Goal: Task Accomplishment & Management: Use online tool/utility

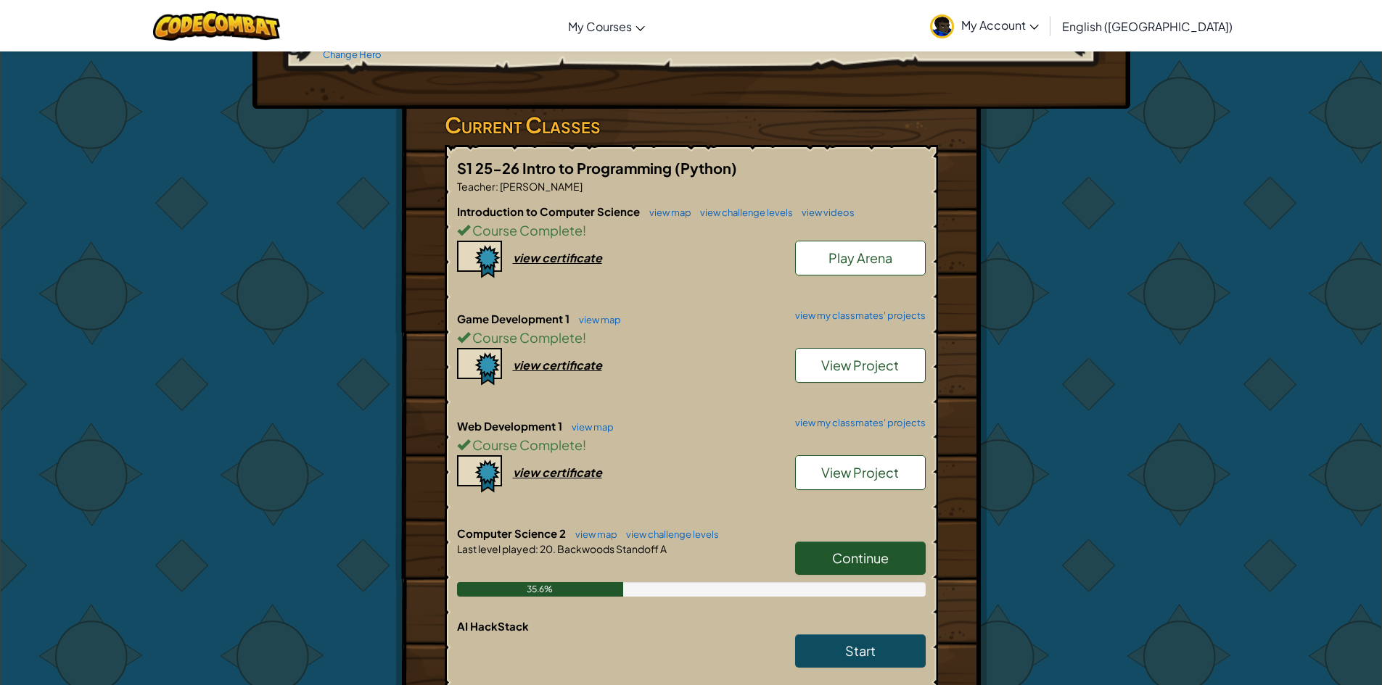
scroll to position [363, 0]
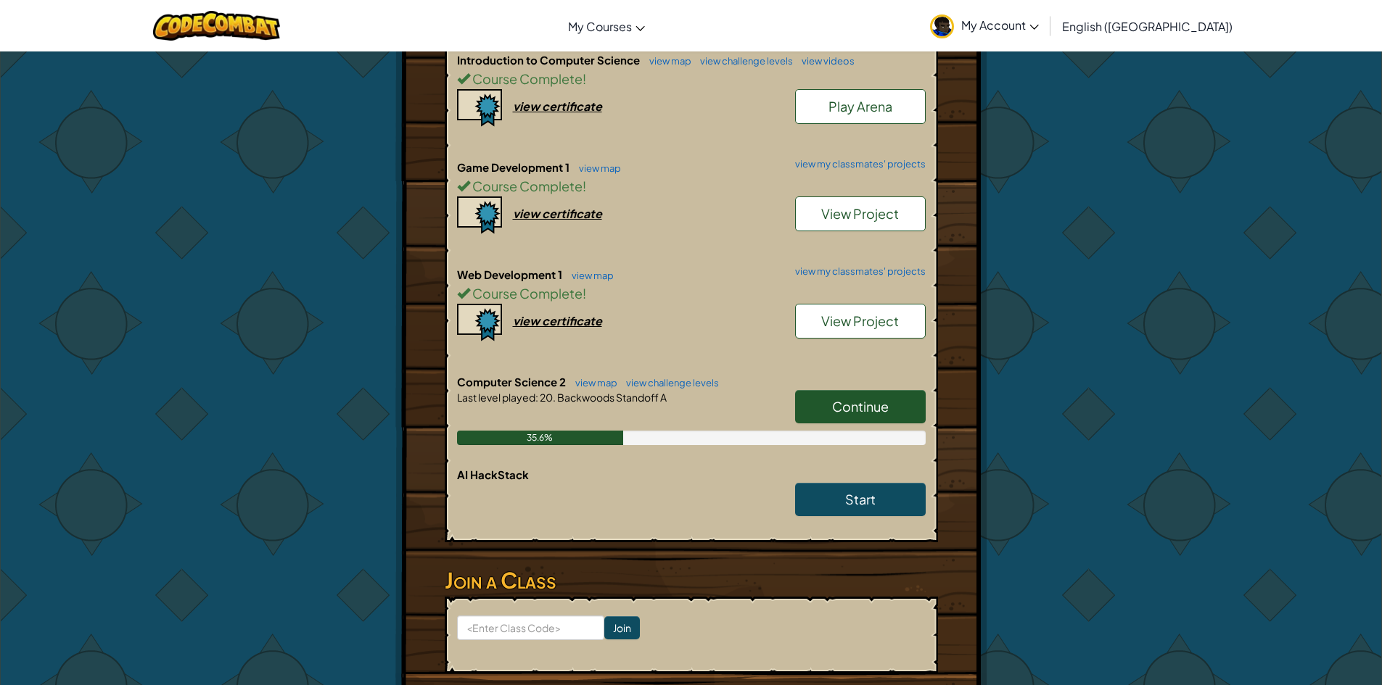
click at [822, 391] on link "Continue" at bounding box center [860, 406] width 131 height 33
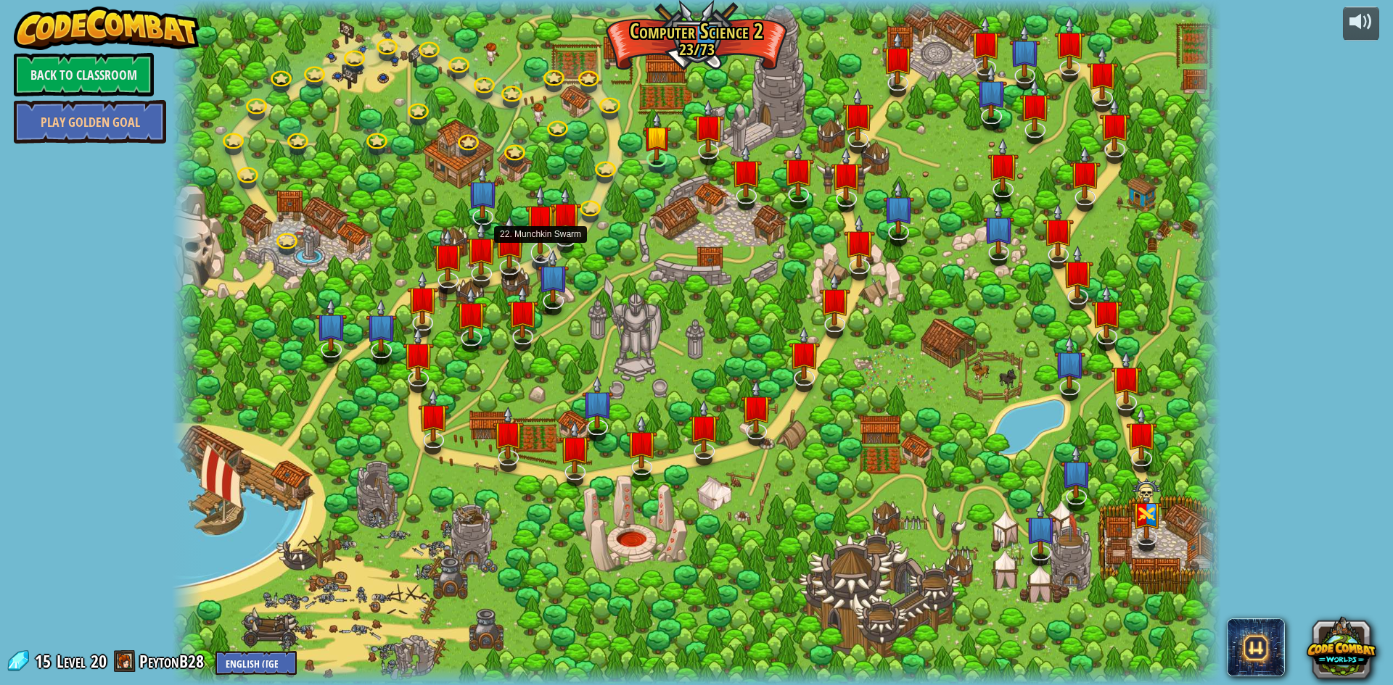
click at [555, 226] on img at bounding box center [540, 219] width 30 height 70
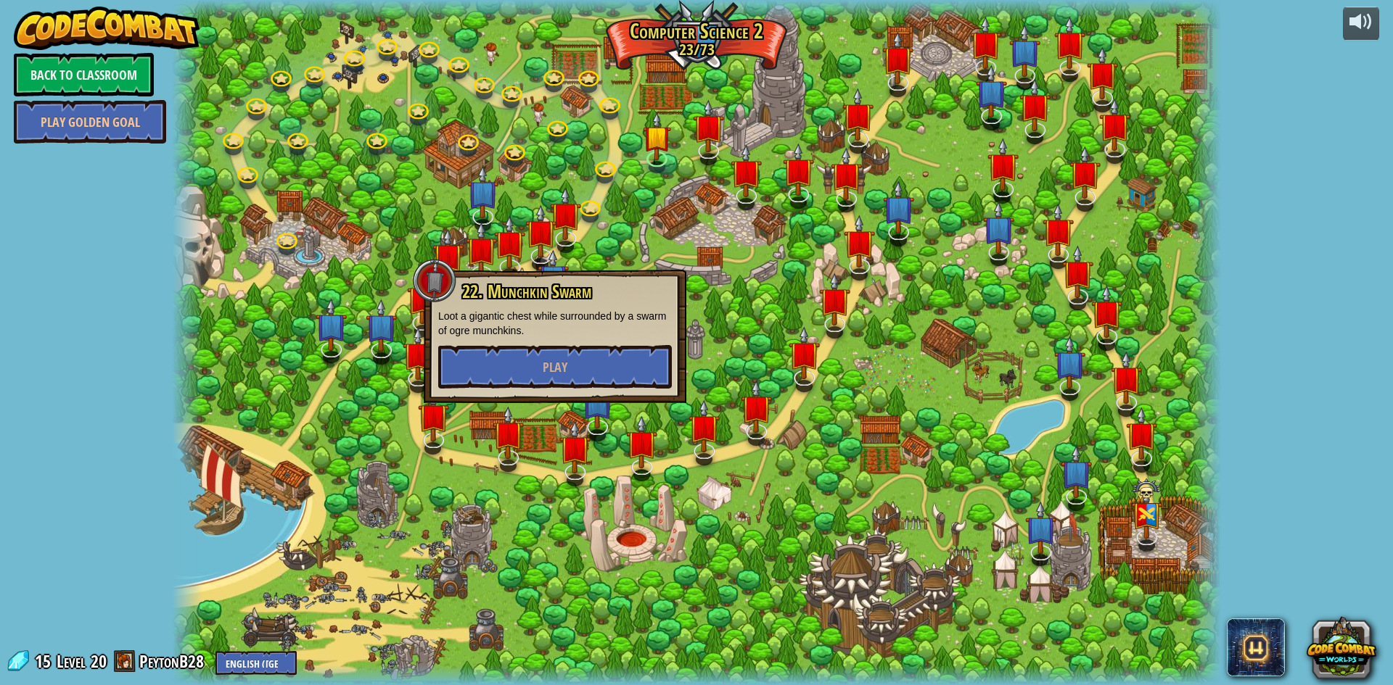
click at [670, 260] on div at bounding box center [696, 342] width 1049 height 685
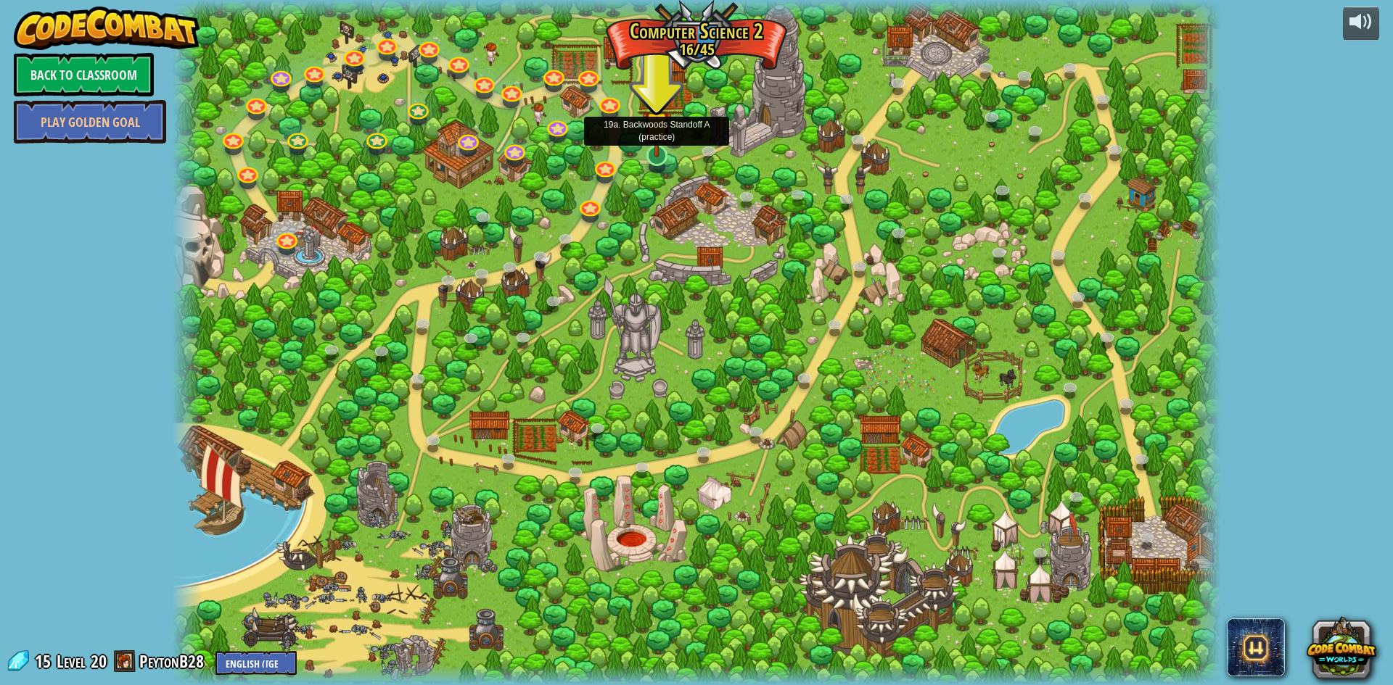
click at [657, 148] on img at bounding box center [657, 125] width 28 height 65
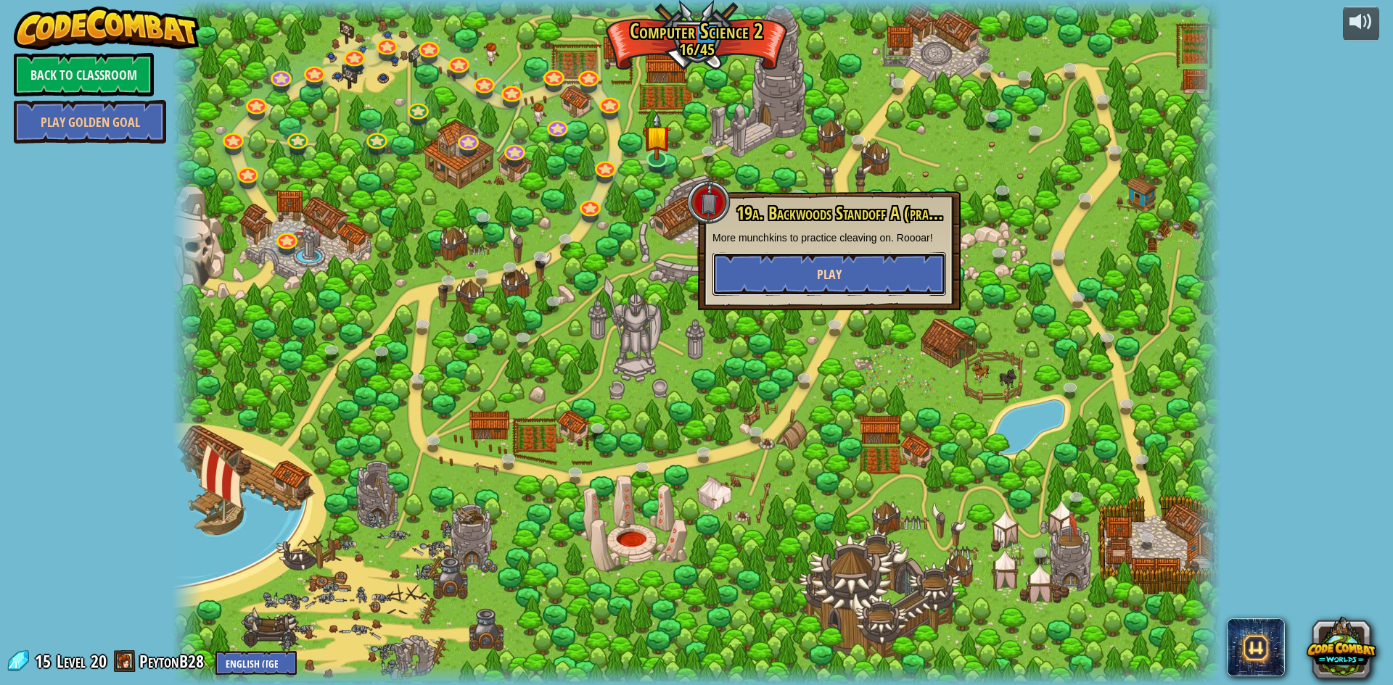
click at [797, 285] on button "Play" at bounding box center [829, 274] width 234 height 44
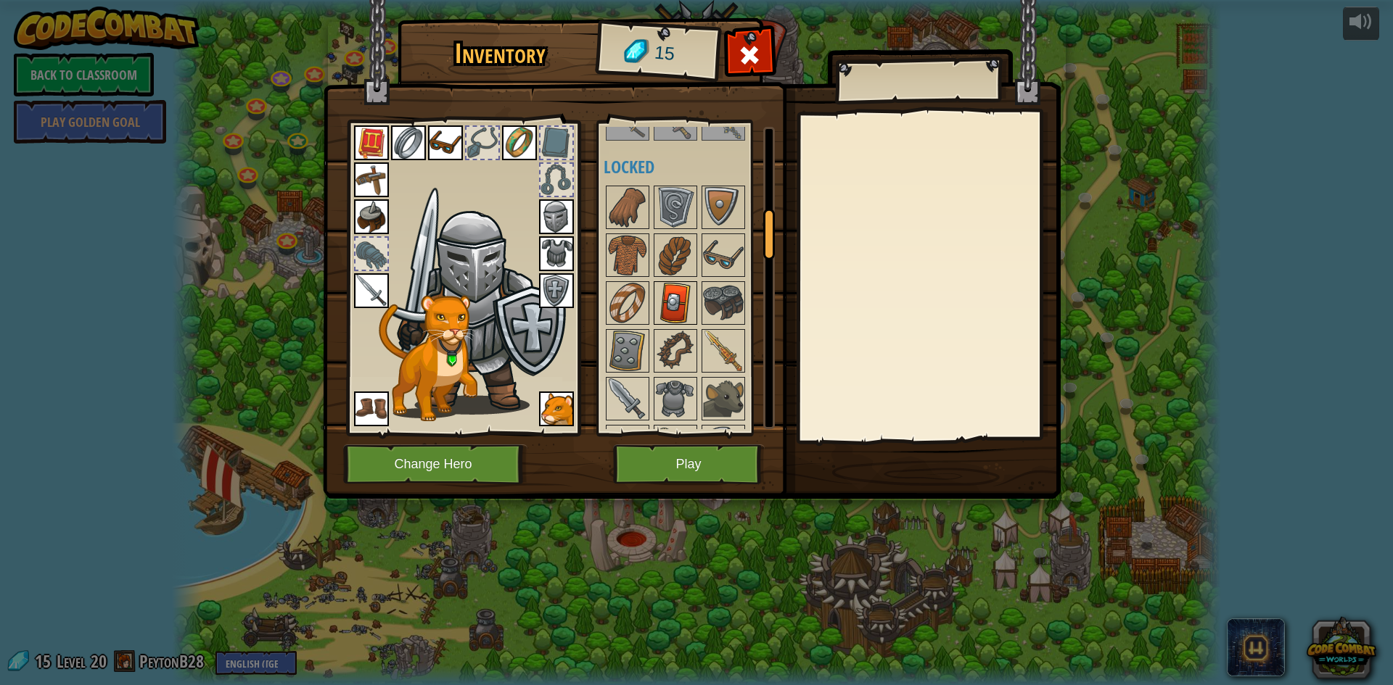
scroll to position [508, 0]
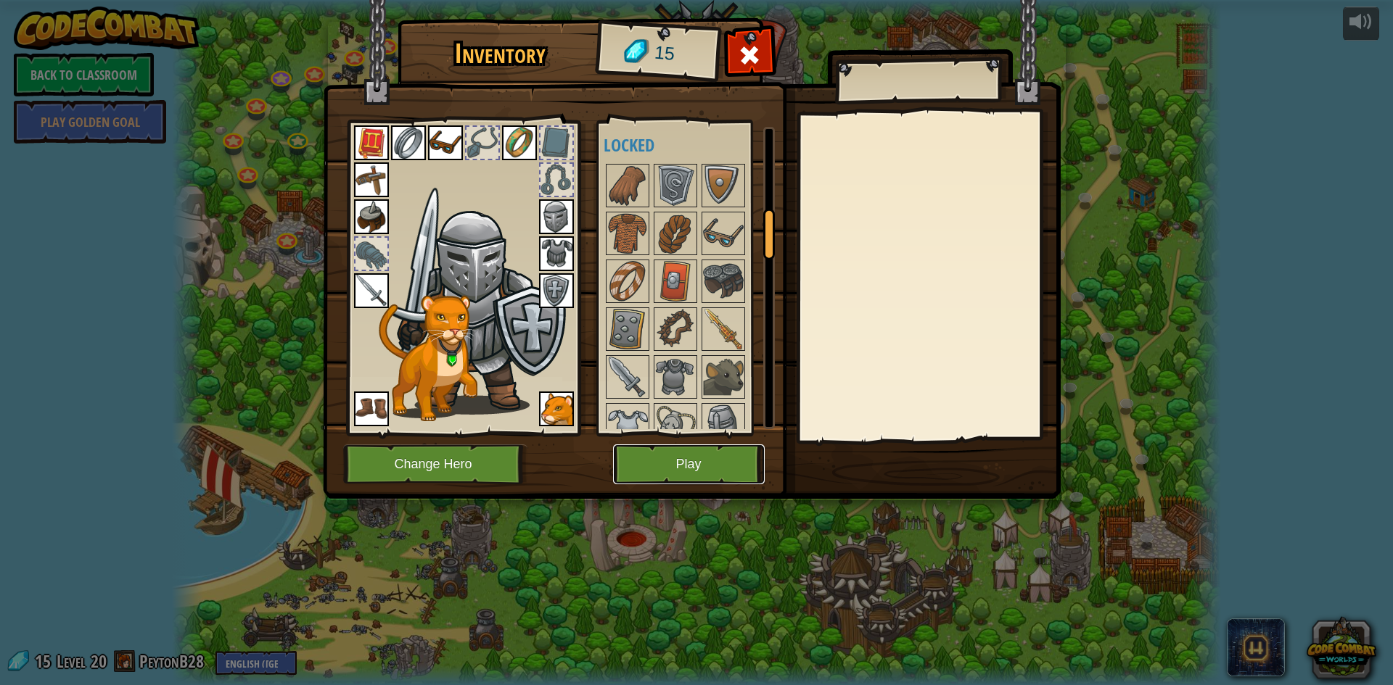
click at [662, 468] on button "Play" at bounding box center [689, 465] width 152 height 40
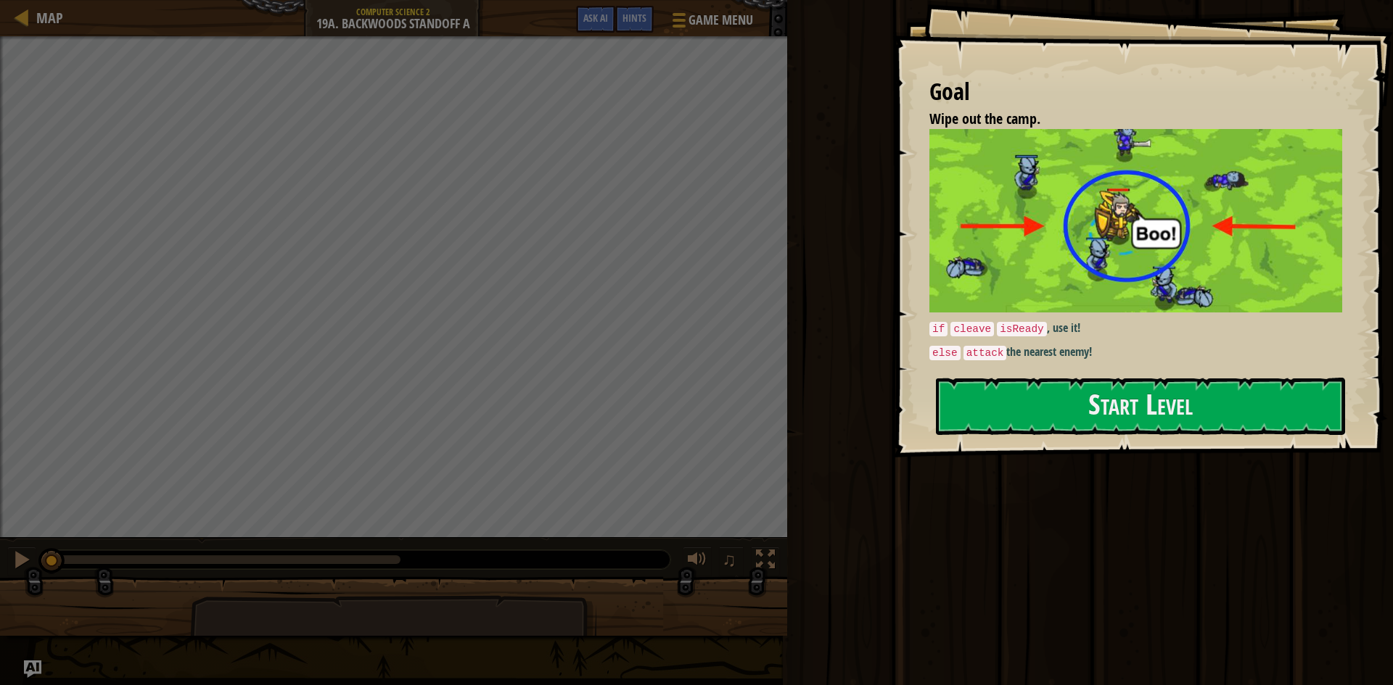
click at [1324, 296] on div "Goal Wipe out the camp. if cleave isReady , use it! else attack the nearest ene…" at bounding box center [1143, 229] width 500 height 458
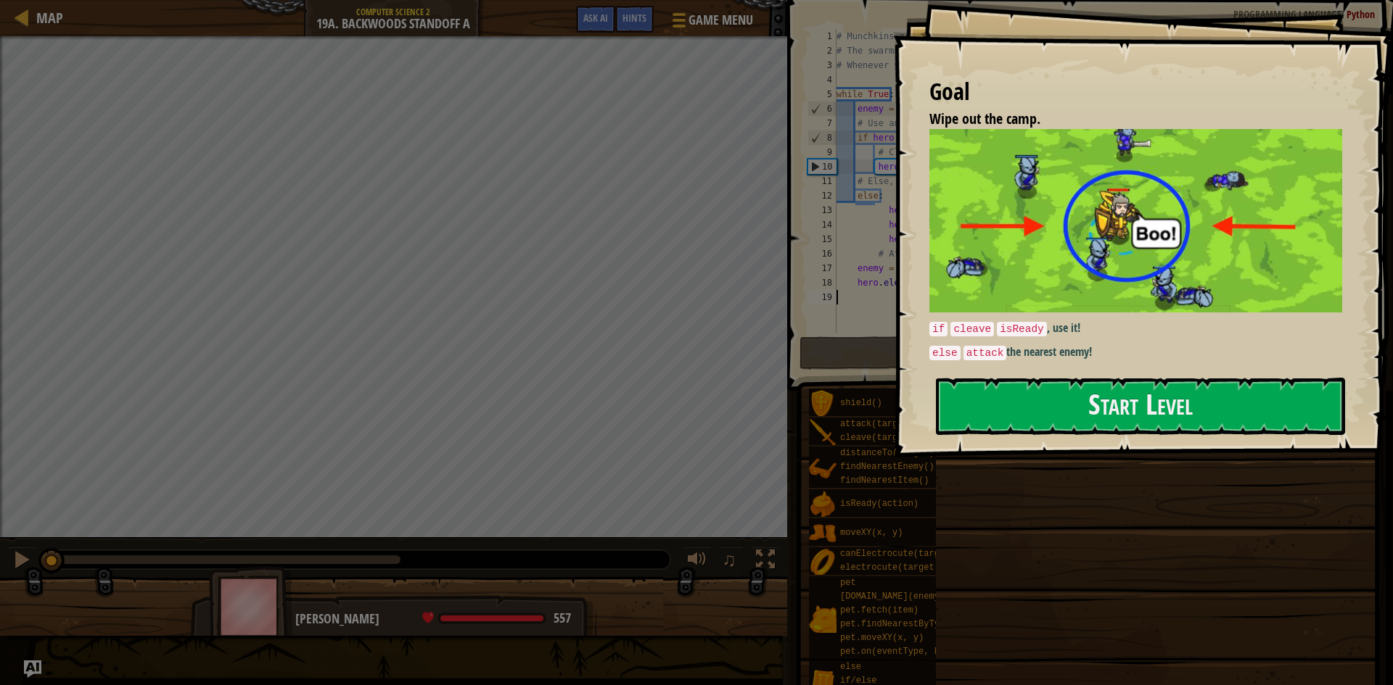
click at [1226, 424] on button "Start Level" at bounding box center [1140, 406] width 409 height 57
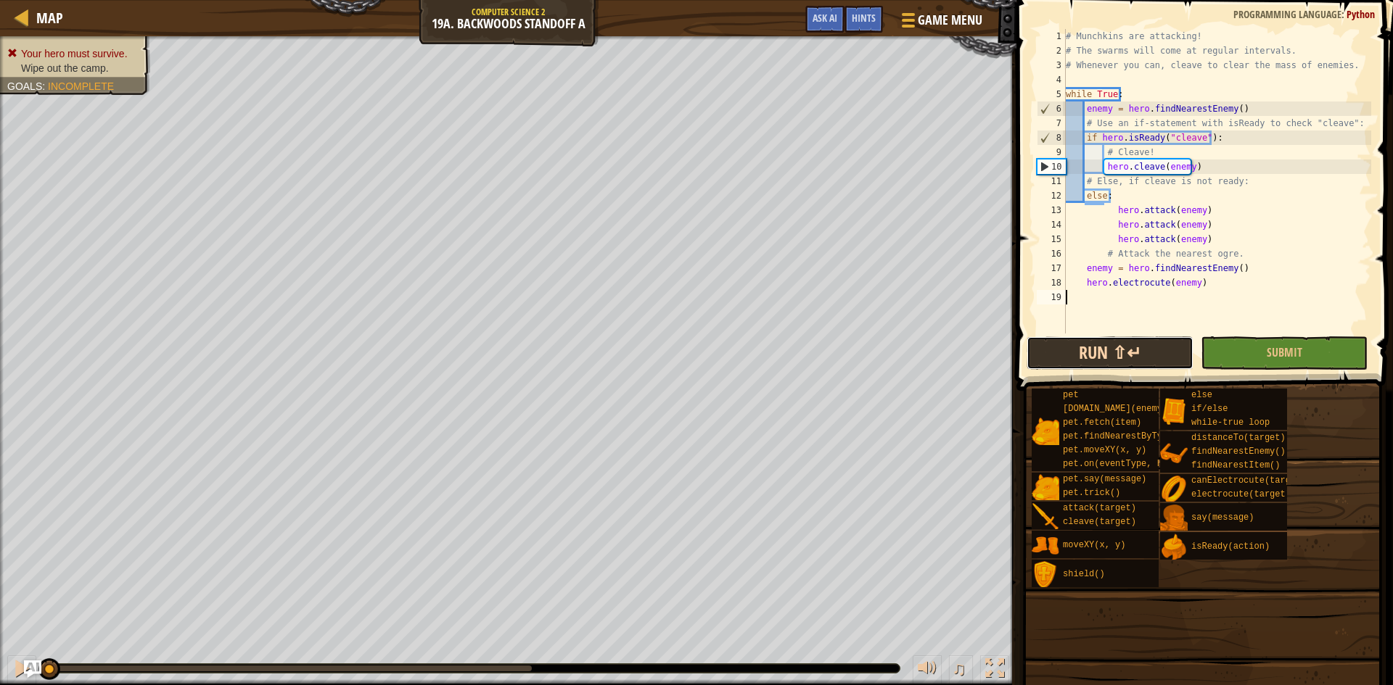
click at [1101, 358] on div "1 2 3 4 5 6 7 8 9 10 11 12 13 14 15 16 17 18 19 # Munchkins are attacking! # Th…" at bounding box center [1202, 224] width 381 height 434
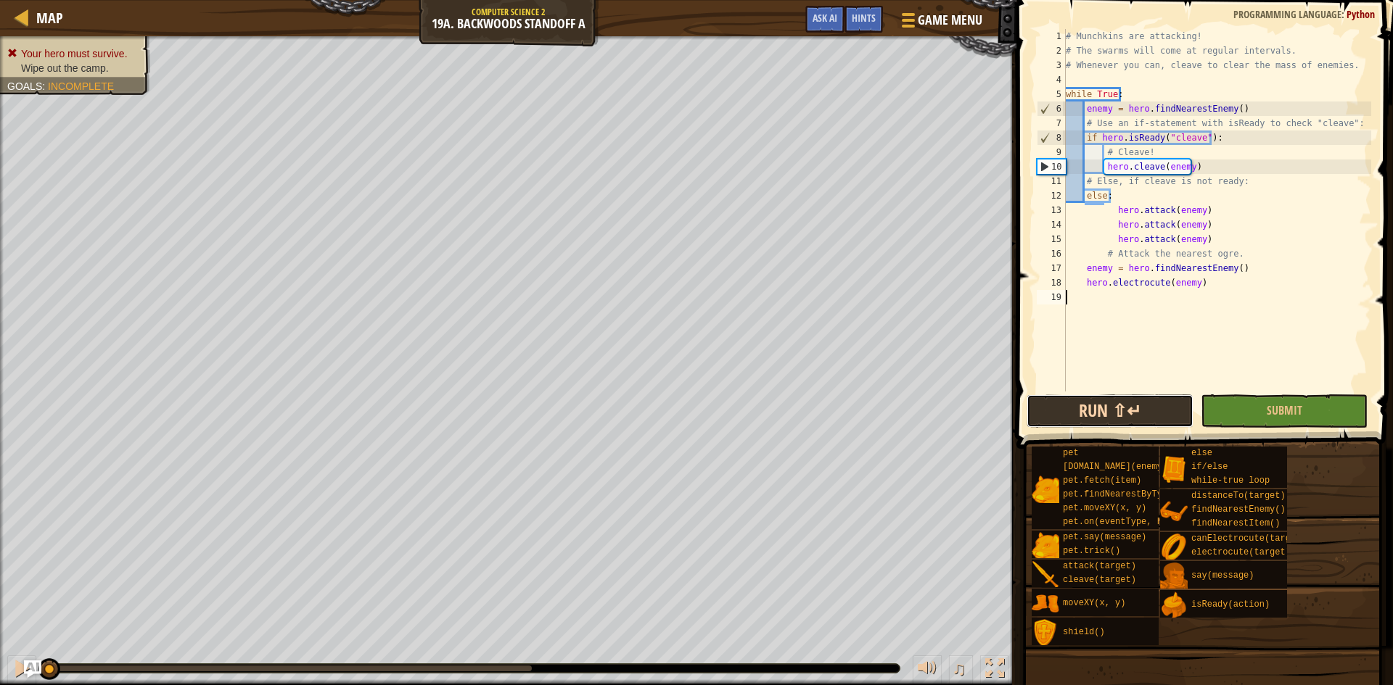
click at [1167, 416] on button "Run ⇧↵" at bounding box center [1109, 411] width 167 height 33
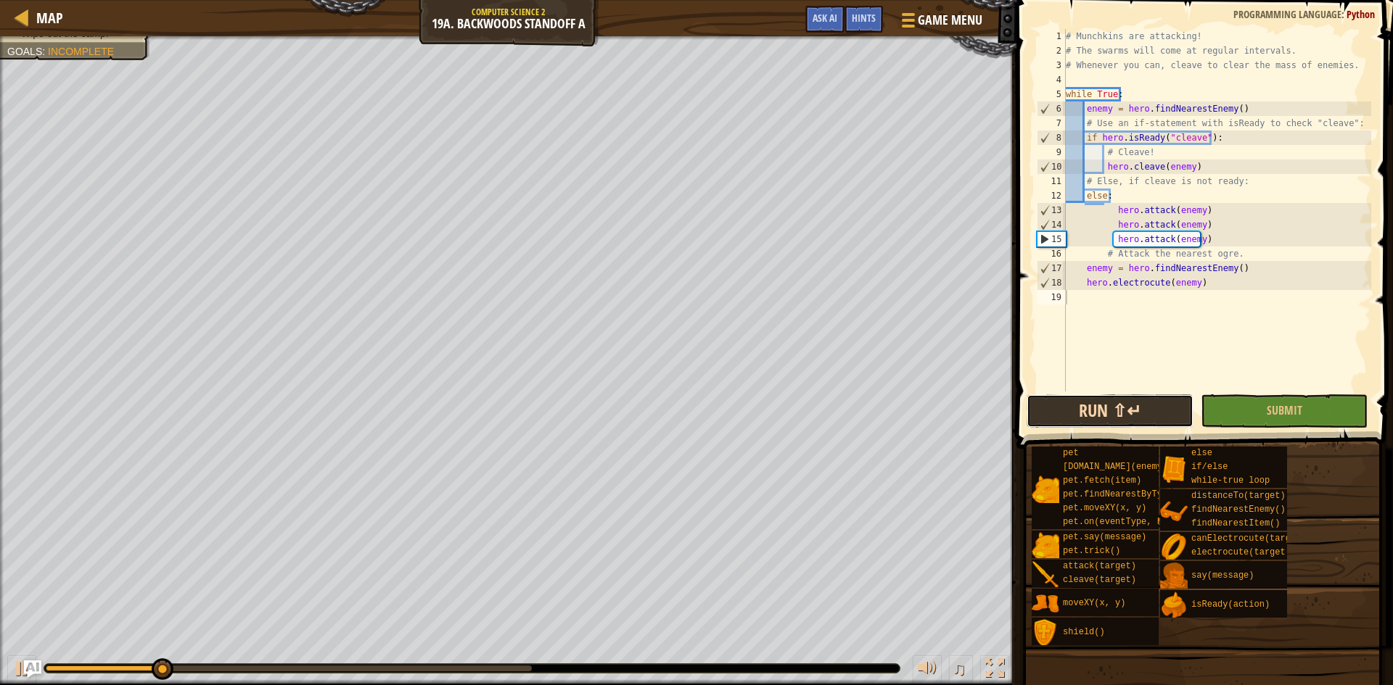
click at [1150, 420] on button "Run ⇧↵" at bounding box center [1109, 411] width 167 height 33
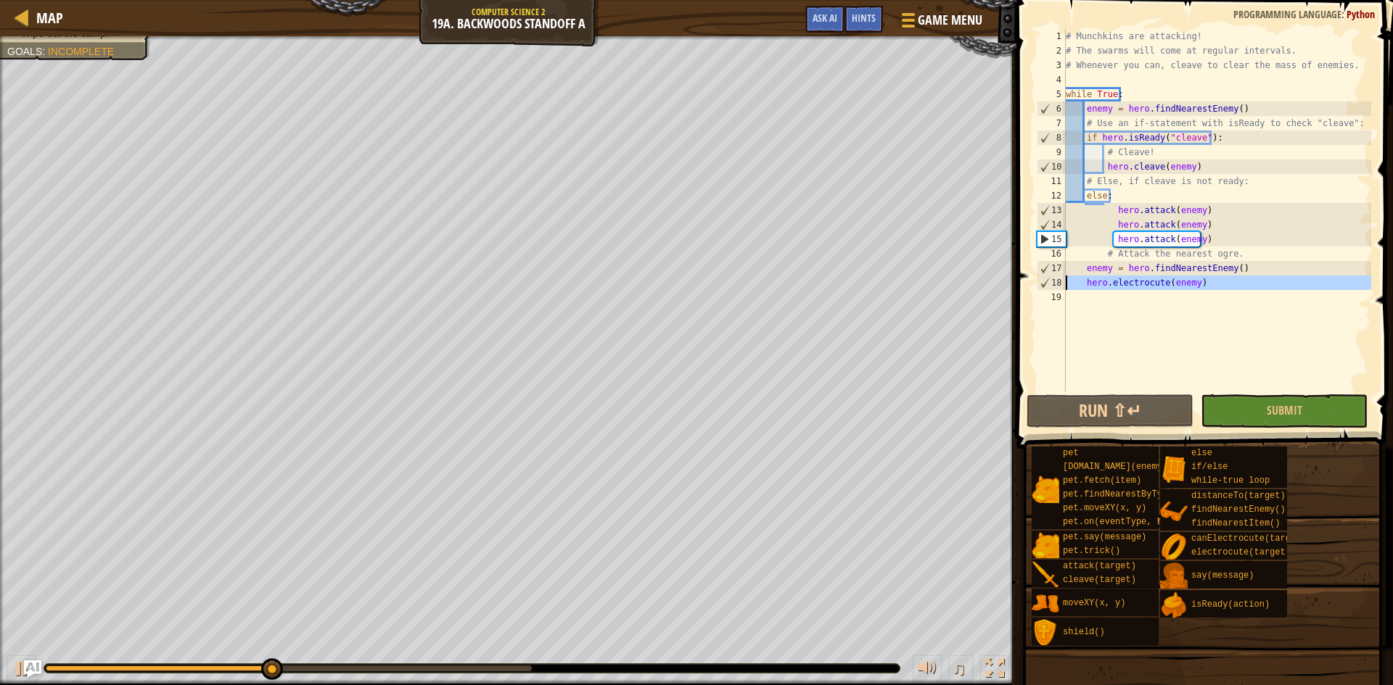
drag, startPoint x: 1257, startPoint y: 287, endPoint x: 1068, endPoint y: 276, distance: 189.7
click at [1068, 276] on div "# Munchkins are attacking! # The swarms will come at regular intervals. # Whene…" at bounding box center [1217, 225] width 308 height 392
type textarea "hero.electrocute(enemy)"
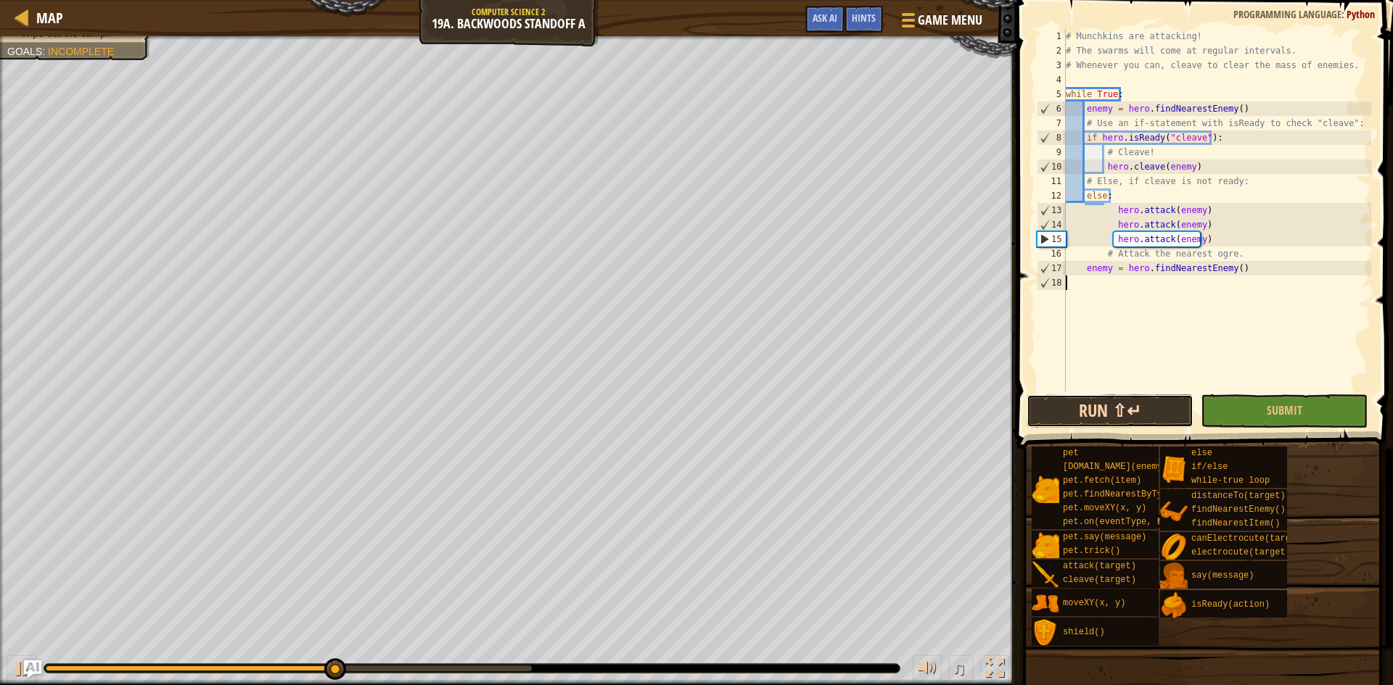
click at [1134, 408] on button "Run ⇧↵" at bounding box center [1109, 411] width 167 height 33
click at [1229, 218] on div "# Munchkins are attacking! # The swarms will come at regular intervals. # Whene…" at bounding box center [1217, 225] width 308 height 392
click at [1229, 207] on div "# Munchkins are attacking! # The swarms will come at regular intervals. # Whene…" at bounding box center [1217, 225] width 308 height 392
click at [1224, 194] on div "# Munchkins are attacking! # The swarms will come at regular intervals. # Whene…" at bounding box center [1217, 225] width 308 height 392
type textarea "else:"
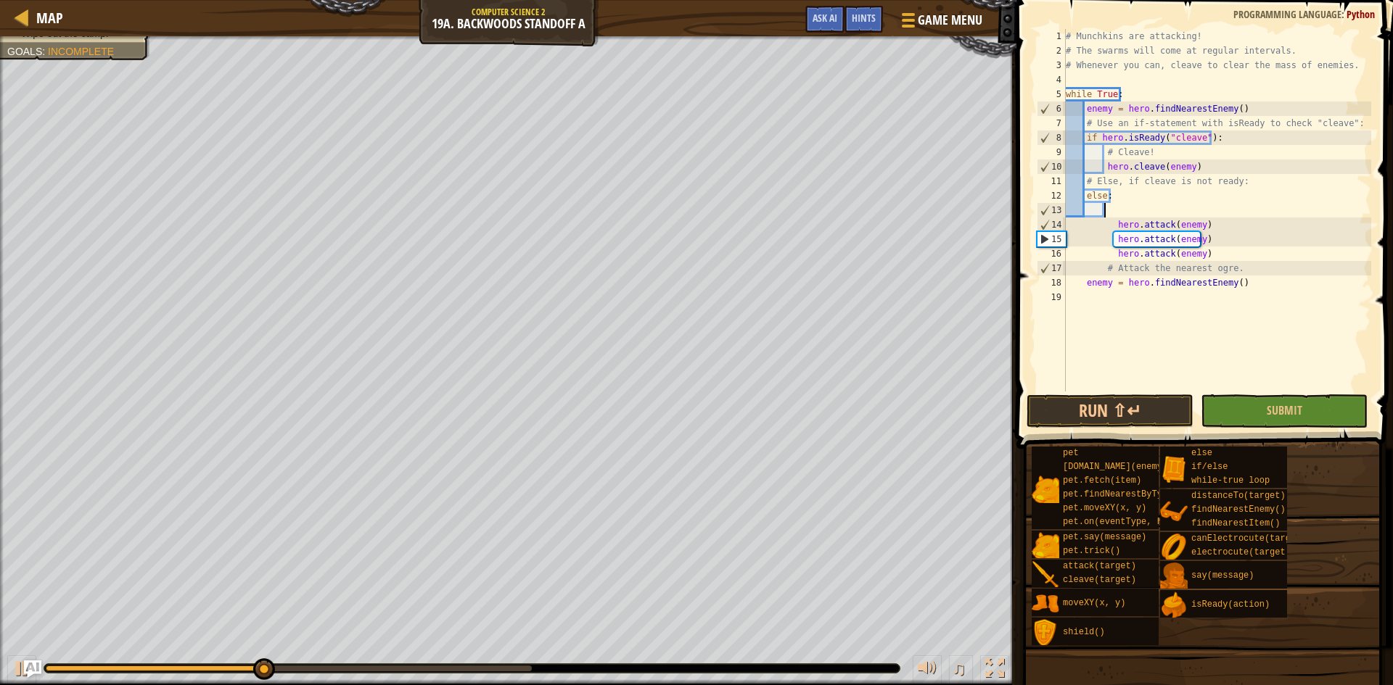
type textarea "h"
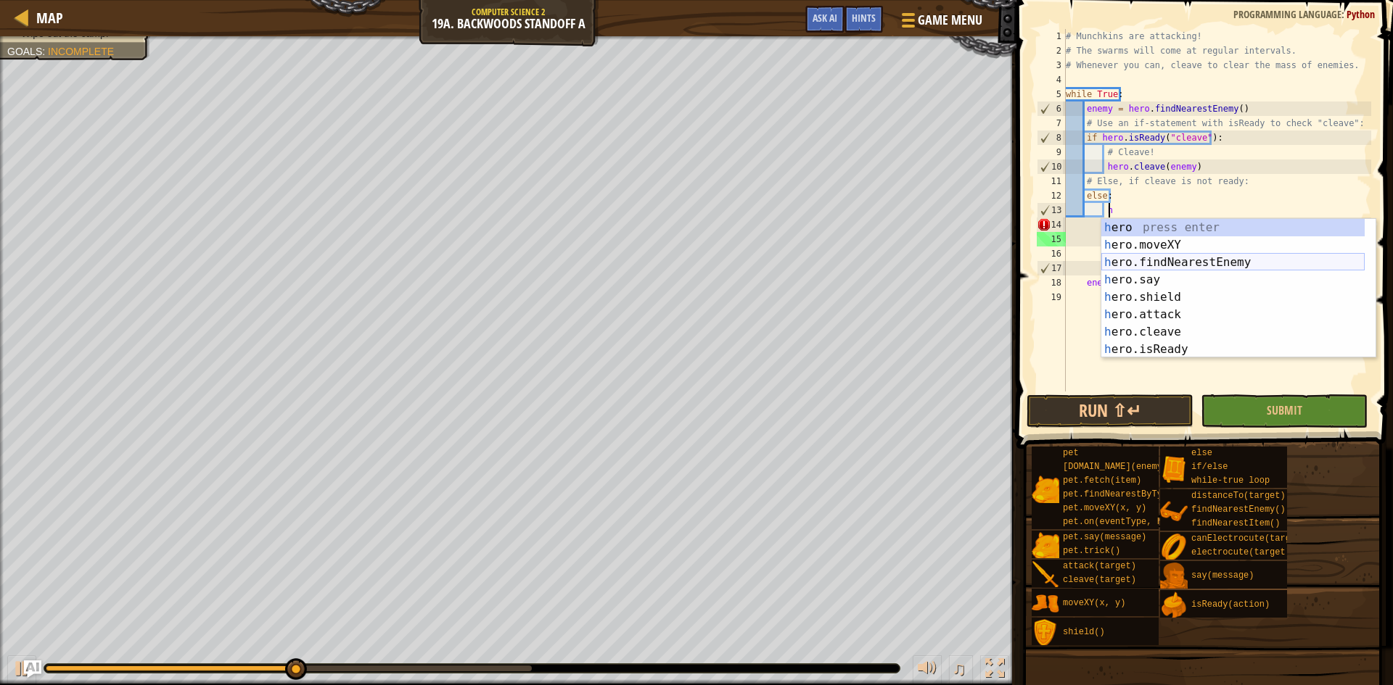
click at [1167, 260] on div "h ero press enter h ero.moveXY press enter h ero.findNearestEnemy press enter h…" at bounding box center [1232, 306] width 263 height 174
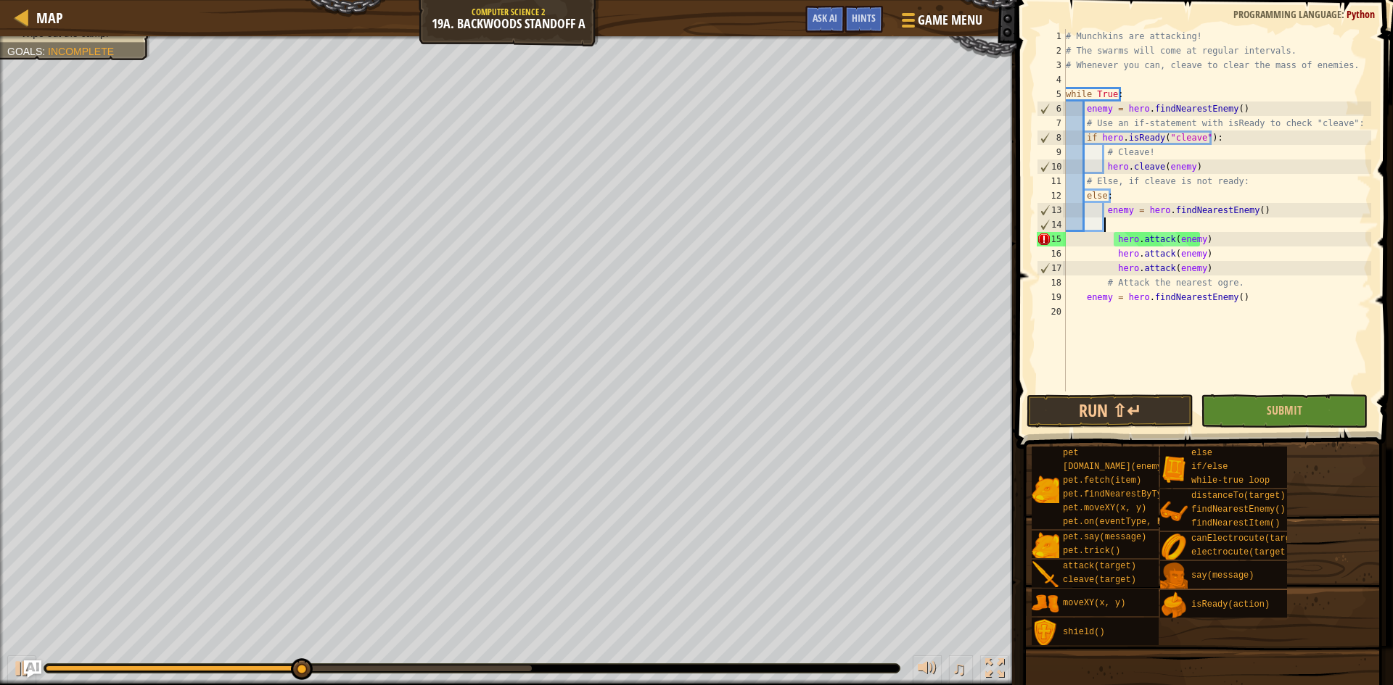
scroll to position [7, 2]
click at [1157, 369] on div "# Munchkins are attacking! # The swarms will come at regular intervals. # Whene…" at bounding box center [1217, 225] width 308 height 392
click at [1115, 242] on div "# Munchkins are attacking! # The swarms will come at regular intervals. # Whene…" at bounding box center [1217, 225] width 308 height 392
click at [1158, 405] on button "Run ⇧↵" at bounding box center [1109, 411] width 167 height 33
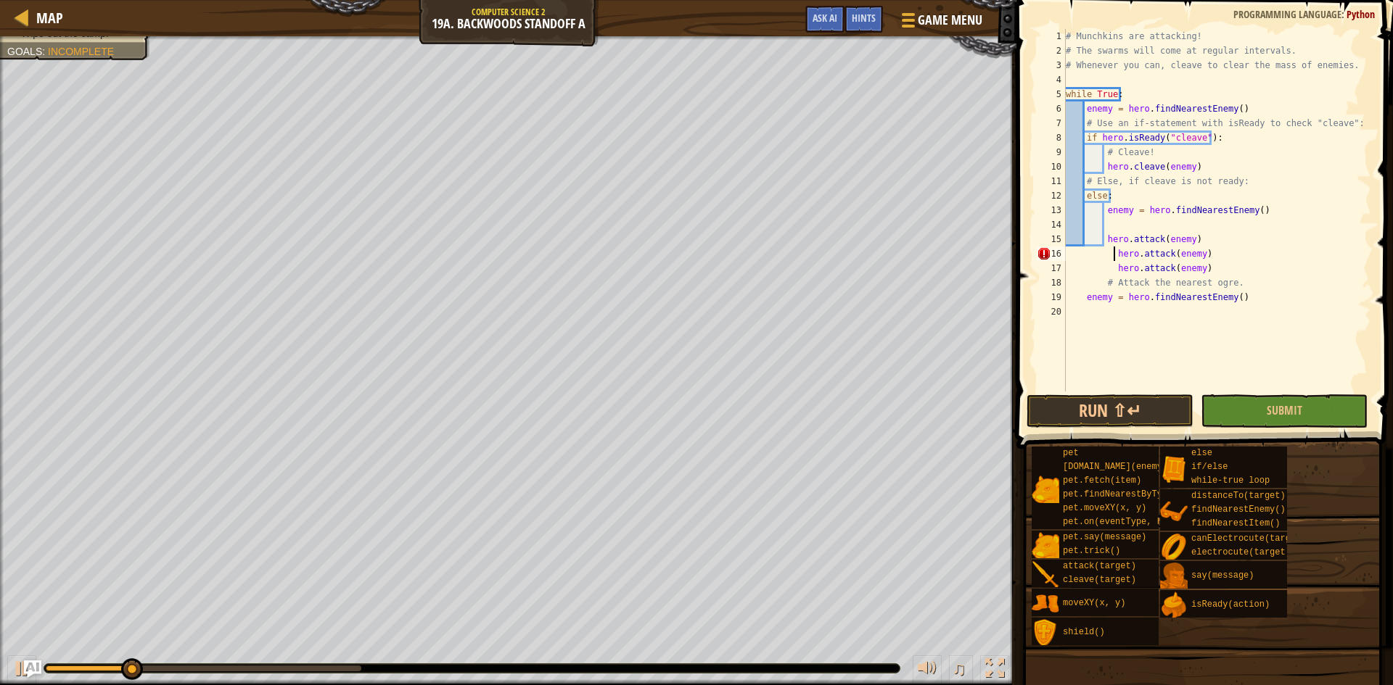
click at [1115, 254] on div "# Munchkins are attacking! # The swarms will come at regular intervals. # Whene…" at bounding box center [1217, 225] width 308 height 392
click at [1110, 268] on div "# Munchkins are attacking! # The swarms will come at regular intervals. # Whene…" at bounding box center [1217, 225] width 308 height 392
click at [1089, 269] on div "# Munchkins are attacking! # The swarms will come at regular intervals. # Whene…" at bounding box center [1217, 225] width 308 height 392
type textarea "hero.attack(enemy)"
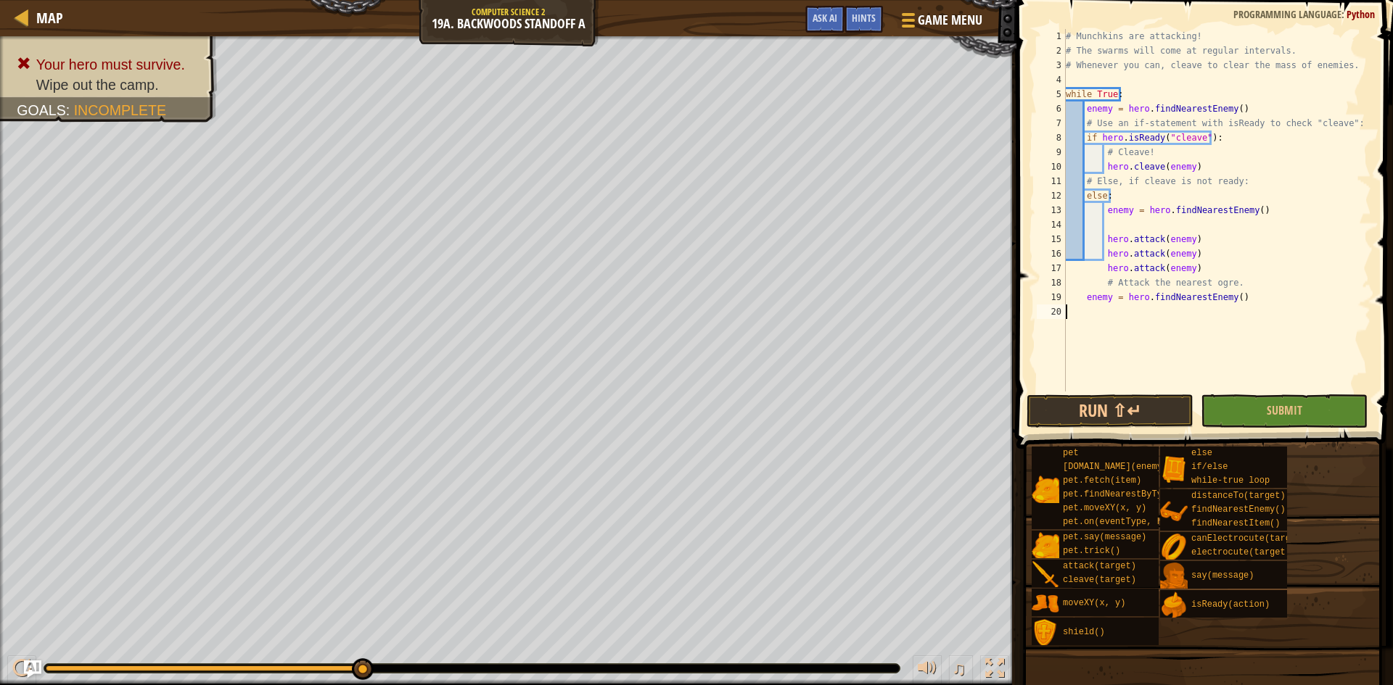
drag, startPoint x: 1115, startPoint y: 321, endPoint x: 1119, endPoint y: 331, distance: 11.0
click at [1116, 321] on div "# Munchkins are attacking! # The swarms will come at regular intervals. # Whene…" at bounding box center [1217, 225] width 308 height 392
click at [1129, 393] on span at bounding box center [1206, 204] width 388 height 492
click at [1125, 409] on button "Run ⇧↵" at bounding box center [1109, 411] width 167 height 33
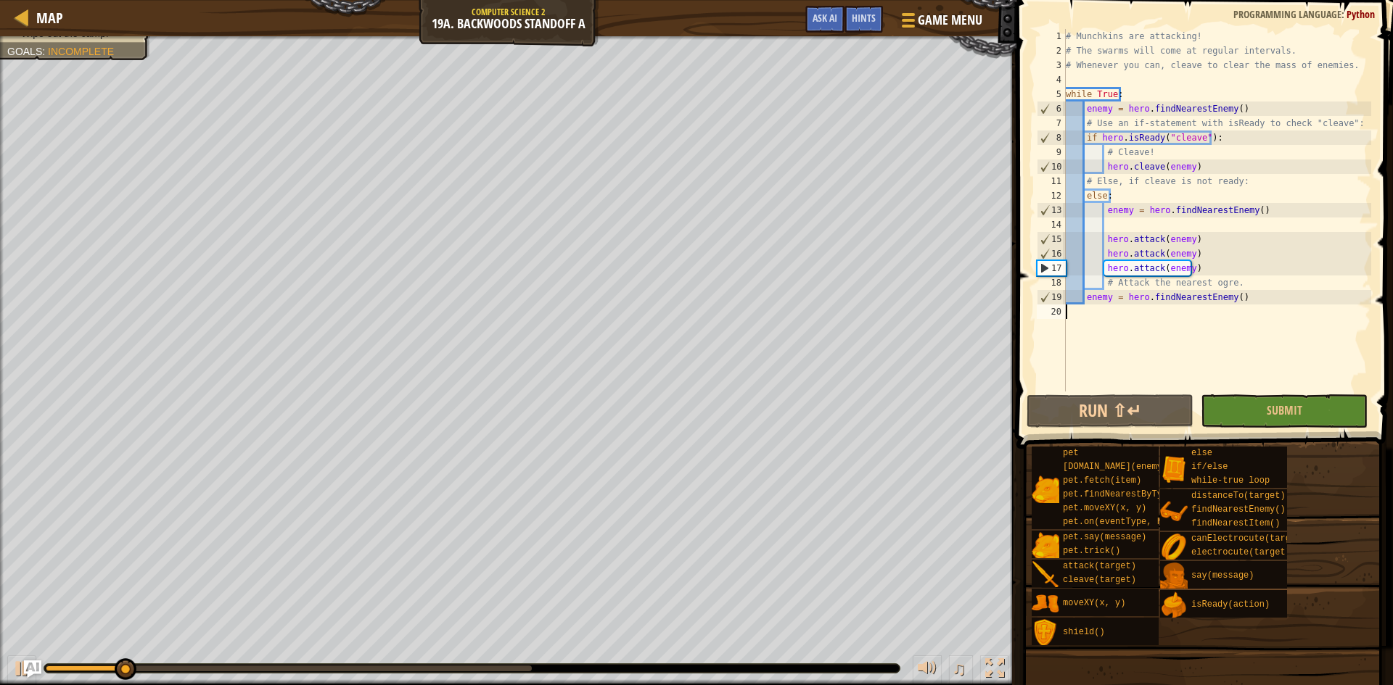
drag, startPoint x: 1150, startPoint y: 222, endPoint x: 1159, endPoint y: 224, distance: 9.7
click at [1150, 223] on div "# Munchkins are attacking! # The swarms will come at regular intervals. # Whene…" at bounding box center [1217, 225] width 308 height 392
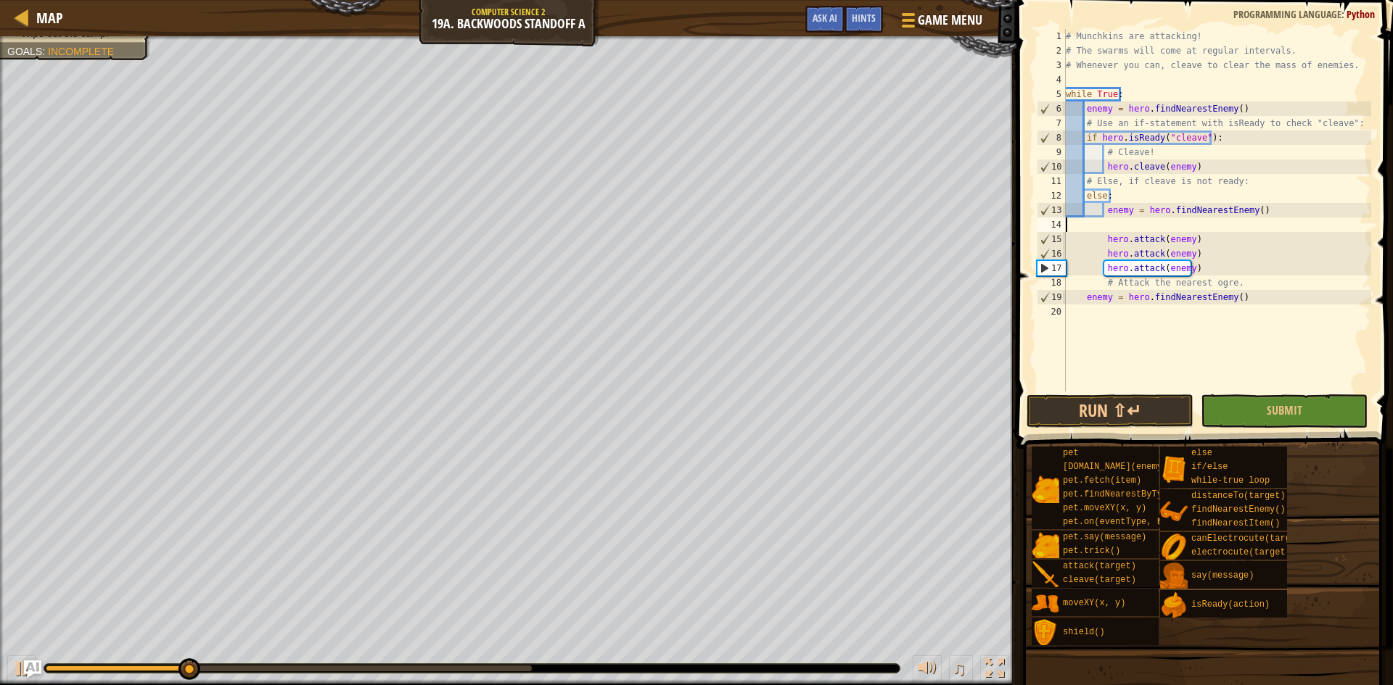
type textarea "enemy = hero.findNearestEnemy()"
click at [1159, 343] on div "# Munchkins are attacking! # The swarms will come at regular intervals. # Whene…" at bounding box center [1217, 225] width 308 height 392
click at [1145, 420] on button "Run ⇧↵" at bounding box center [1109, 411] width 167 height 33
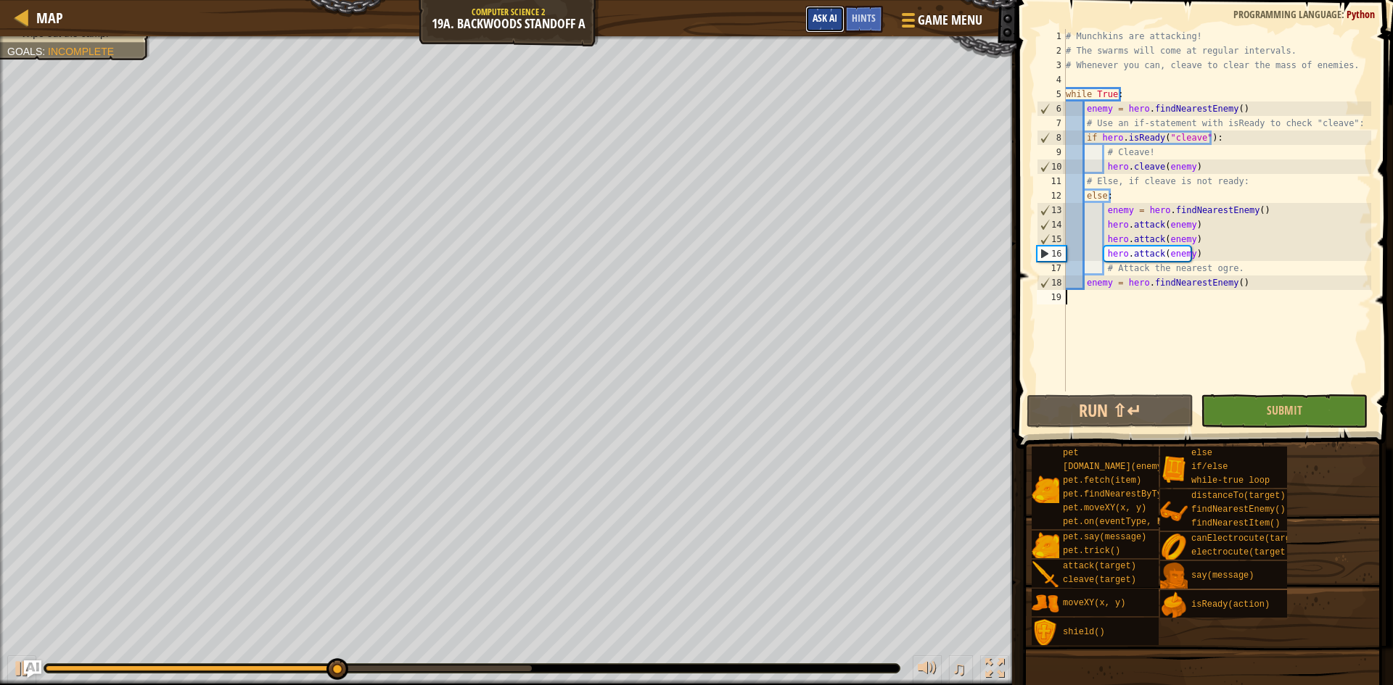
click at [837, 20] on span "Ask AI" at bounding box center [824, 18] width 25 height 14
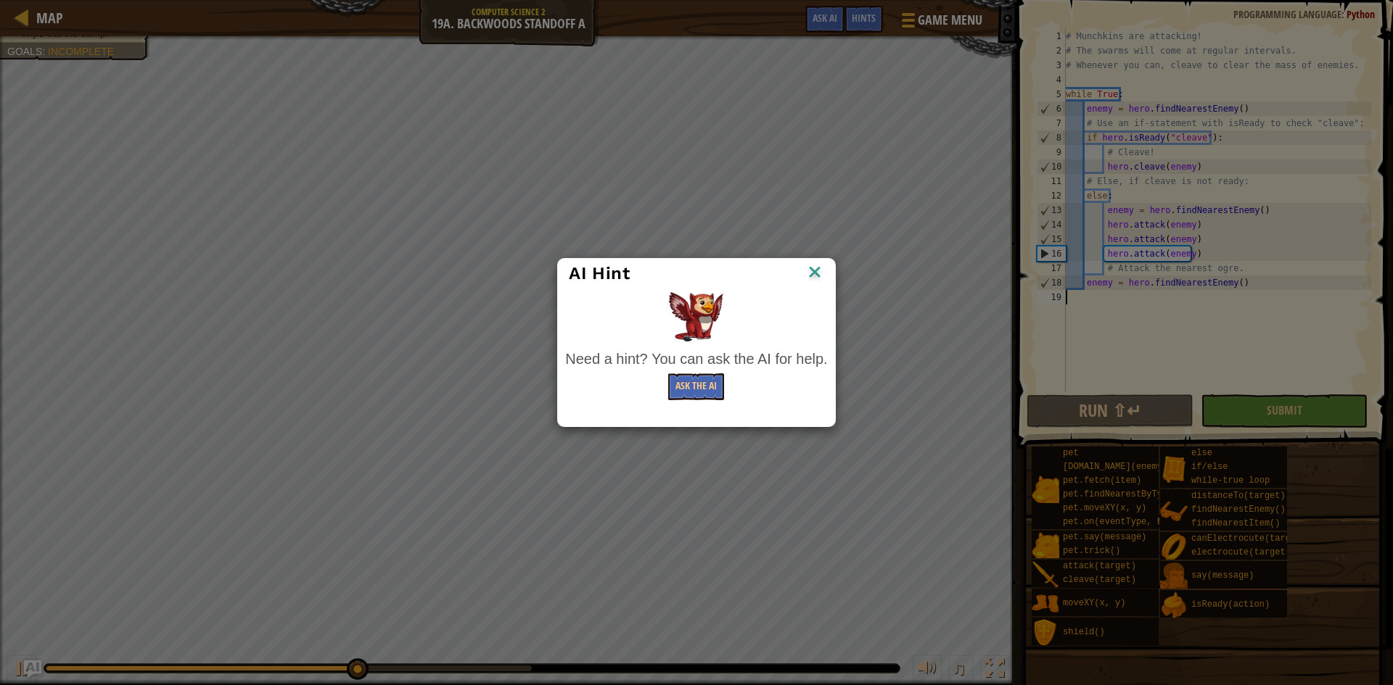
click at [690, 403] on div "Need a hint? You can ask the AI for help. Ask the AI" at bounding box center [695, 346] width 269 height 115
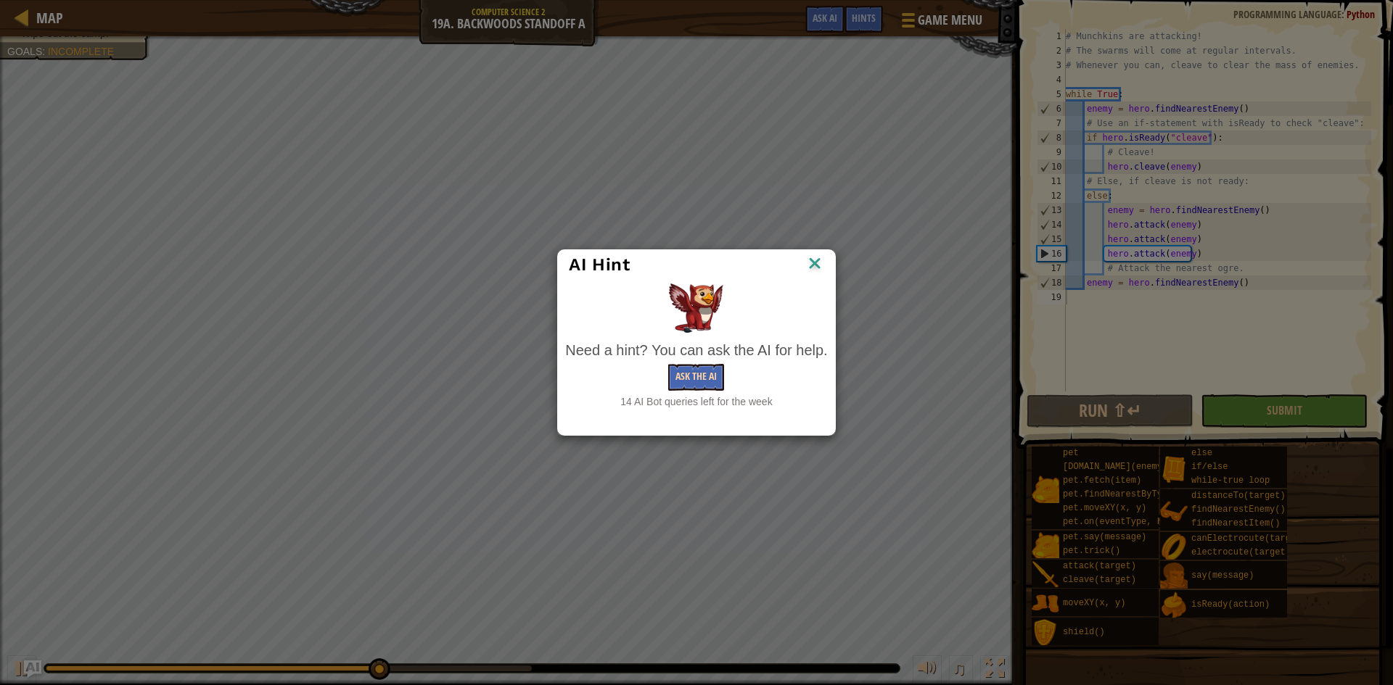
drag, startPoint x: 697, startPoint y: 362, endPoint x: 698, endPoint y: 374, distance: 12.4
click at [698, 372] on div "Need a hint? You can ask the AI for help. Ask the AI 14 AI Bot queries left for…" at bounding box center [696, 375] width 262 height 70
click at [704, 380] on button "Ask the AI" at bounding box center [696, 377] width 56 height 27
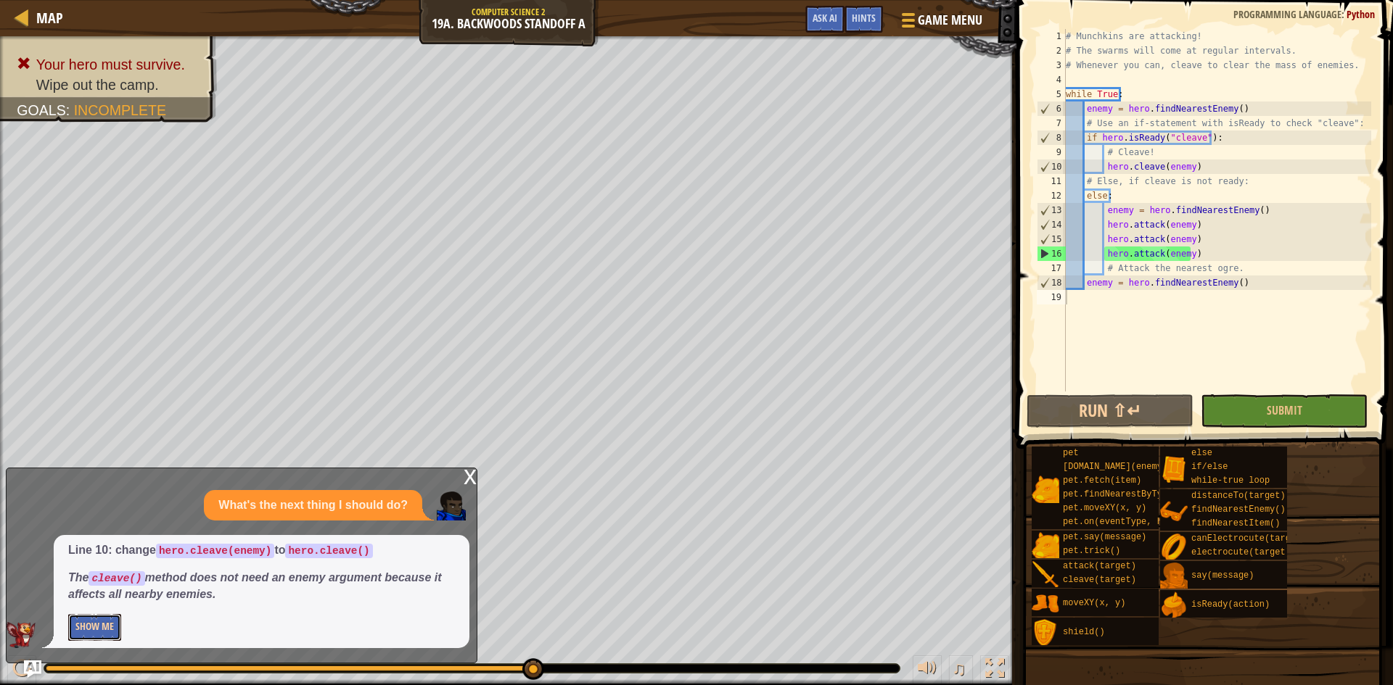
click at [102, 636] on button "Show Me" at bounding box center [94, 627] width 53 height 27
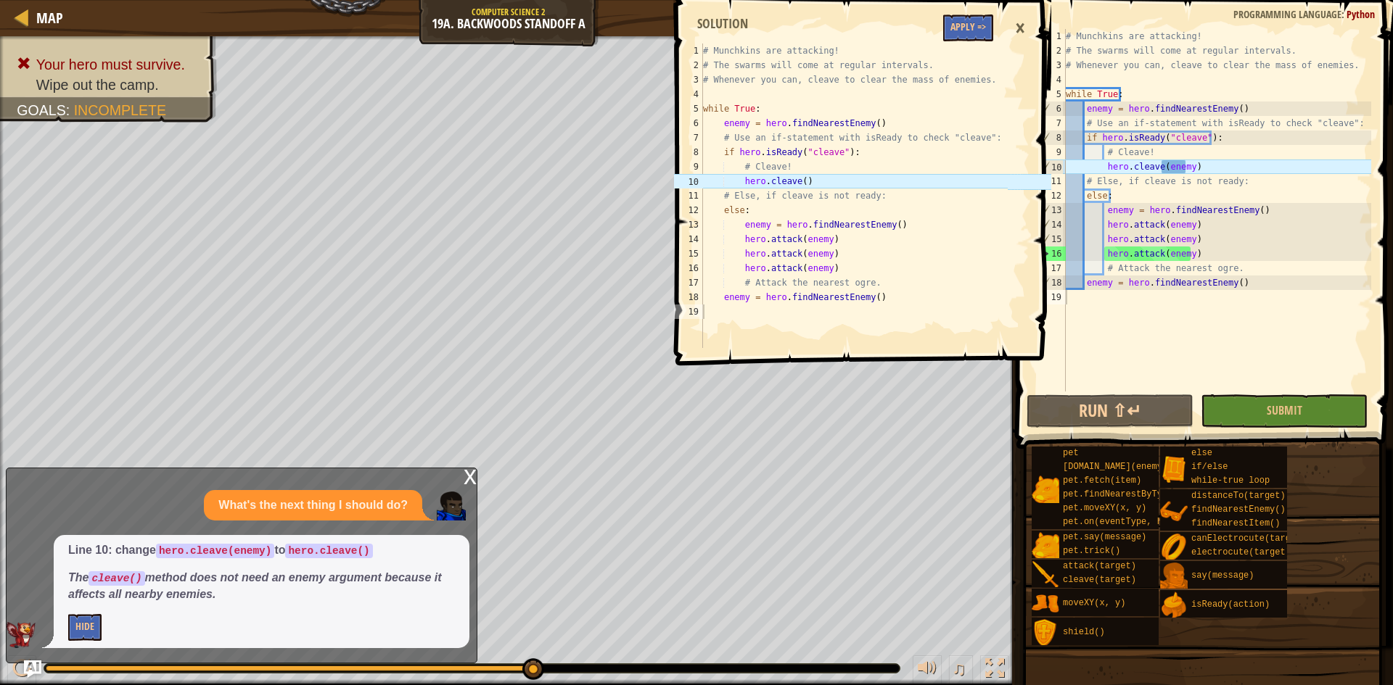
click at [1207, 170] on div "# Munchkins are attacking! # The swarms will come at regular intervals. # Whene…" at bounding box center [1217, 225] width 308 height 392
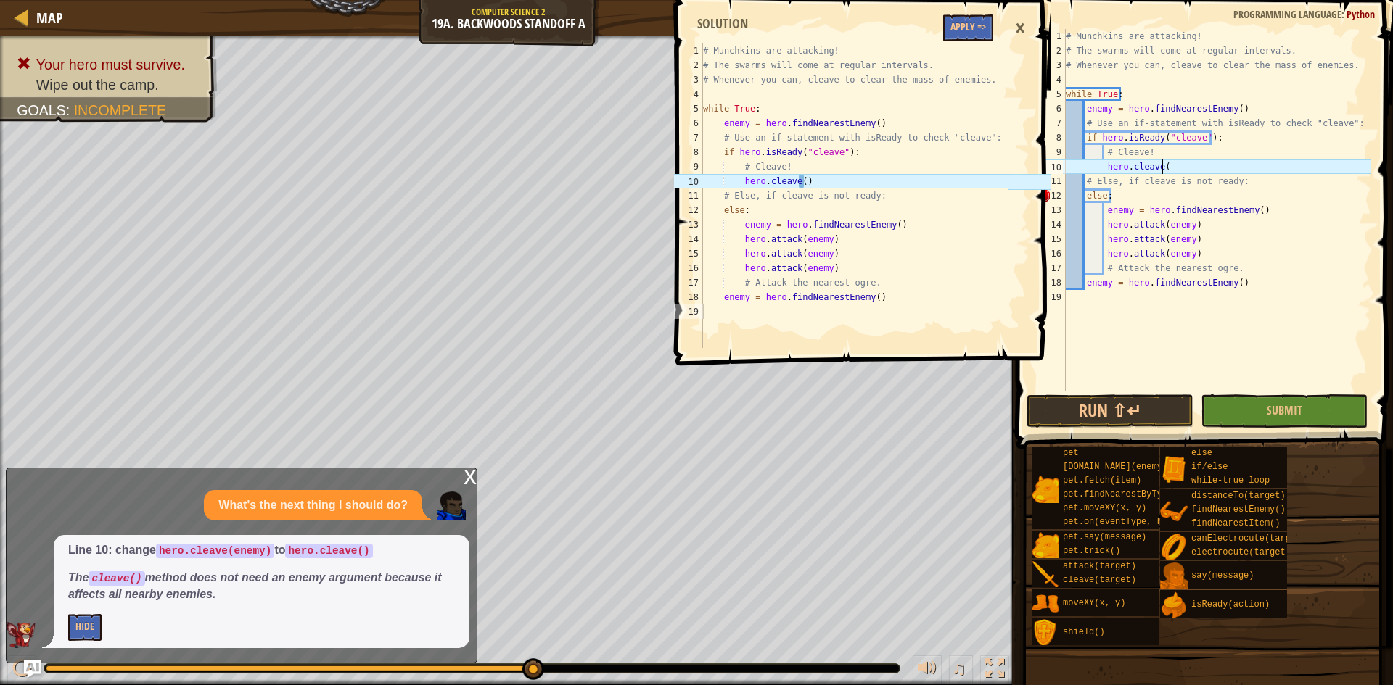
scroll to position [7, 8]
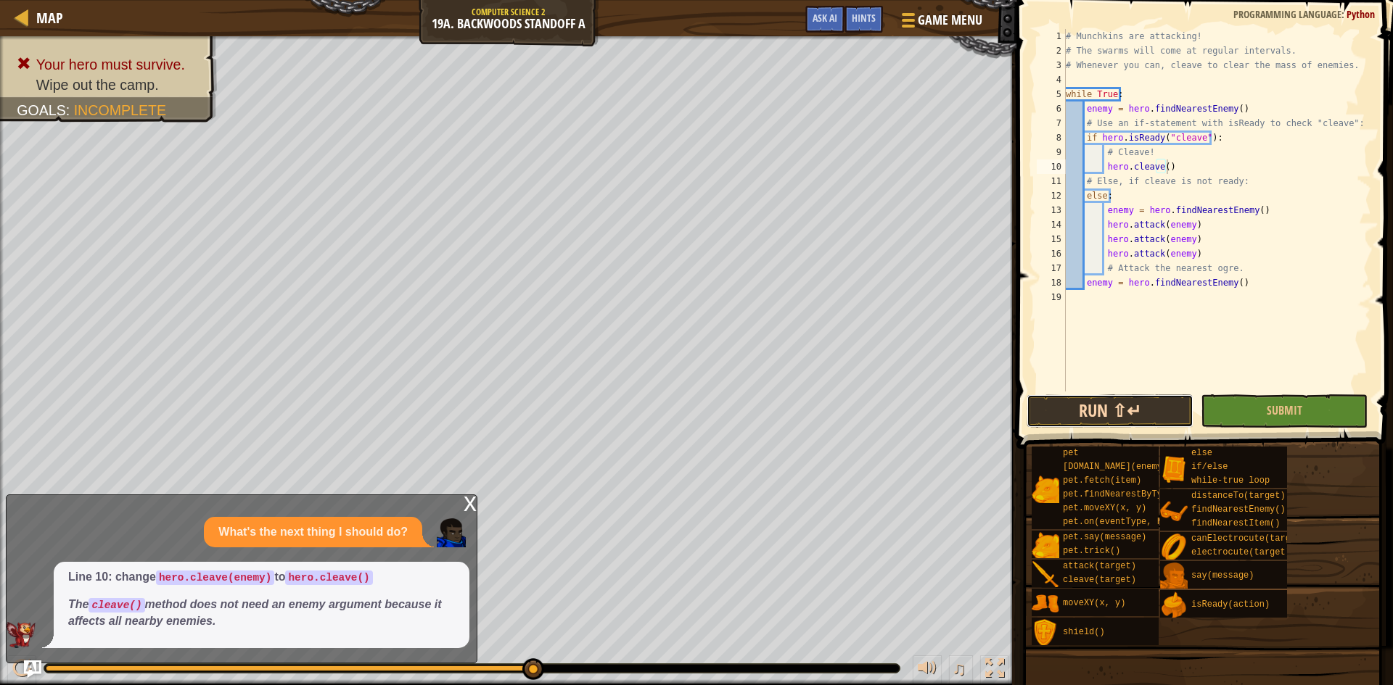
click at [1066, 416] on button "Run ⇧↵" at bounding box center [1109, 411] width 167 height 33
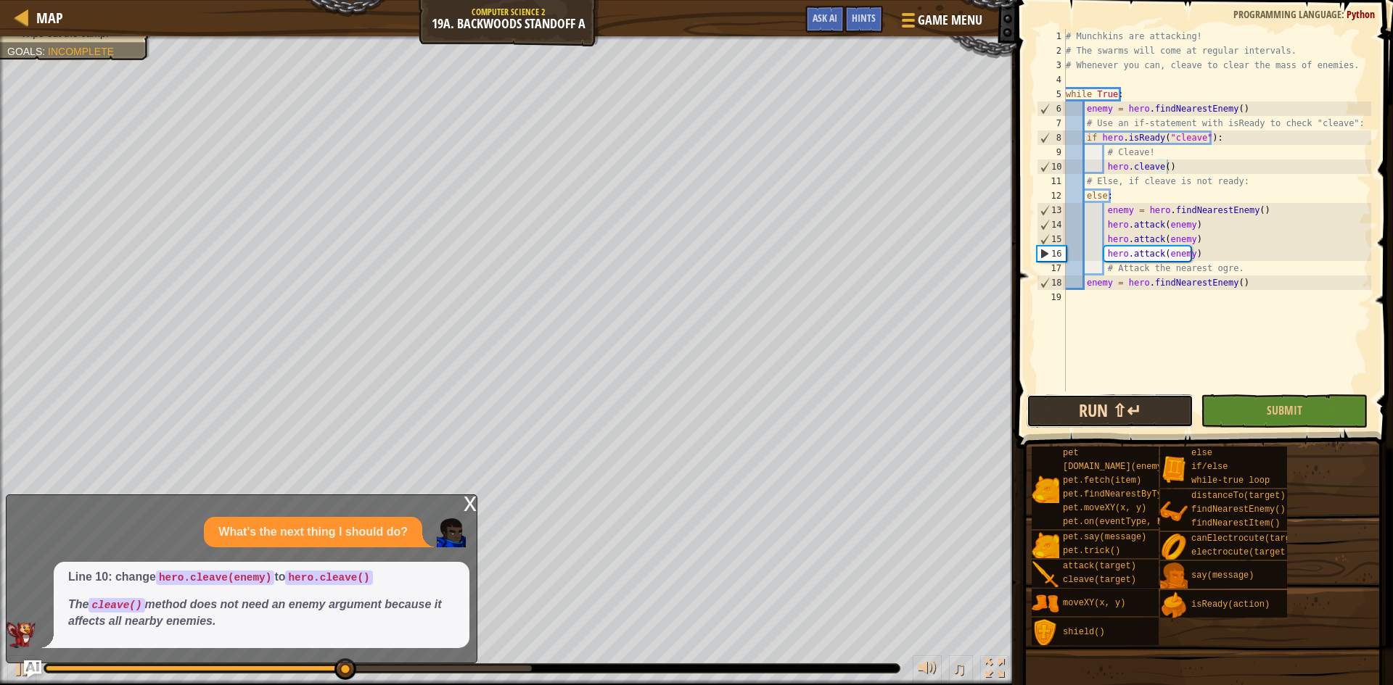
click at [1139, 413] on button "Run ⇧↵" at bounding box center [1109, 411] width 167 height 33
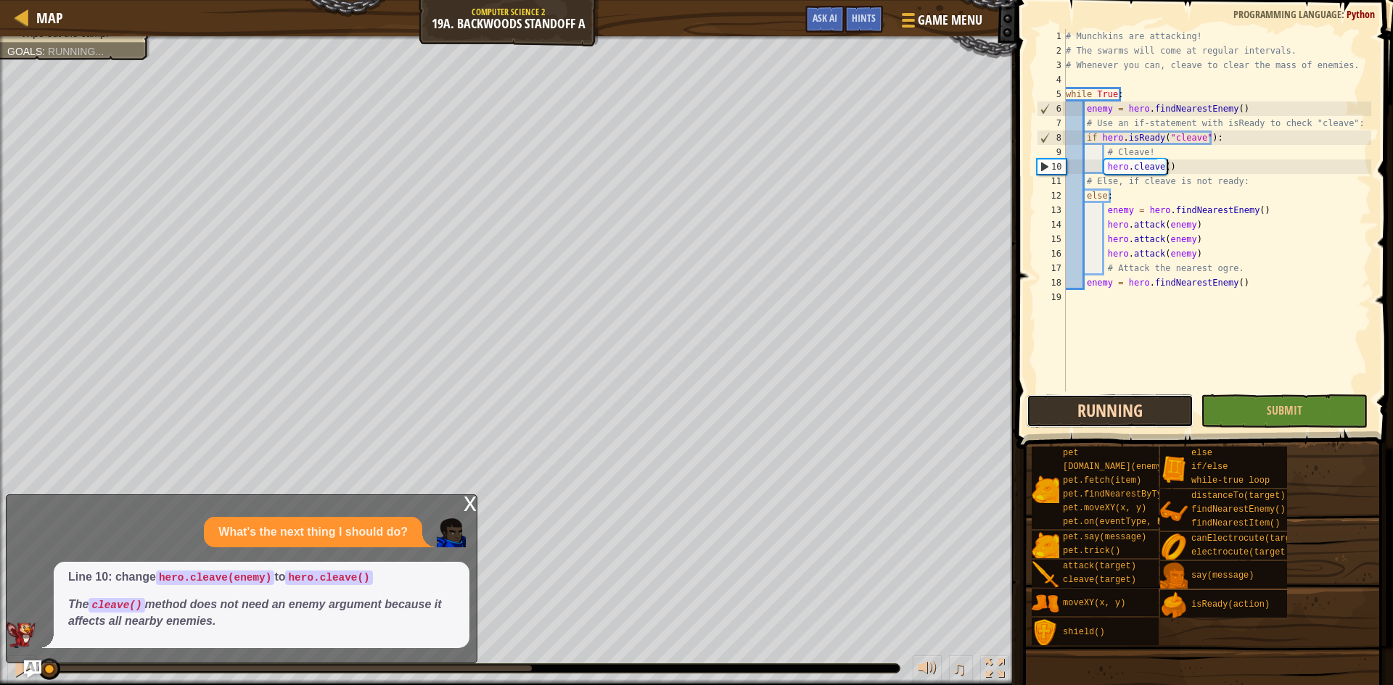
click at [1139, 413] on button "Running" at bounding box center [1109, 411] width 167 height 33
click at [1139, 413] on button "Run ⇧↵" at bounding box center [1109, 411] width 167 height 33
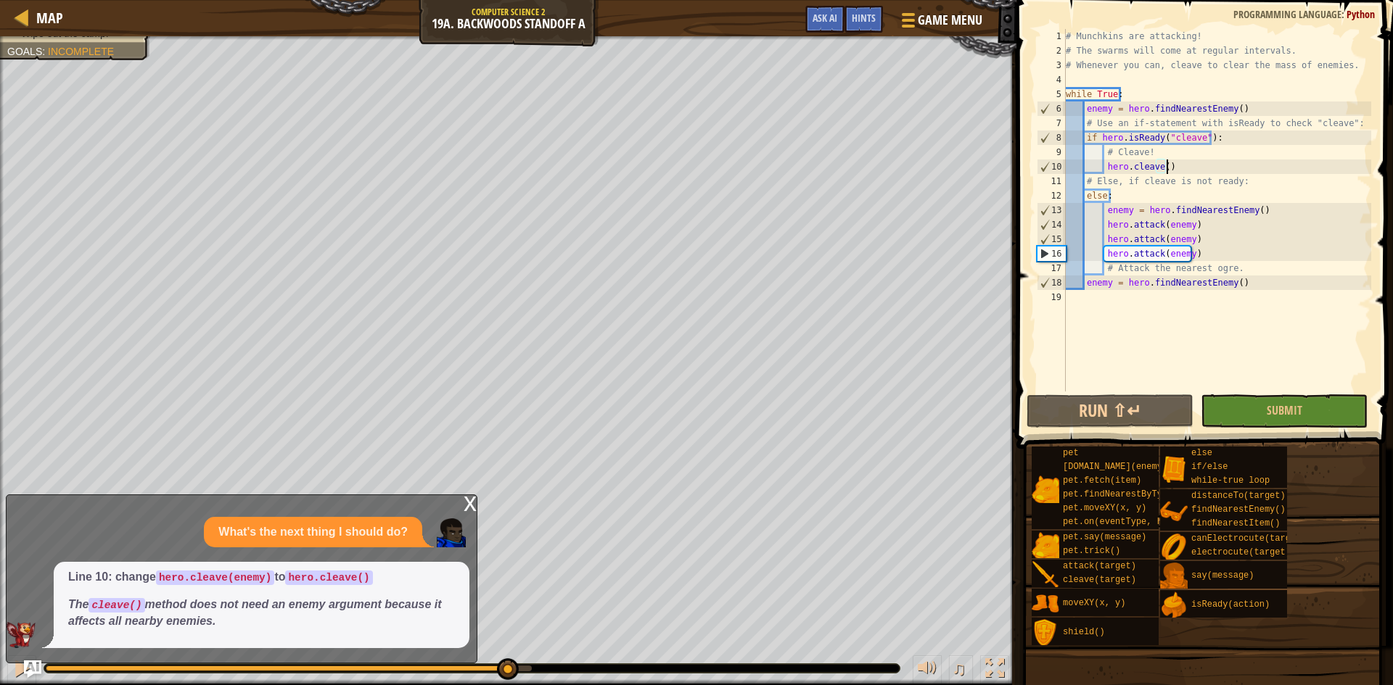
click at [506, 669] on div "0:21.6 Now: 0:01.0 Max: 0:22.8" at bounding box center [289, 669] width 486 height 6
click at [473, 507] on div "x" at bounding box center [469, 502] width 13 height 15
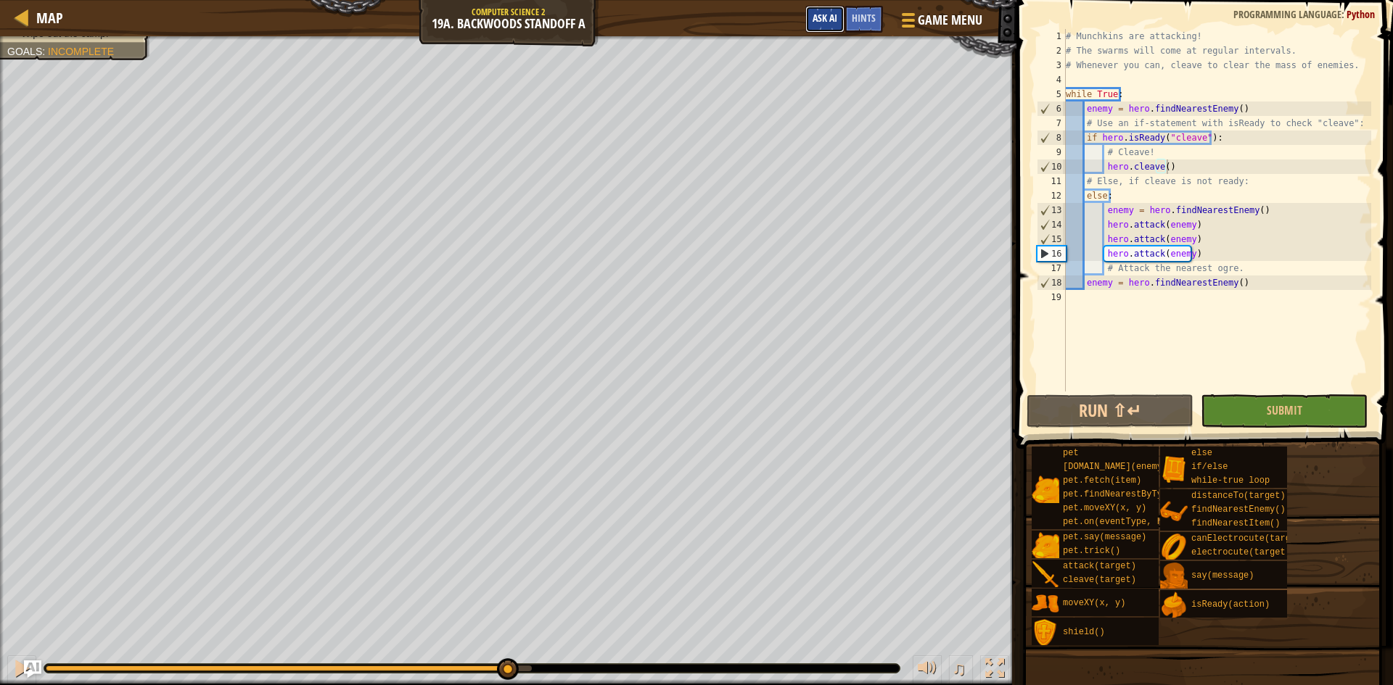
click at [822, 23] on span "Ask AI" at bounding box center [824, 18] width 25 height 14
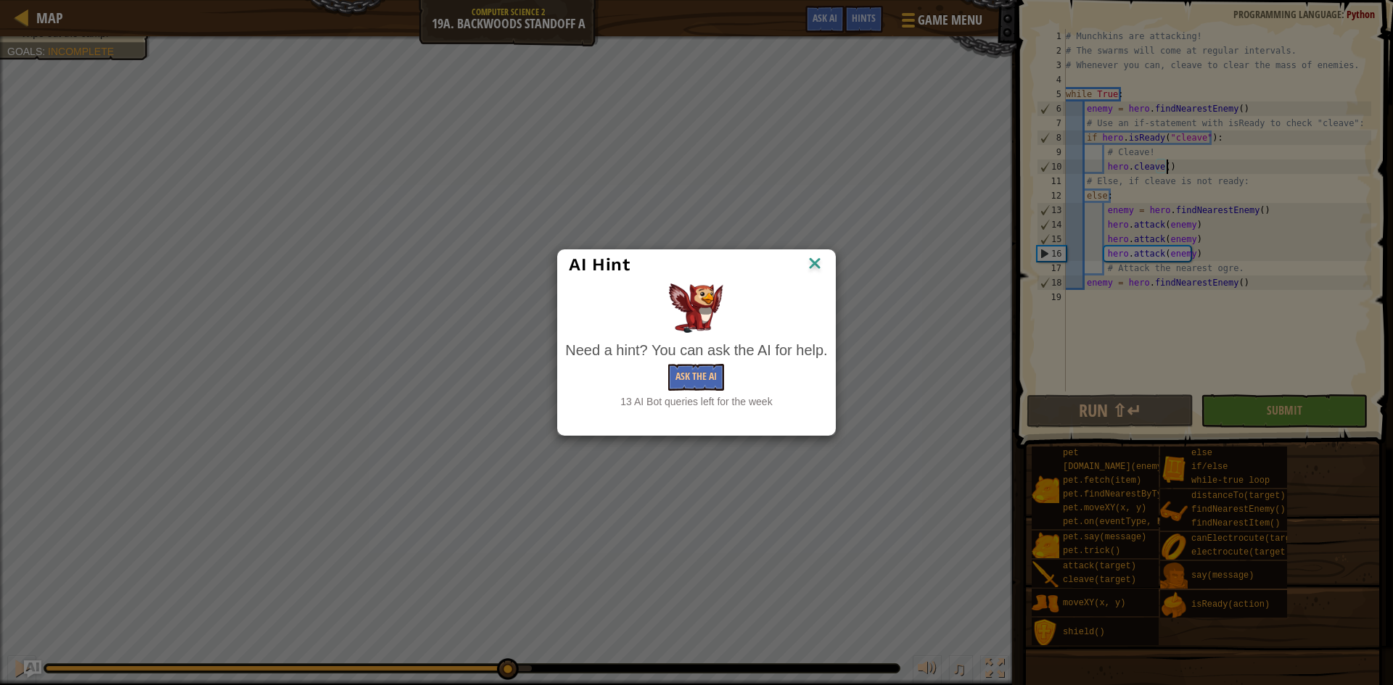
click at [726, 389] on div "Ask the AI" at bounding box center [696, 377] width 262 height 27
click at [720, 384] on button "Ask the AI" at bounding box center [696, 377] width 56 height 27
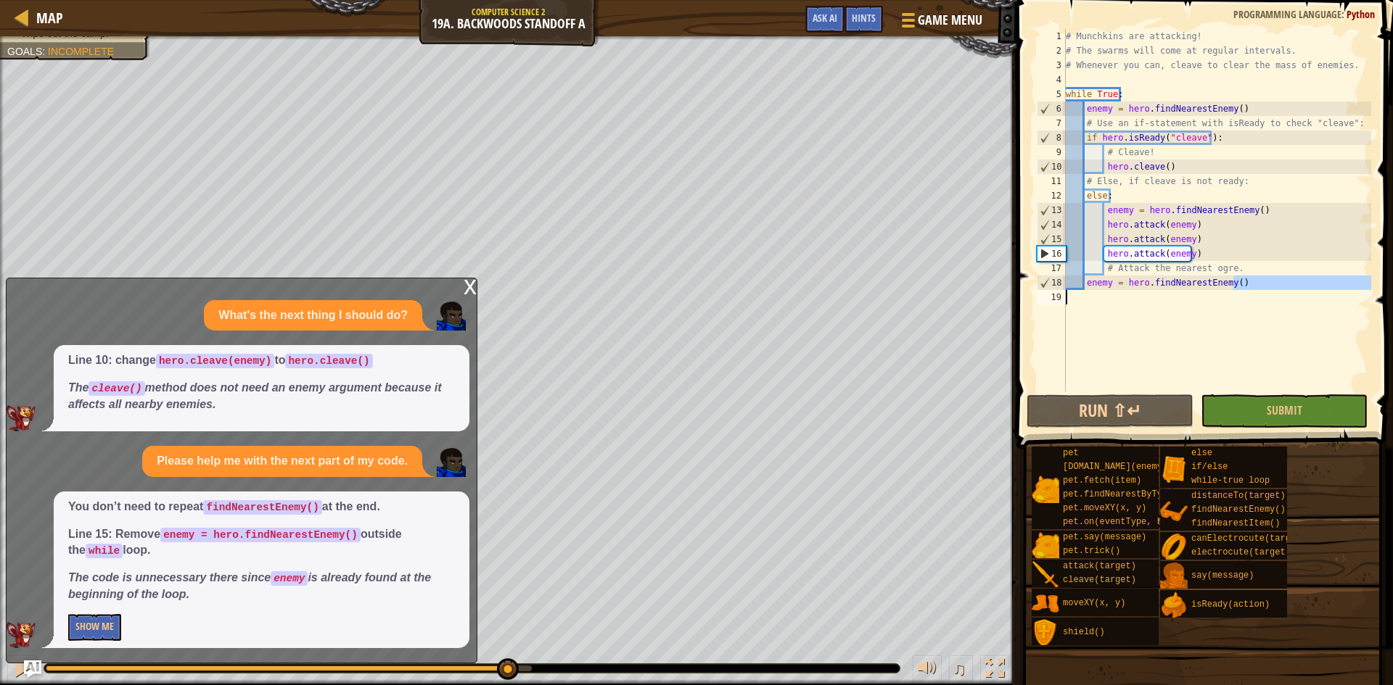
drag, startPoint x: 1235, startPoint y: 286, endPoint x: 1113, endPoint y: 292, distance: 122.0
click at [1116, 292] on div "# Munchkins are attacking! # The swarms will come at regular intervals. # Whene…" at bounding box center [1217, 225] width 308 height 392
click at [76, 627] on button "Show Me" at bounding box center [94, 627] width 53 height 27
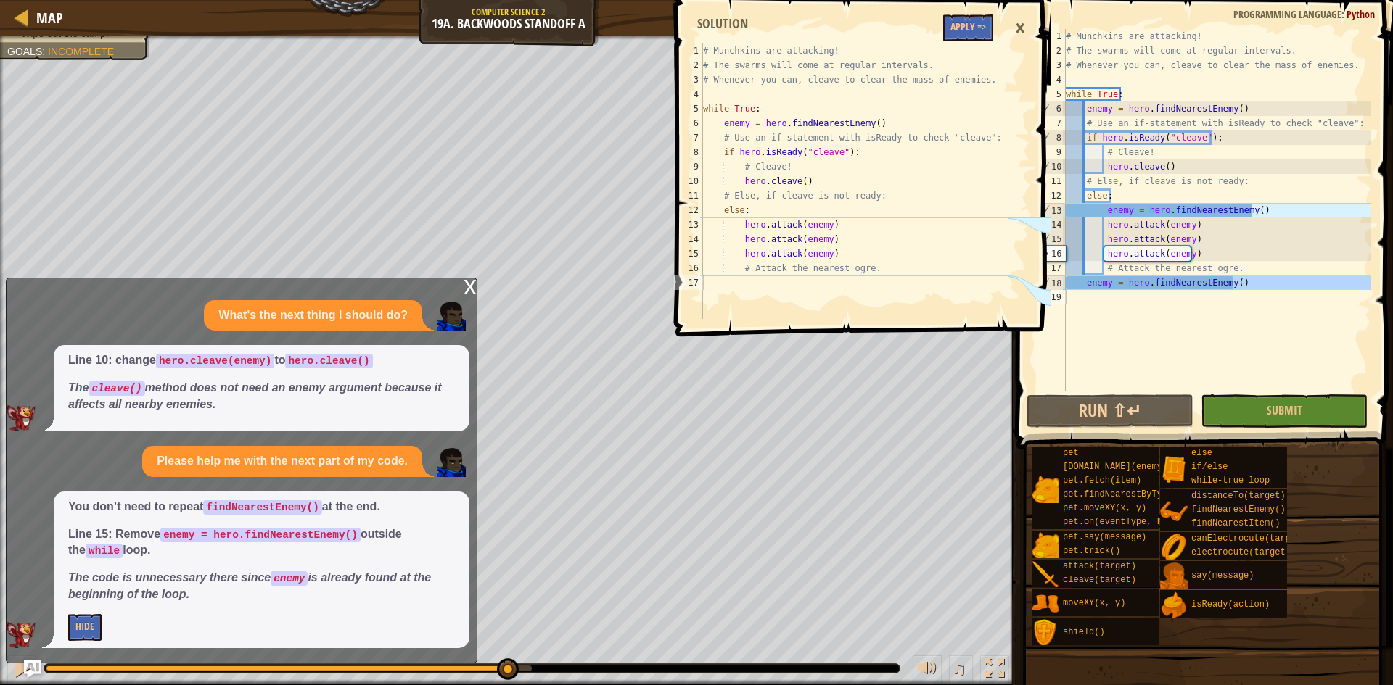
click at [1282, 206] on div "# Munchkins are attacking! # The swarms will come at regular intervals. # Whene…" at bounding box center [1217, 225] width 308 height 392
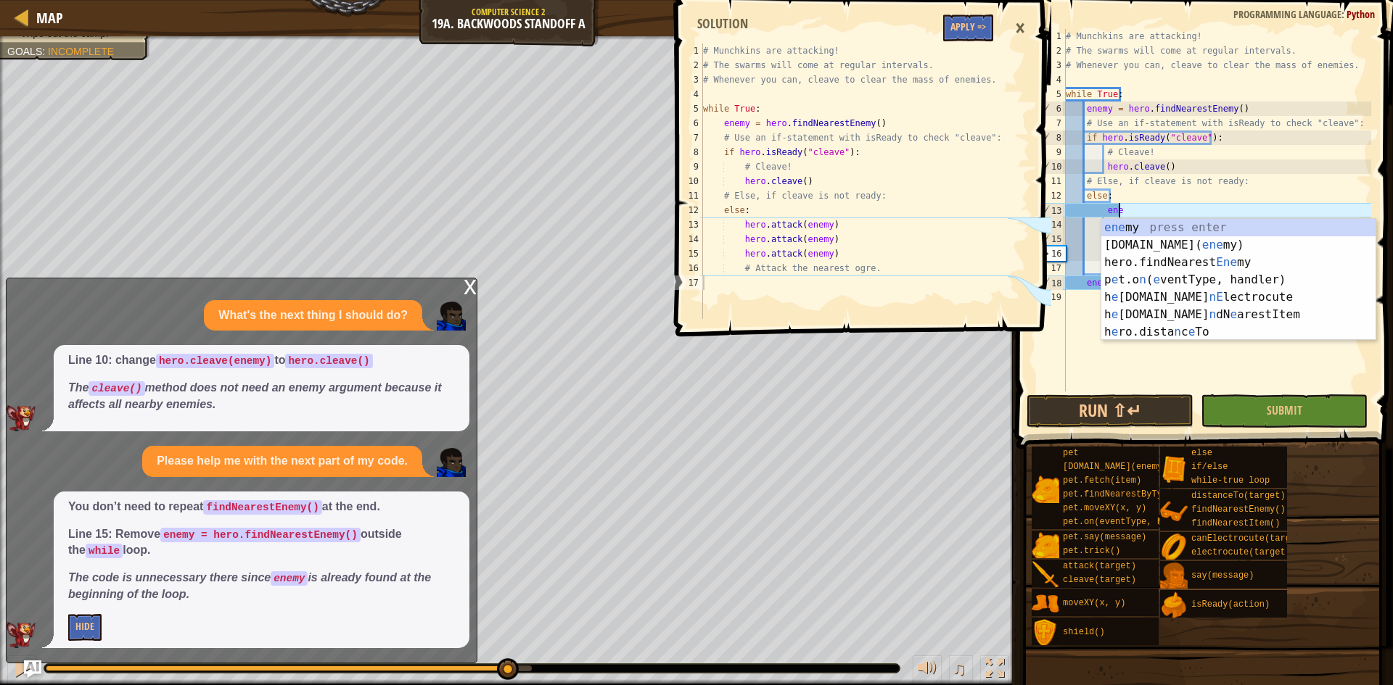
type textarea "e"
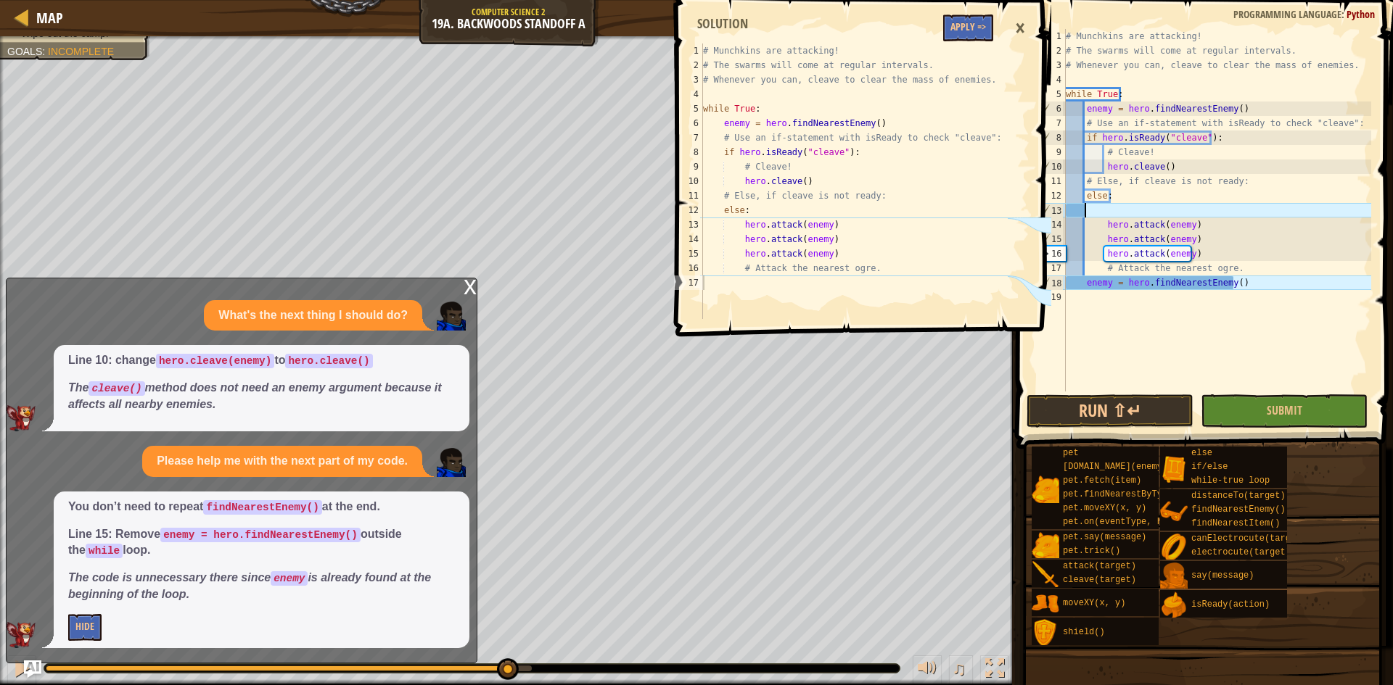
scroll to position [7, 0]
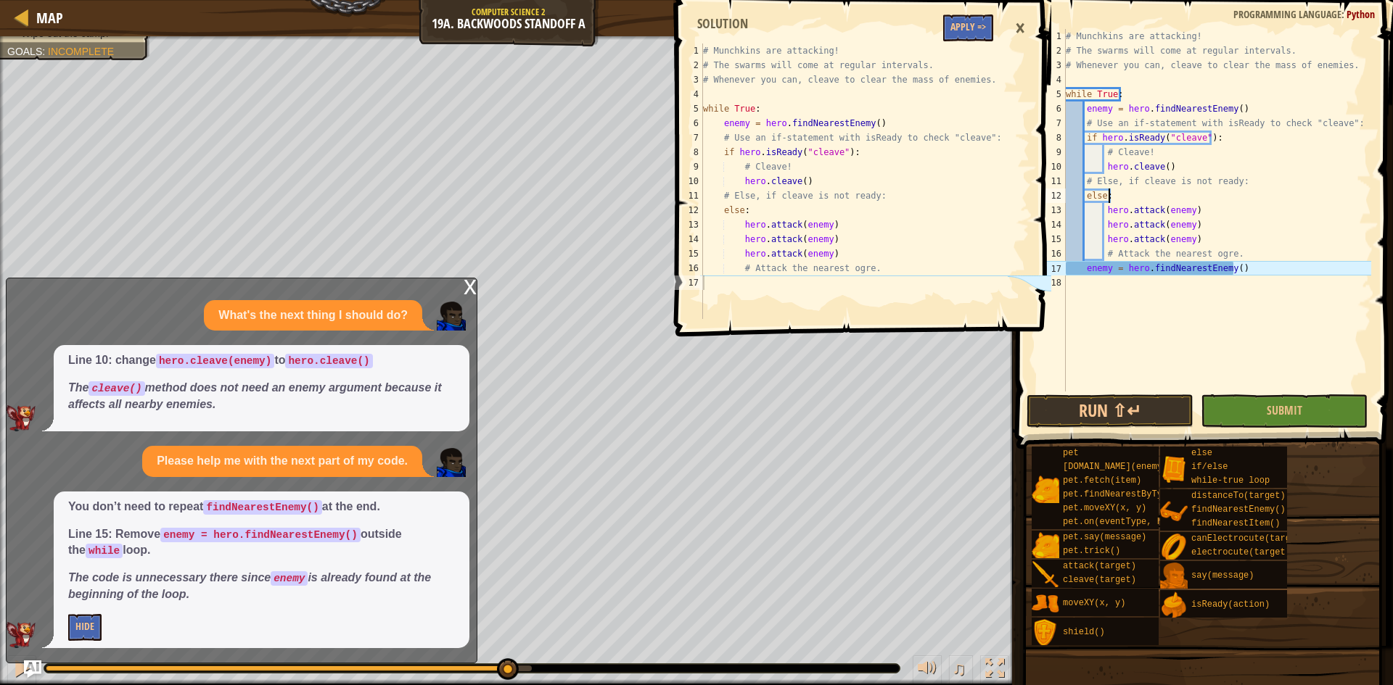
click at [1249, 266] on div "# Munchkins are attacking! # The swarms will come at regular intervals. # Whene…" at bounding box center [1217, 225] width 308 height 392
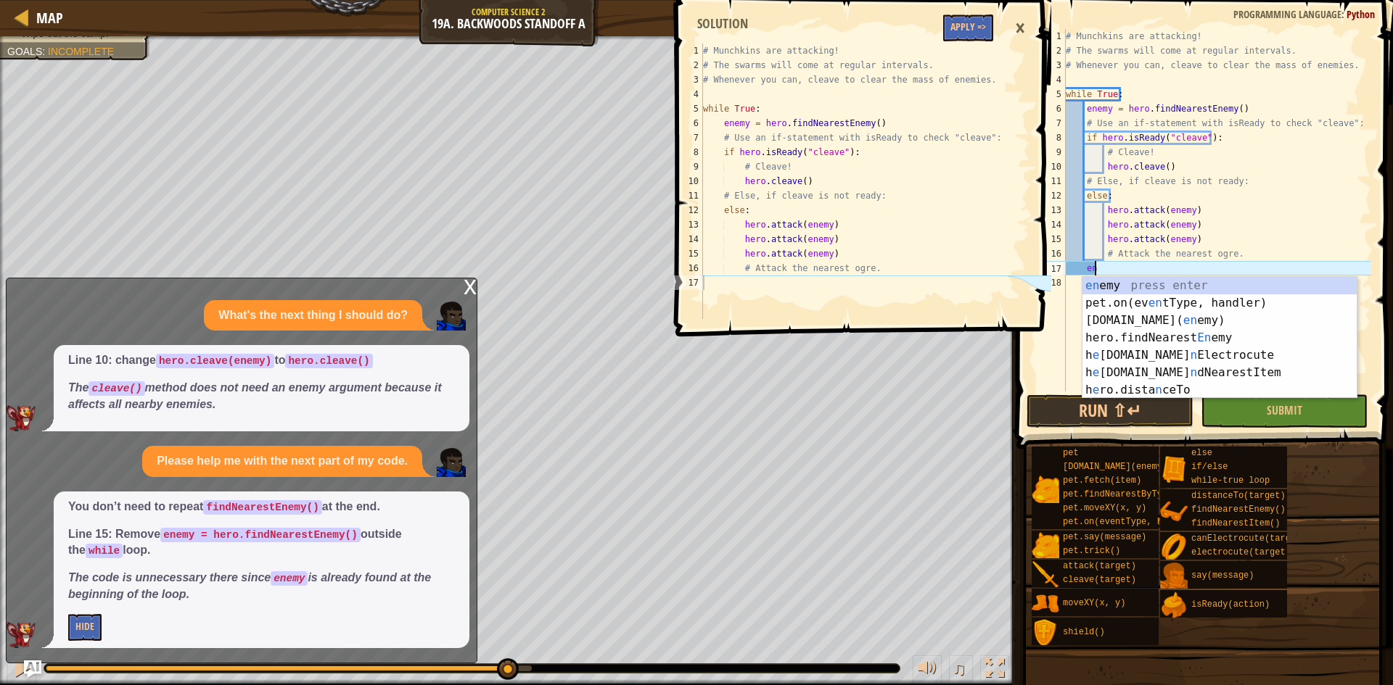
type textarea "e"
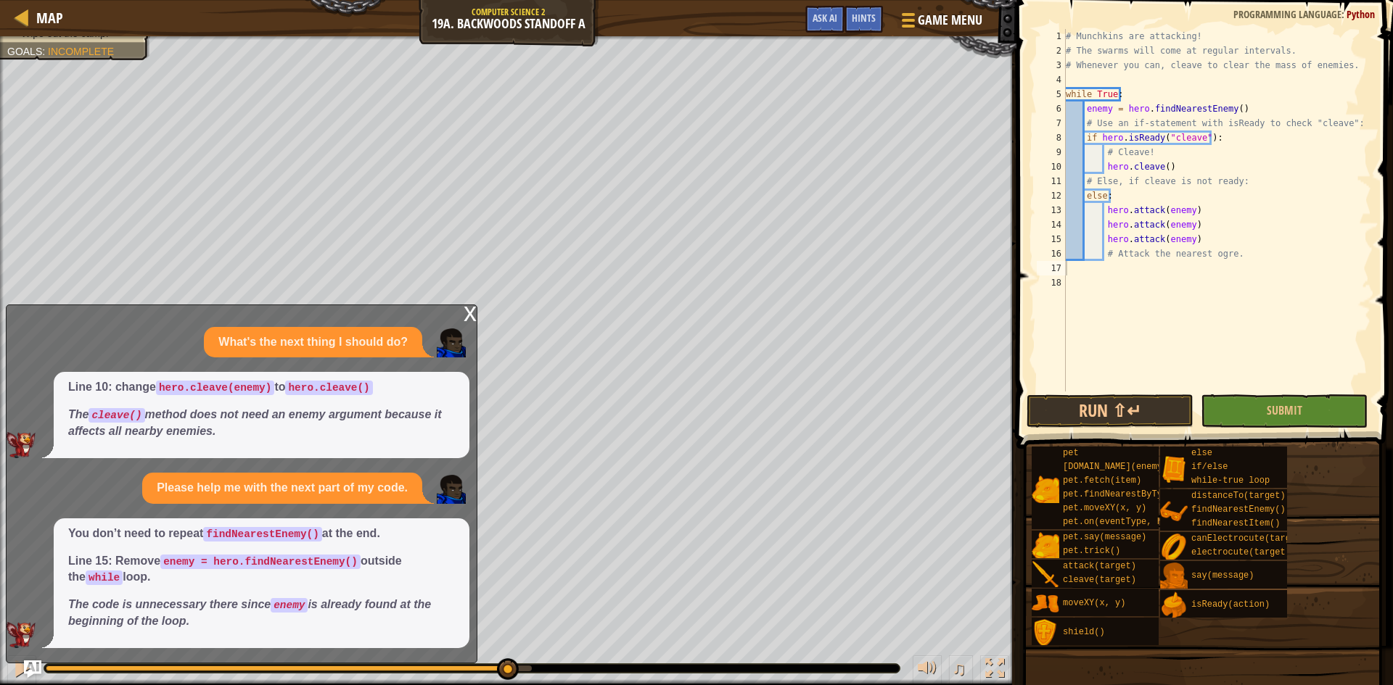
click at [465, 310] on div "x" at bounding box center [469, 312] width 13 height 15
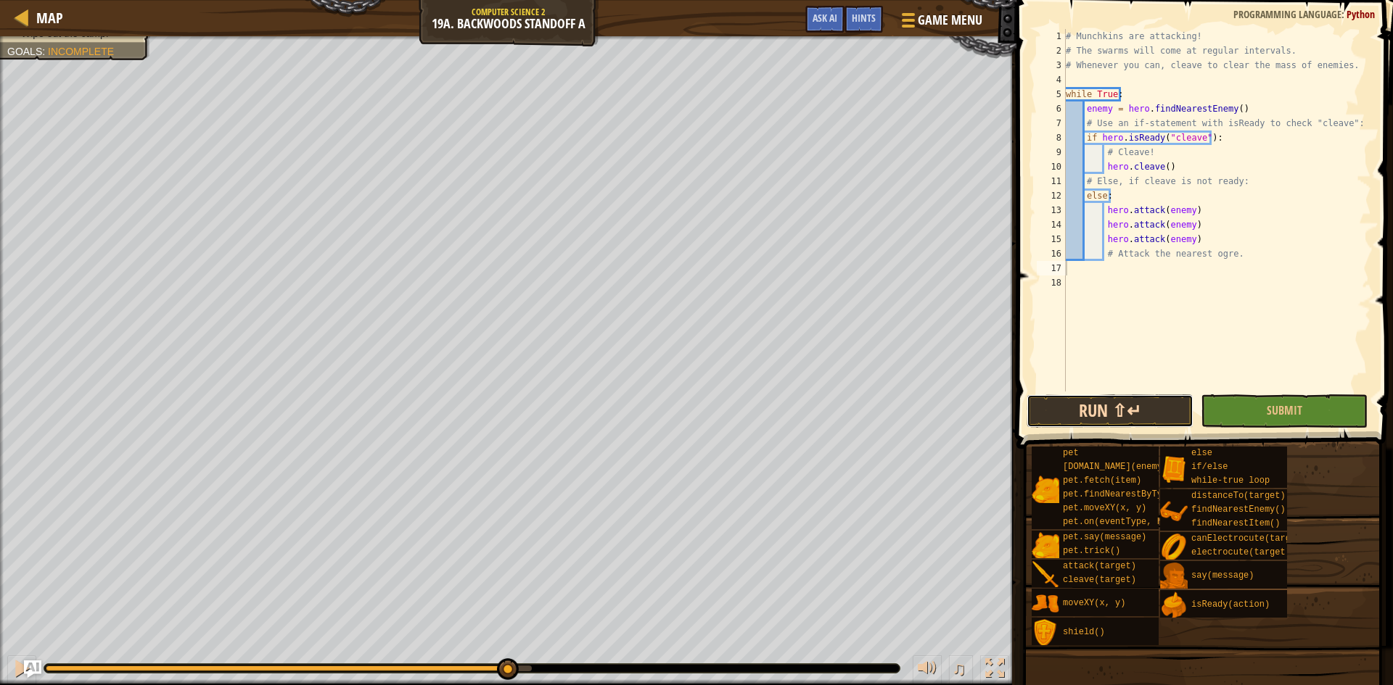
click at [1124, 420] on button "Run ⇧↵" at bounding box center [1109, 411] width 167 height 33
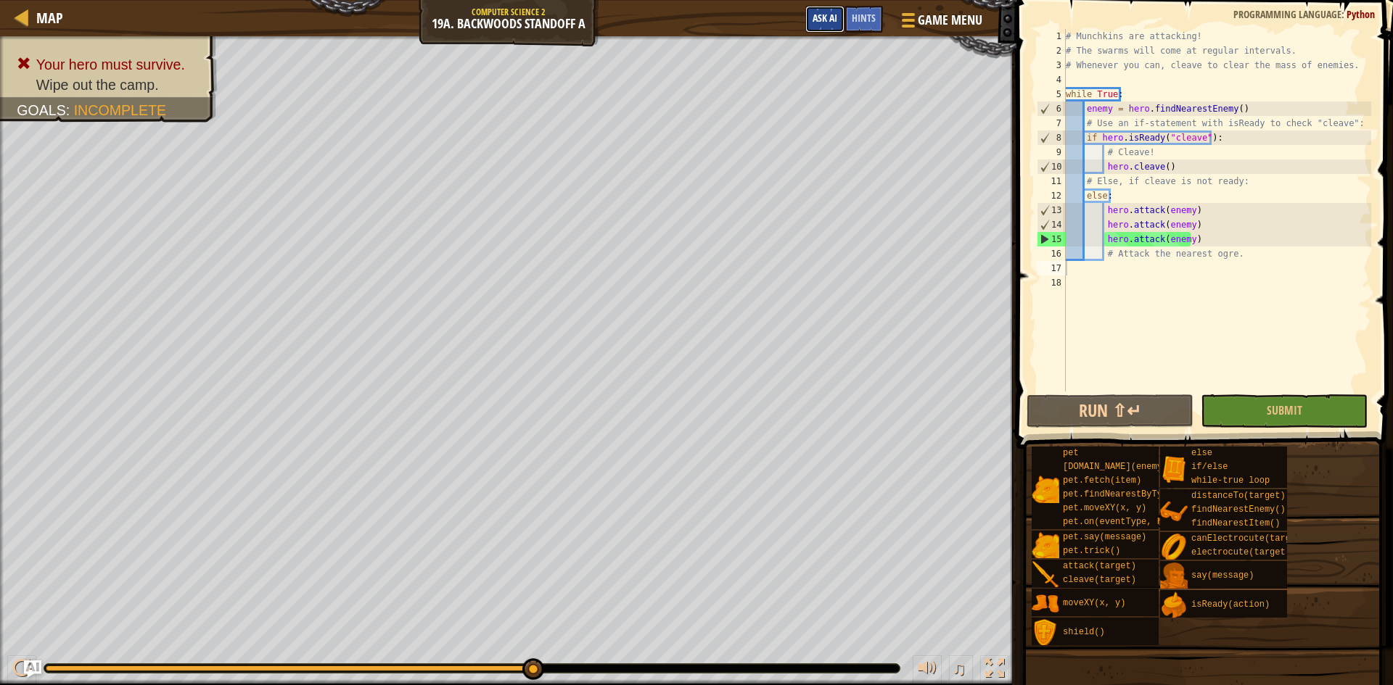
click at [832, 29] on button "Ask AI" at bounding box center [824, 19] width 39 height 27
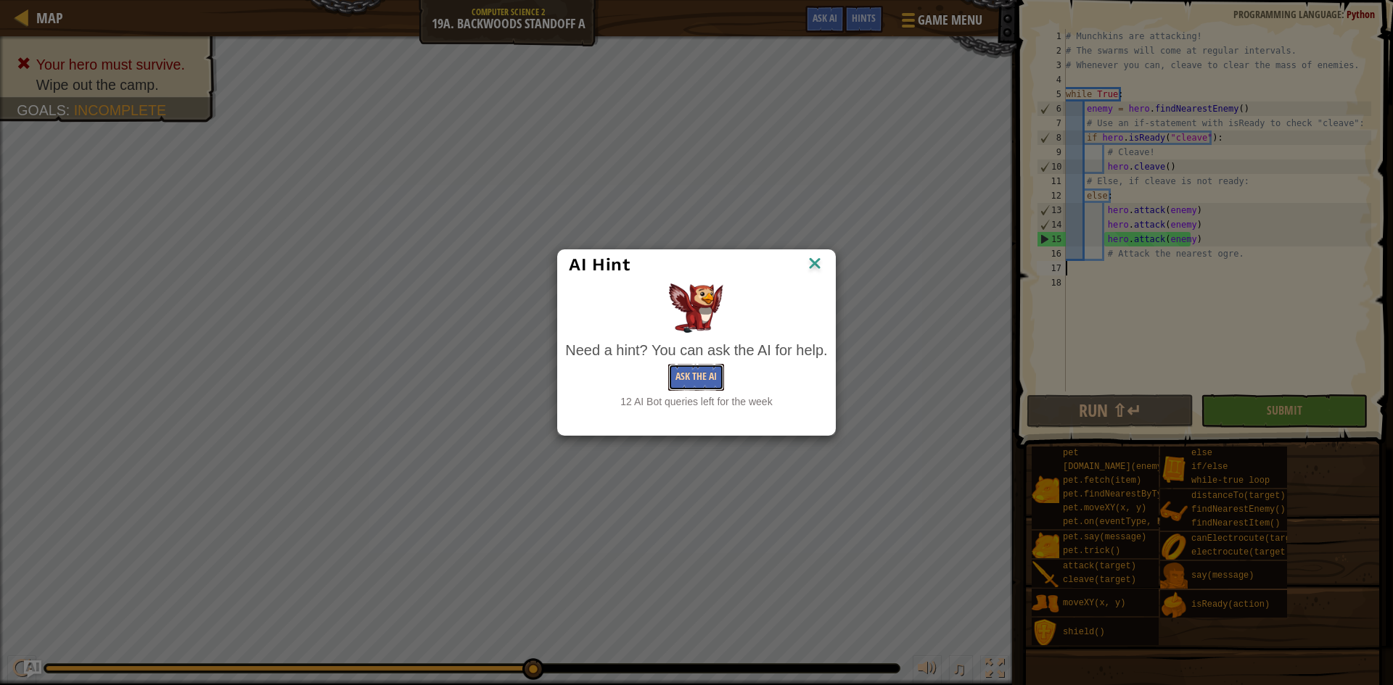
click at [679, 380] on button "Ask the AI" at bounding box center [696, 377] width 56 height 27
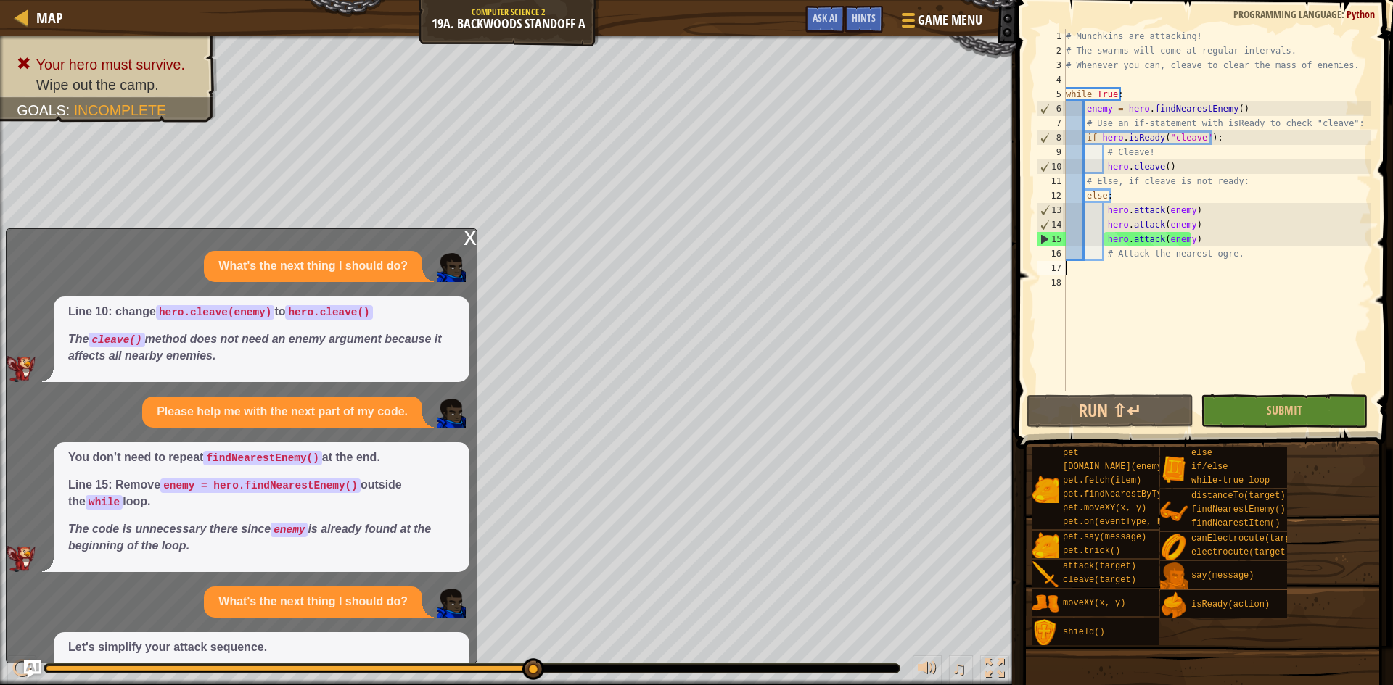
scroll to position [141, 0]
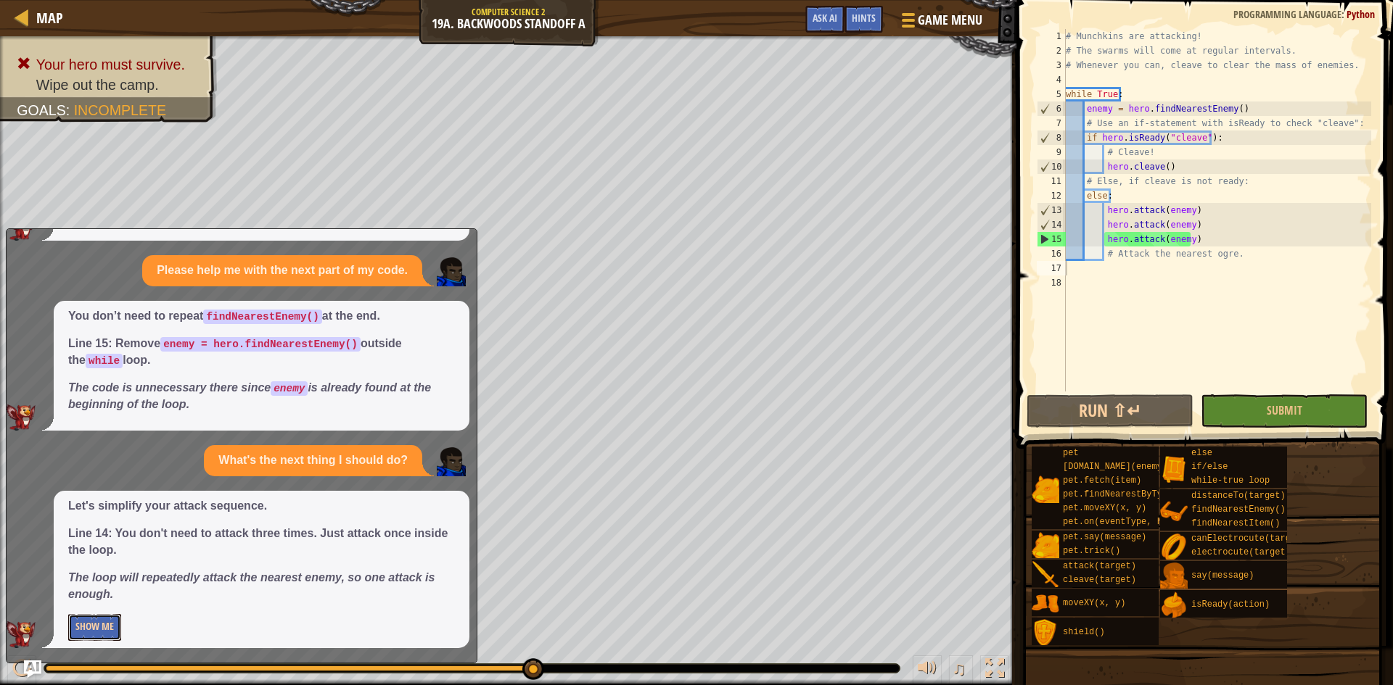
click at [115, 625] on button "Show Me" at bounding box center [94, 627] width 53 height 27
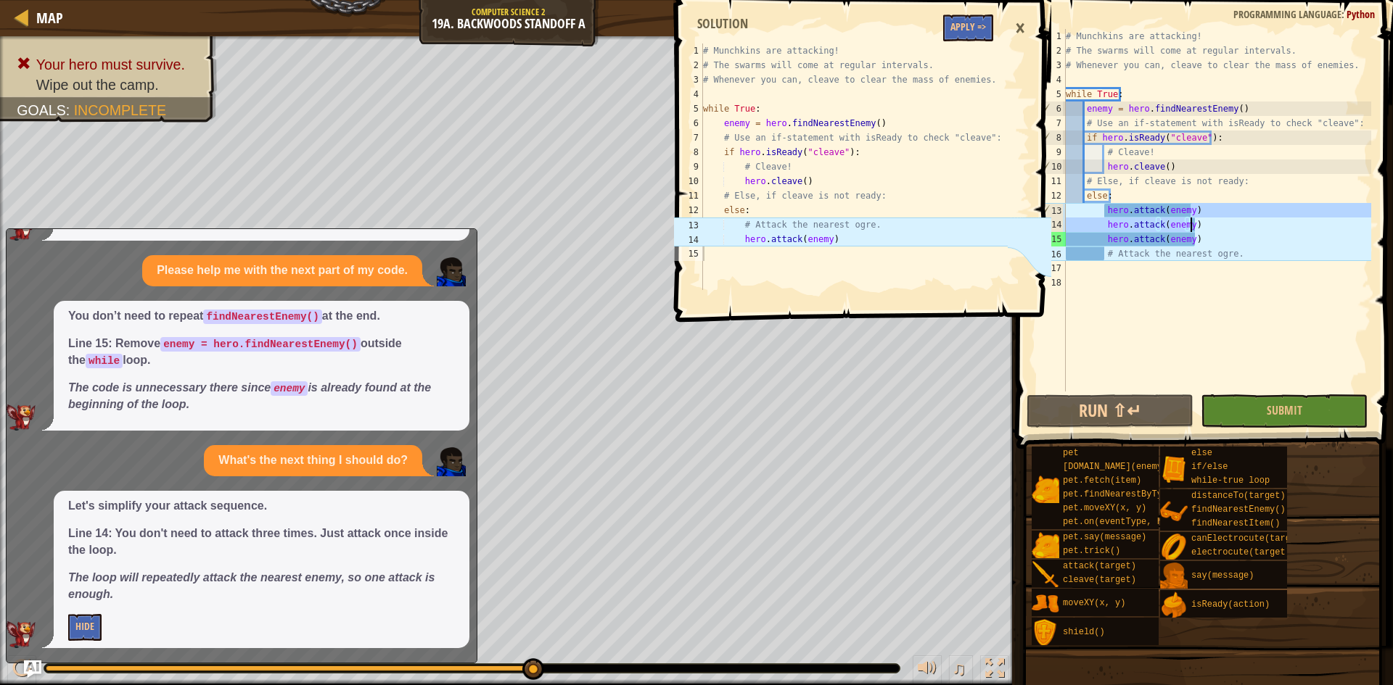
drag, startPoint x: 1222, startPoint y: 217, endPoint x: 1198, endPoint y: 228, distance: 26.3
click at [1198, 228] on div "# Munchkins are attacking! # The swarms will come at regular intervals. # Whene…" at bounding box center [1217, 225] width 308 height 392
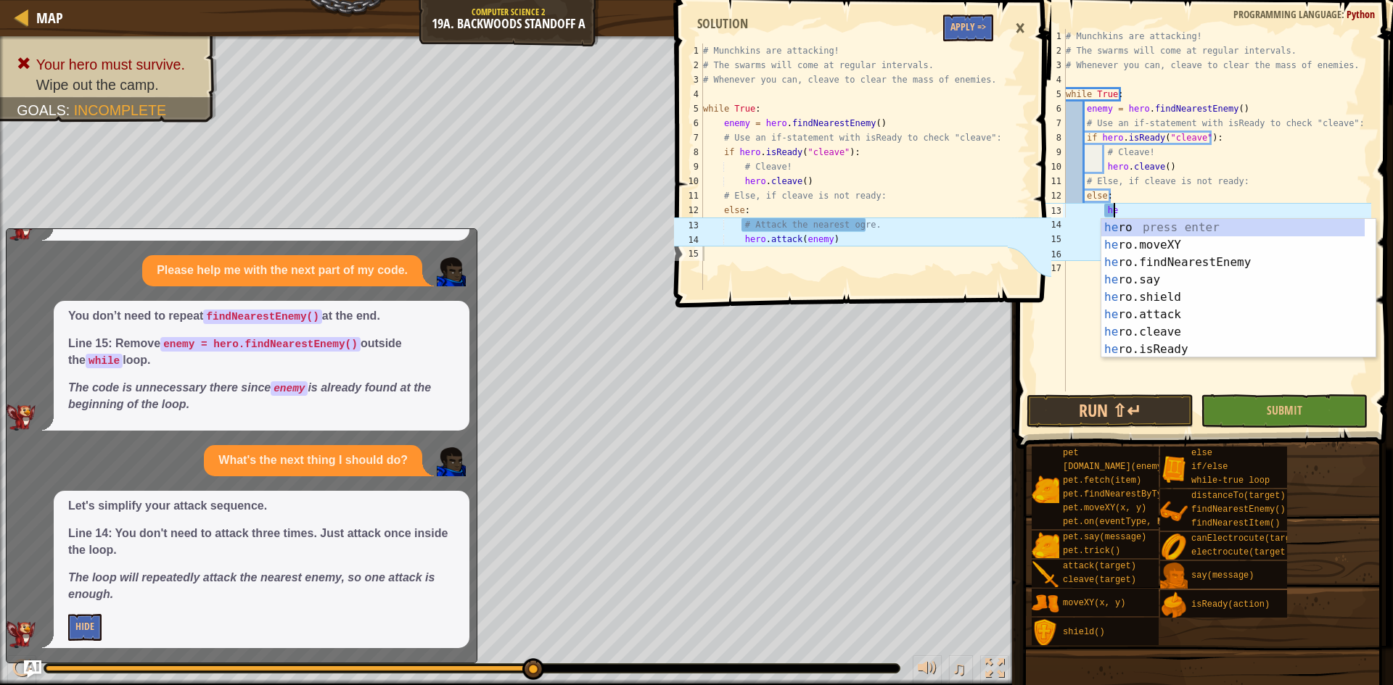
type textarea "h"
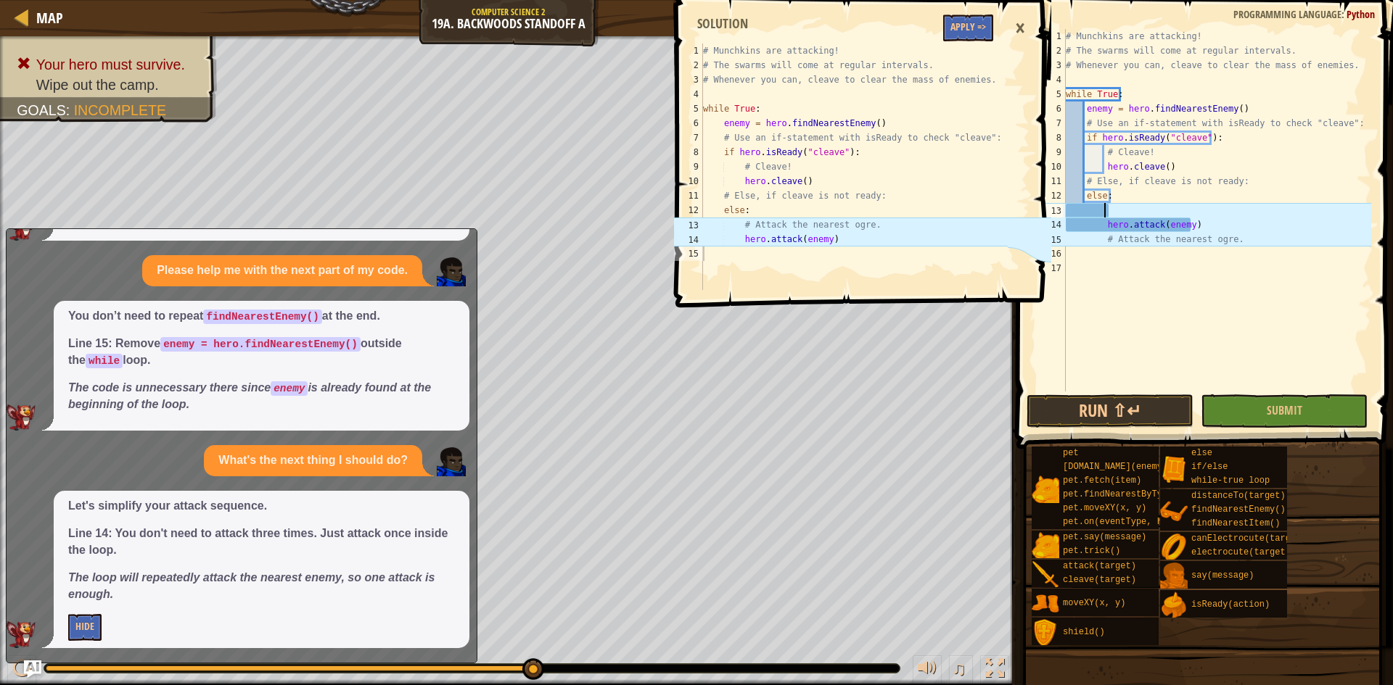
click at [1164, 284] on div "# Munchkins are attacking! # The swarms will come at regular intervals. # Whene…" at bounding box center [1217, 225] width 308 height 392
click at [1105, 224] on div "# Munchkins are attacking! # The swarms will come at regular intervals. # Whene…" at bounding box center [1217, 225] width 308 height 392
type textarea "hero.attack(enemy)"
drag, startPoint x: 1198, startPoint y: 226, endPoint x: 1097, endPoint y: 229, distance: 100.9
click at [1097, 229] on div "# Munchkins are attacking! # The swarms will come at regular intervals. # Whene…" at bounding box center [1217, 225] width 308 height 392
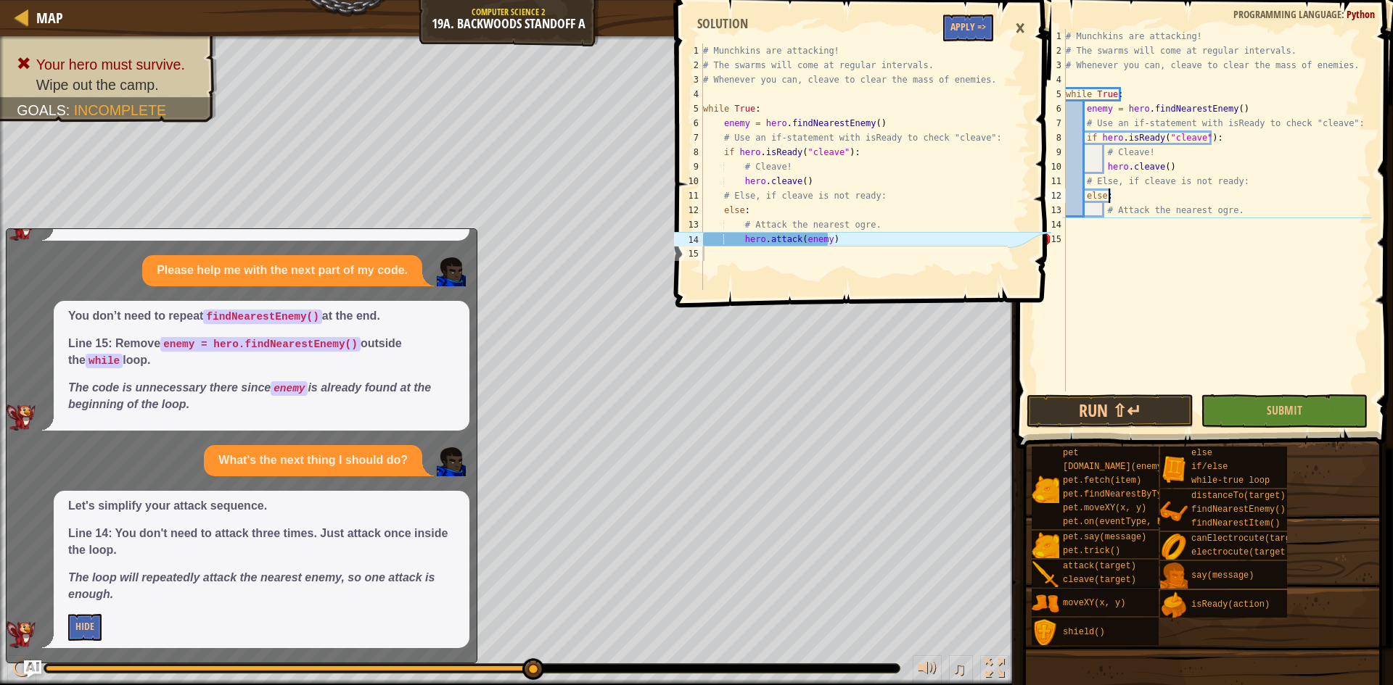
click at [1232, 213] on div "# Munchkins are attacking! # The swarms will come at regular intervals. # Whene…" at bounding box center [1217, 225] width 308 height 392
type textarea "# Attack the nearest ogre."
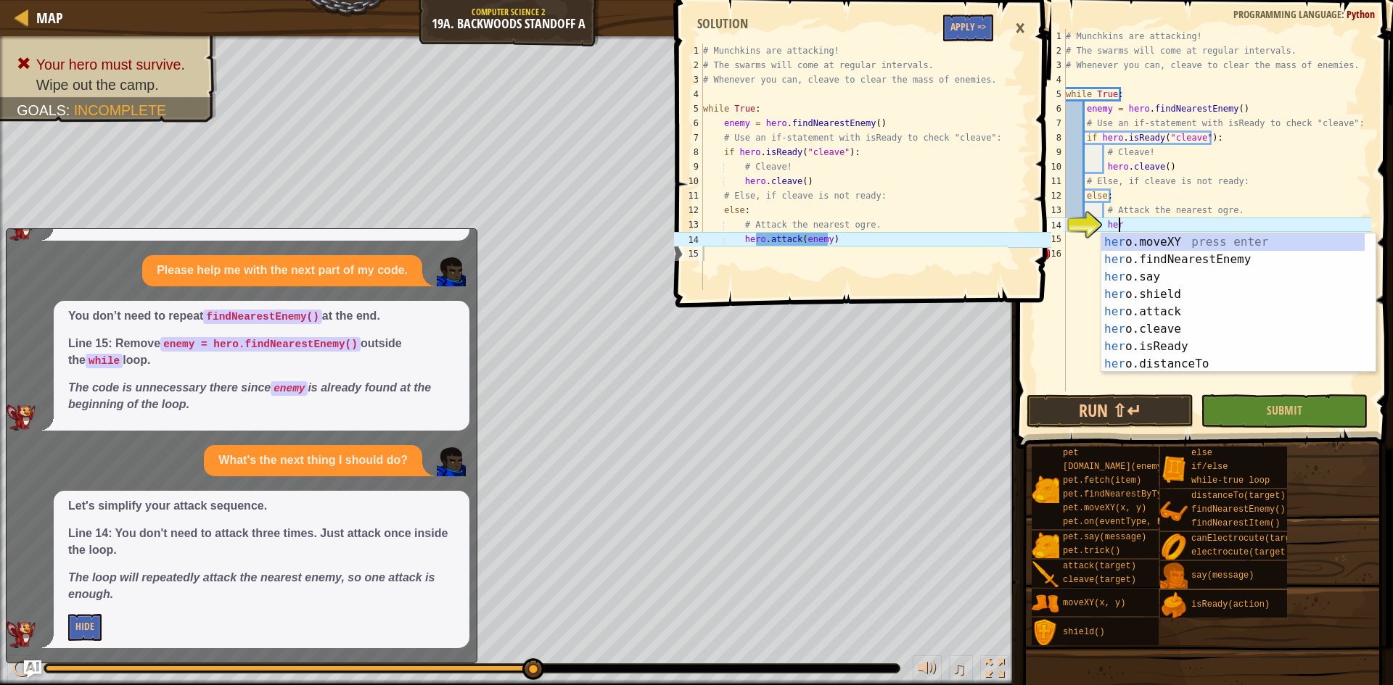
scroll to position [7, 4]
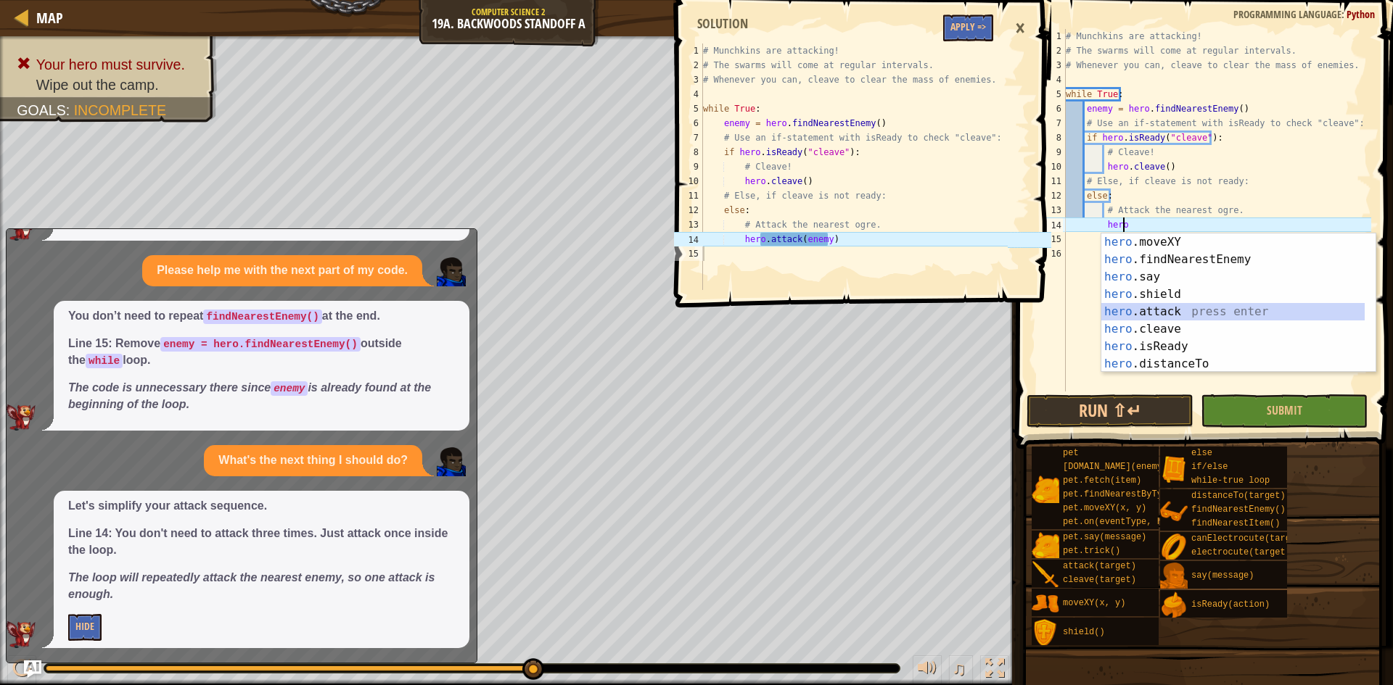
click at [1263, 308] on div "hero .moveXY press enter hero .findNearestEnemy press enter hero .say press ent…" at bounding box center [1232, 321] width 263 height 174
type textarea "hero.attack(enemy)"
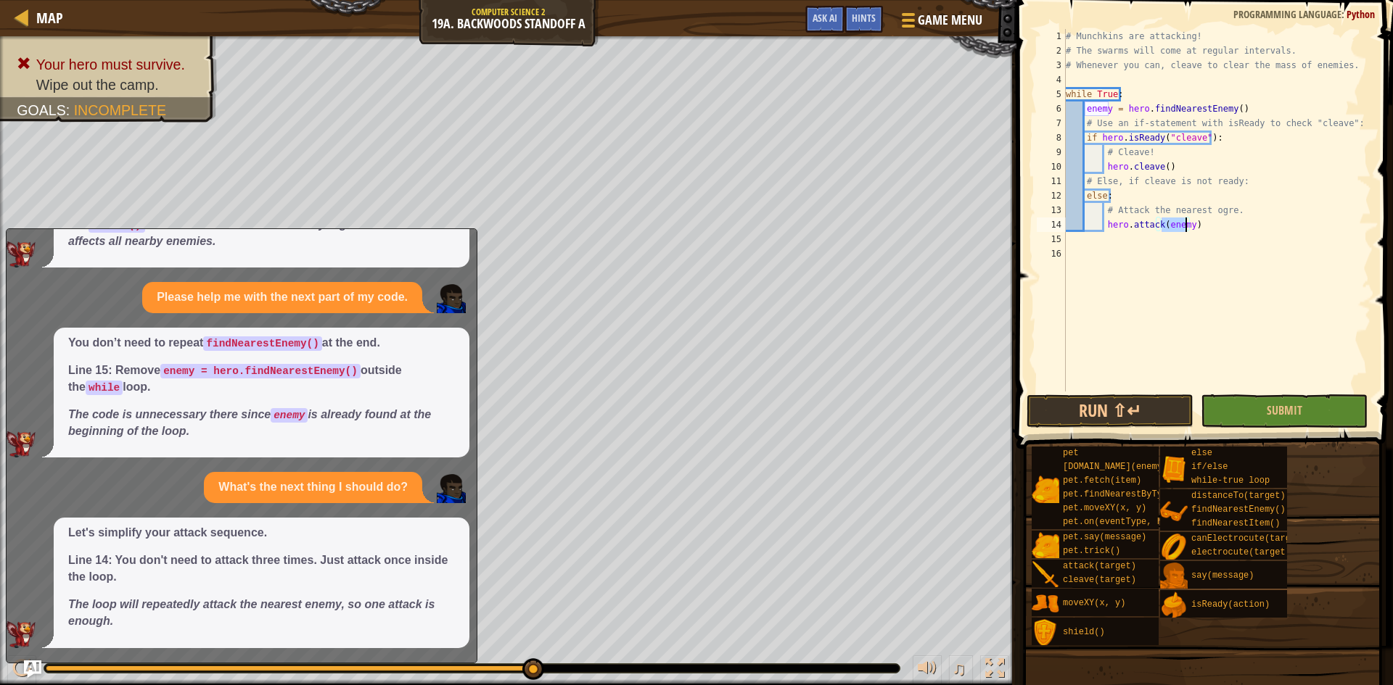
click at [1248, 314] on div "# Munchkins are attacking! # The swarms will come at regular intervals. # Whene…" at bounding box center [1217, 225] width 308 height 392
click at [1185, 409] on button "Run ⇧↵" at bounding box center [1109, 411] width 167 height 33
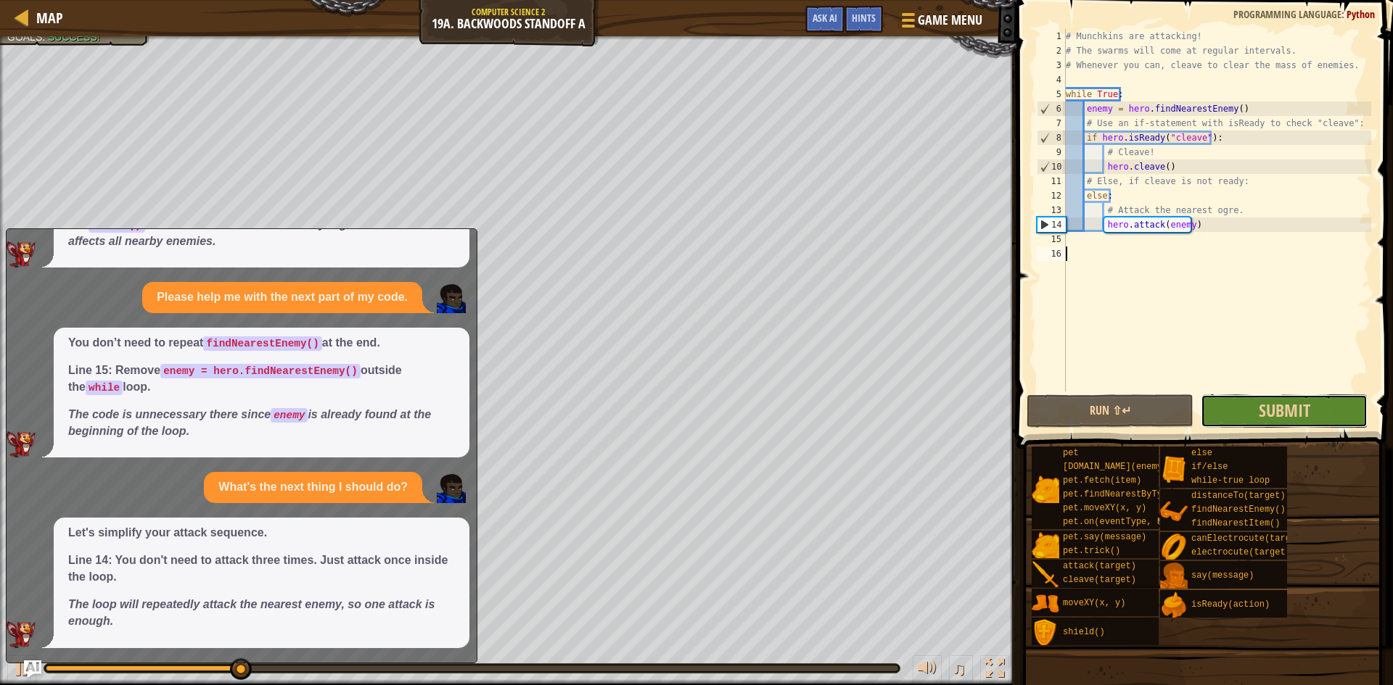
click at [1222, 407] on button "Submit" at bounding box center [1283, 411] width 167 height 33
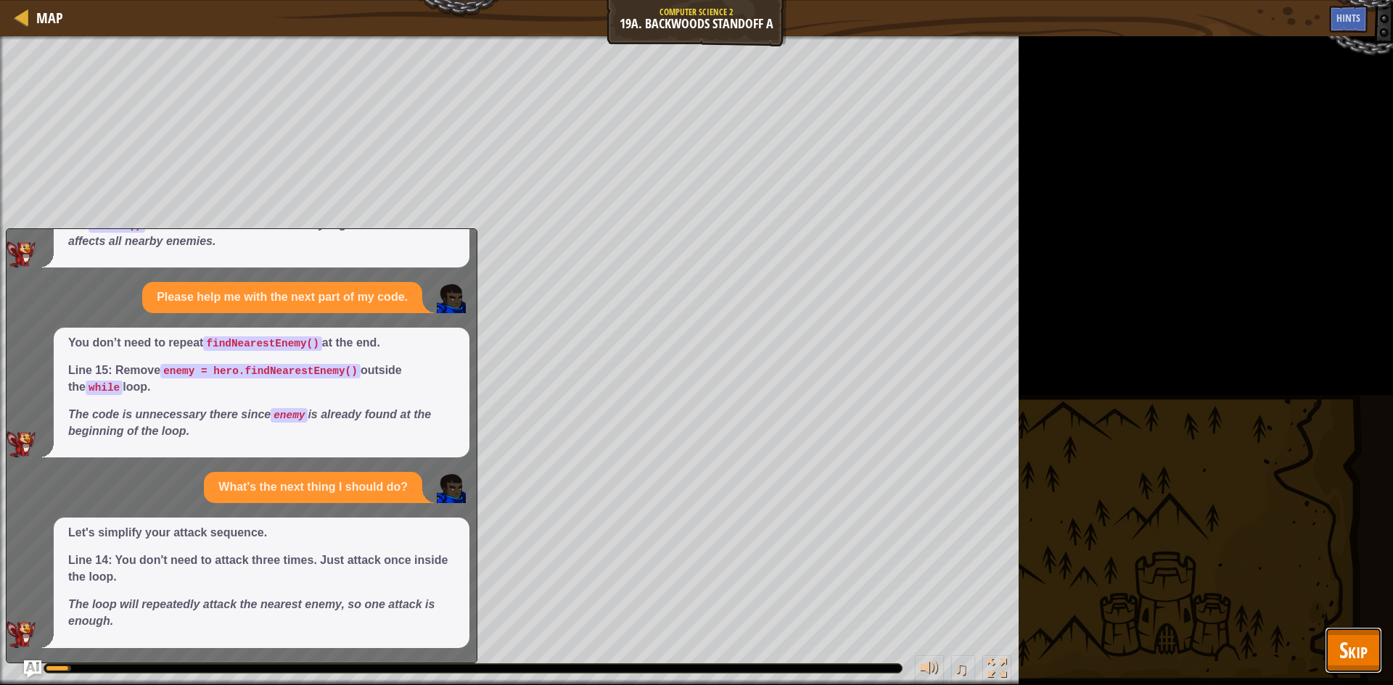
click at [1337, 658] on button "Skip" at bounding box center [1352, 650] width 57 height 46
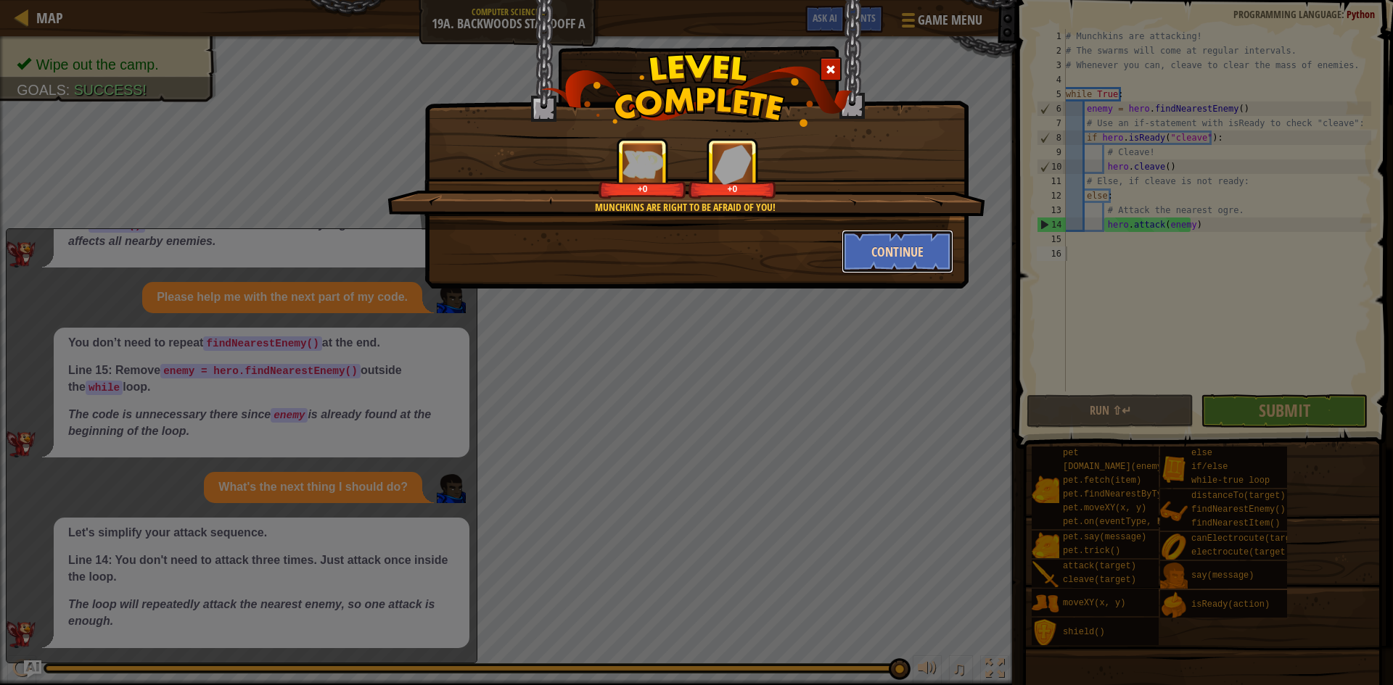
click at [862, 251] on button "Continue" at bounding box center [897, 252] width 112 height 44
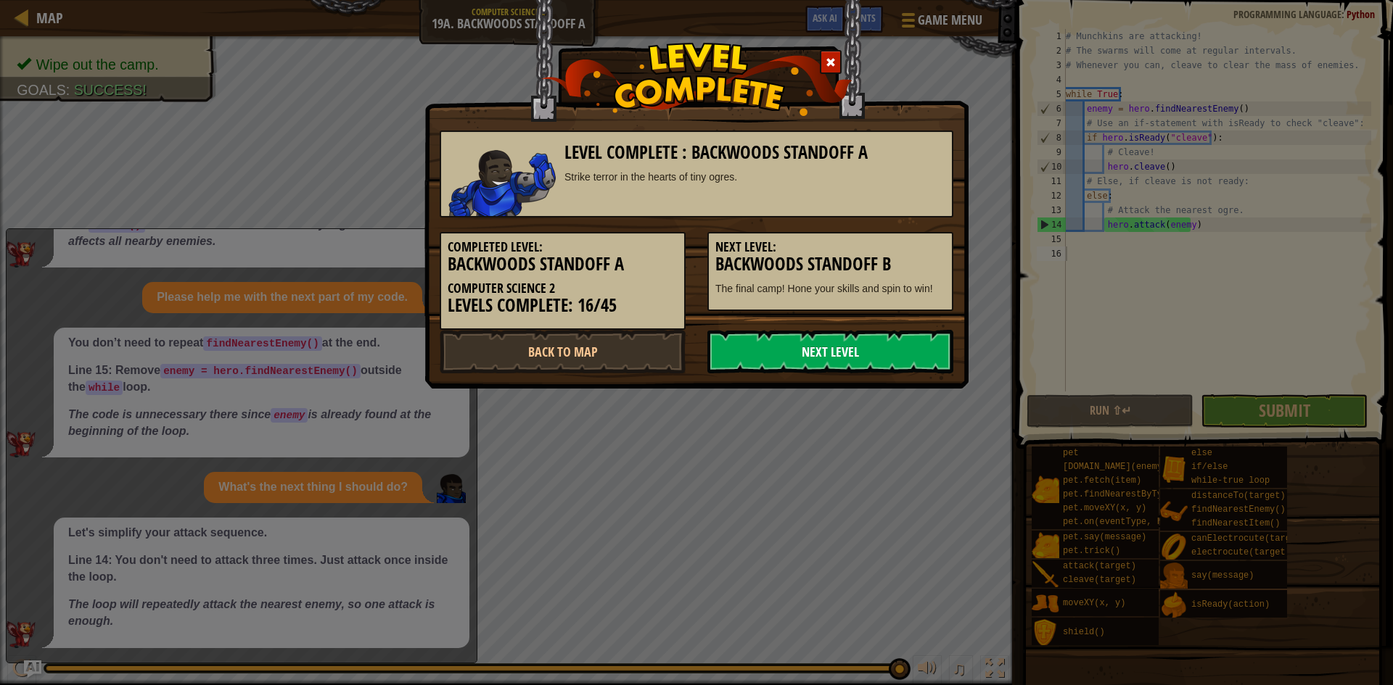
click at [844, 338] on link "Next Level" at bounding box center [830, 352] width 246 height 44
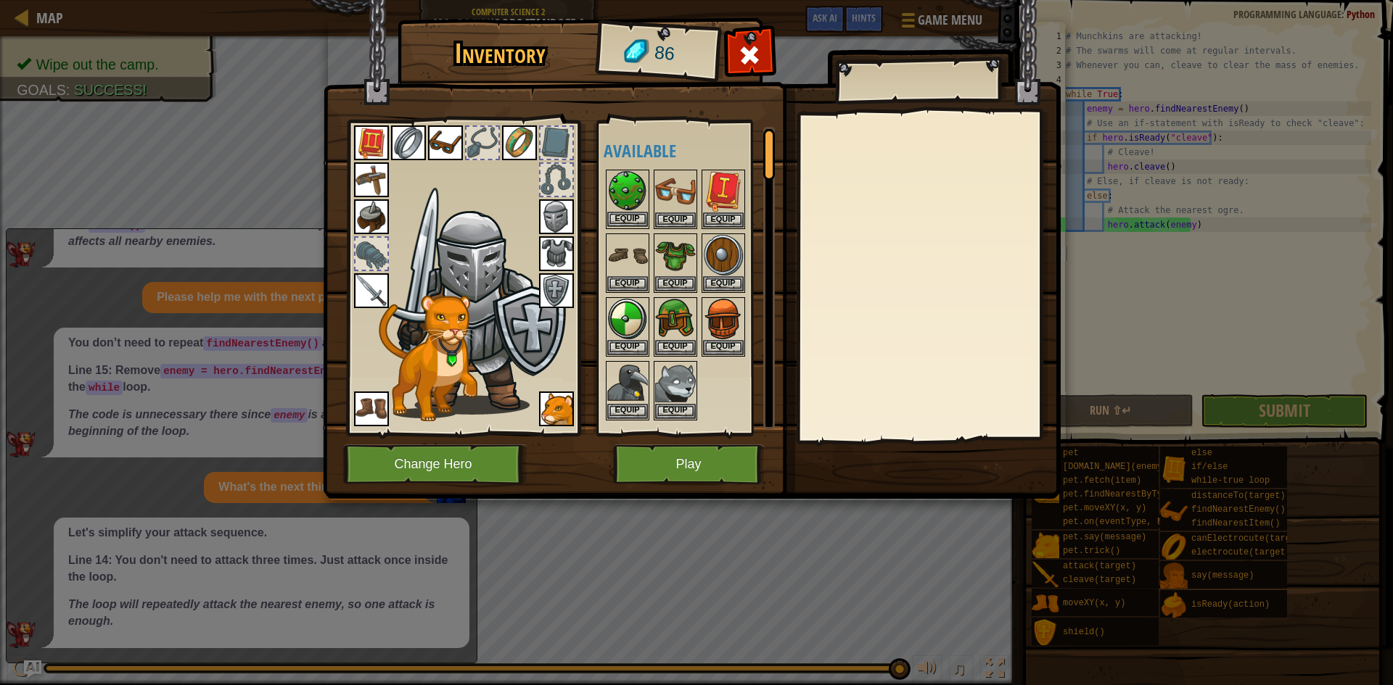
click at [626, 196] on img at bounding box center [627, 191] width 41 height 41
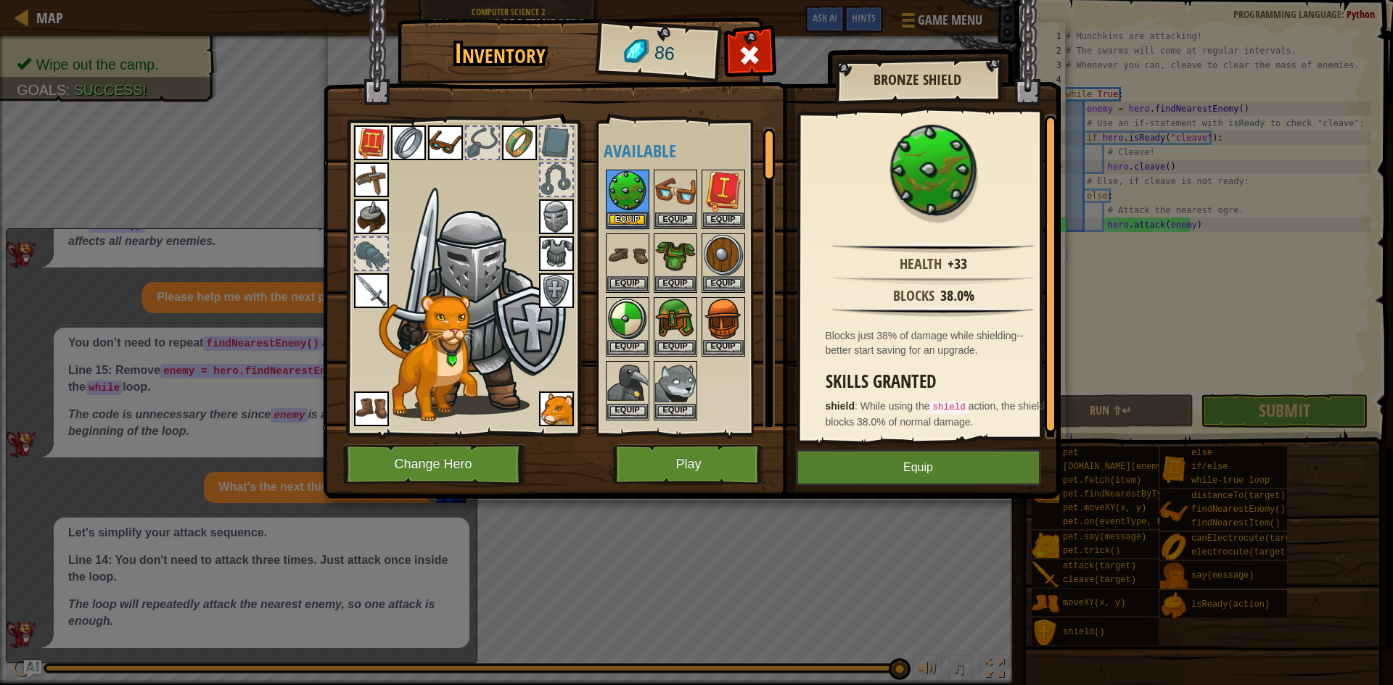
click at [545, 286] on img at bounding box center [556, 290] width 35 height 35
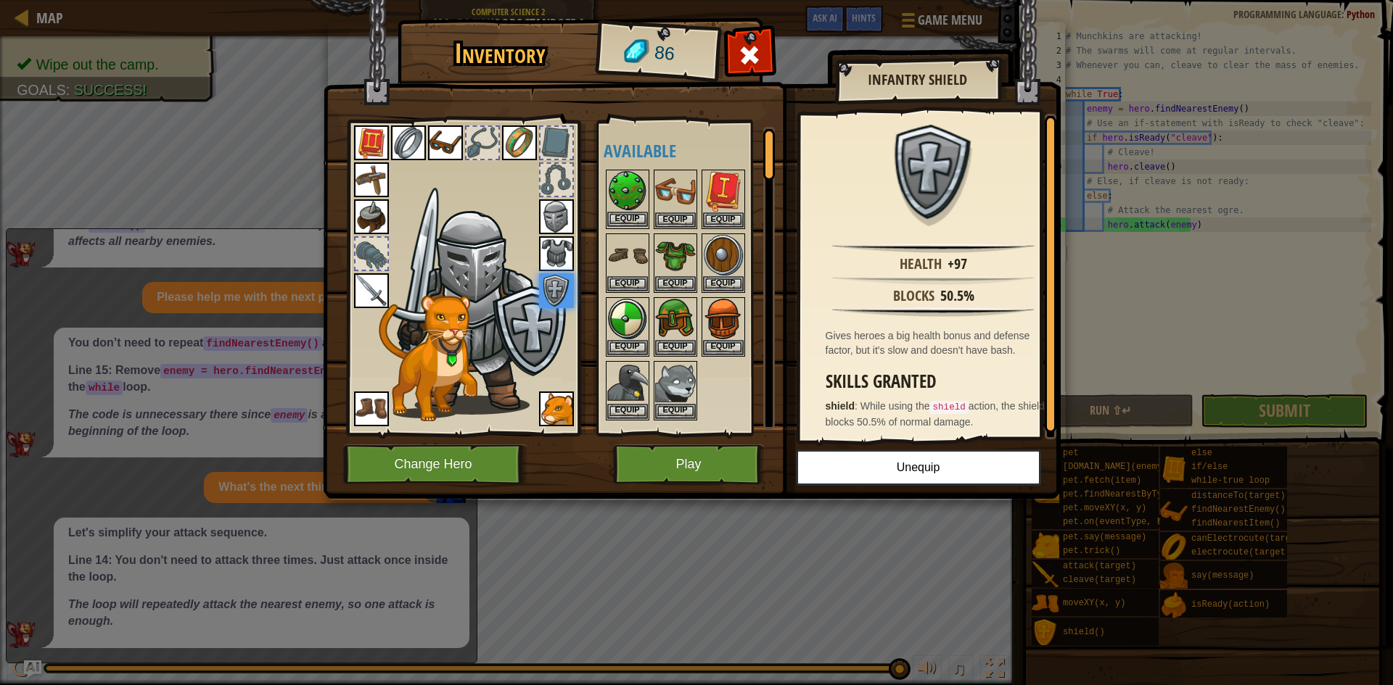
click at [632, 198] on img at bounding box center [627, 191] width 41 height 41
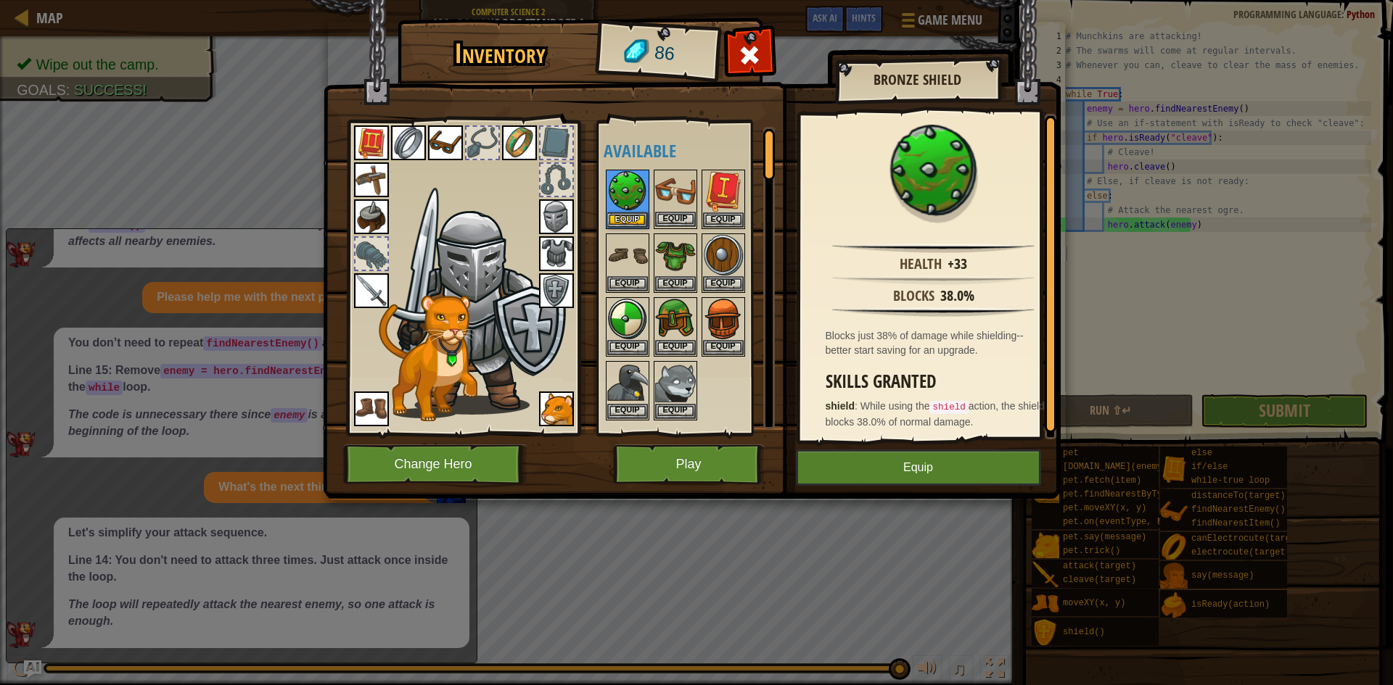
click at [666, 199] on img at bounding box center [675, 191] width 41 height 41
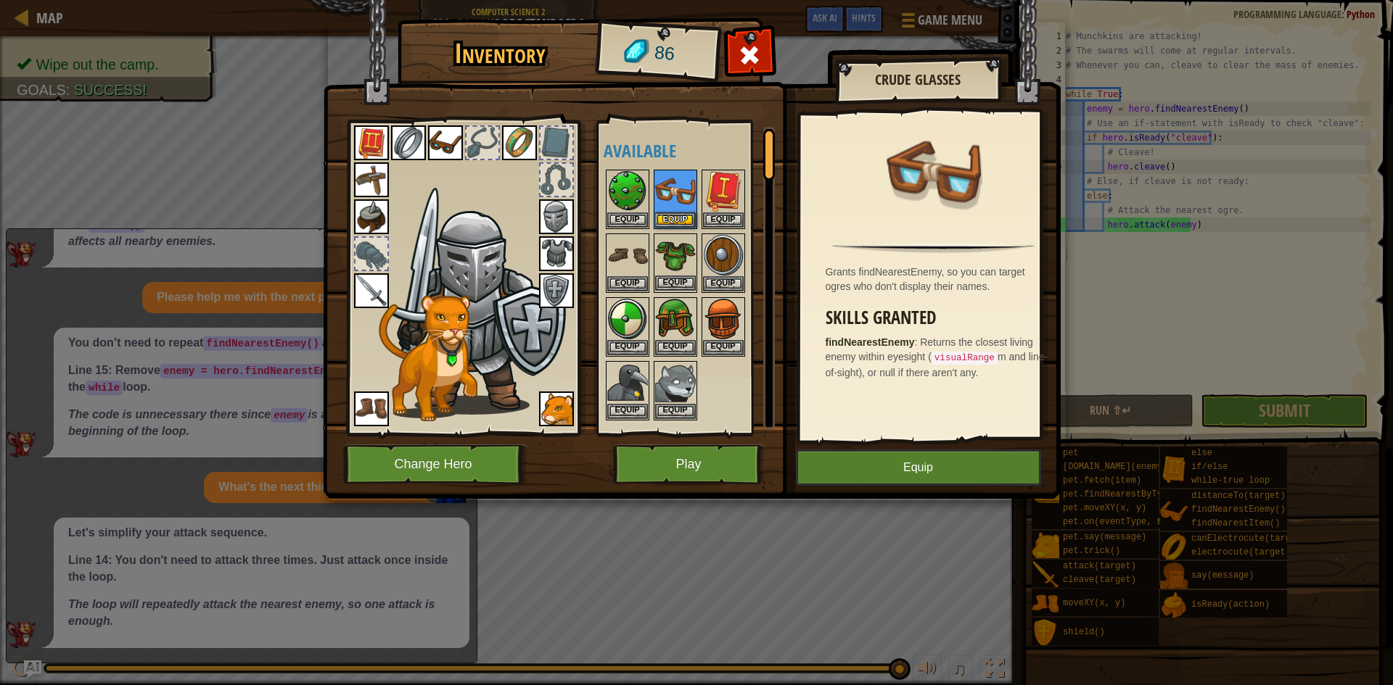
click at [673, 249] on img at bounding box center [675, 255] width 41 height 41
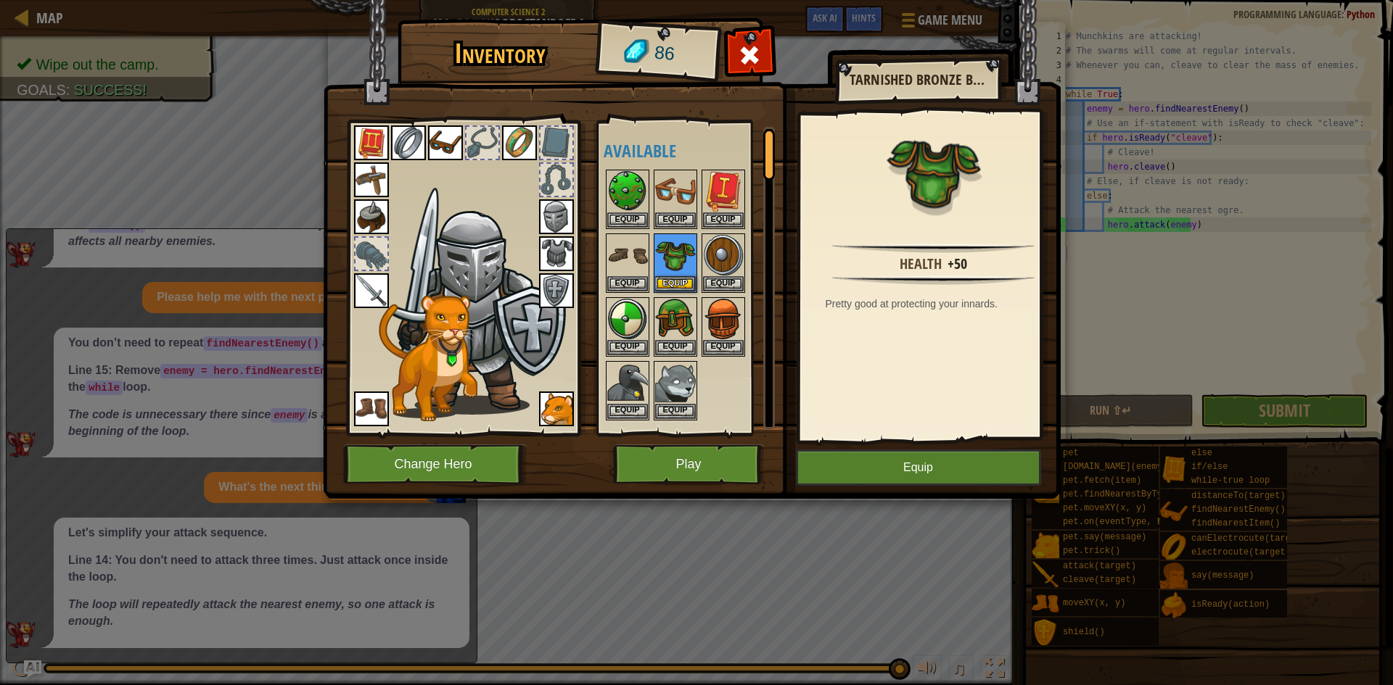
click at [547, 251] on img at bounding box center [556, 253] width 35 height 35
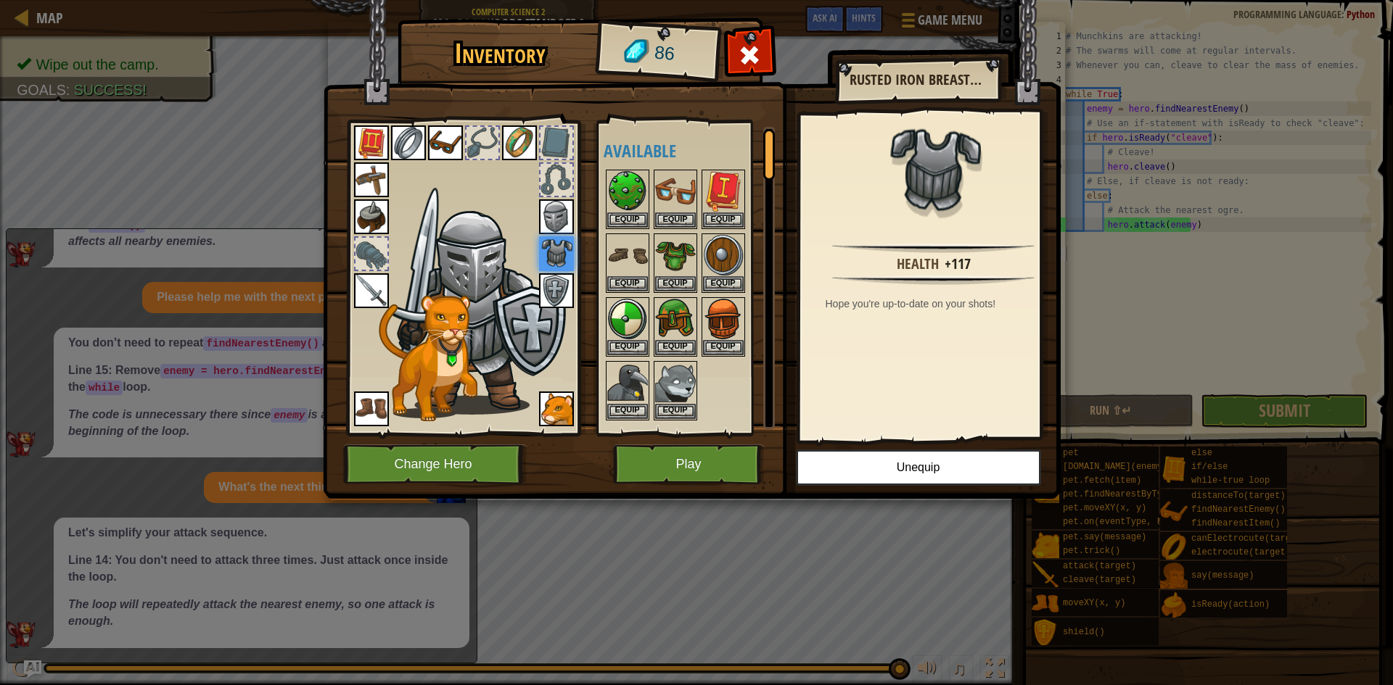
click at [649, 255] on div at bounding box center [694, 295] width 182 height 255
click at [639, 263] on img at bounding box center [627, 255] width 41 height 41
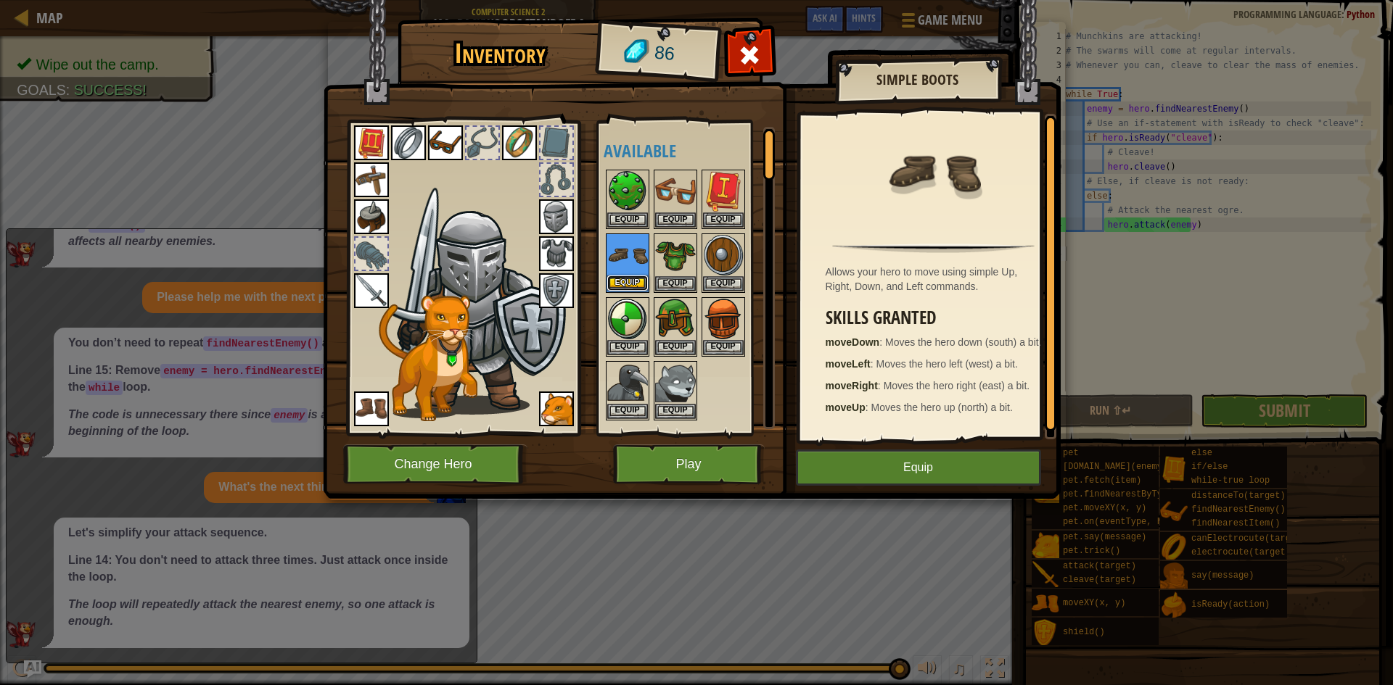
click at [632, 276] on button "Equip" at bounding box center [627, 283] width 41 height 15
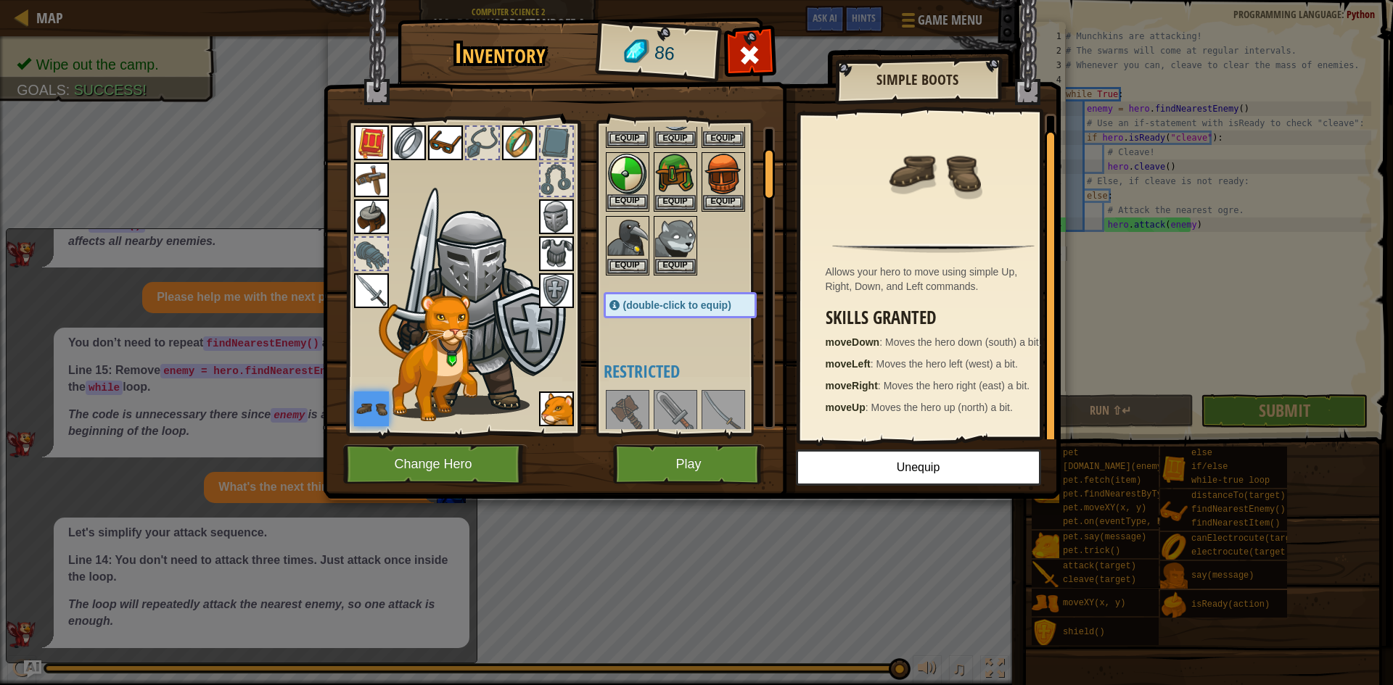
scroll to position [0, 0]
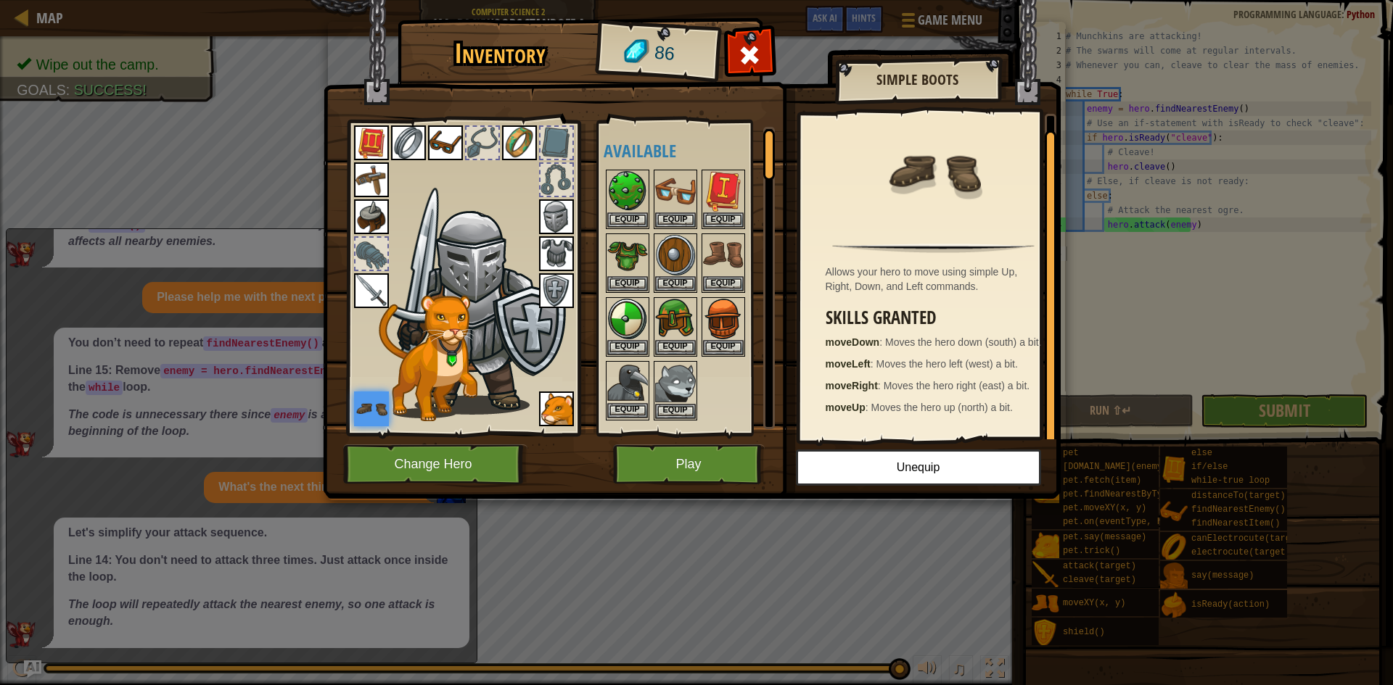
click at [621, 374] on img at bounding box center [627, 383] width 41 height 41
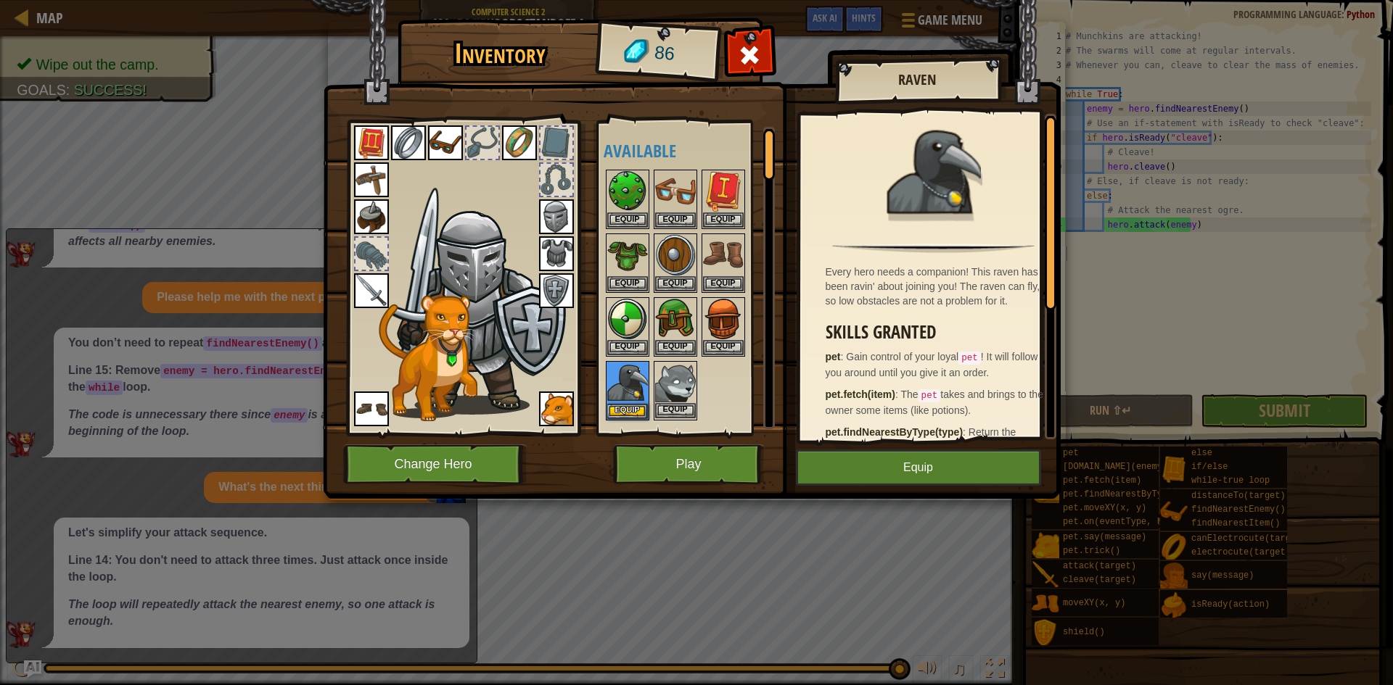
click at [658, 372] on img at bounding box center [675, 383] width 41 height 41
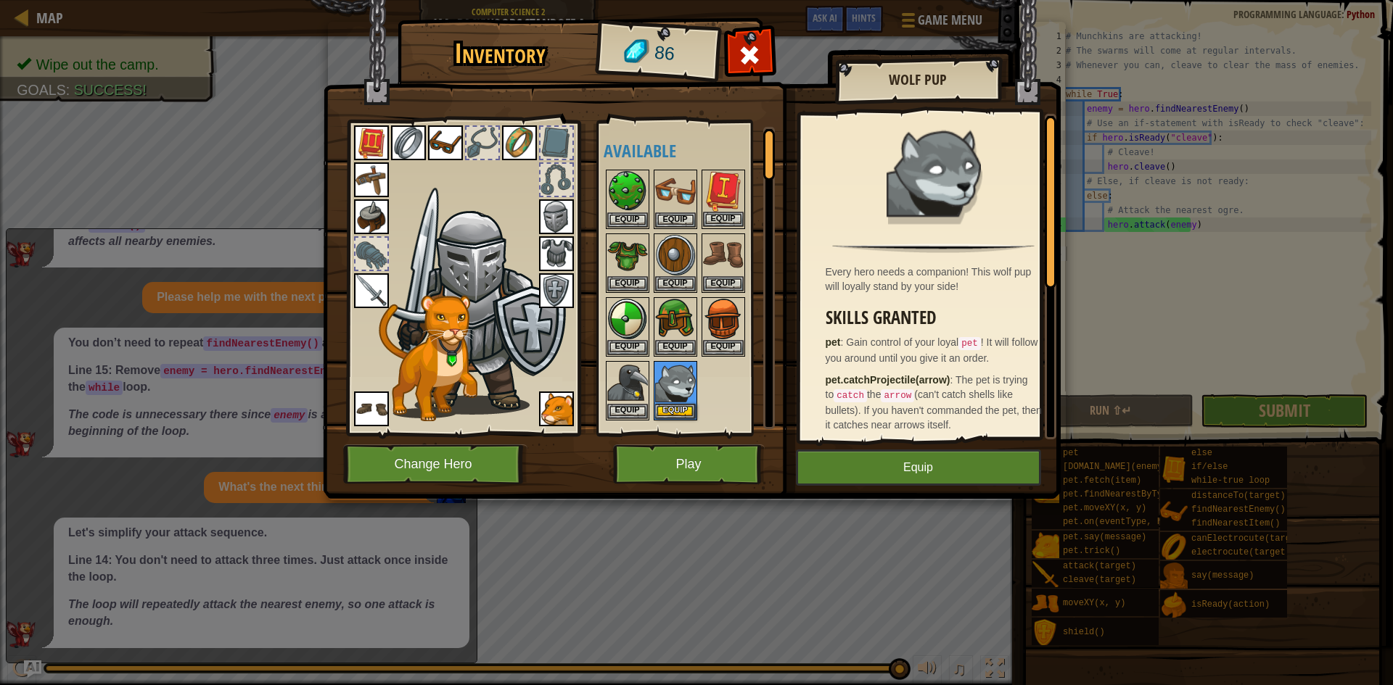
click at [728, 198] on img at bounding box center [723, 191] width 41 height 41
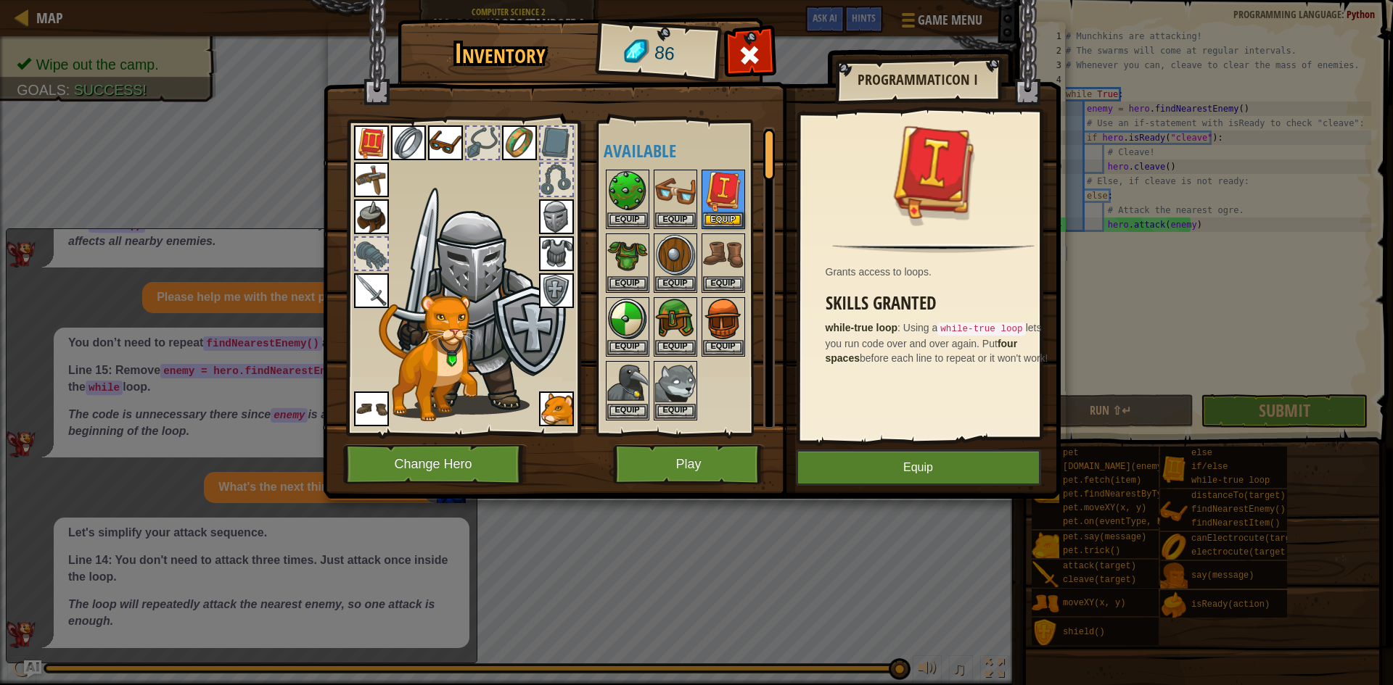
click at [479, 138] on div at bounding box center [482, 143] width 32 height 32
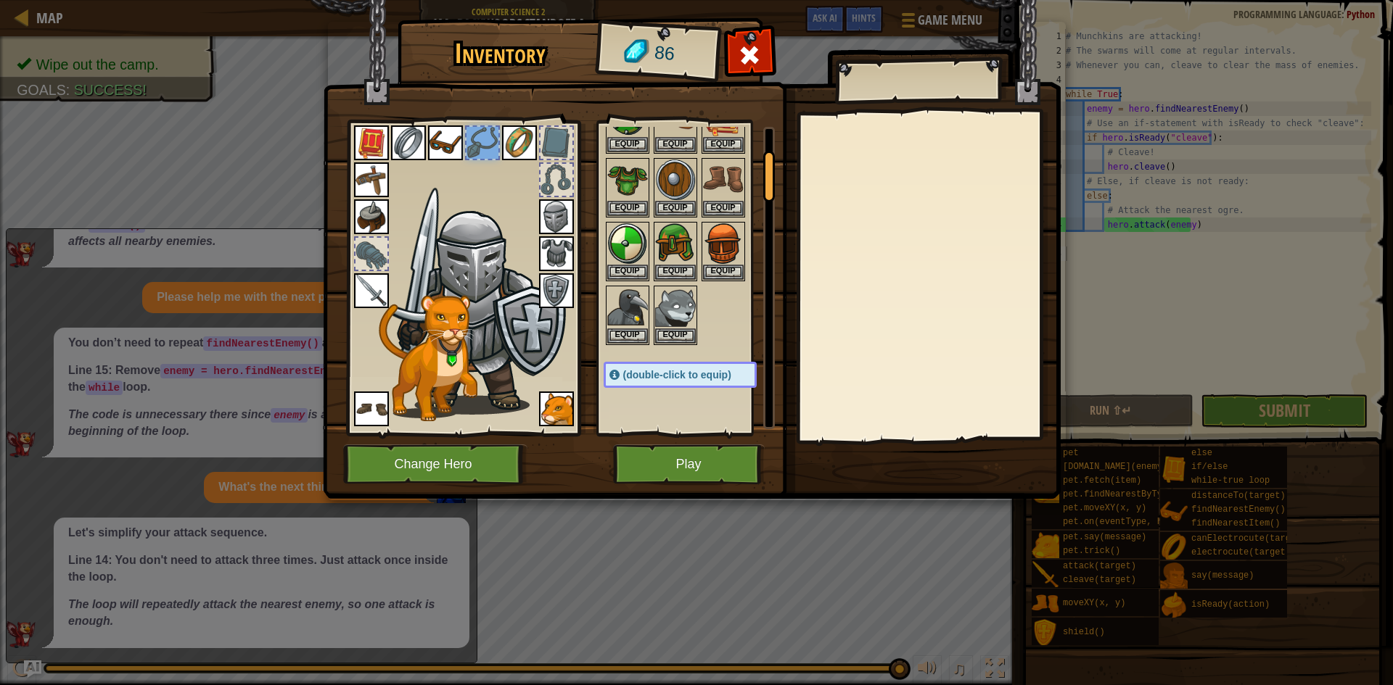
scroll to position [145, 0]
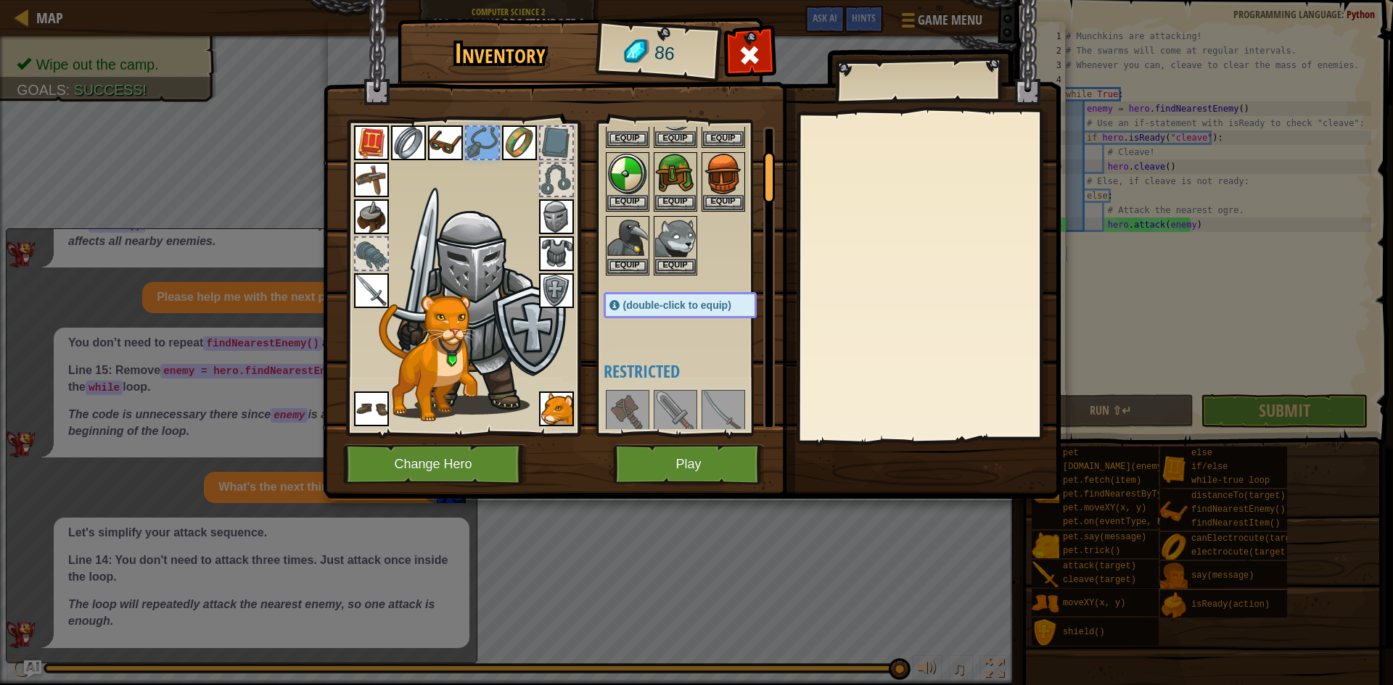
click at [561, 149] on div at bounding box center [556, 143] width 32 height 32
click at [569, 170] on div at bounding box center [556, 180] width 32 height 32
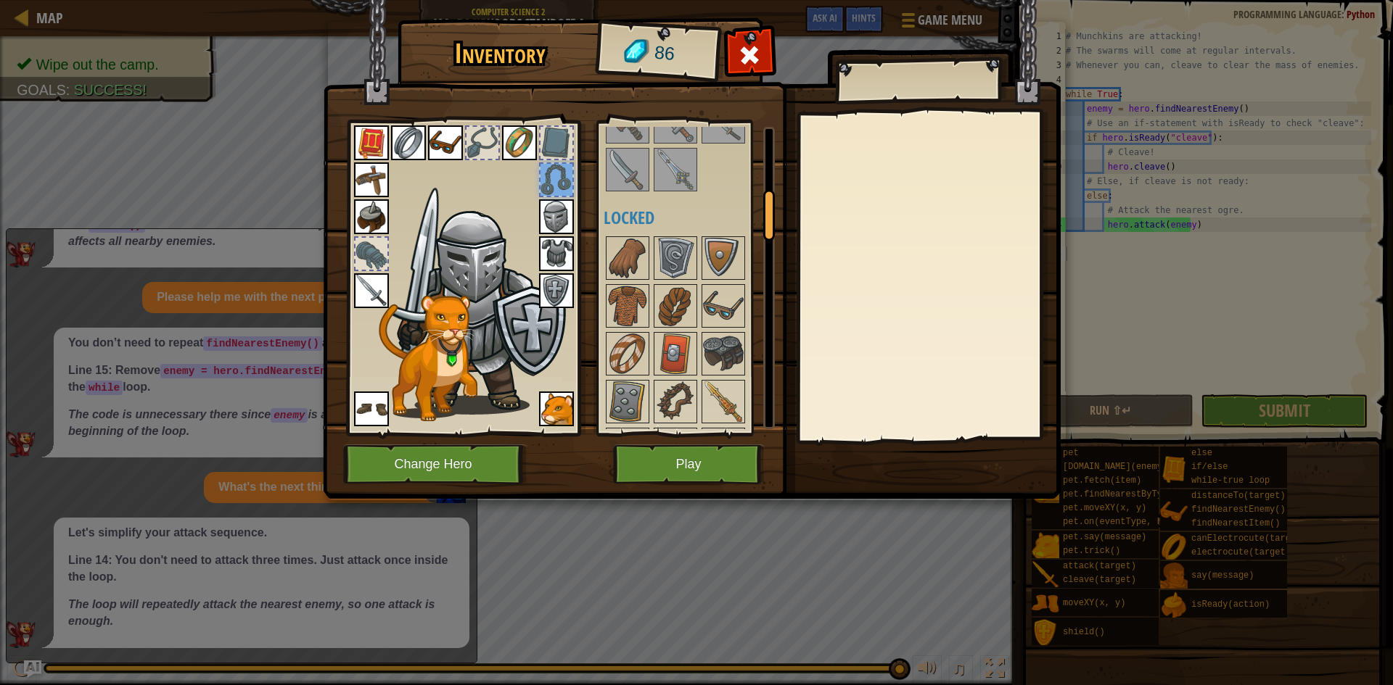
scroll to position [580, 0]
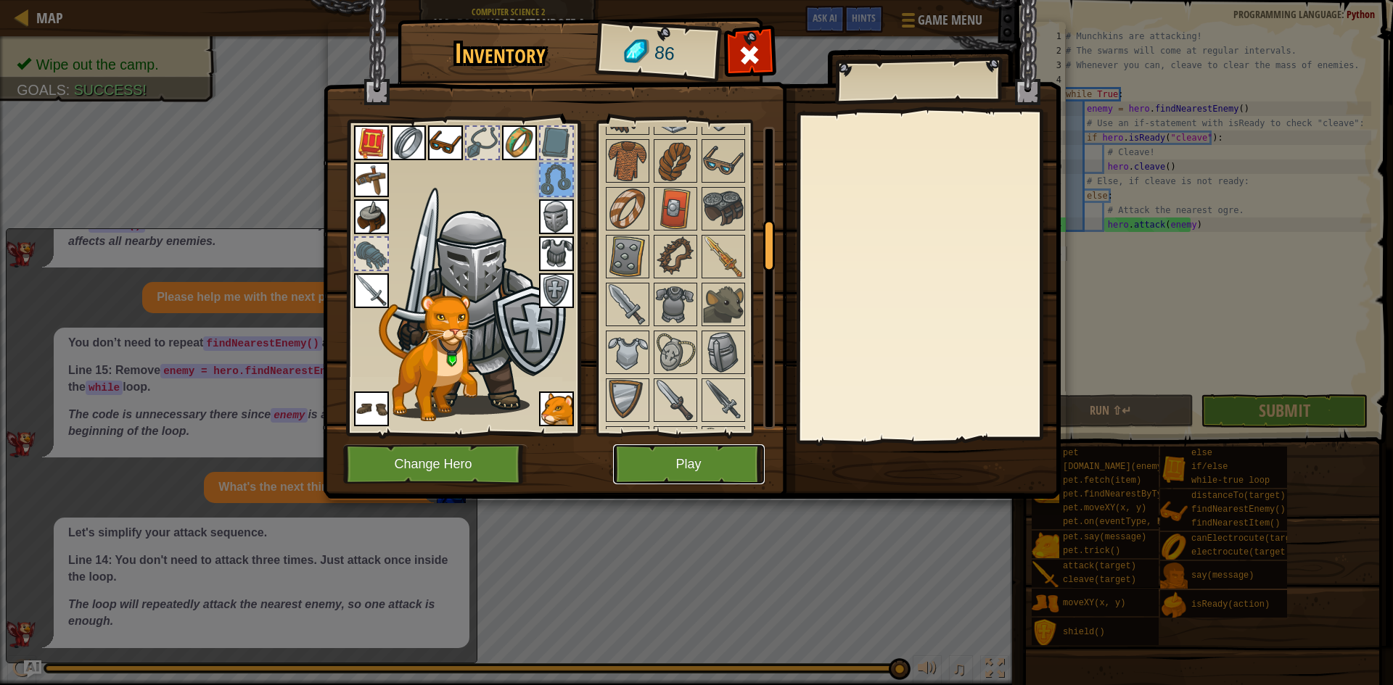
click at [677, 451] on button "Play" at bounding box center [689, 465] width 152 height 40
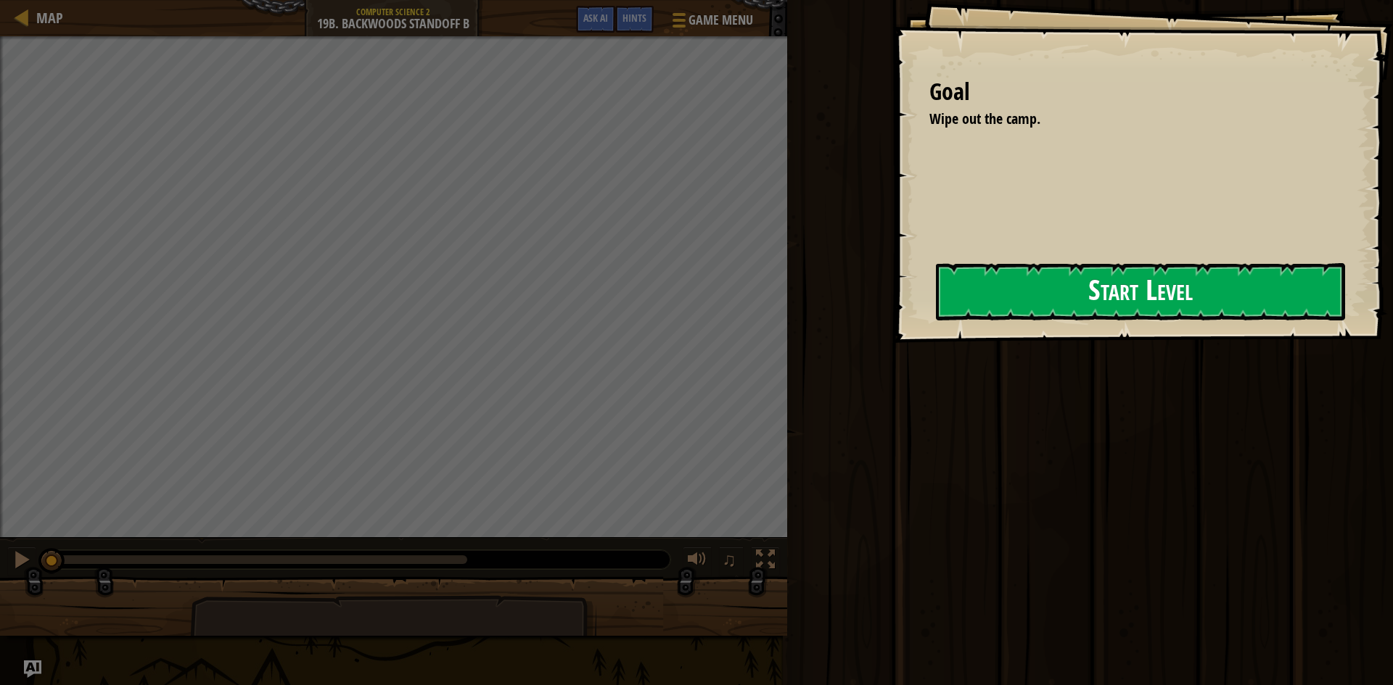
click at [1044, 314] on button "Start Level" at bounding box center [1140, 291] width 409 height 57
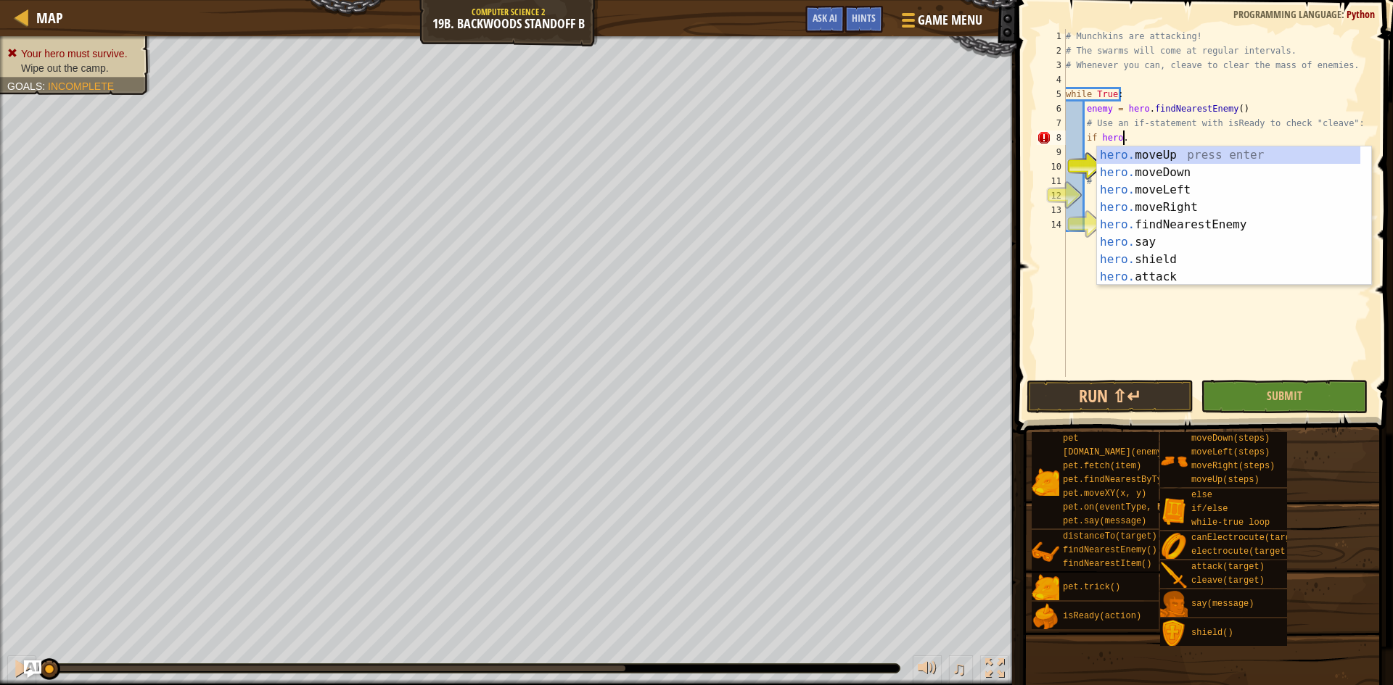
scroll to position [7, 4]
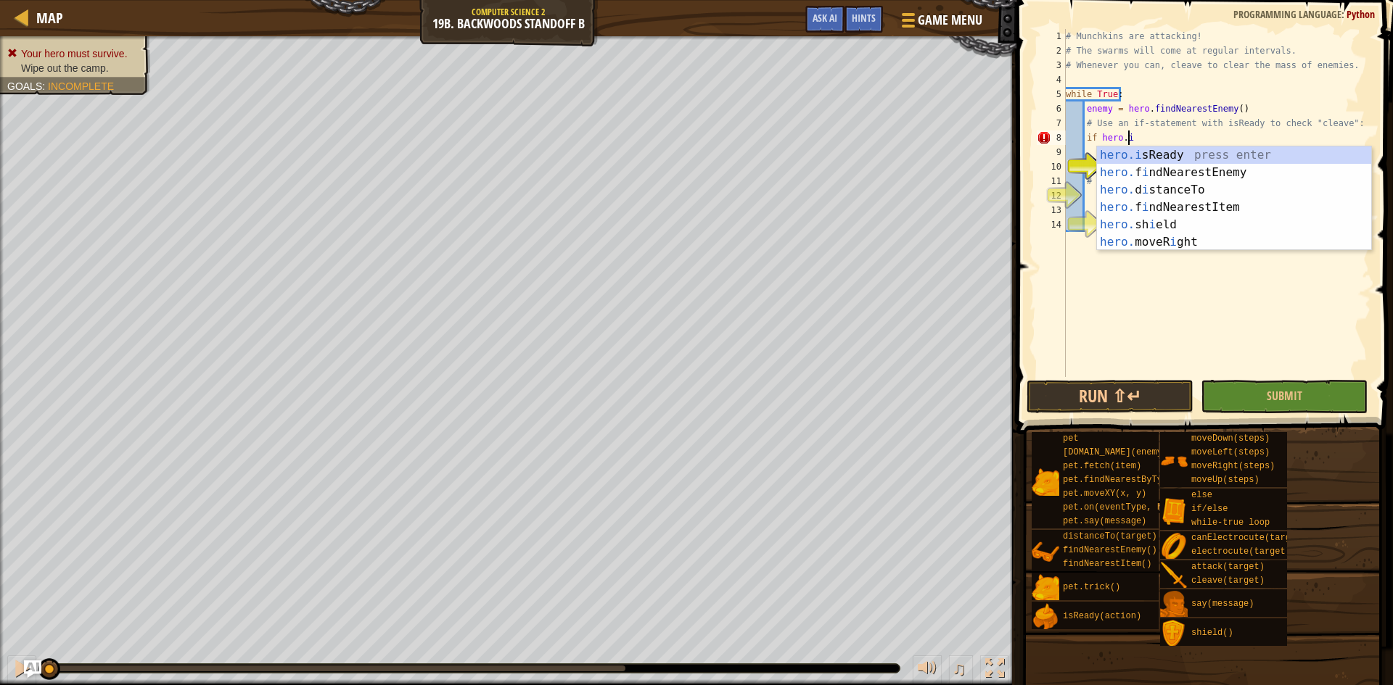
type textarea "if hero.isReady("cleave")"
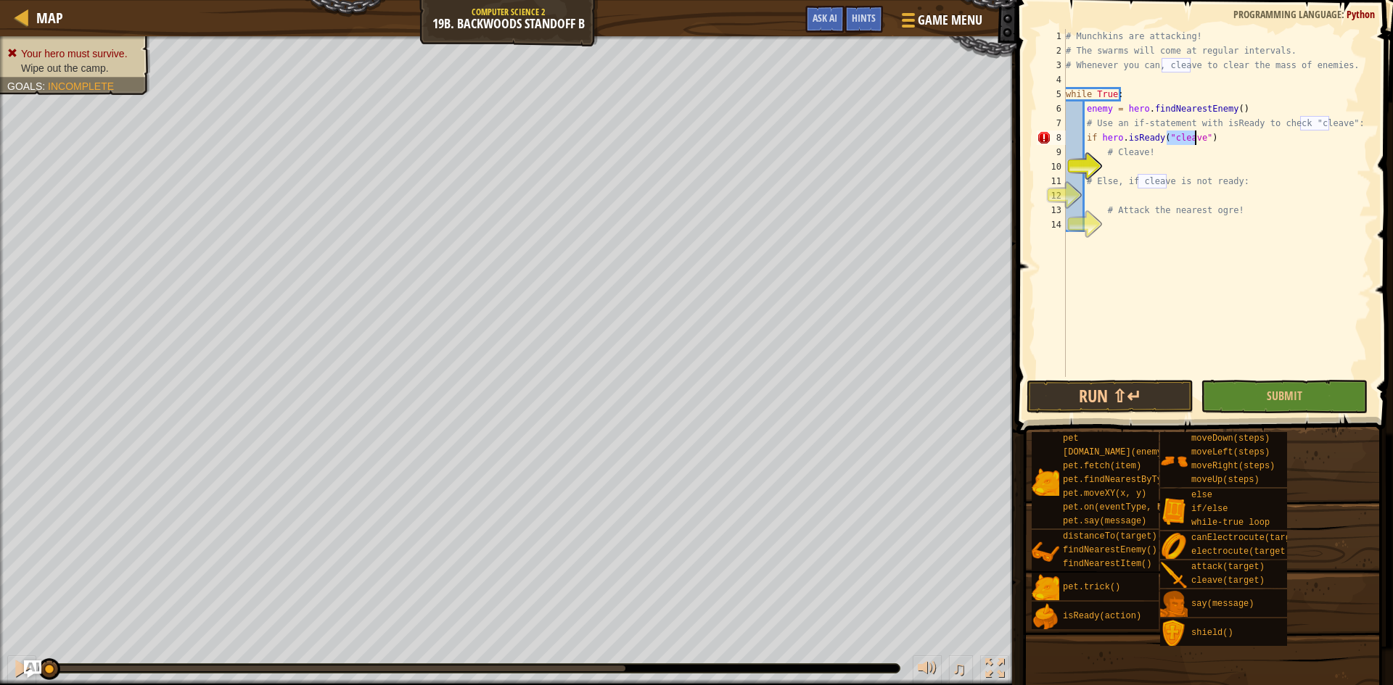
click at [1226, 138] on div "# Munchkins are attacking! # The swarms will come at regular intervals. # Whene…" at bounding box center [1217, 217] width 308 height 377
click at [1204, 160] on div "# Munchkins are attacking! # The swarms will come at regular intervals. # Whene…" at bounding box center [1217, 217] width 308 height 377
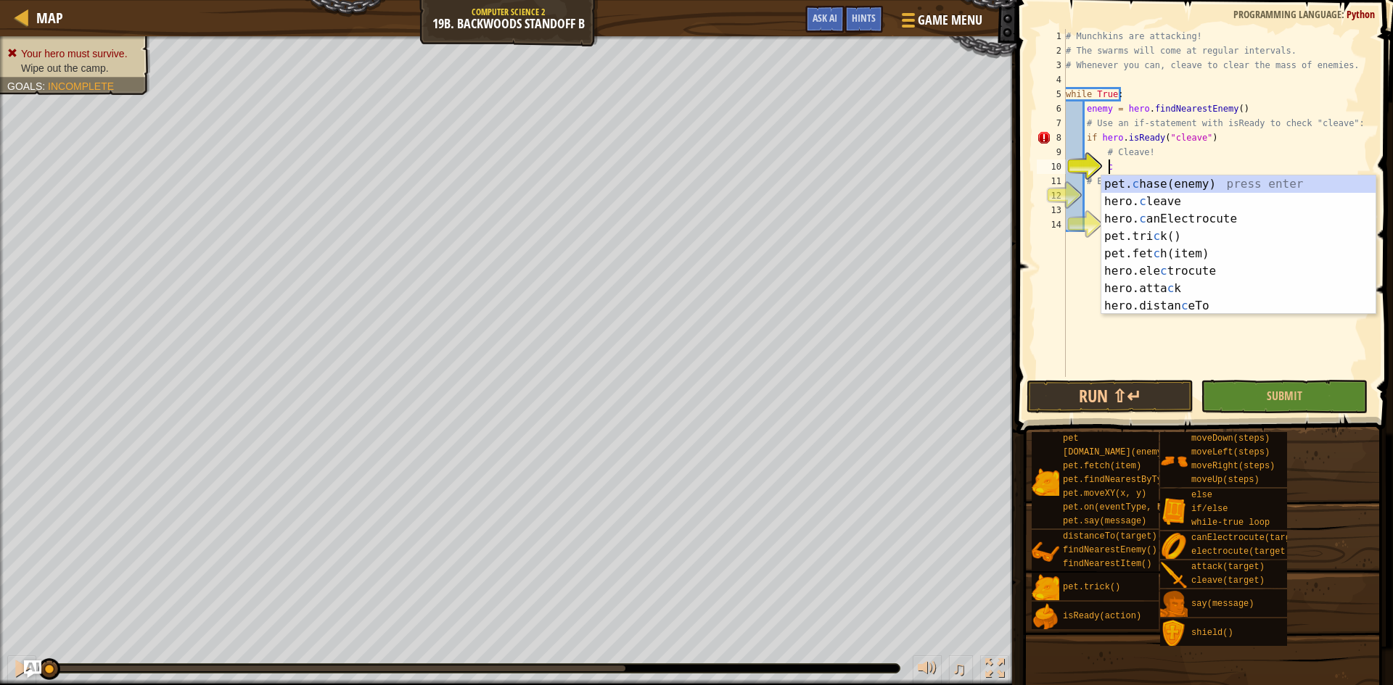
scroll to position [7, 4]
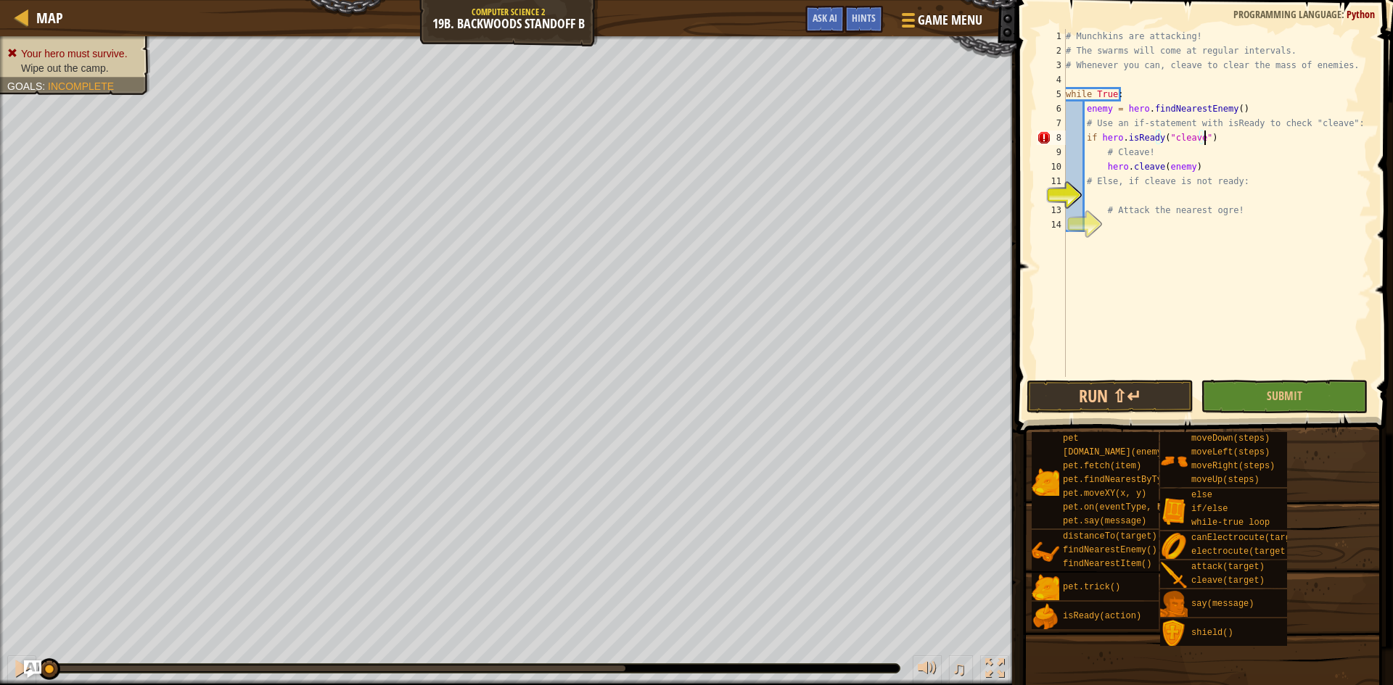
click at [1204, 138] on div "# Munchkins are attacking! # The swarms will come at regular intervals. # Whene…" at bounding box center [1217, 217] width 308 height 377
click at [1198, 139] on div "# Munchkins are attacking! # The swarms will come at regular intervals. # Whene…" at bounding box center [1217, 217] width 308 height 377
click at [1163, 137] on div "# Munchkins are attacking! # The swarms will come at regular intervals. # Whene…" at bounding box center [1217, 217] width 308 height 377
click at [1166, 138] on div "# Munchkins are attacking! # The swarms will come at regular intervals. # Whene…" at bounding box center [1217, 217] width 308 height 377
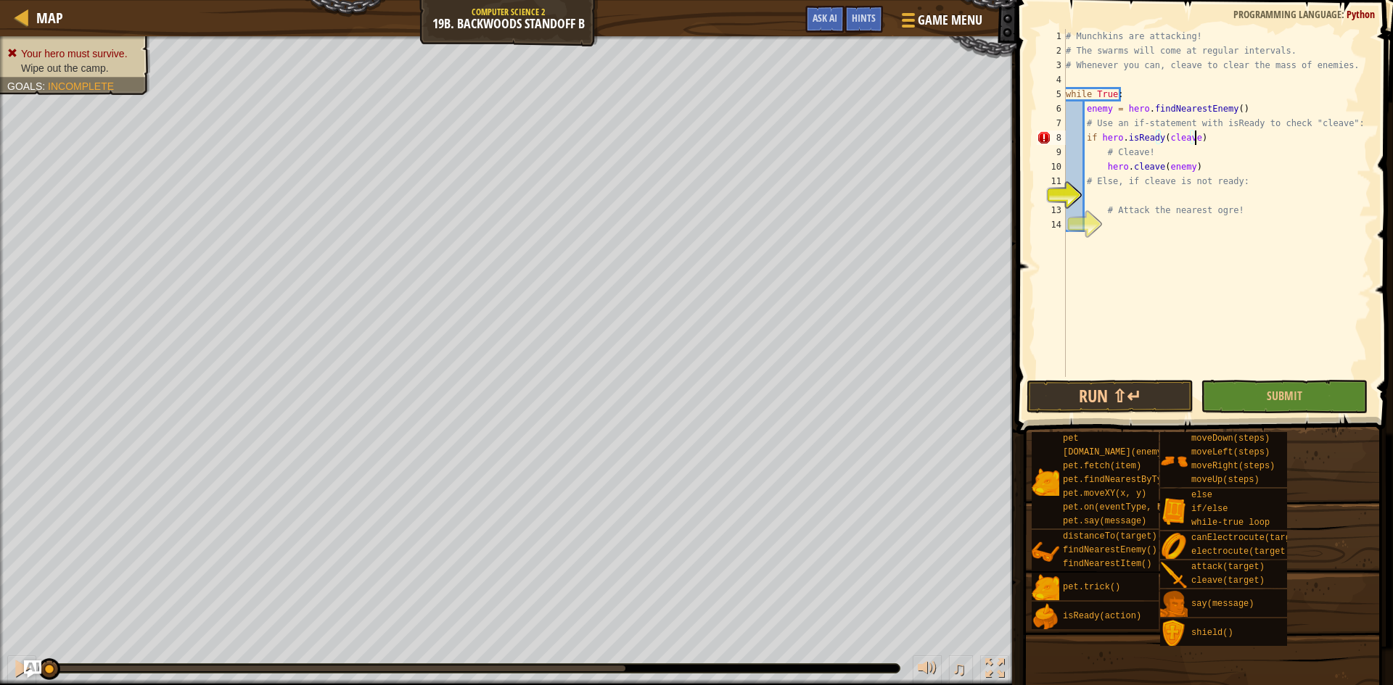
click at [1204, 140] on div "# Munchkins are attacking! # The swarms will come at regular intervals. # Whene…" at bounding box center [1217, 217] width 308 height 377
type textarea "if hero.isReady(cleave):"
click at [1190, 136] on div "# Munchkins are attacking! # The swarms will come at regular intervals. # Whene…" at bounding box center [1217, 217] width 308 height 377
click at [1192, 136] on div "# Munchkins are attacking! # The swarms will come at regular intervals. # Whene…" at bounding box center [1217, 217] width 308 height 377
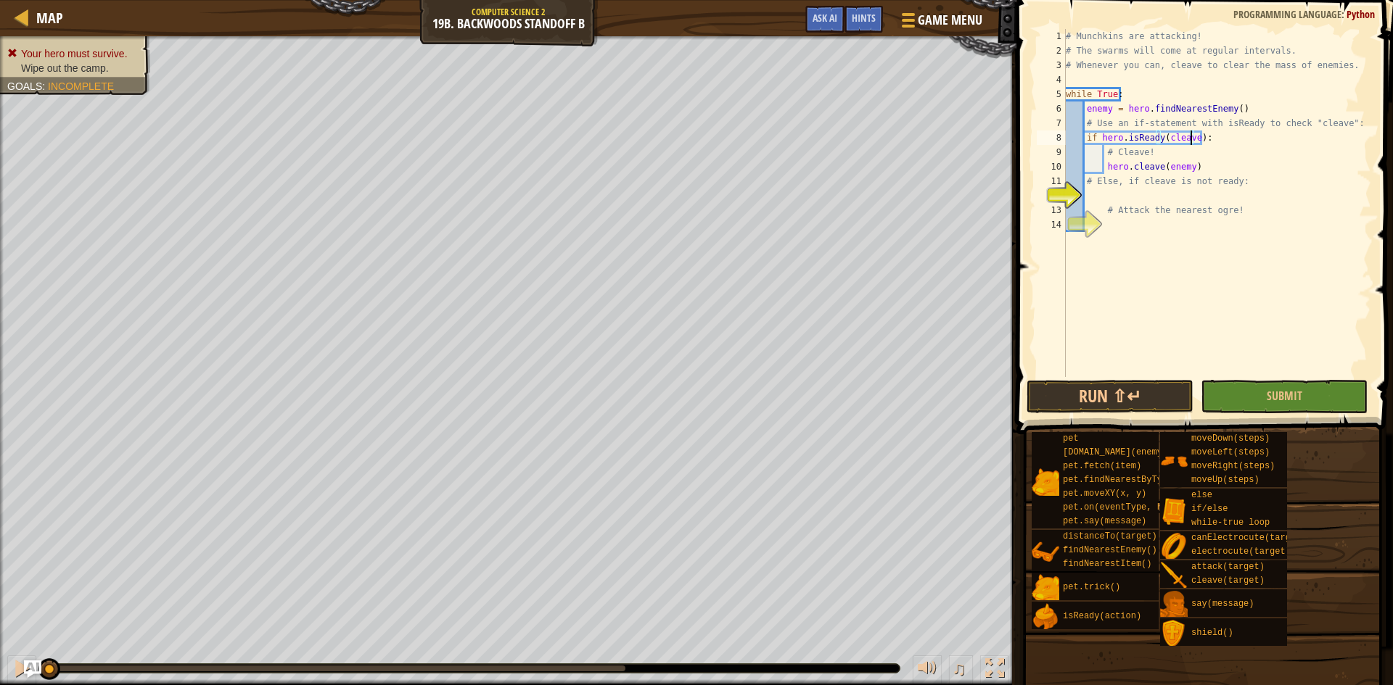
click at [1200, 194] on div "# Munchkins are attacking! # The swarms will come at regular intervals. # Whene…" at bounding box center [1217, 217] width 308 height 377
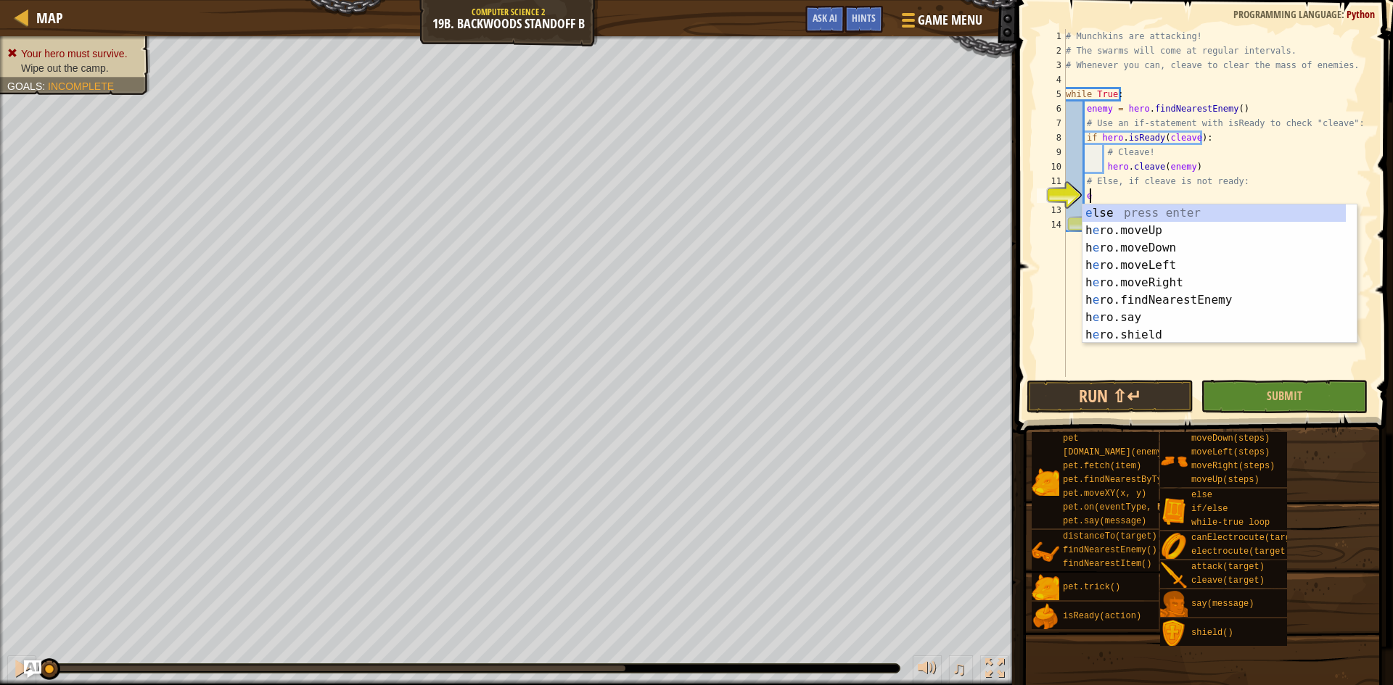
type textarea "el"
click at [1163, 217] on div "el se press enter if/ el se press enter hero. el ectrocute press enter hero.mov…" at bounding box center [1213, 292] width 263 height 174
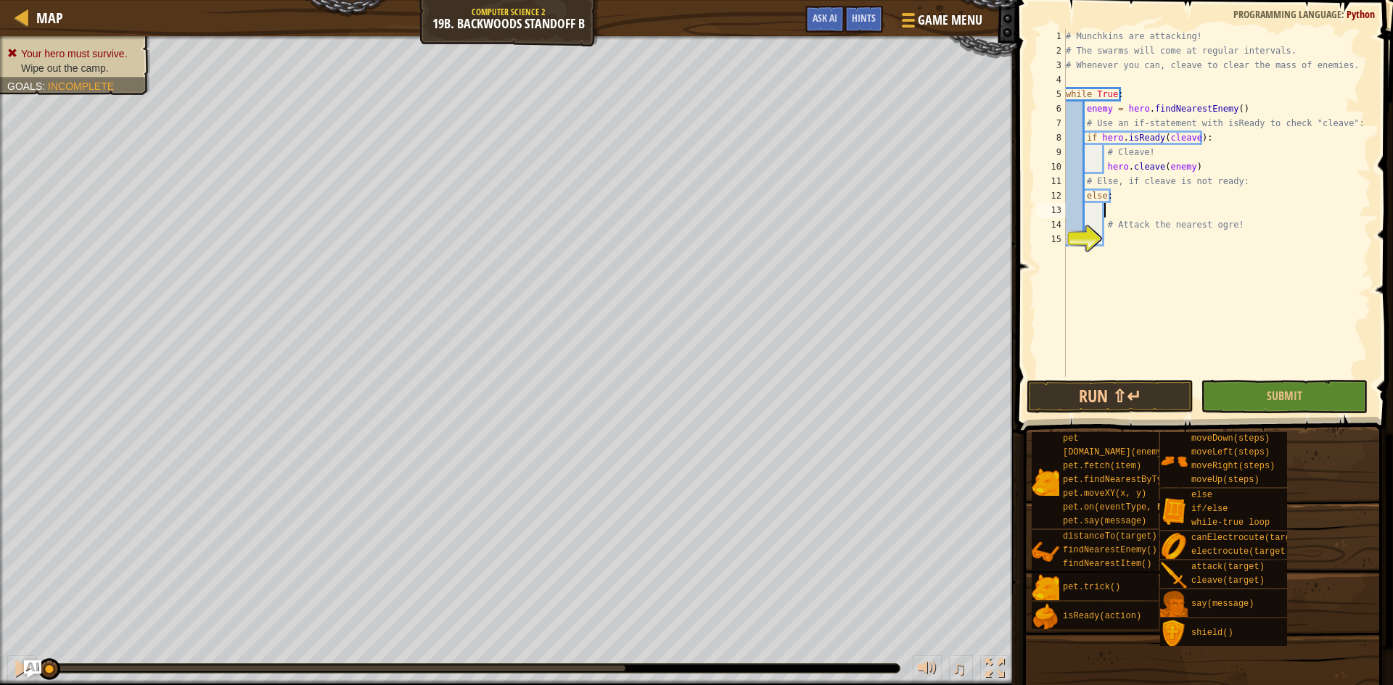
click at [1160, 238] on div "# Munchkins are attacking! # The swarms will come at regular intervals. # Whene…" at bounding box center [1217, 217] width 308 height 377
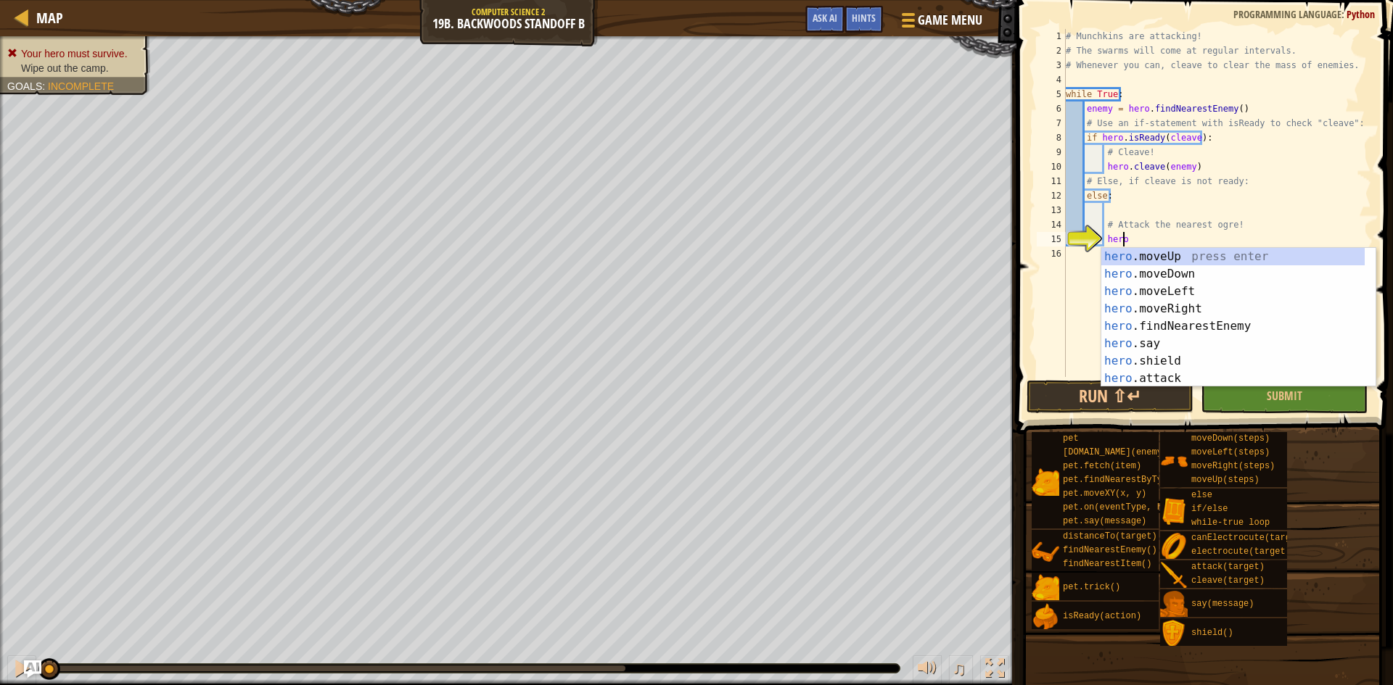
scroll to position [7, 4]
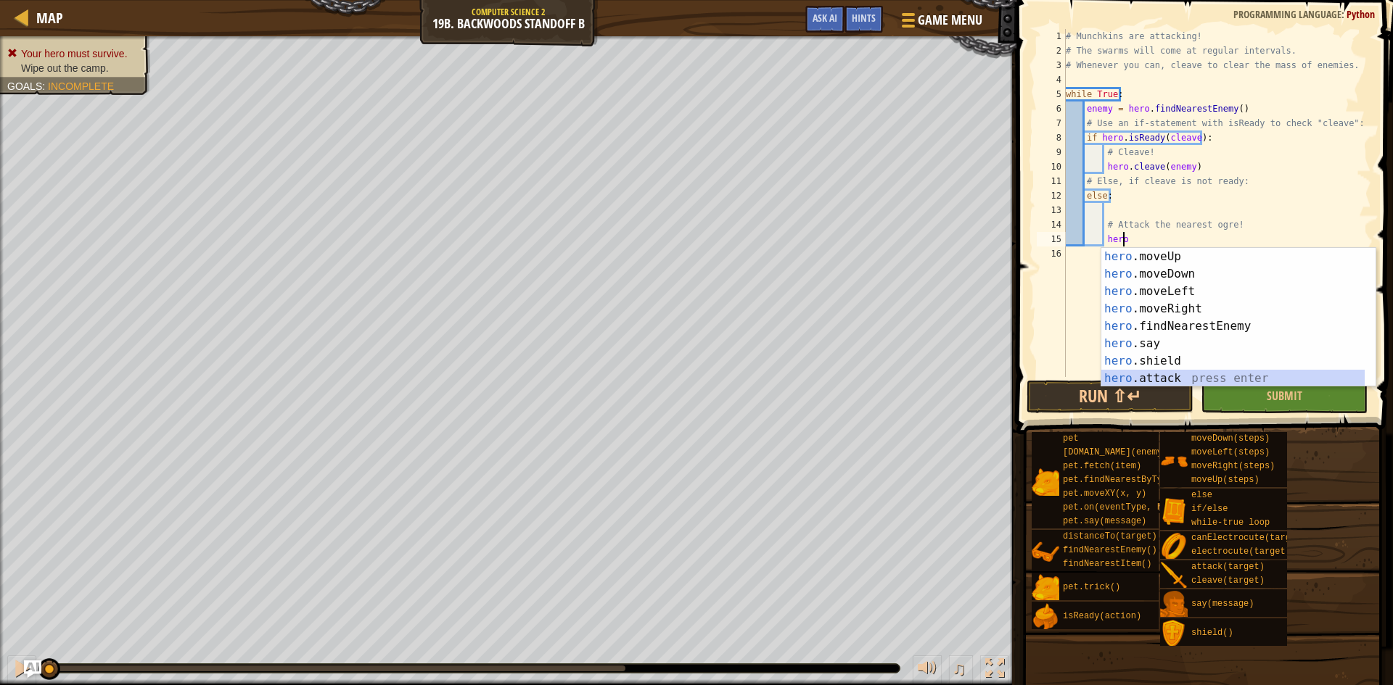
click at [1188, 378] on div "hero .moveUp press enter hero .moveDown press enter hero .moveLeft press enter …" at bounding box center [1232, 335] width 263 height 174
type textarea "hero.attack(enemy)"
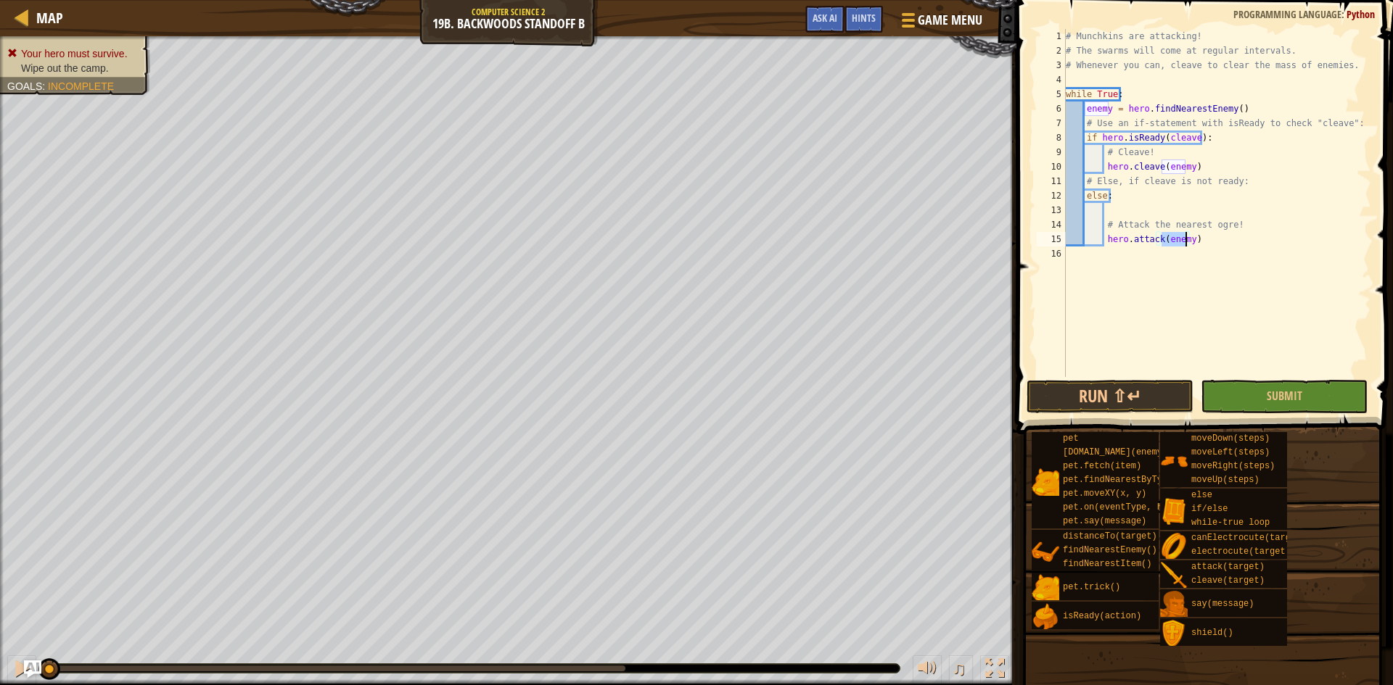
click at [1194, 358] on div "# Munchkins are attacking! # The swarms will come at regular intervals. # Whene…" at bounding box center [1217, 217] width 308 height 377
click at [1176, 383] on button "Run ⇧↵" at bounding box center [1109, 396] width 167 height 33
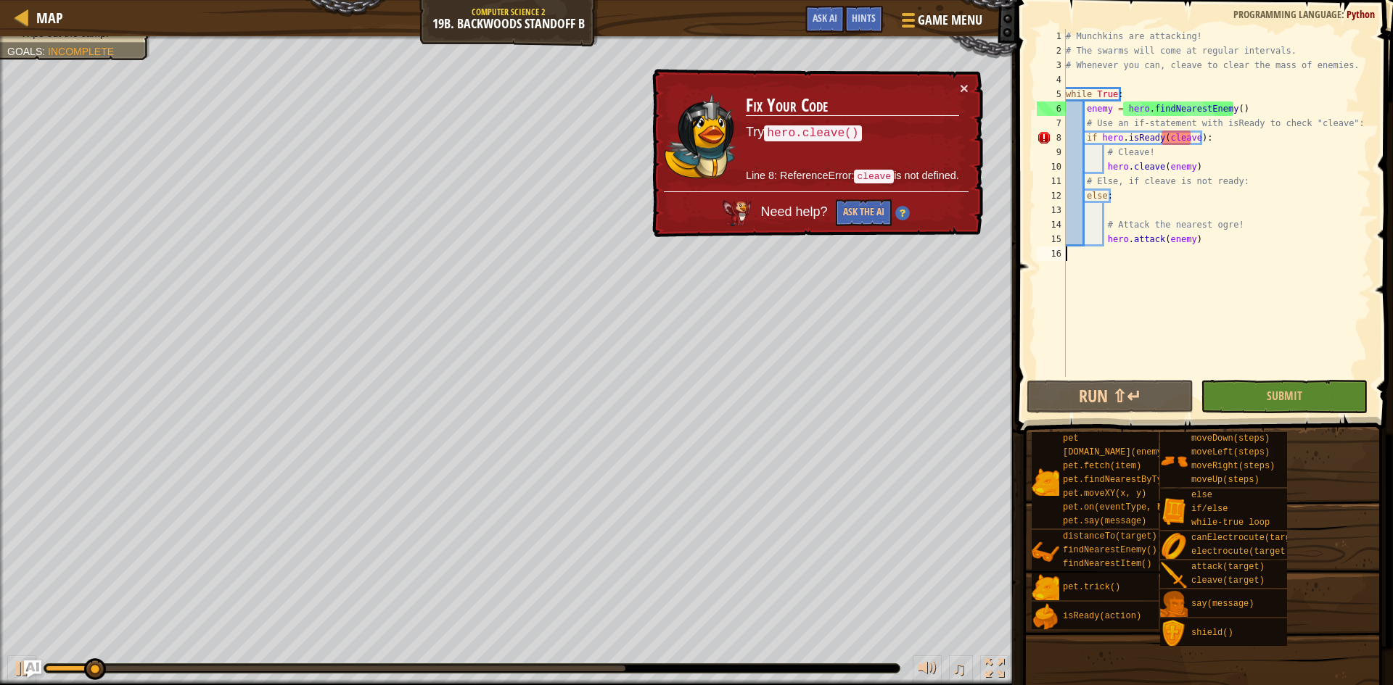
click at [1188, 139] on div "# Munchkins are attacking! # The swarms will come at regular intervals. # Whene…" at bounding box center [1217, 217] width 308 height 377
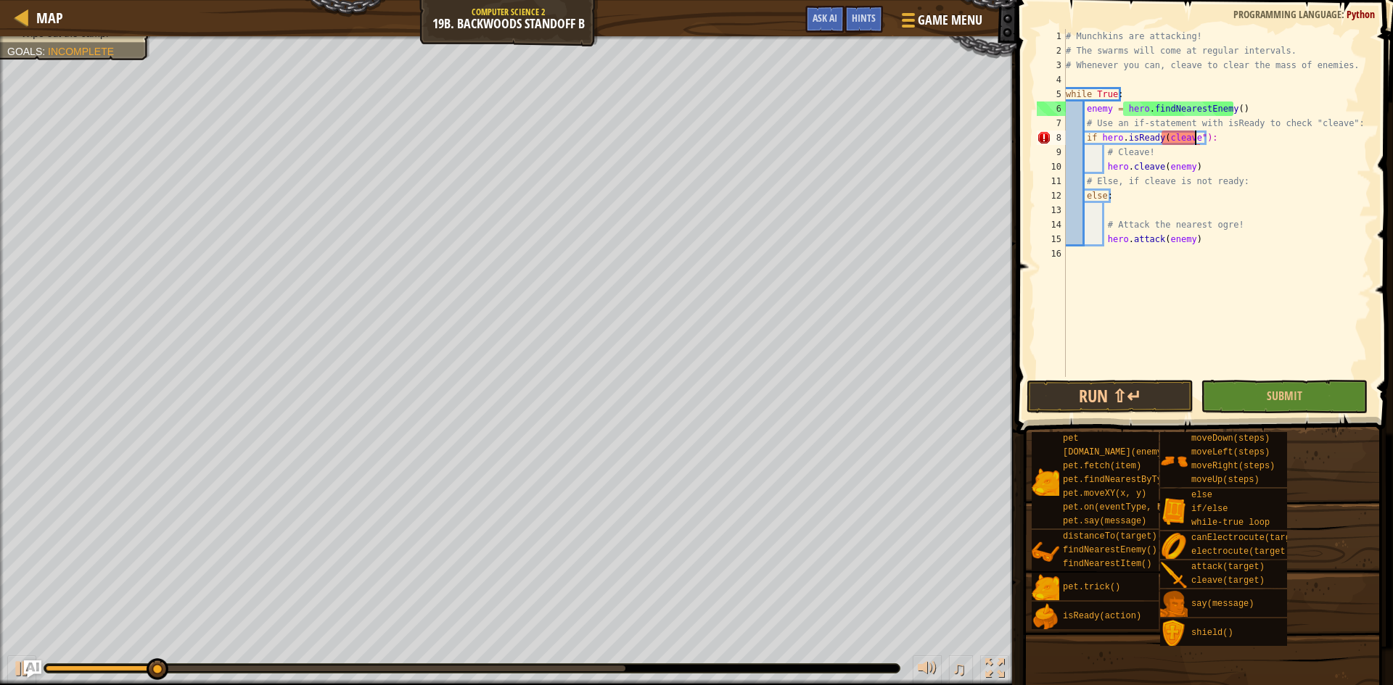
scroll to position [7, 11]
click at [1158, 137] on div "# Munchkins are attacking! # The swarms will come at regular intervals. # Whene…" at bounding box center [1217, 217] width 308 height 377
click at [1159, 131] on div "# Munchkins are attacking! # The swarms will come at regular intervals. # Whene…" at bounding box center [1217, 217] width 308 height 377
type textarea "if hero.isReady("cleave"):"
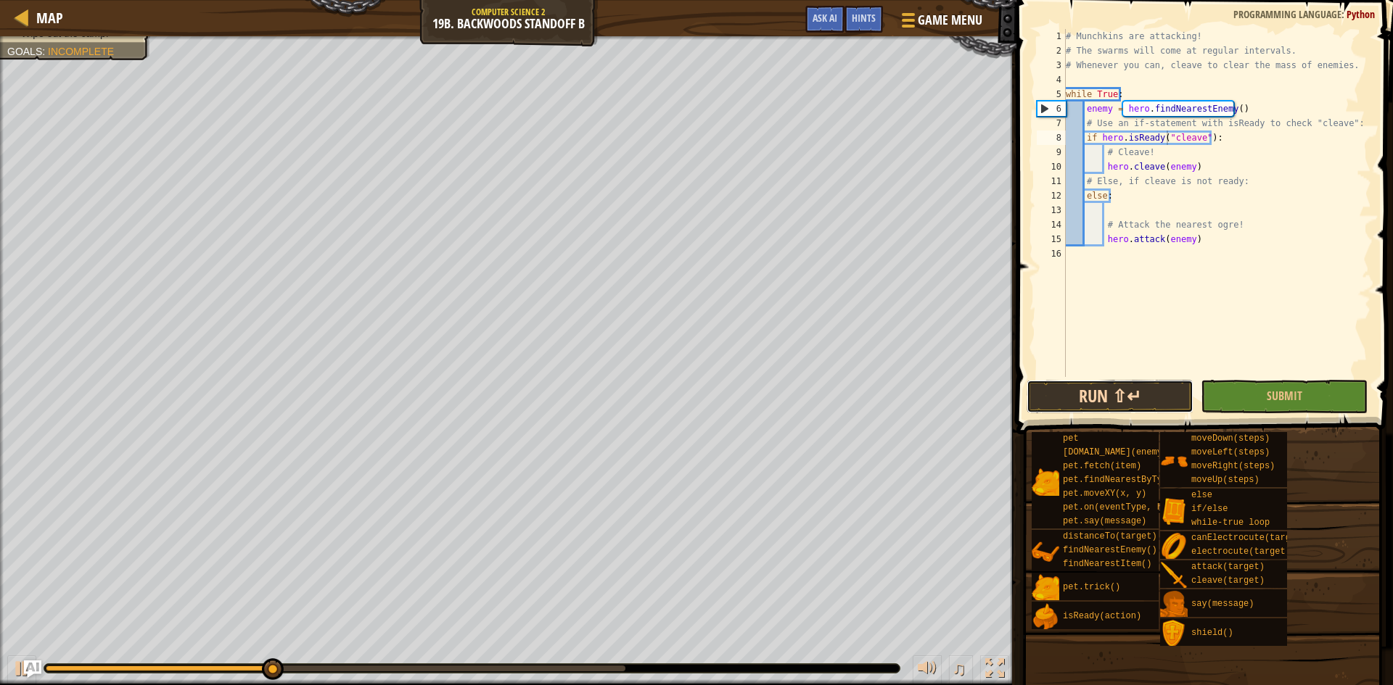
click at [1095, 381] on button "Run ⇧↵" at bounding box center [1109, 396] width 167 height 33
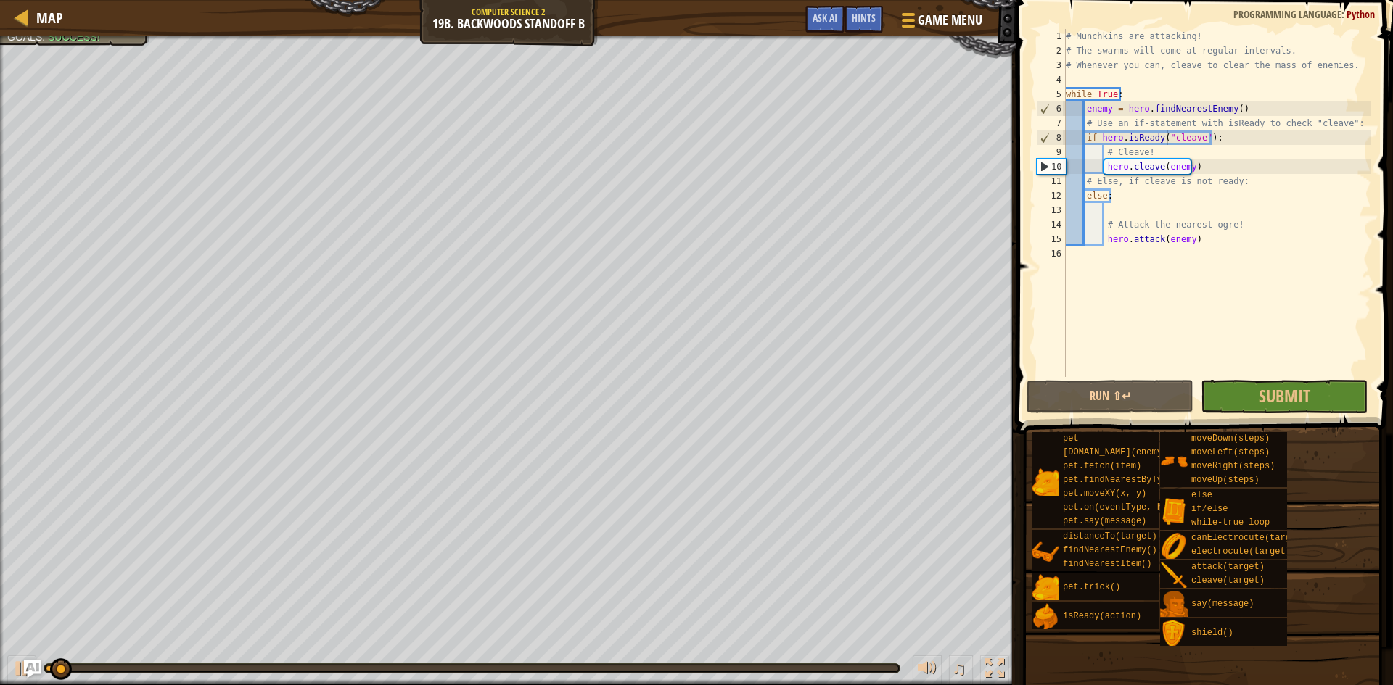
click at [1304, 418] on span at bounding box center [1202, 631] width 366 height 429
click at [1293, 405] on span "Submit" at bounding box center [1283, 395] width 51 height 23
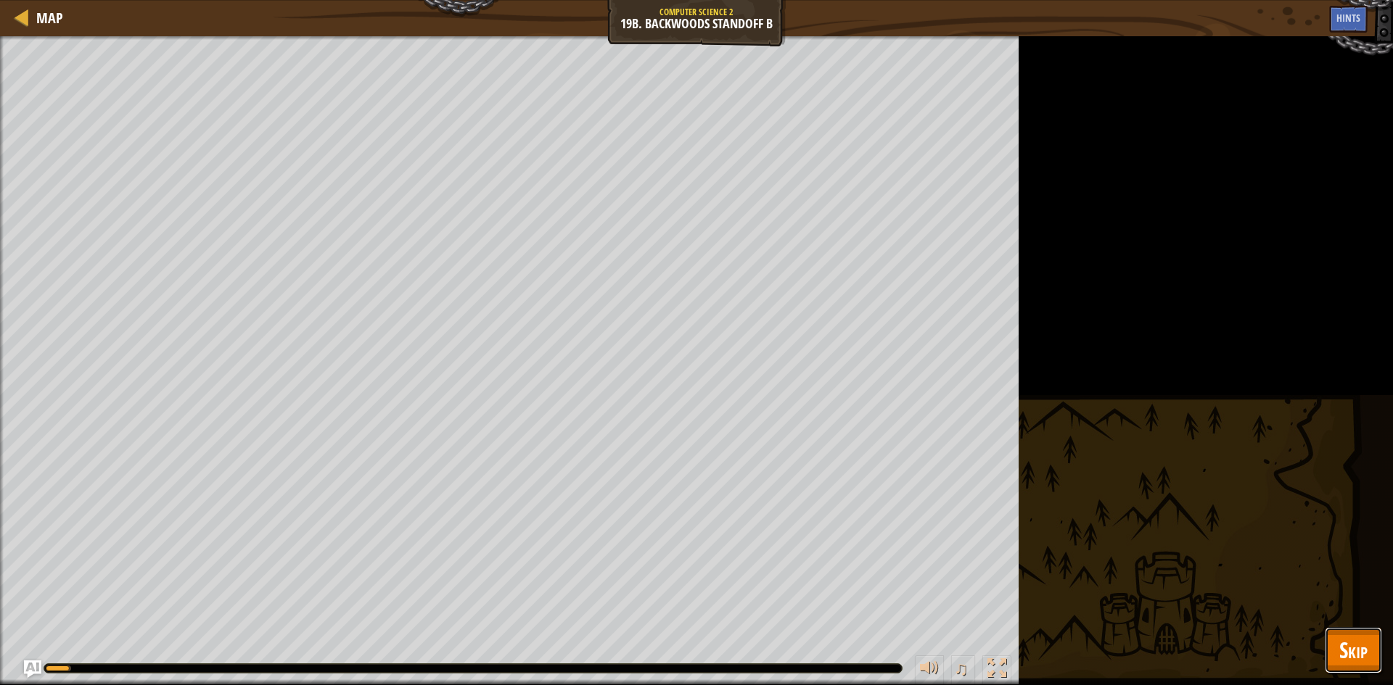
click at [1348, 632] on button "Skip" at bounding box center [1352, 650] width 57 height 46
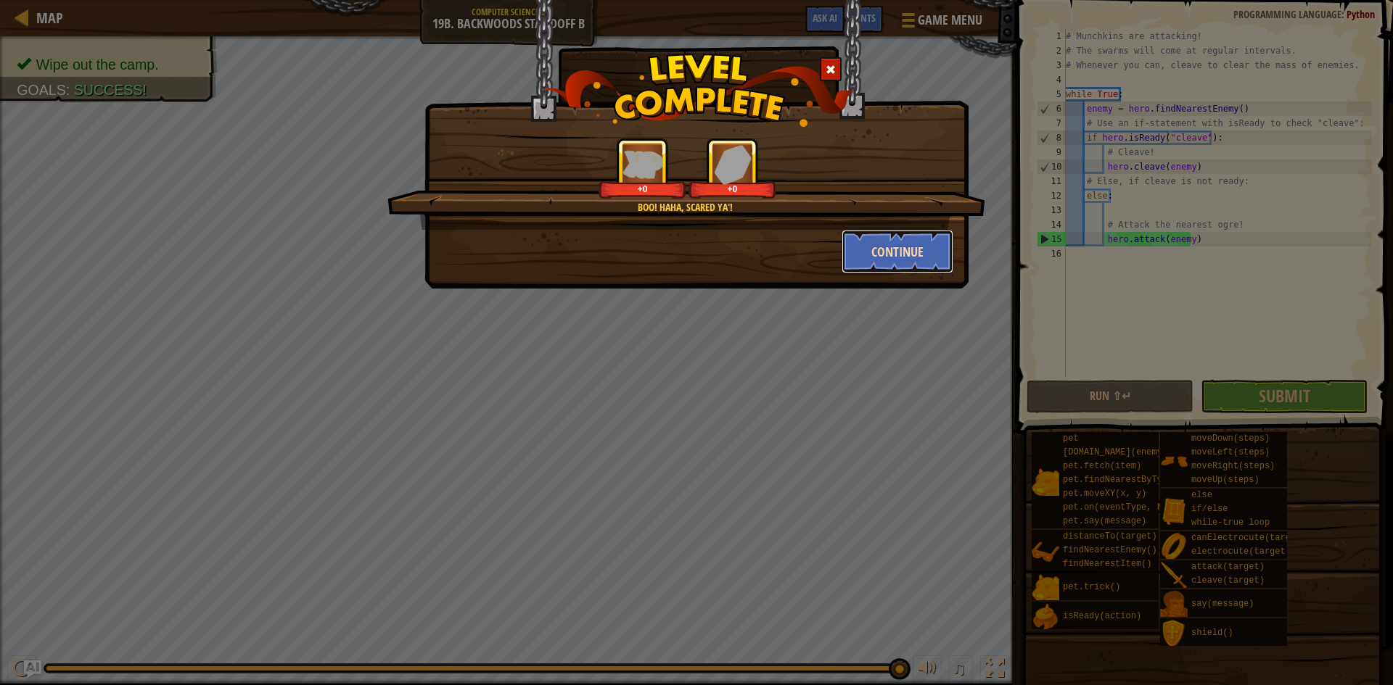
click at [883, 254] on button "Continue" at bounding box center [897, 252] width 112 height 44
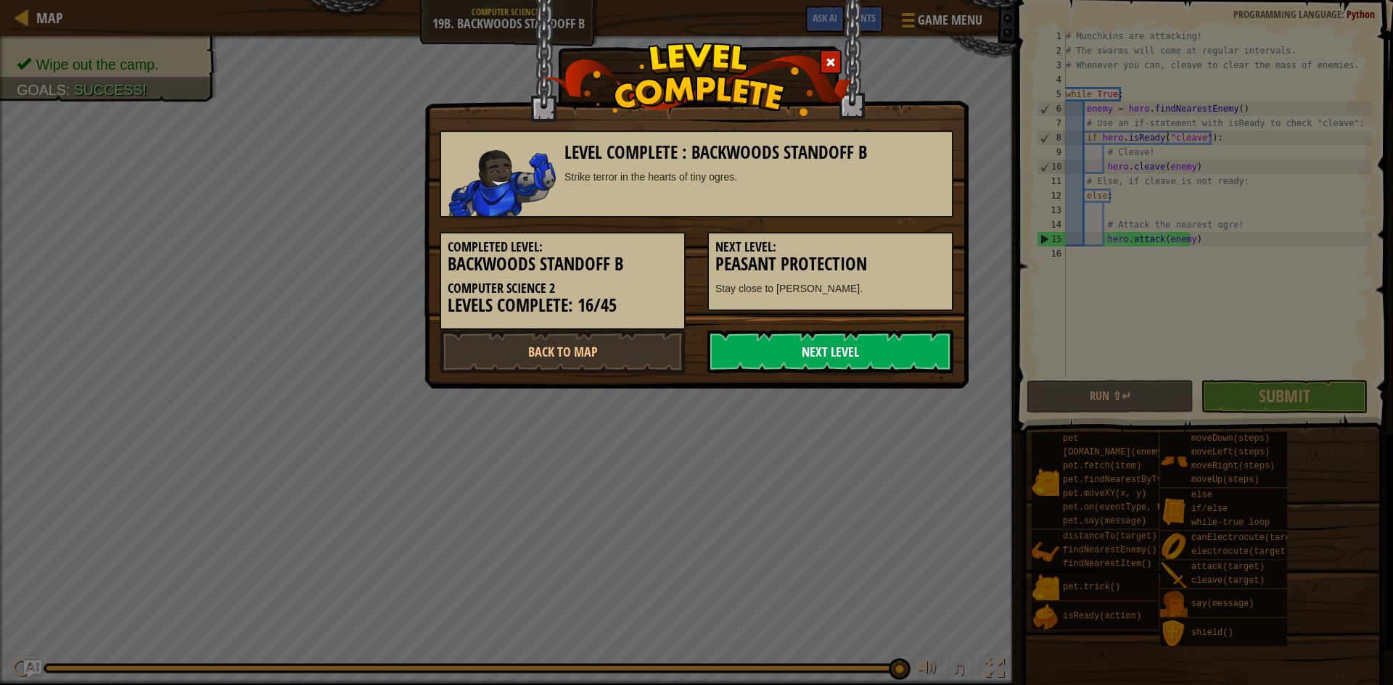
click at [856, 349] on link "Next Level" at bounding box center [830, 352] width 246 height 44
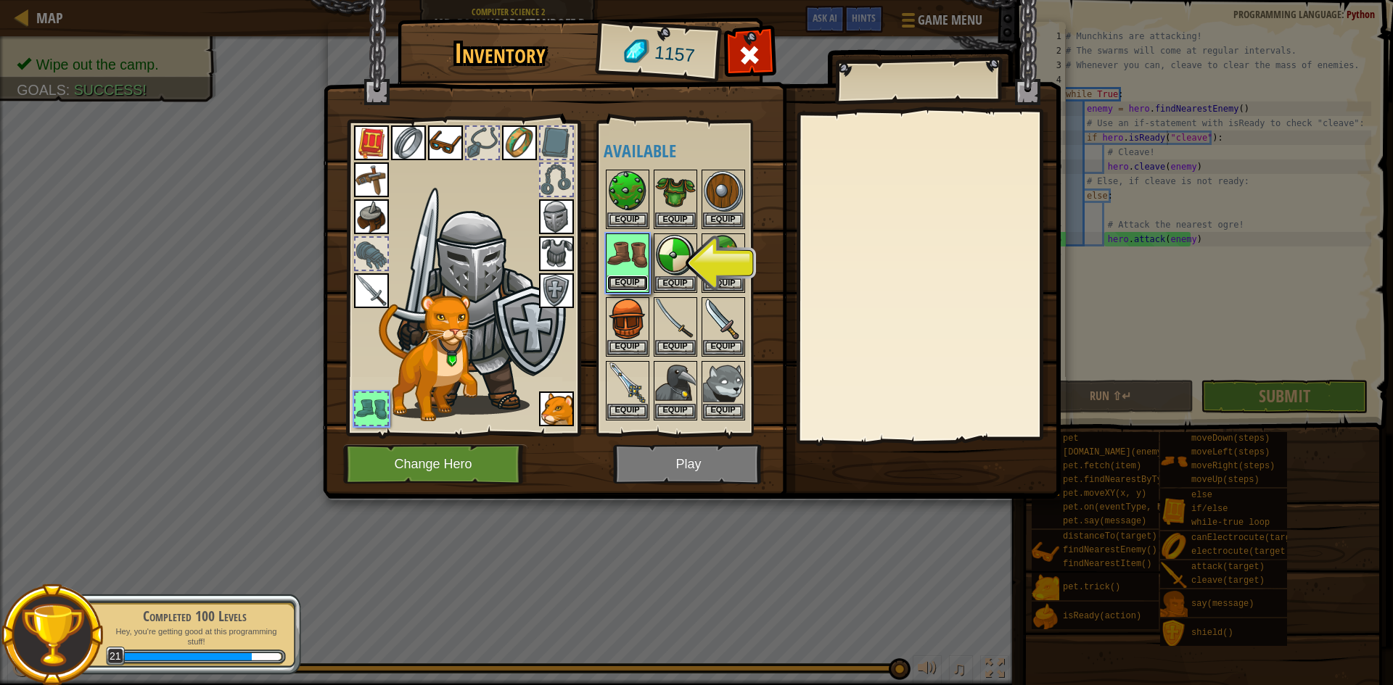
click at [632, 288] on button "Equip" at bounding box center [627, 283] width 41 height 15
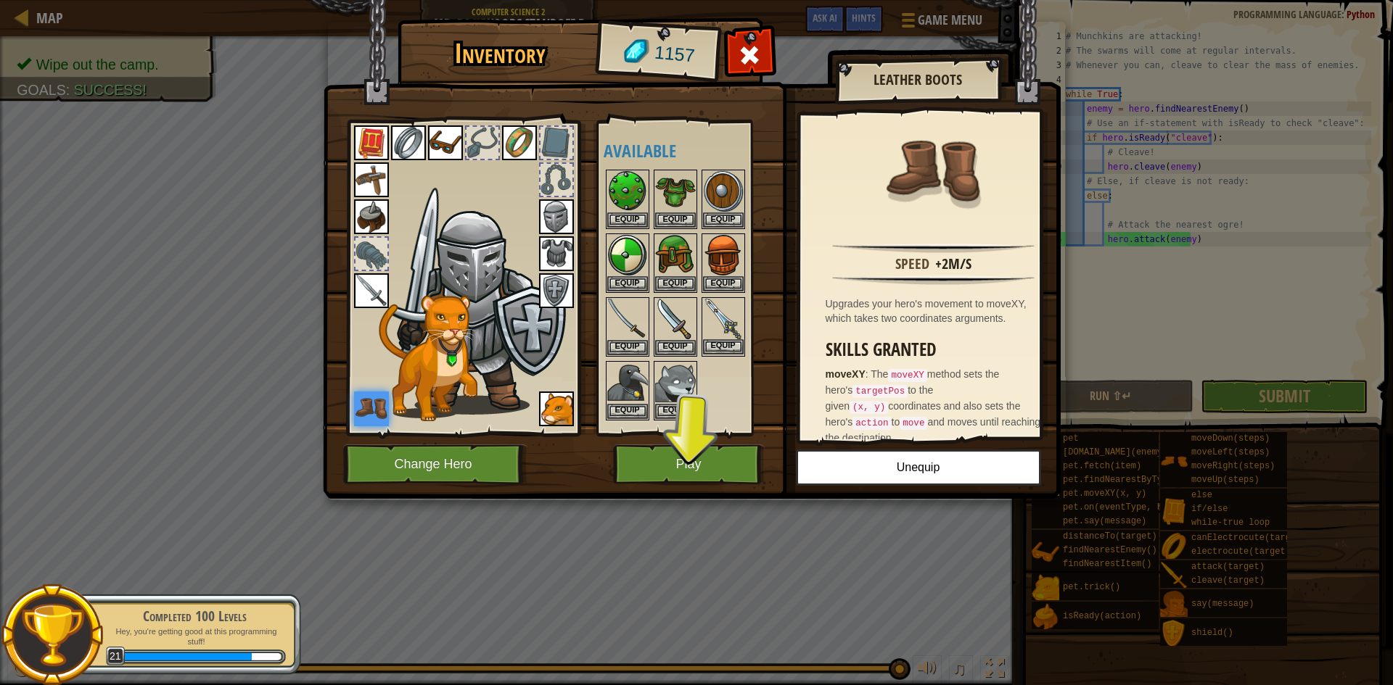
click at [726, 309] on img at bounding box center [723, 319] width 41 height 41
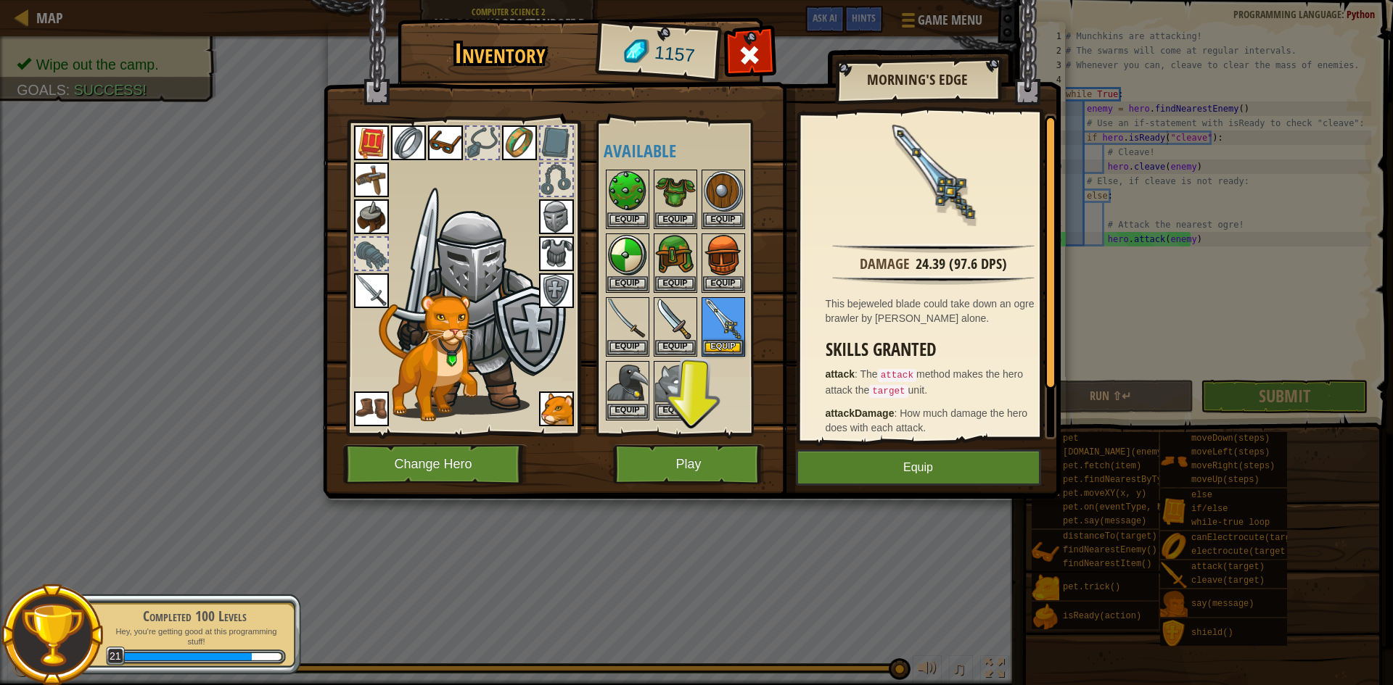
click at [357, 285] on img at bounding box center [371, 290] width 35 height 35
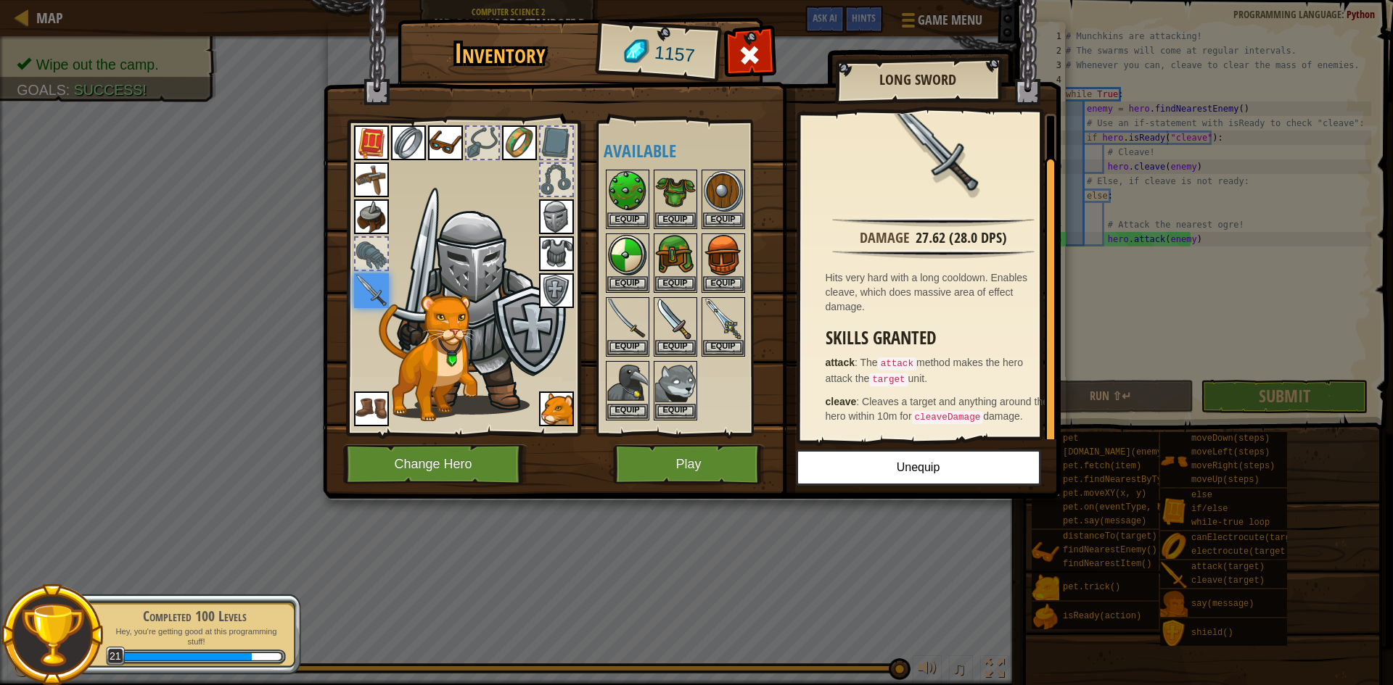
scroll to position [36, 0]
click at [728, 331] on img at bounding box center [723, 319] width 41 height 41
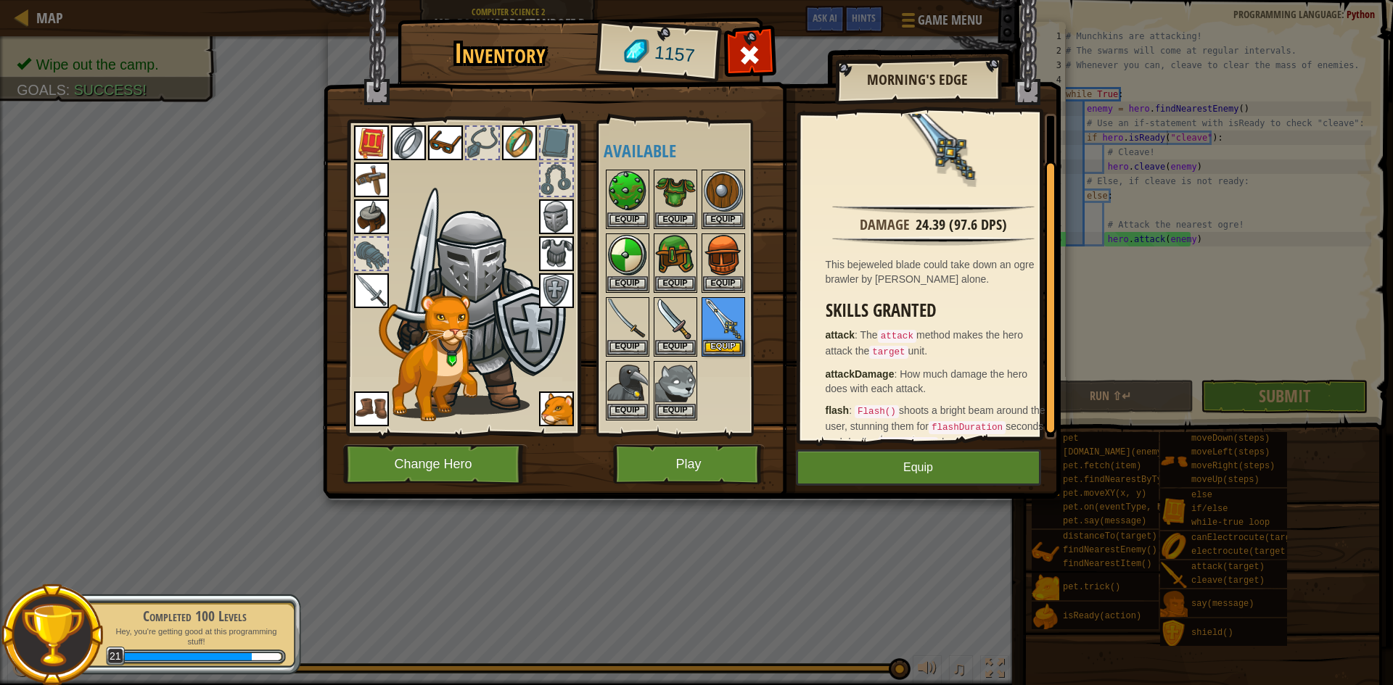
scroll to position [58, 0]
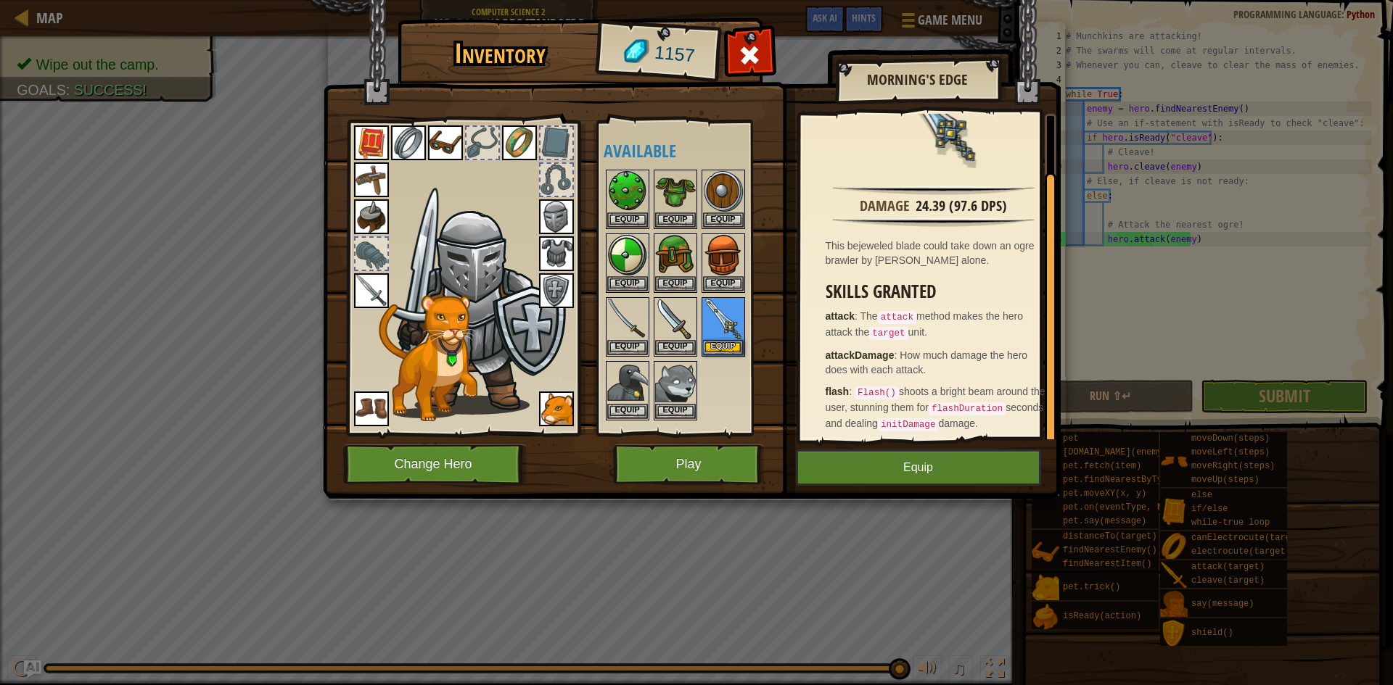
click at [727, 387] on div at bounding box center [694, 295] width 182 height 255
click at [727, 470] on button "Play" at bounding box center [689, 465] width 152 height 40
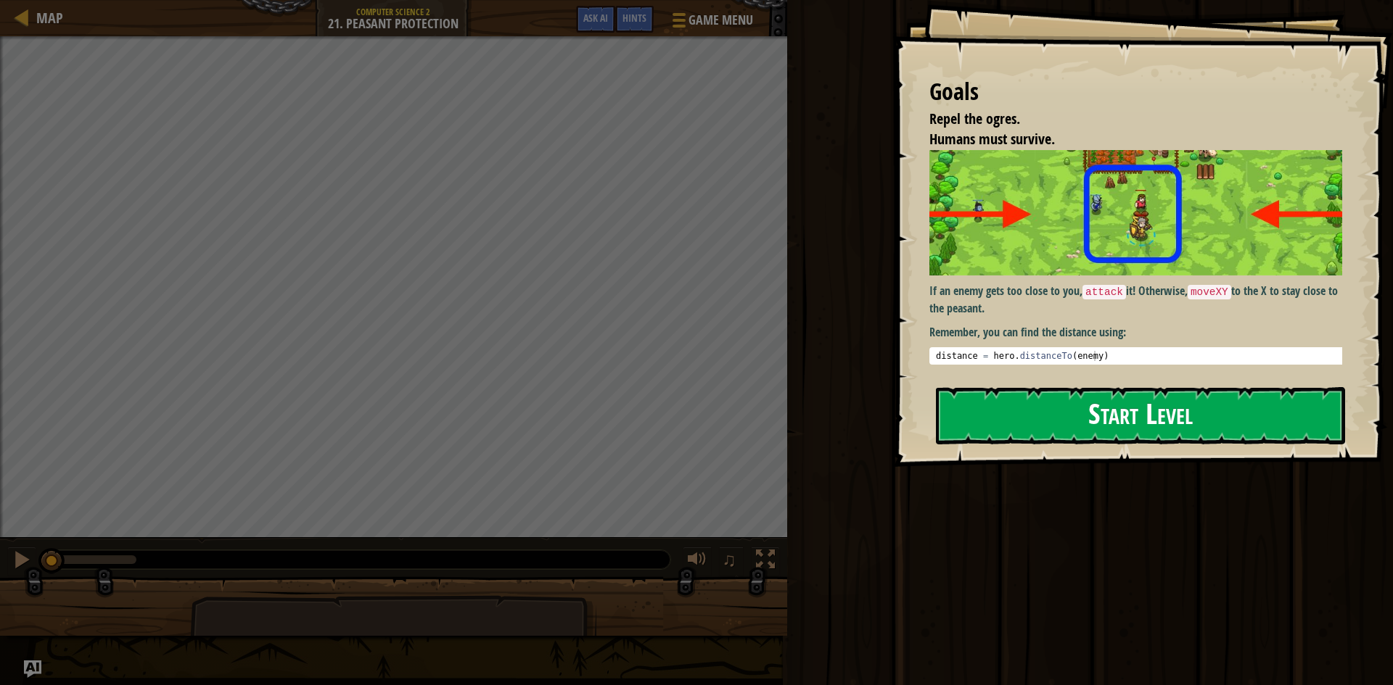
click at [1029, 415] on button "Start Level" at bounding box center [1140, 415] width 409 height 57
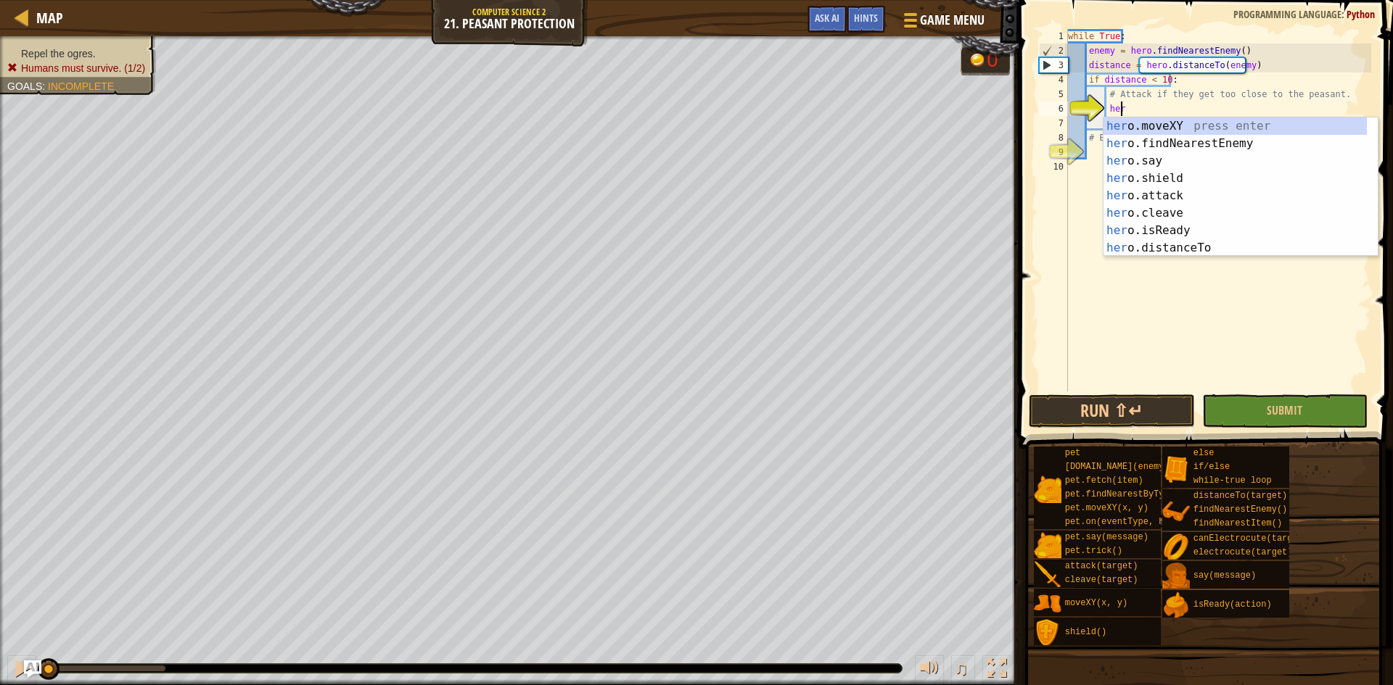
scroll to position [7, 4]
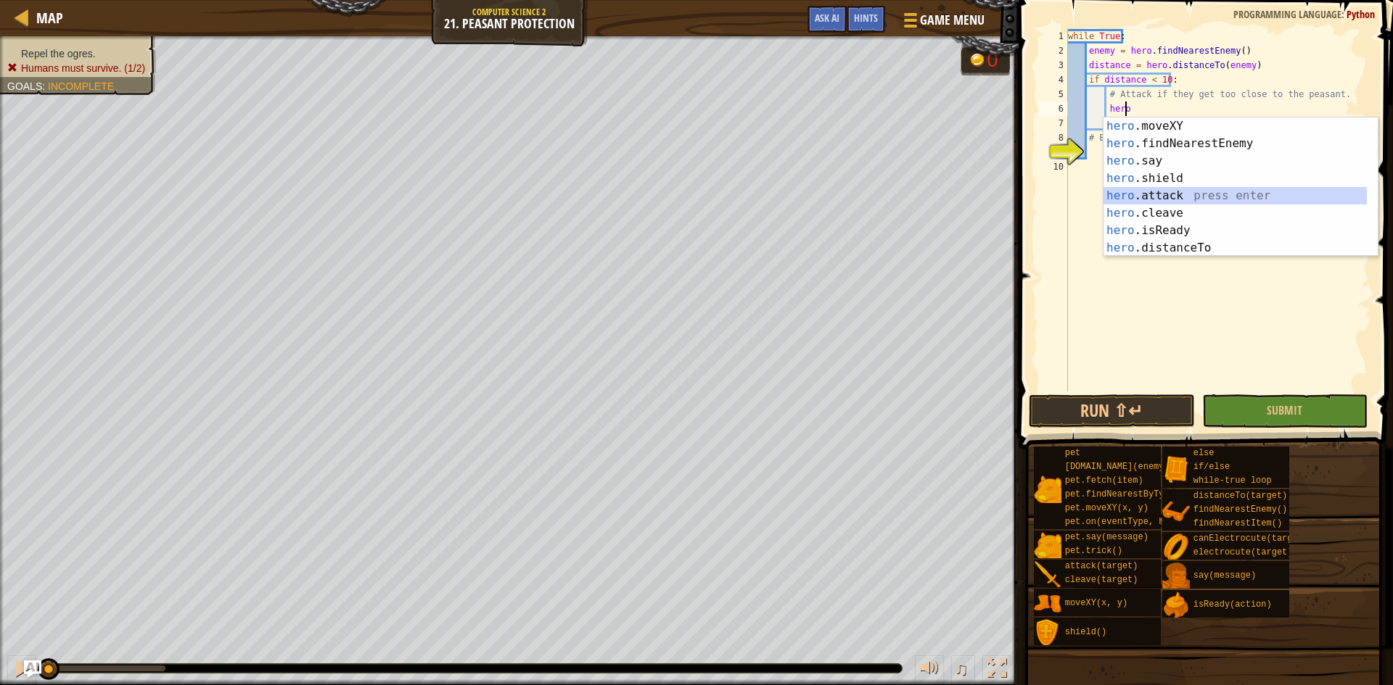
click at [1187, 194] on div "hero .moveXY press enter hero .findNearestEnemy press enter hero .say press ent…" at bounding box center [1234, 204] width 263 height 174
type textarea "hero.attack(enemy)"
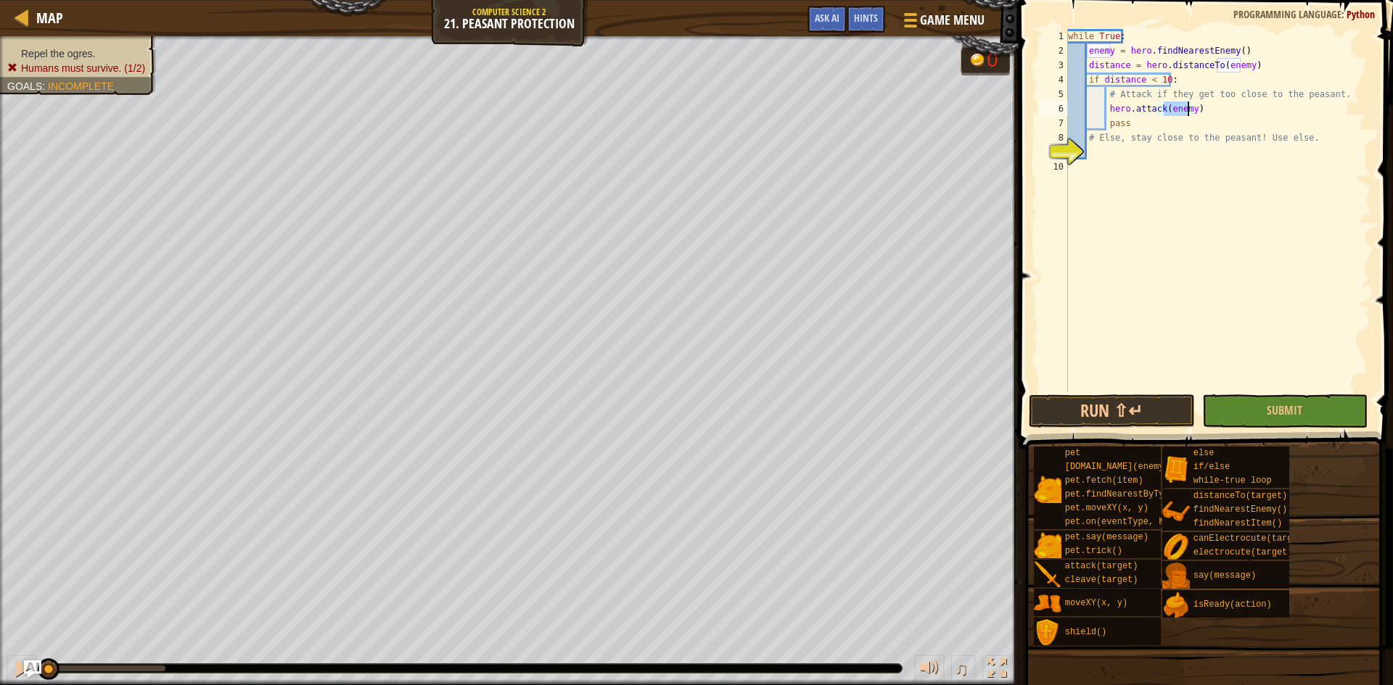
click at [1178, 171] on div "while True : enemy = hero . findNearestEnemy ( ) distance = hero . distanceTo (…" at bounding box center [1218, 225] width 306 height 392
click at [1174, 158] on div "while True : enemy = hero . findNearestEnemy ( ) distance = hero . distanceTo (…" at bounding box center [1218, 225] width 306 height 392
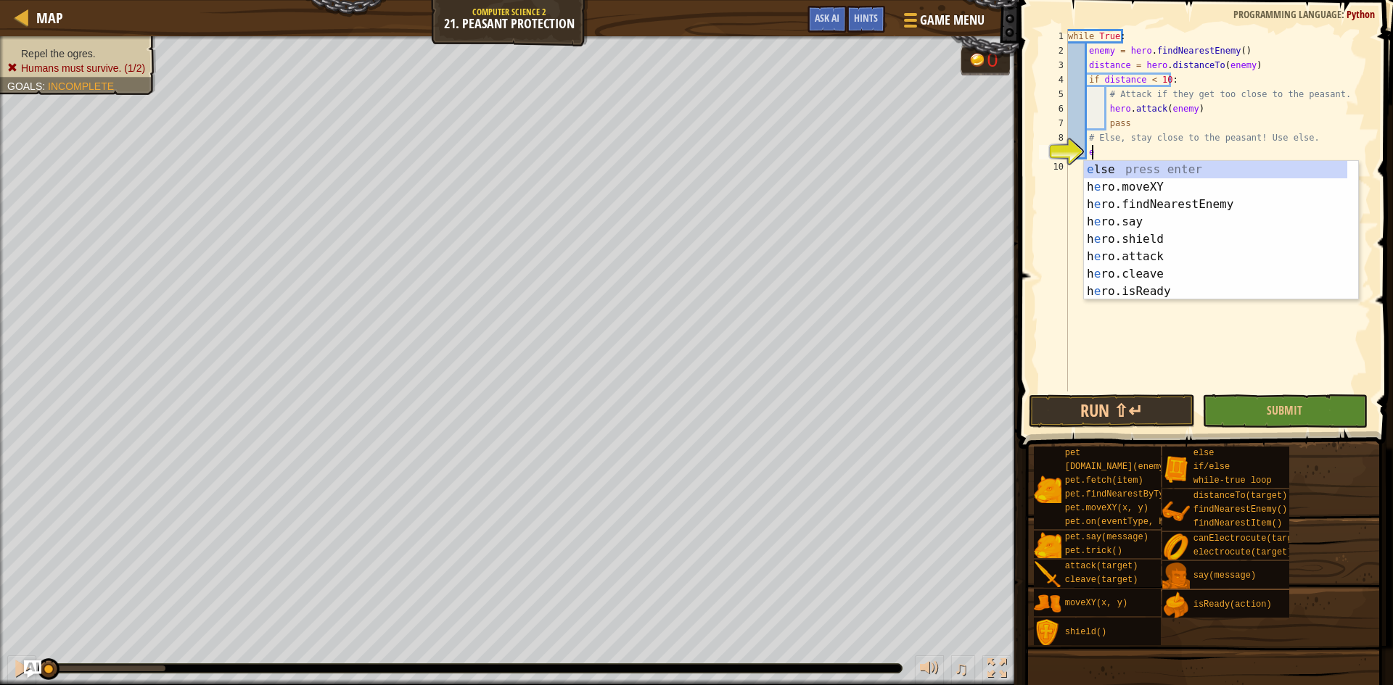
type textarea "el"
click at [1174, 163] on div "el se press enter if/ el se press enter hero. el ectrocute press enter hero.shi…" at bounding box center [1221, 248] width 274 height 174
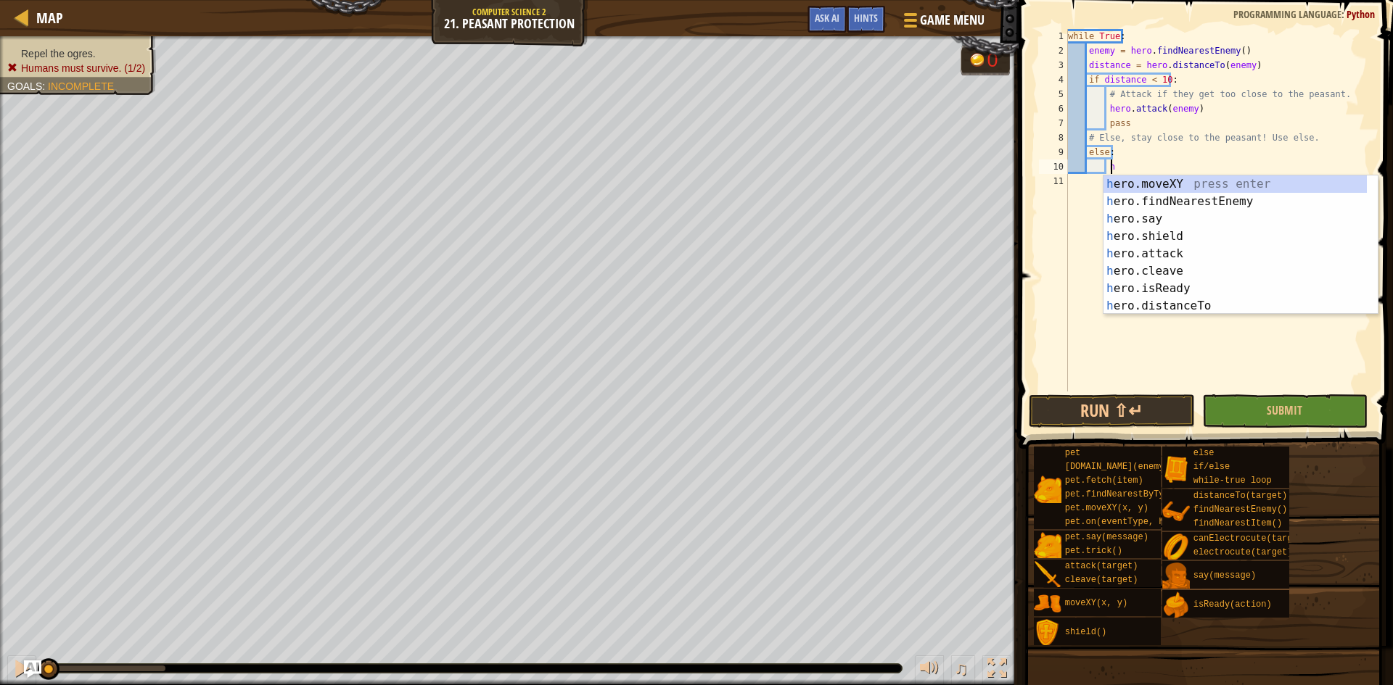
scroll to position [7, 4]
click at [1182, 255] on div "he ro.moveXY press enter he ro.findNearestEnemy press enter he ro.say press ent…" at bounding box center [1234, 263] width 263 height 174
type textarea "hero.attack(enemy)"
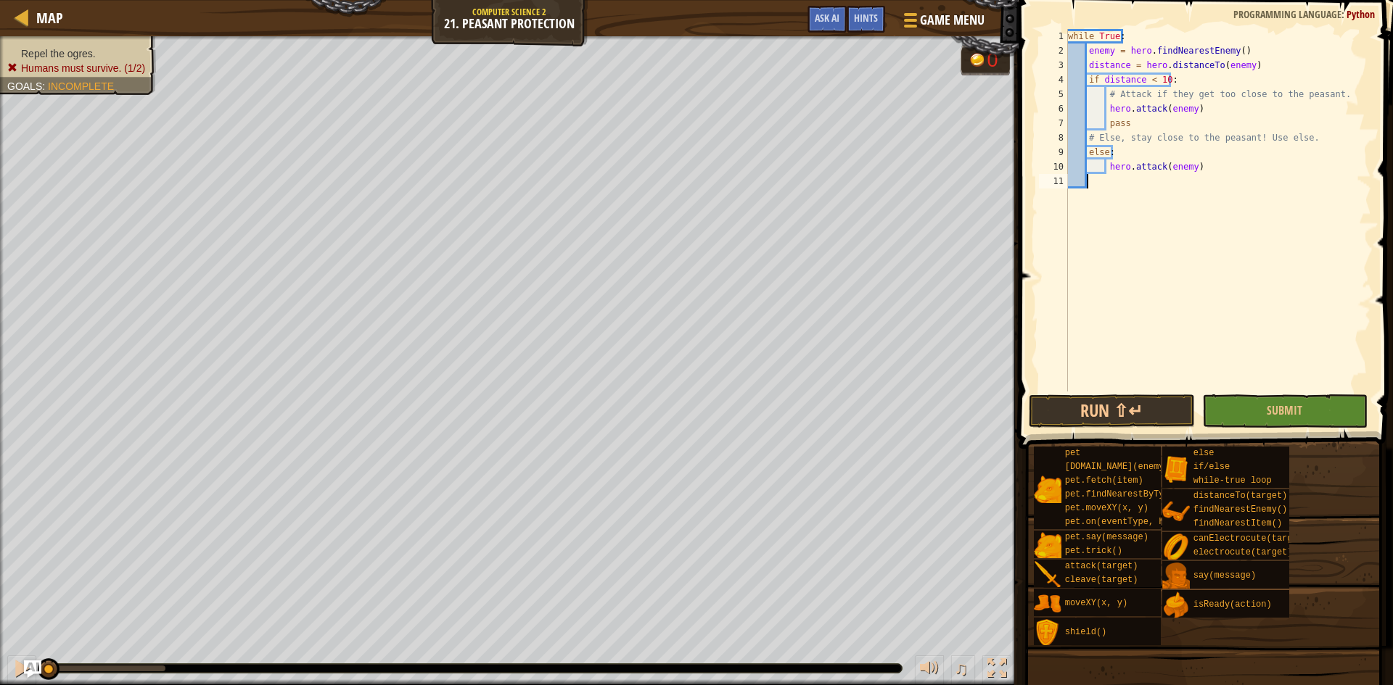
click at [1192, 363] on div "while True : enemy = hero . findNearestEnemy ( ) distance = hero . distanceTo (…" at bounding box center [1218, 225] width 306 height 392
click at [1158, 420] on button "Run ⇧↵" at bounding box center [1111, 411] width 166 height 33
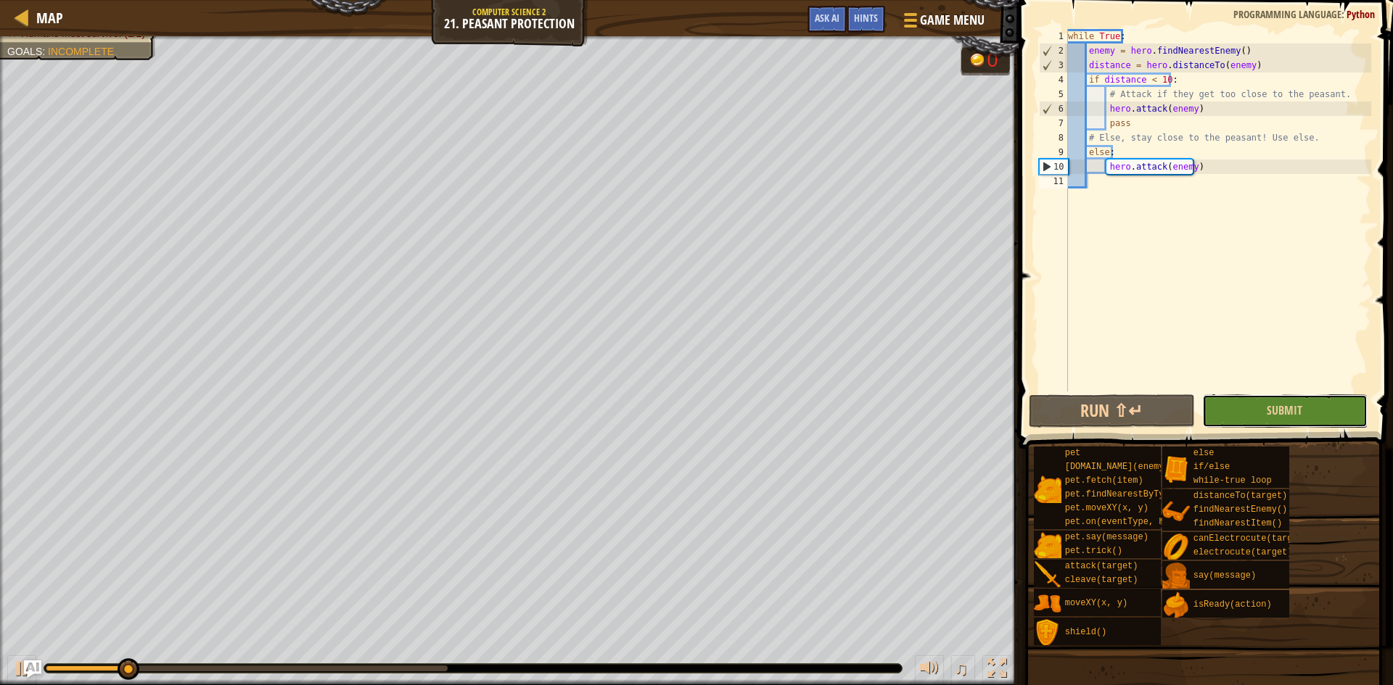
click at [1264, 415] on button "Submit" at bounding box center [1285, 411] width 166 height 33
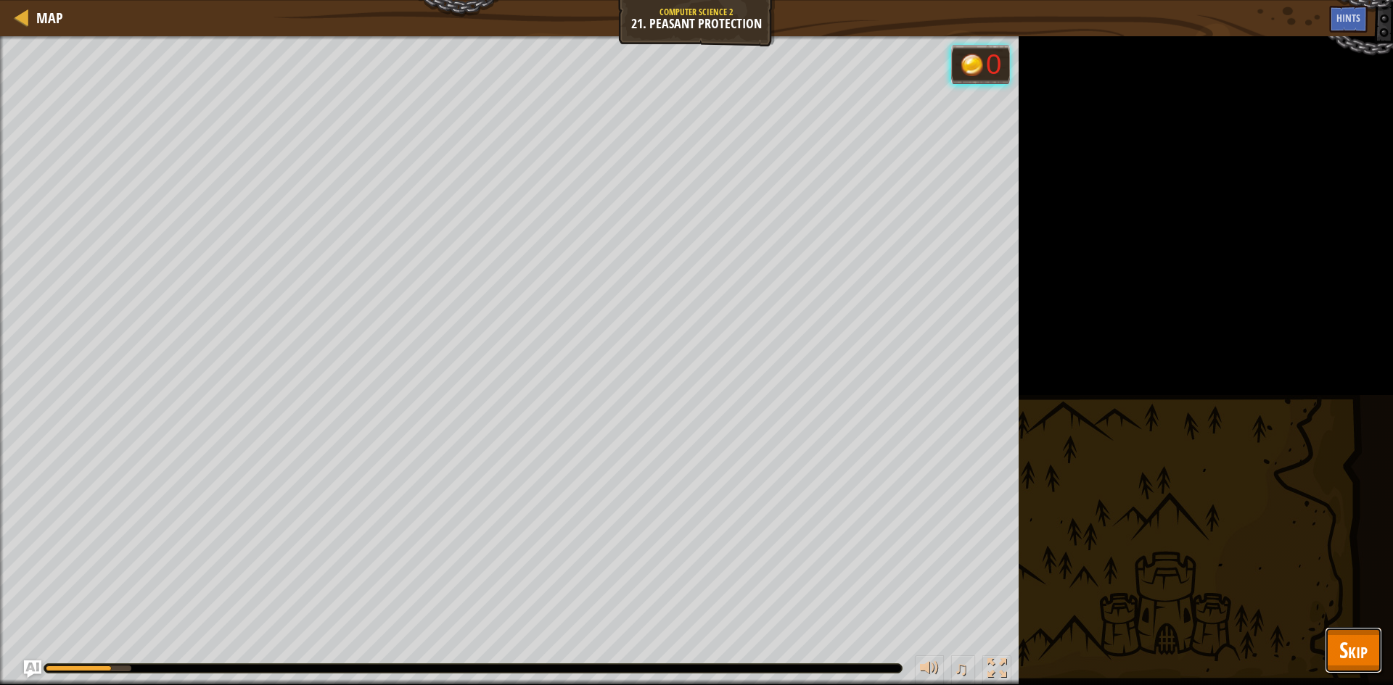
click at [1338, 631] on button "Skip" at bounding box center [1352, 650] width 57 height 46
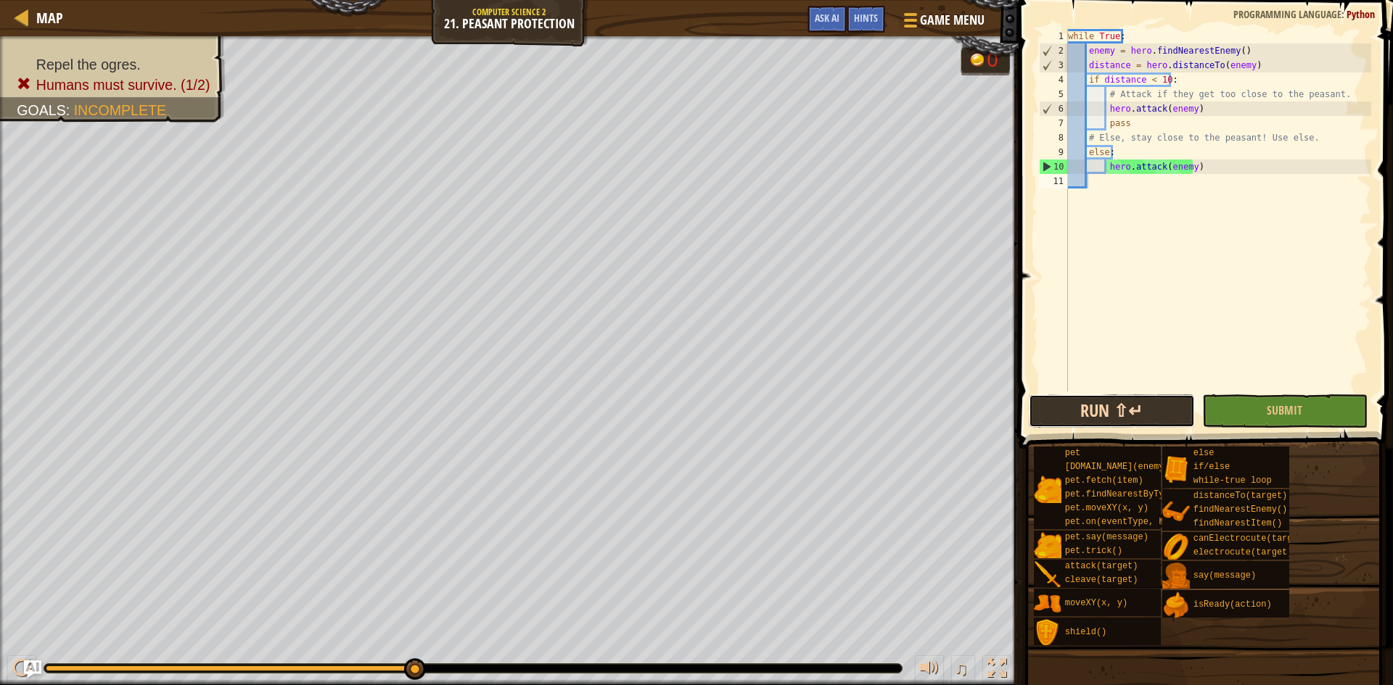
click at [1089, 418] on button "Run ⇧↵" at bounding box center [1111, 411] width 166 height 33
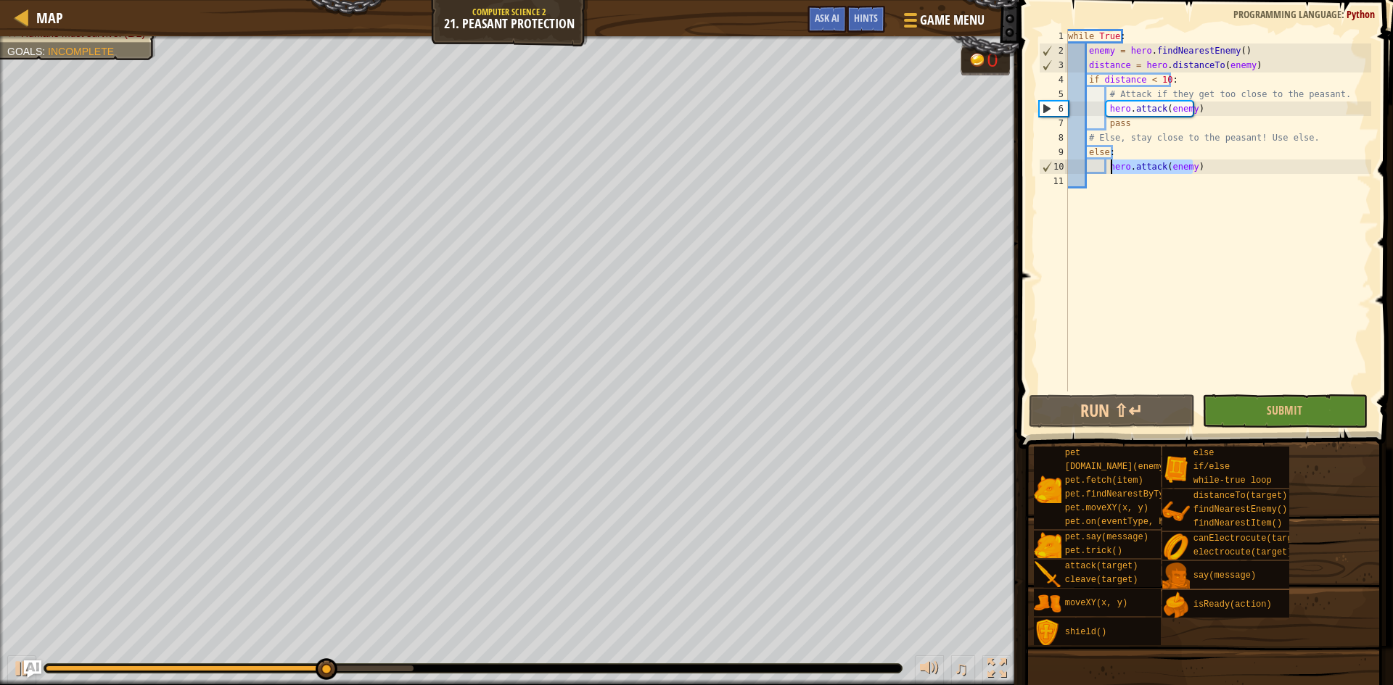
drag, startPoint x: 1197, startPoint y: 163, endPoint x: 1110, endPoint y: 162, distance: 87.0
click at [1110, 162] on div "while True : enemy = hero . findNearestEnemy ( ) distance = hero . distanceTo (…" at bounding box center [1218, 225] width 306 height 392
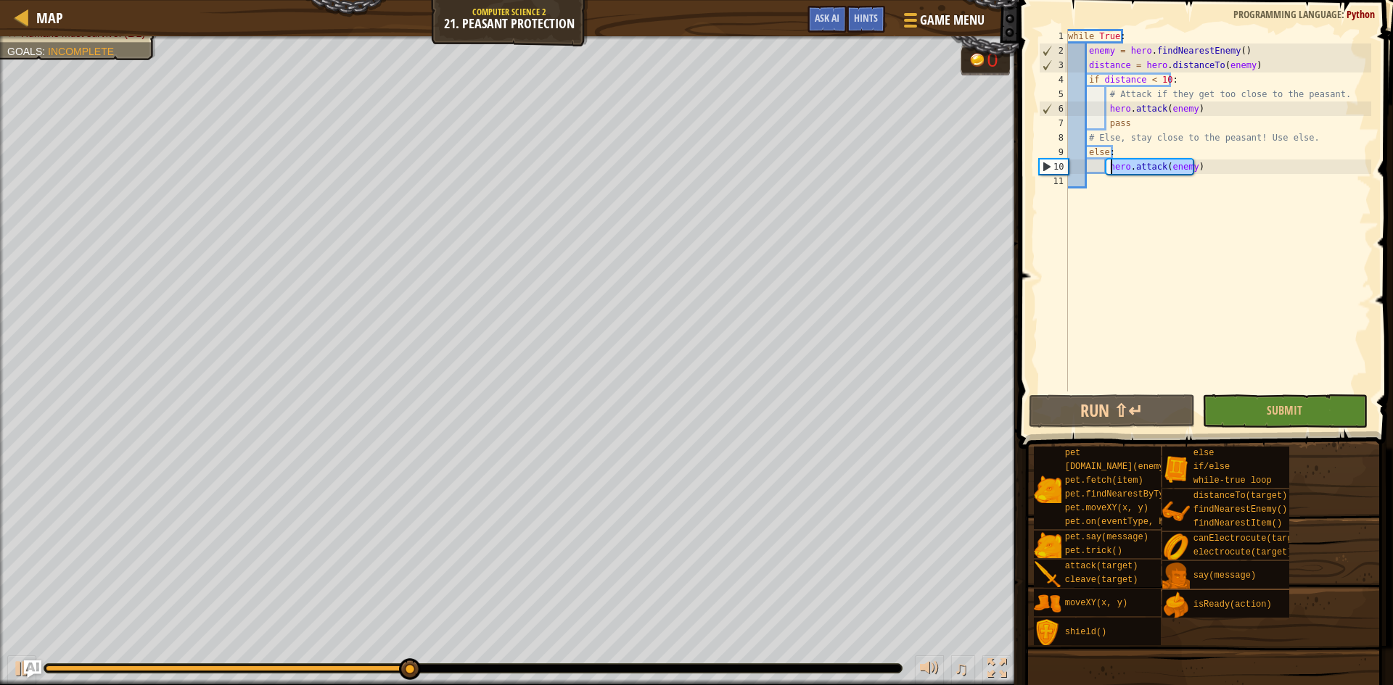
type textarea "h"
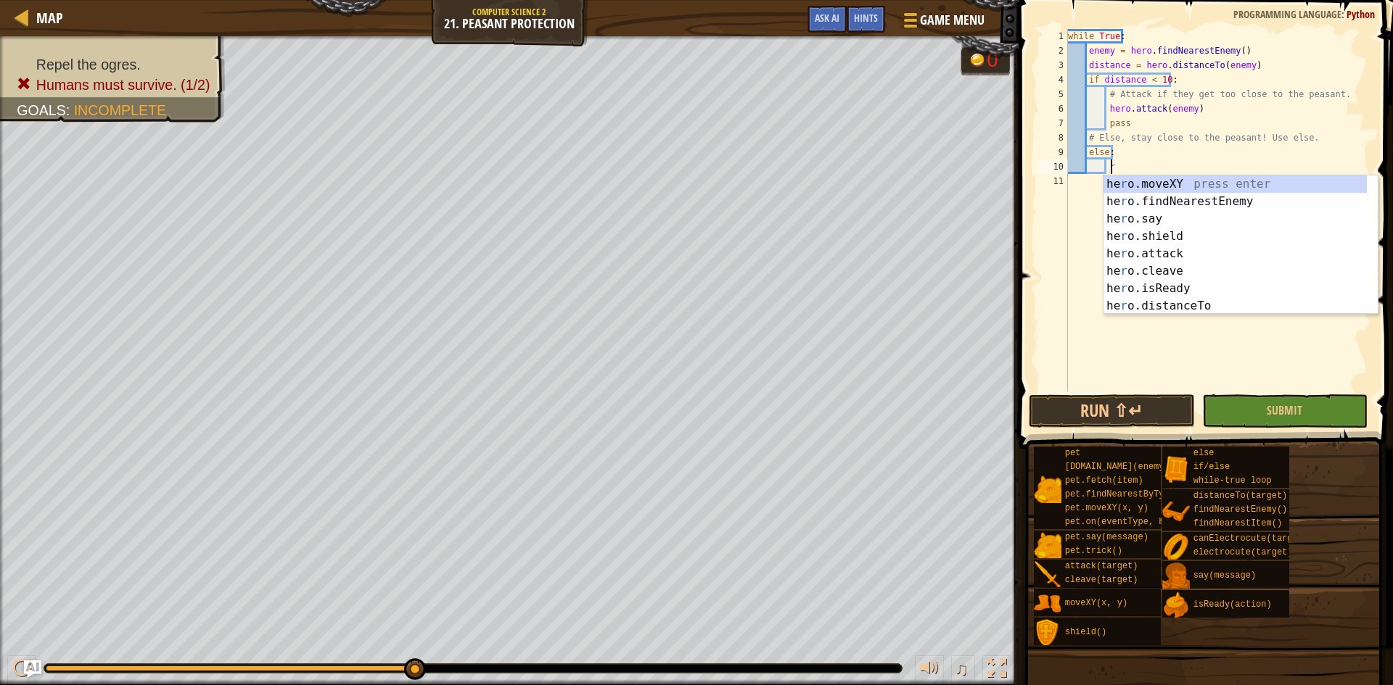
scroll to position [7, 3]
click at [1158, 311] on div "he r o.moveXY press enter he r o.findNearestEnemy press enter he r o.say press …" at bounding box center [1234, 263] width 263 height 174
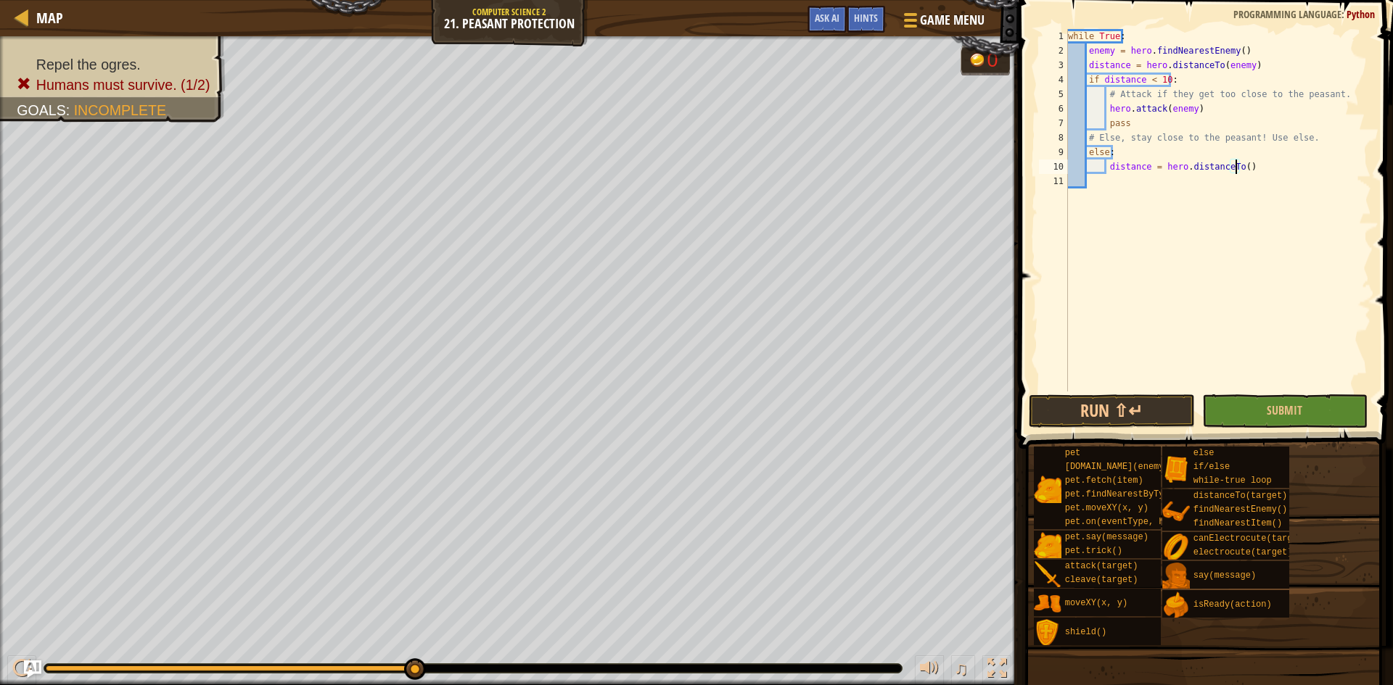
type textarea "distance = hero.distanceTo()"
click at [1120, 429] on span at bounding box center [1207, 204] width 386 height 492
click at [1124, 416] on button "Run ⇧↵" at bounding box center [1111, 411] width 166 height 33
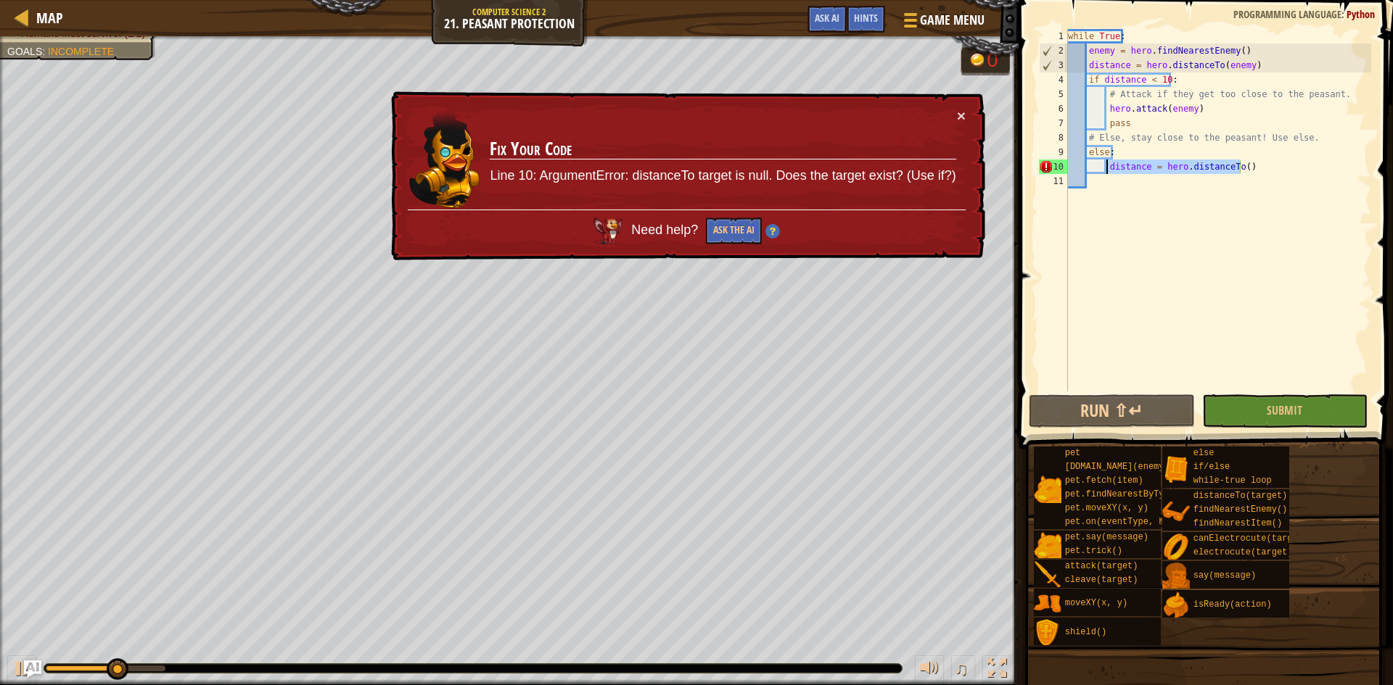
drag, startPoint x: 1253, startPoint y: 170, endPoint x: 1106, endPoint y: 170, distance: 146.5
click at [1106, 170] on div "while True : enemy = hero . findNearestEnemy ( ) distance = hero . distanceTo (…" at bounding box center [1218, 225] width 306 height 392
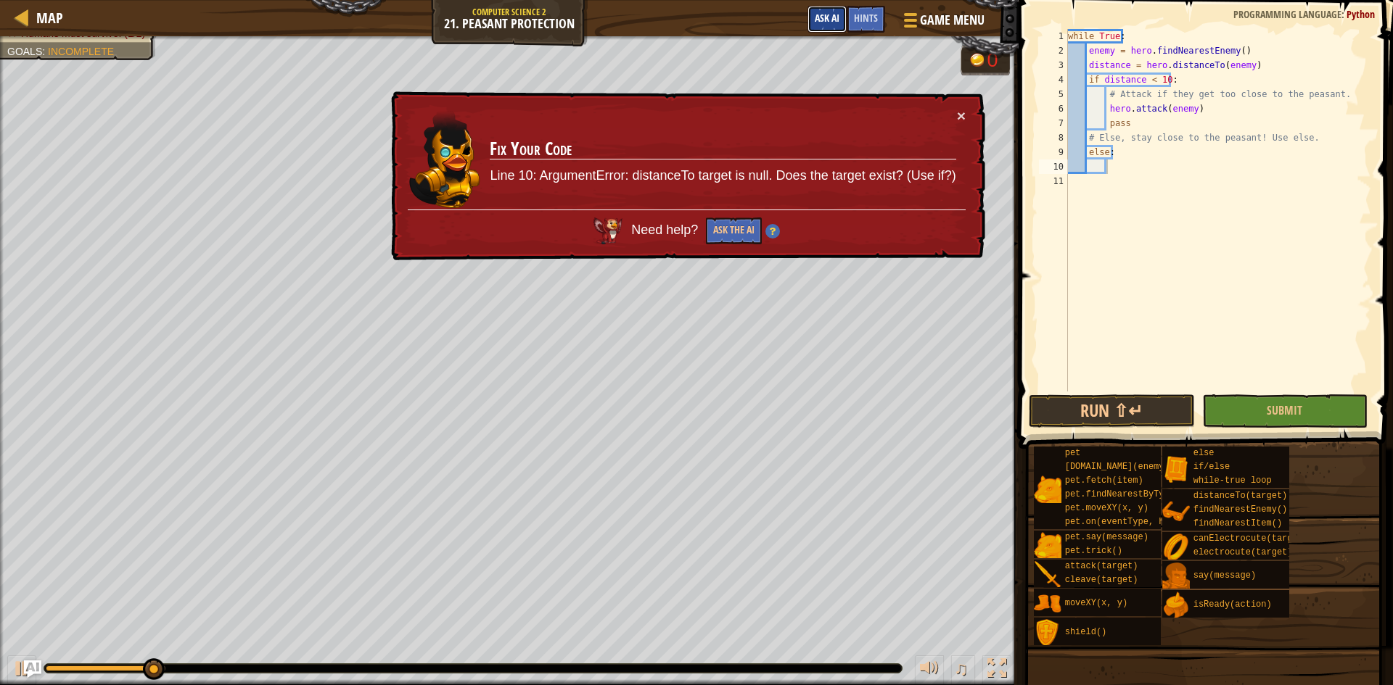
click at [816, 10] on button "Ask AI" at bounding box center [826, 19] width 39 height 27
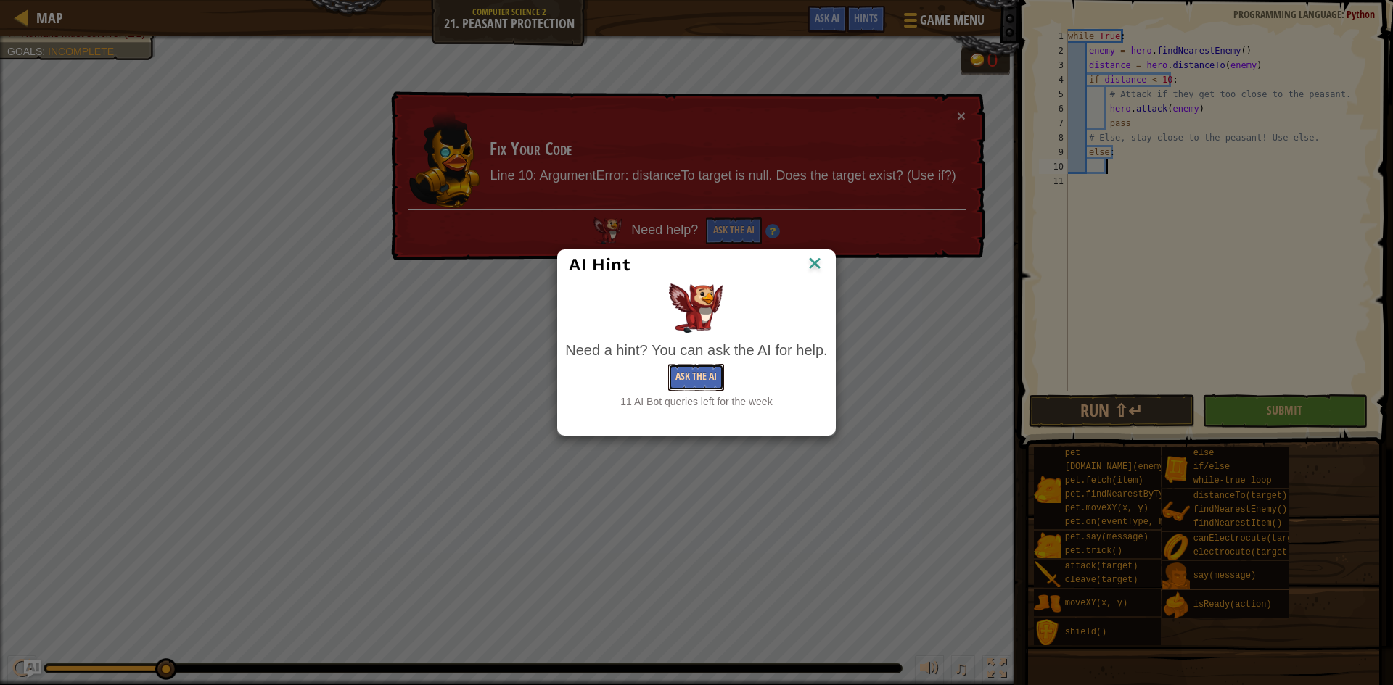
click at [682, 373] on button "Ask the AI" at bounding box center [696, 377] width 56 height 27
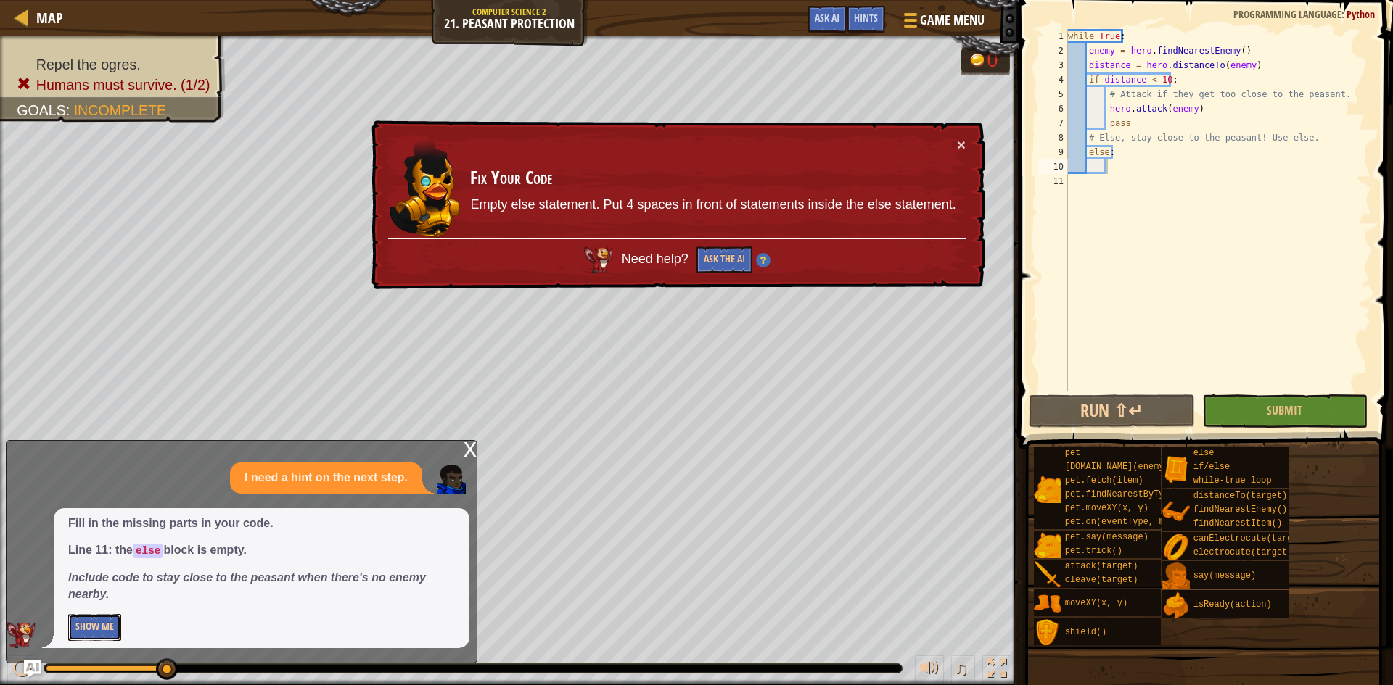
drag, startPoint x: 102, startPoint y: 619, endPoint x: 144, endPoint y: 591, distance: 50.7
click at [102, 618] on button "Show Me" at bounding box center [94, 627] width 53 height 27
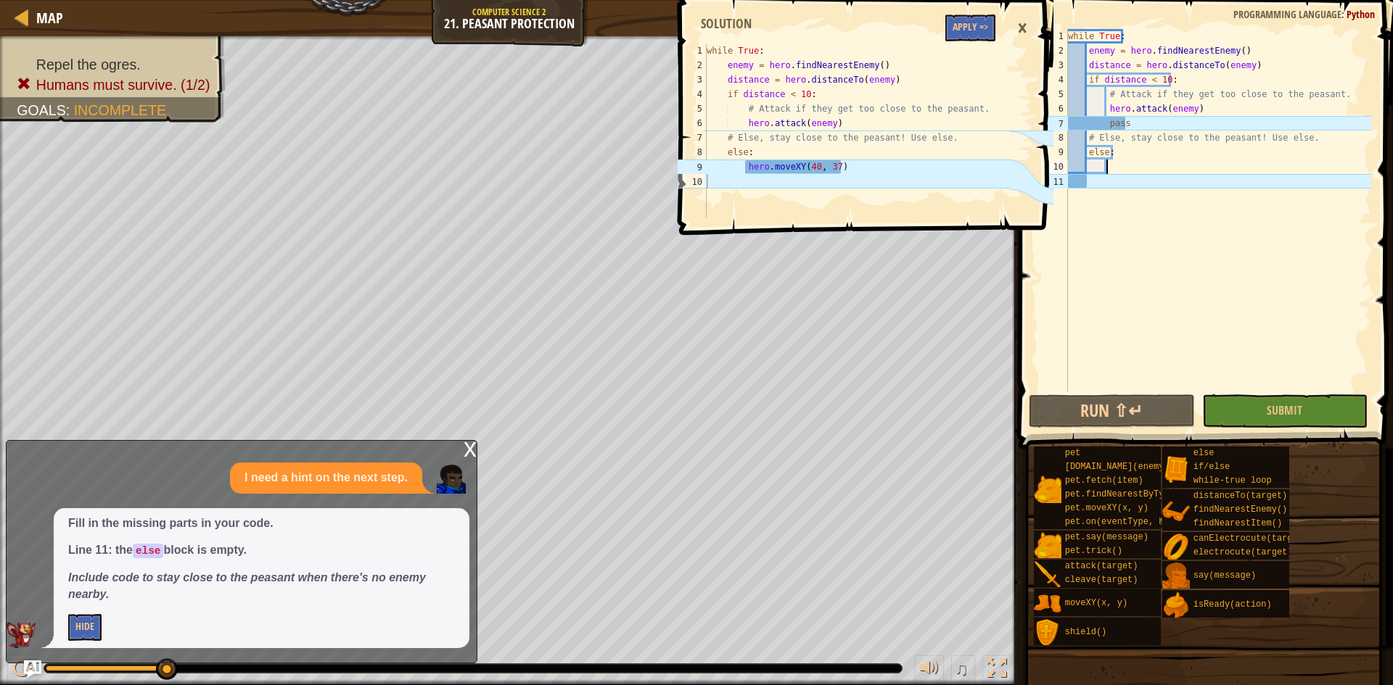
click at [1163, 186] on div "while True : enemy = hero . findNearestEnemy ( ) distance = hero . distanceTo (…" at bounding box center [1218, 225] width 306 height 392
click at [1164, 170] on div "while True : enemy = hero . findNearestEnemy ( ) distance = hero . distanceTo (…" at bounding box center [1218, 225] width 306 height 392
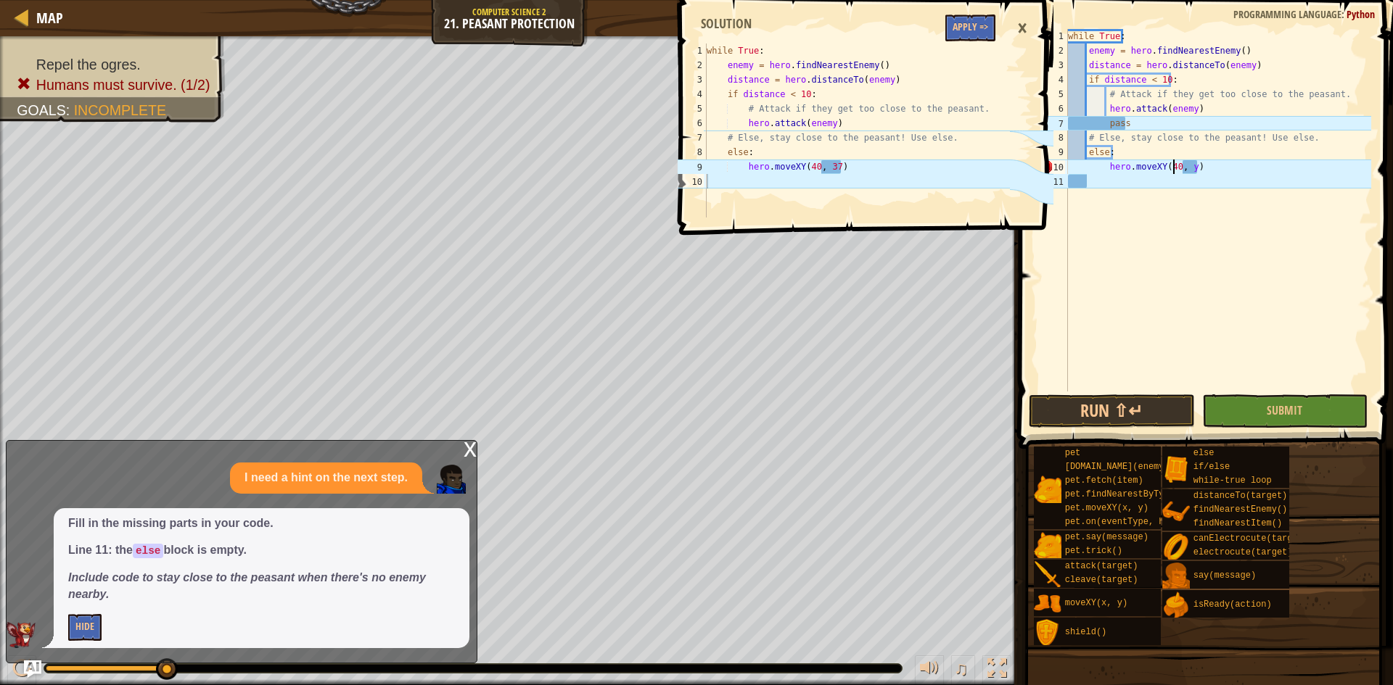
scroll to position [7, 9]
click at [1190, 168] on div "while True : enemy = hero . findNearestEnemy ( ) distance = hero . distanceTo (…" at bounding box center [1218, 225] width 306 height 392
type textarea "hero.moveXY(40, 37)"
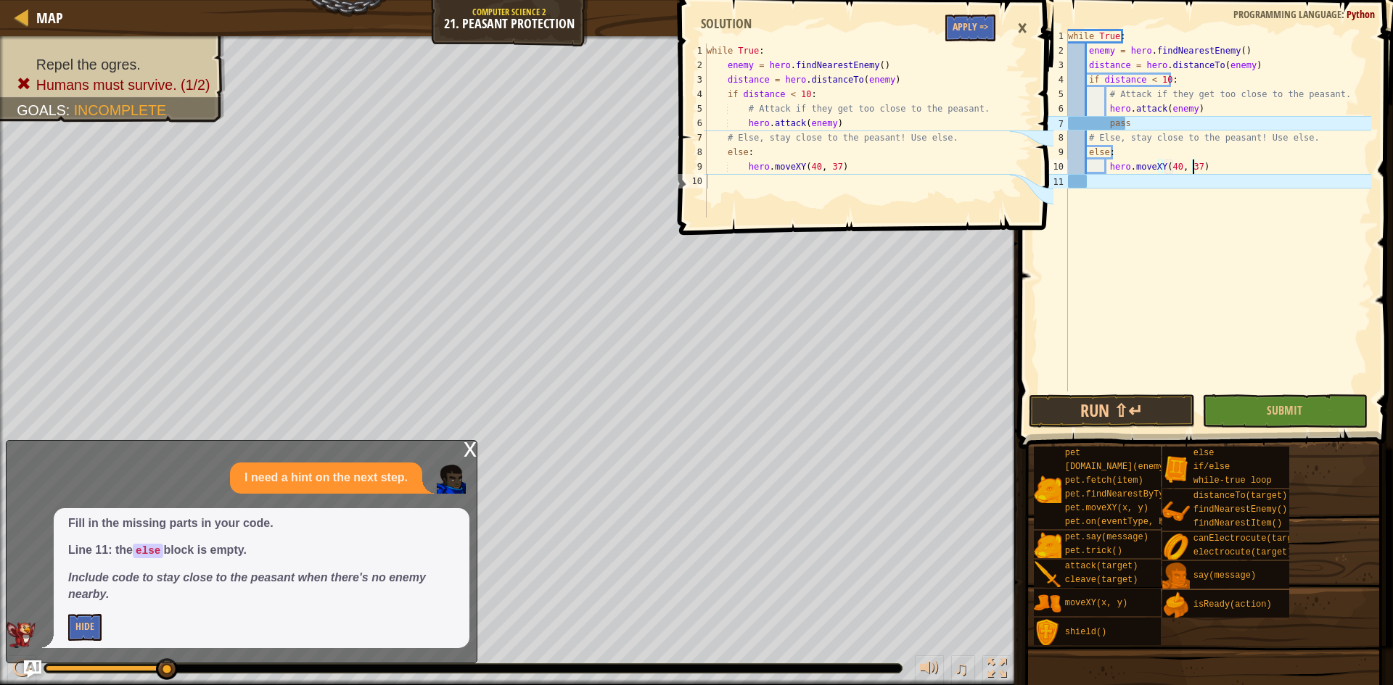
scroll to position [7, 10]
click at [1229, 176] on div "while True : enemy = hero . findNearestEnemy ( ) distance = hero . distanceTo (…" at bounding box center [1218, 225] width 306 height 392
click at [1215, 323] on div "while True : enemy = hero . findNearestEnemy ( ) distance = hero . distanceTo (…" at bounding box center [1218, 225] width 306 height 392
click at [1169, 416] on button "Run ⇧↵" at bounding box center [1111, 411] width 166 height 33
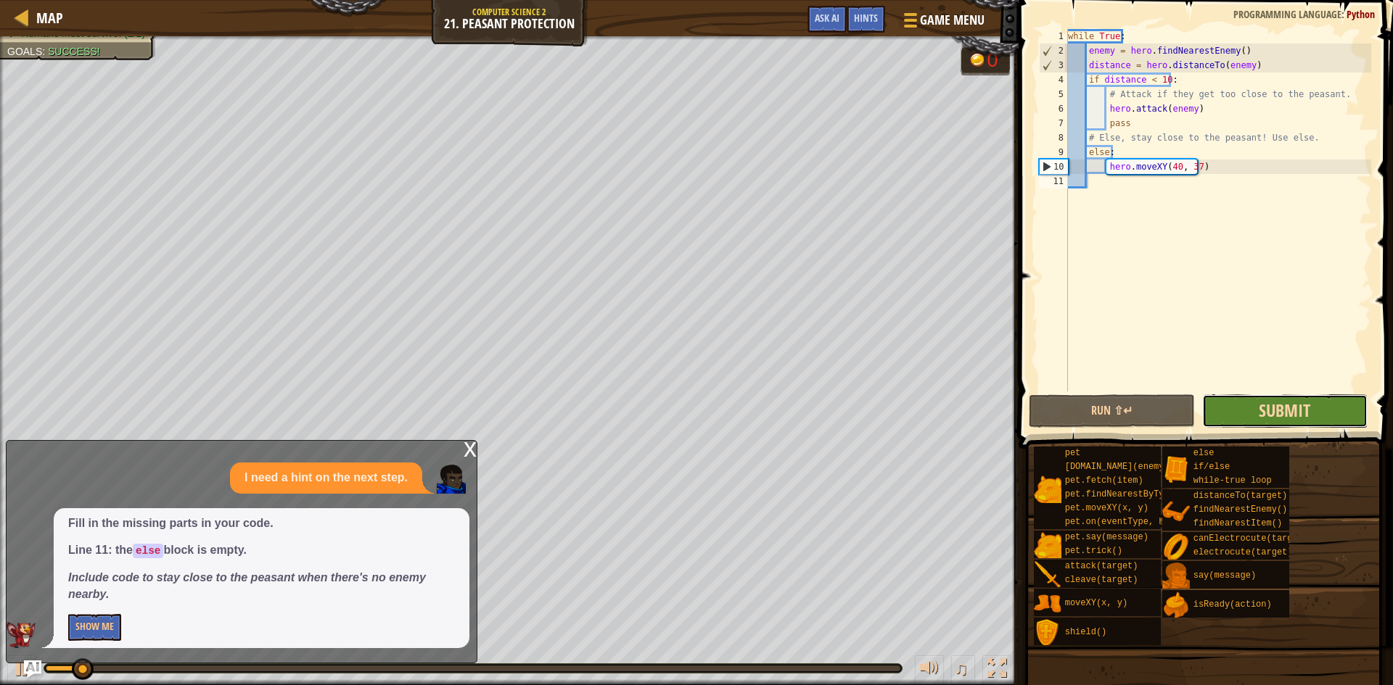
click at [1274, 414] on span "Submit" at bounding box center [1283, 410] width 51 height 23
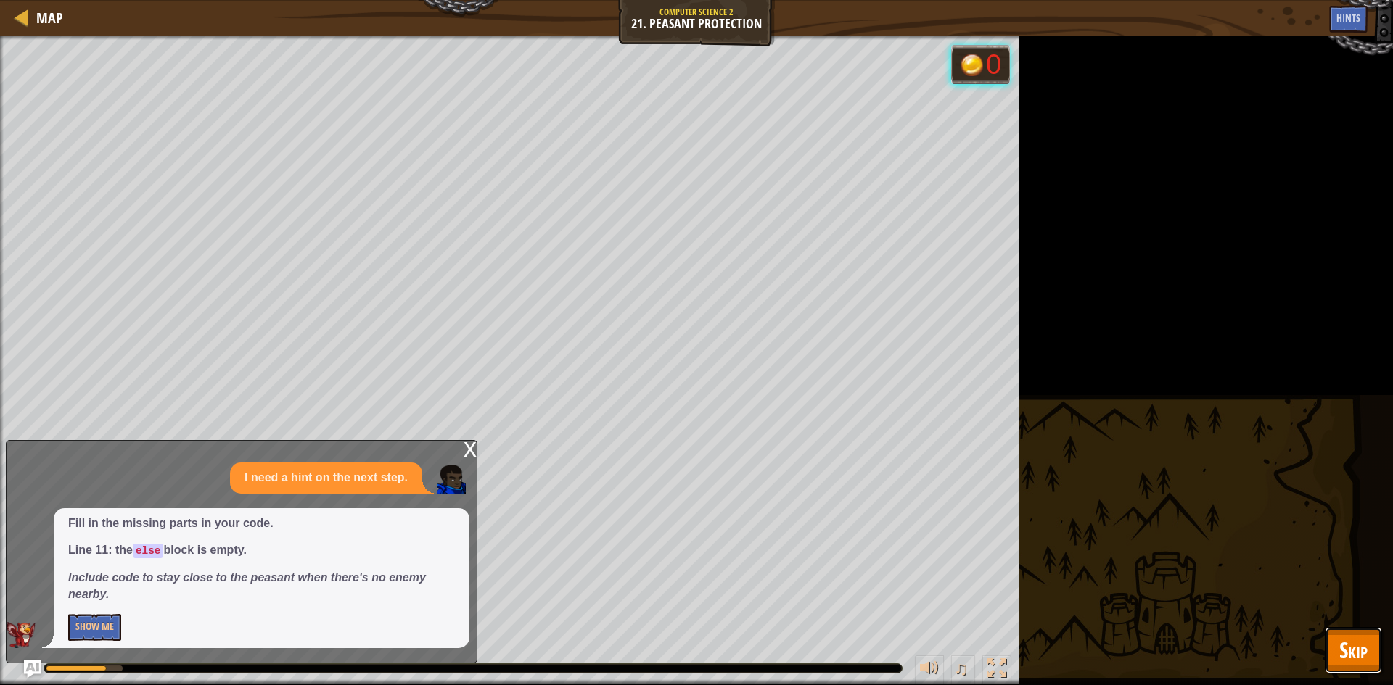
click at [1324, 637] on button "Skip" at bounding box center [1352, 650] width 57 height 46
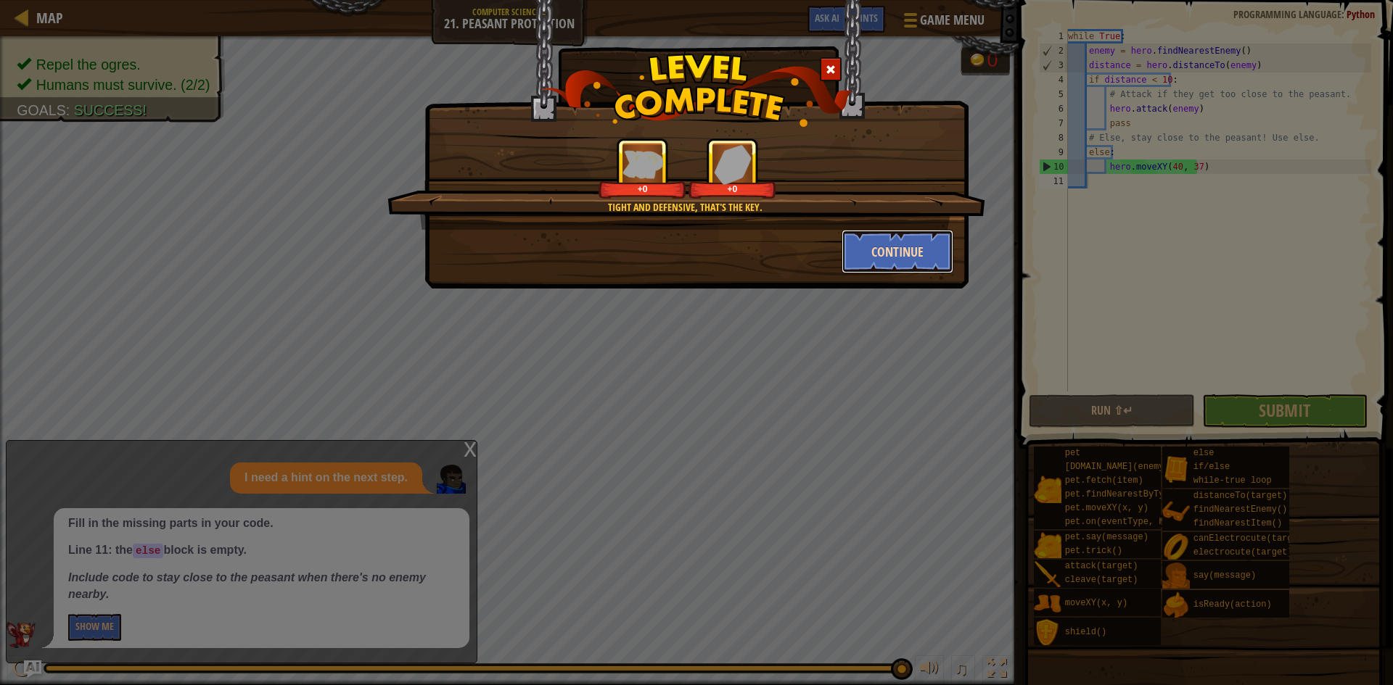
click at [848, 253] on button "Continue" at bounding box center [897, 252] width 112 height 44
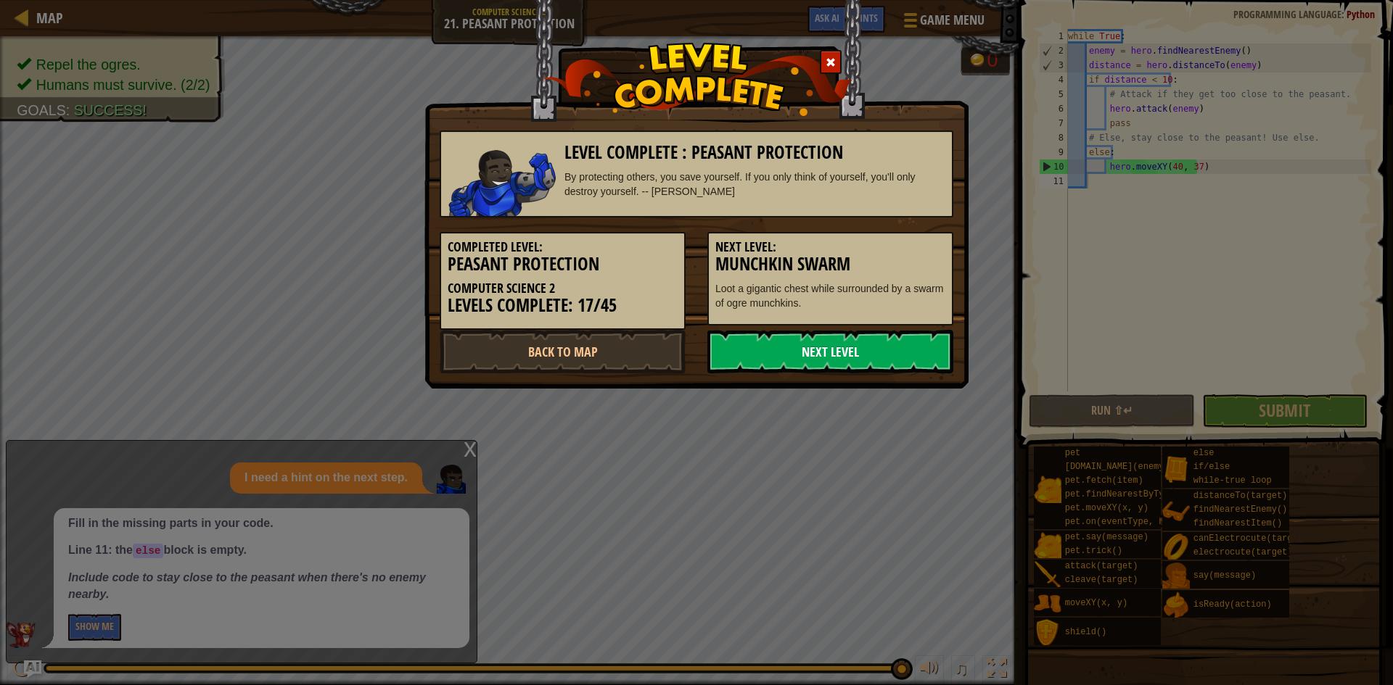
click at [781, 368] on link "Next Level" at bounding box center [830, 352] width 246 height 44
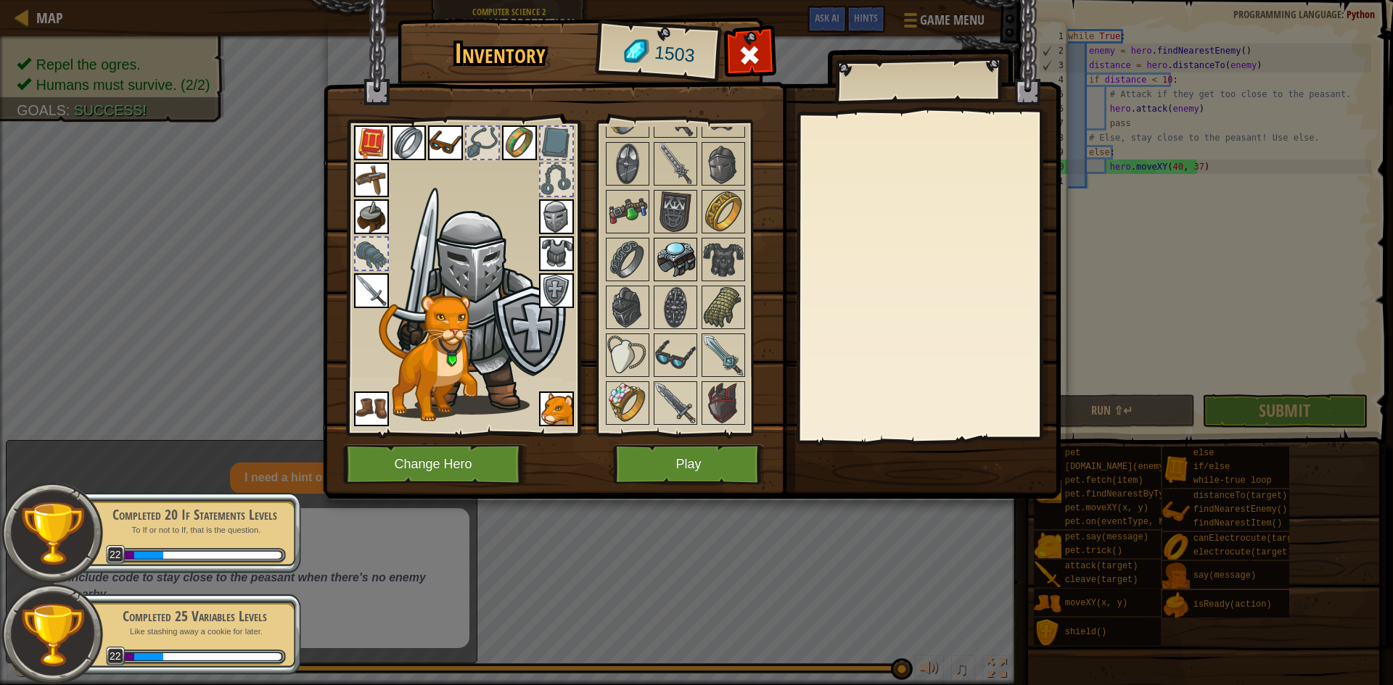
scroll to position [1378, 0]
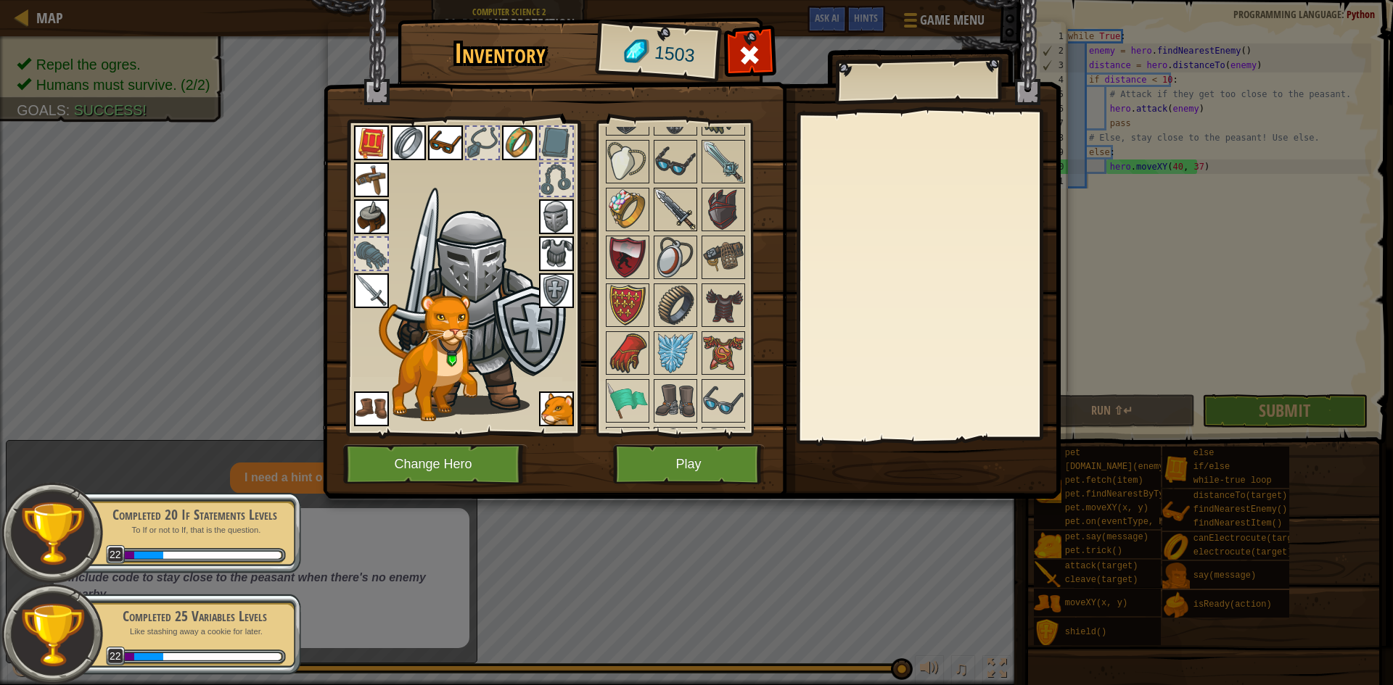
click at [663, 202] on img at bounding box center [675, 209] width 41 height 41
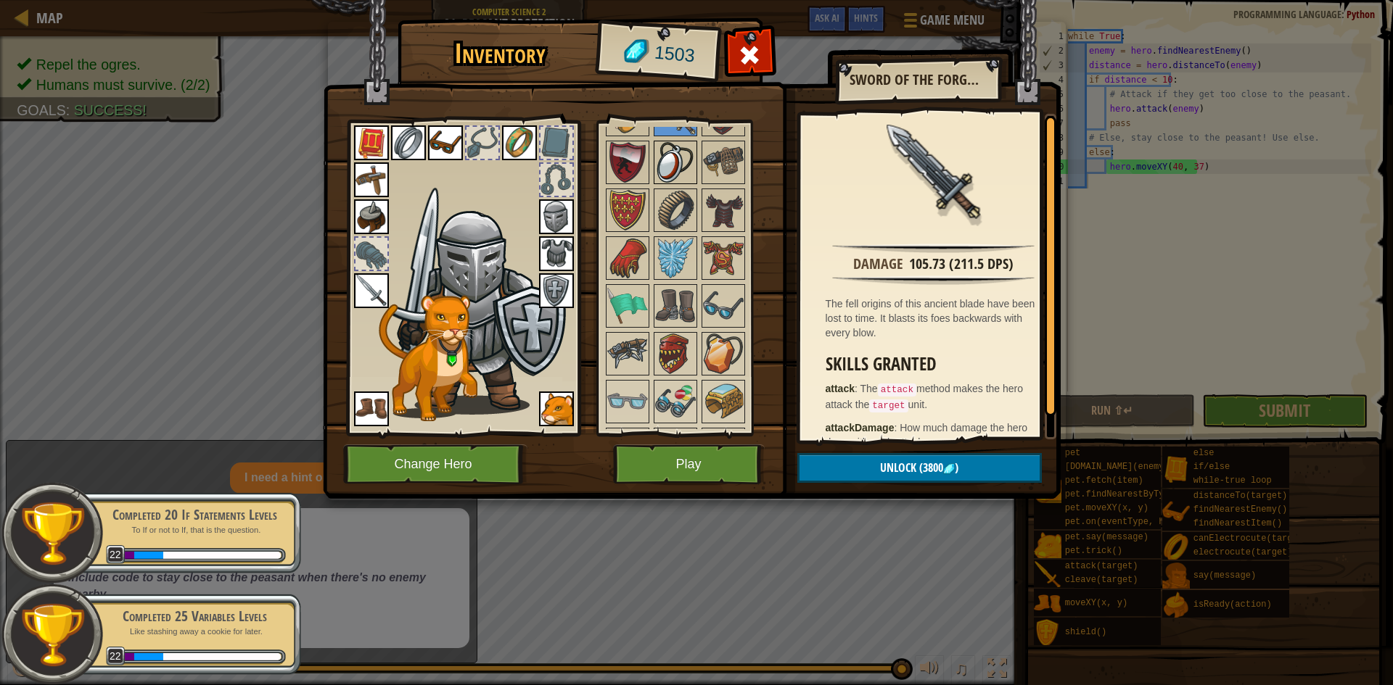
scroll to position [1596, 0]
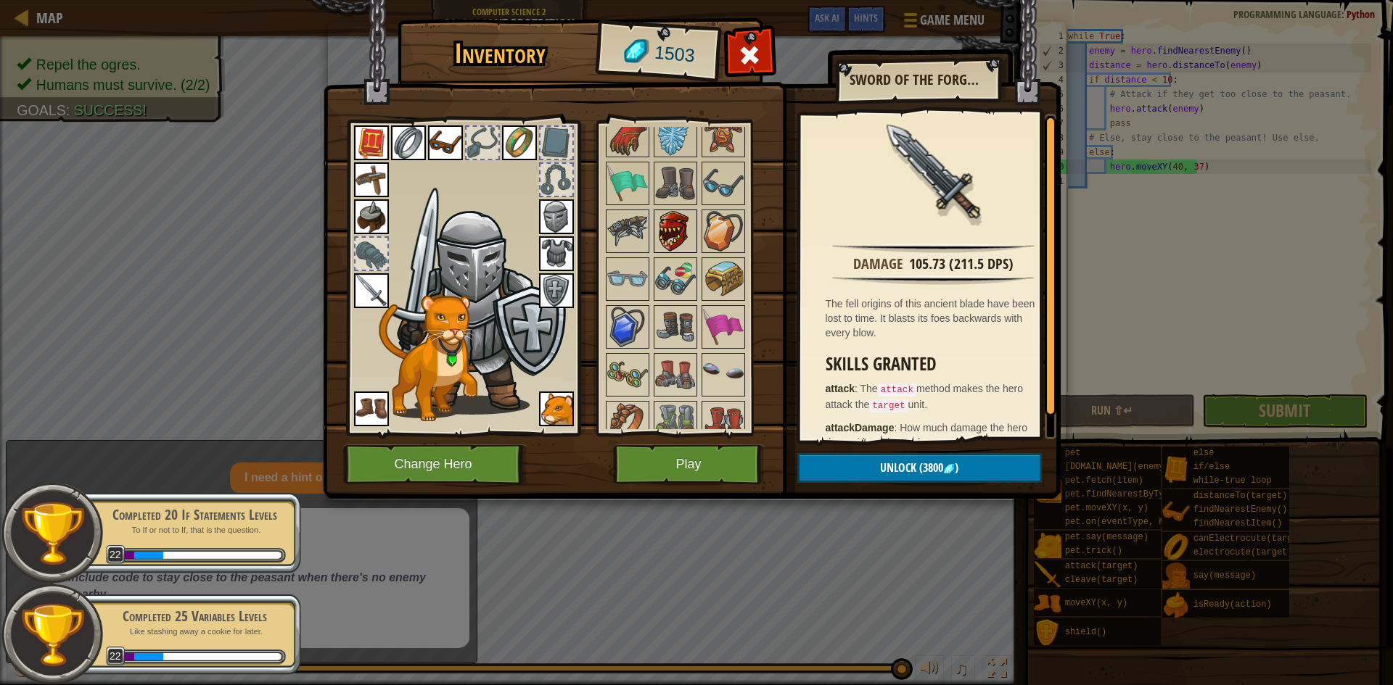
click at [657, 246] on img at bounding box center [675, 231] width 41 height 41
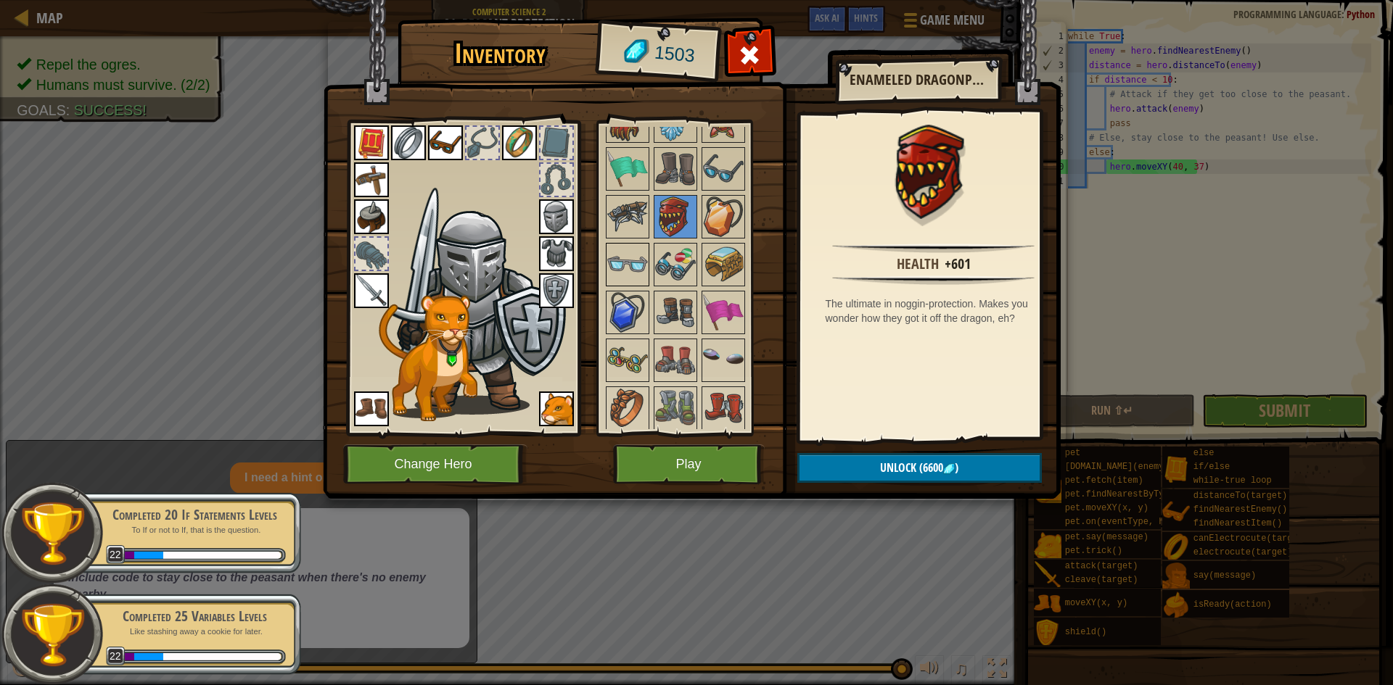
scroll to position [1613, 0]
click at [637, 294] on img at bounding box center [627, 309] width 41 height 41
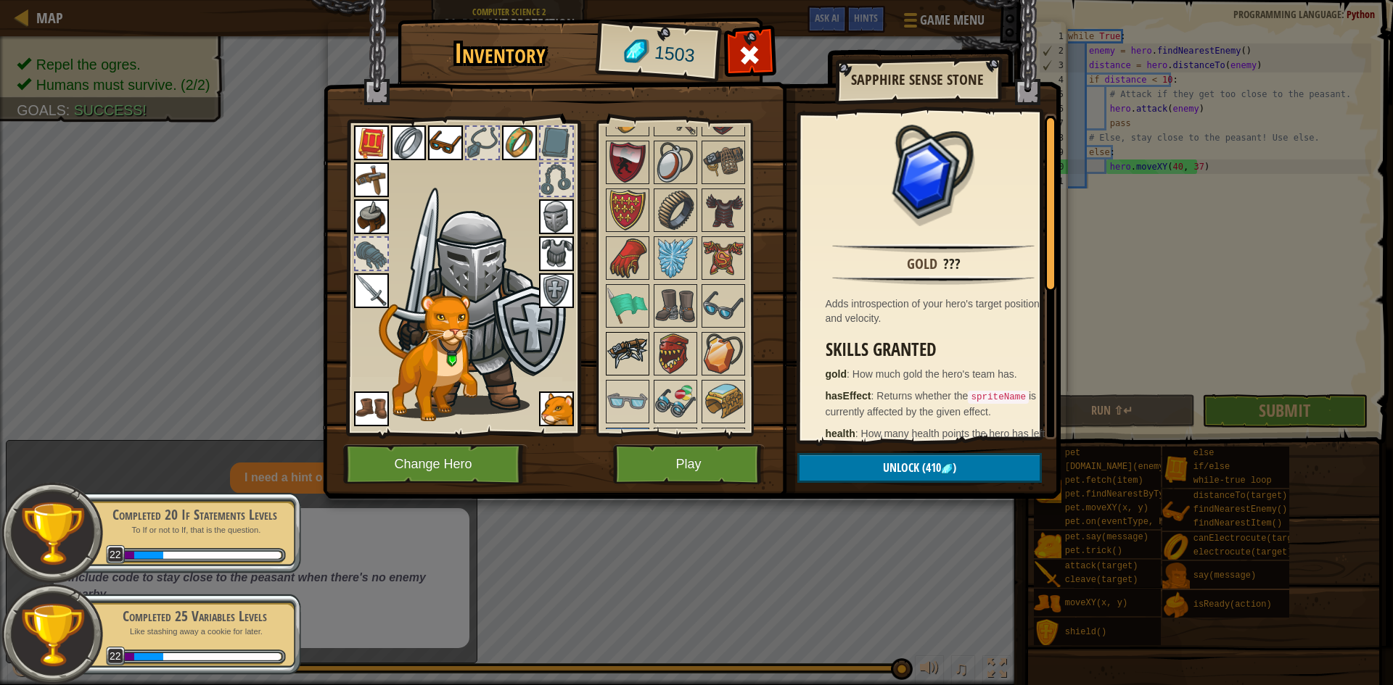
scroll to position [1395, 0]
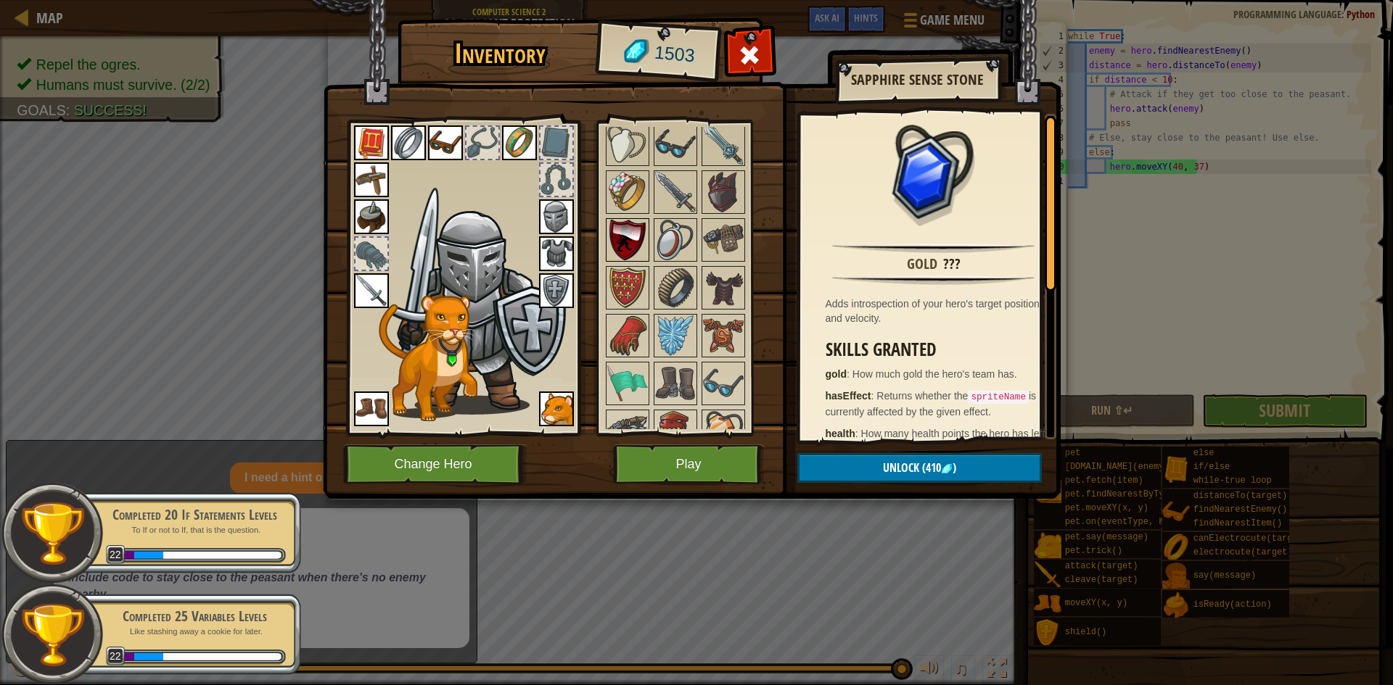
click at [627, 242] on img at bounding box center [627, 240] width 41 height 41
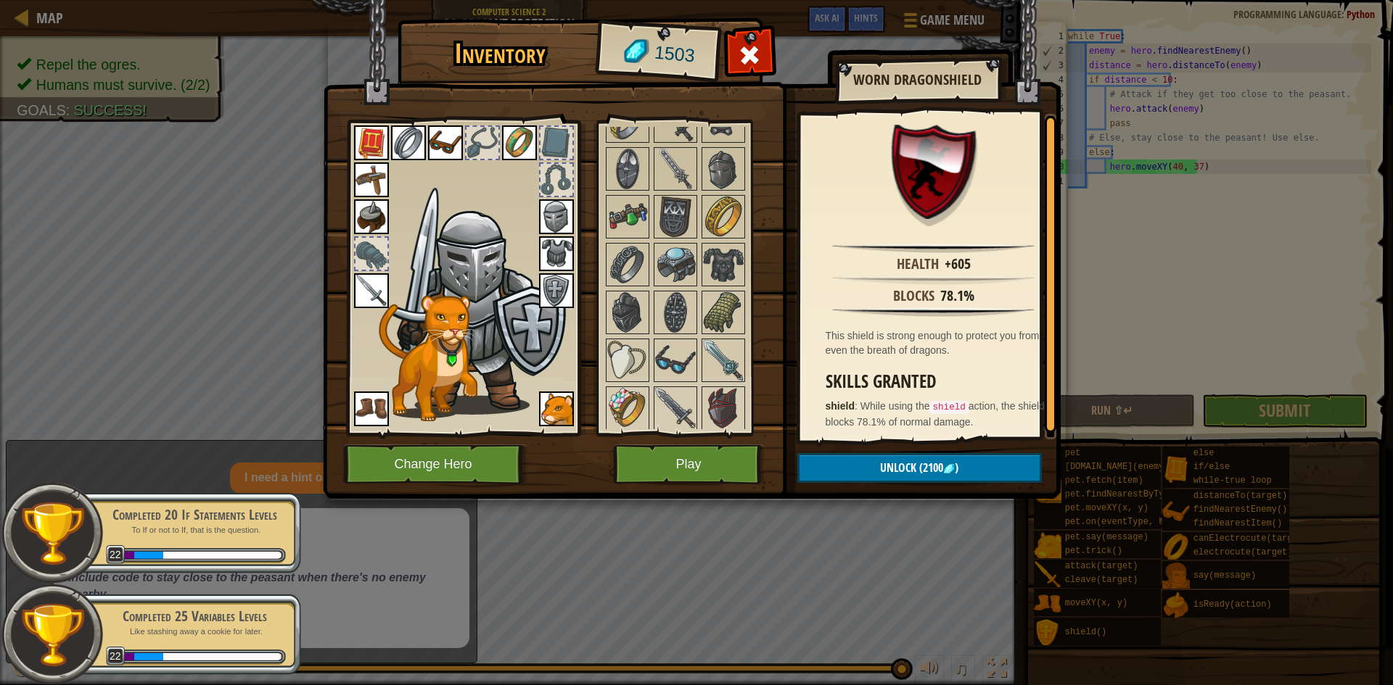
scroll to position [1178, 0]
click at [651, 276] on div at bounding box center [694, 170] width 182 height 1388
click at [717, 271] on img at bounding box center [723, 266] width 41 height 41
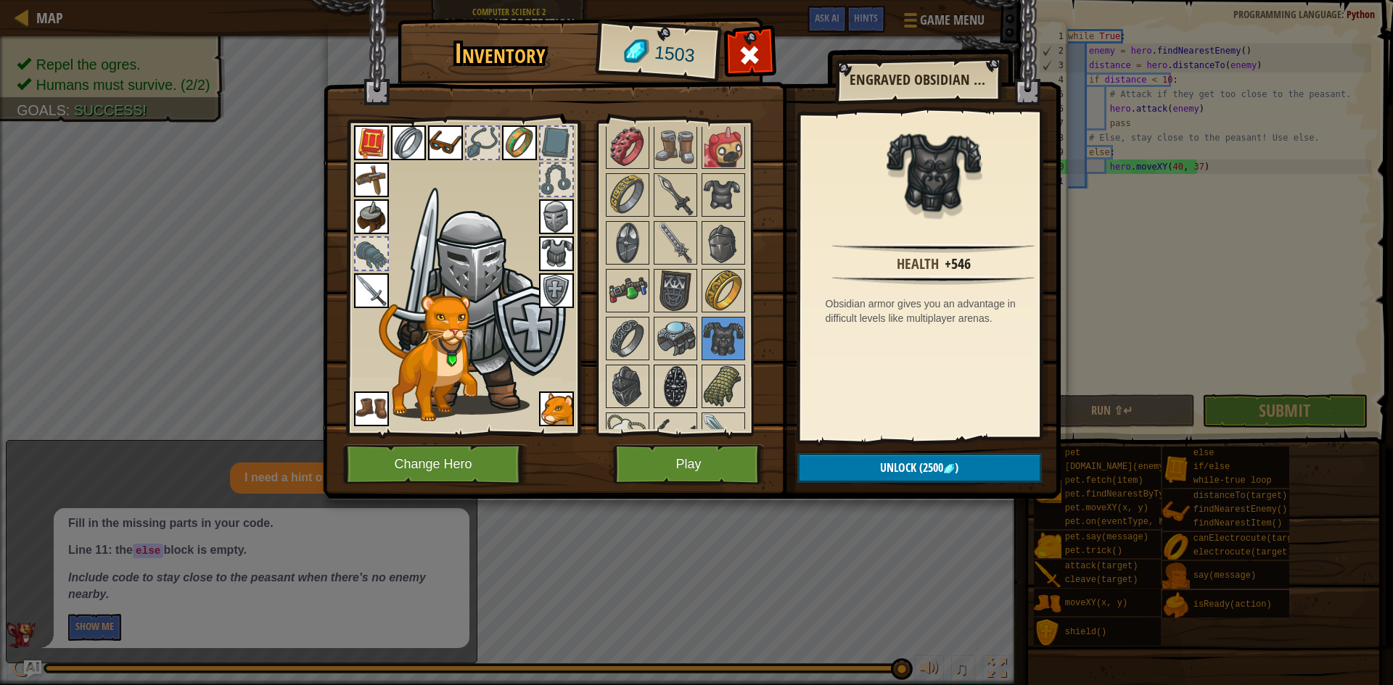
scroll to position [1033, 0]
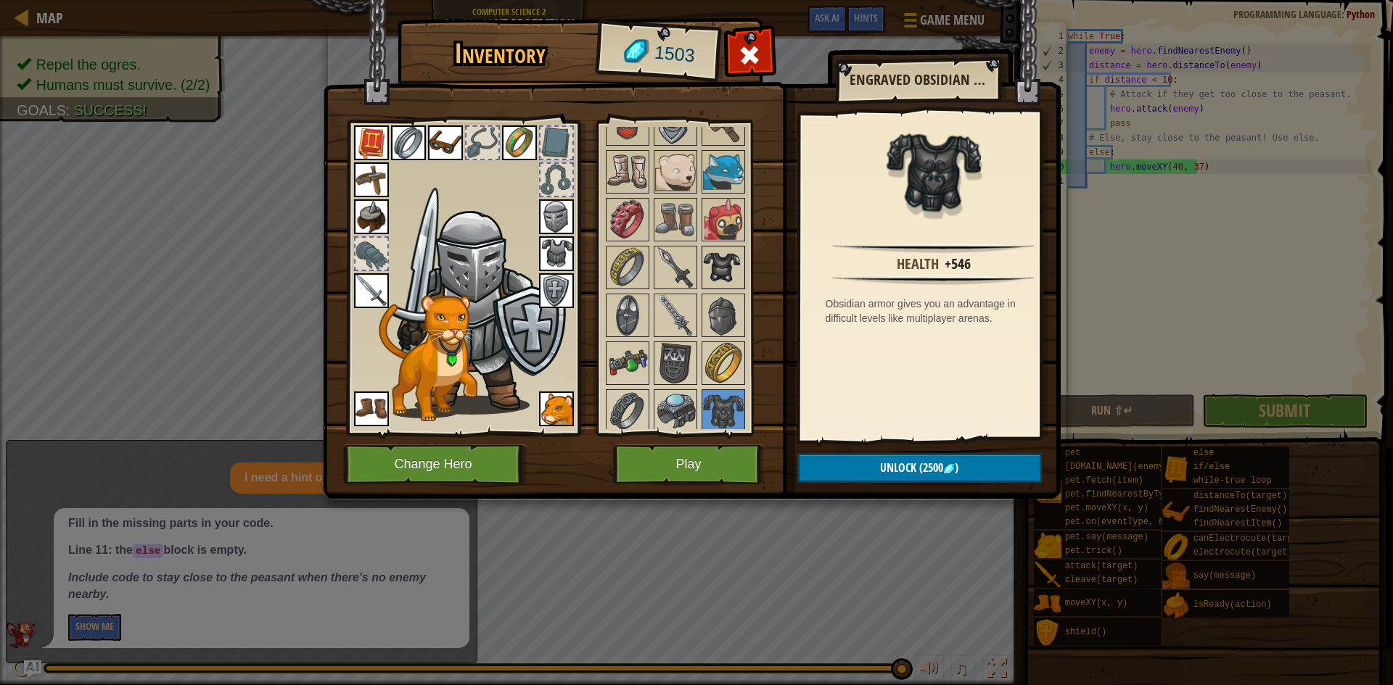
click at [704, 267] on img at bounding box center [723, 267] width 41 height 41
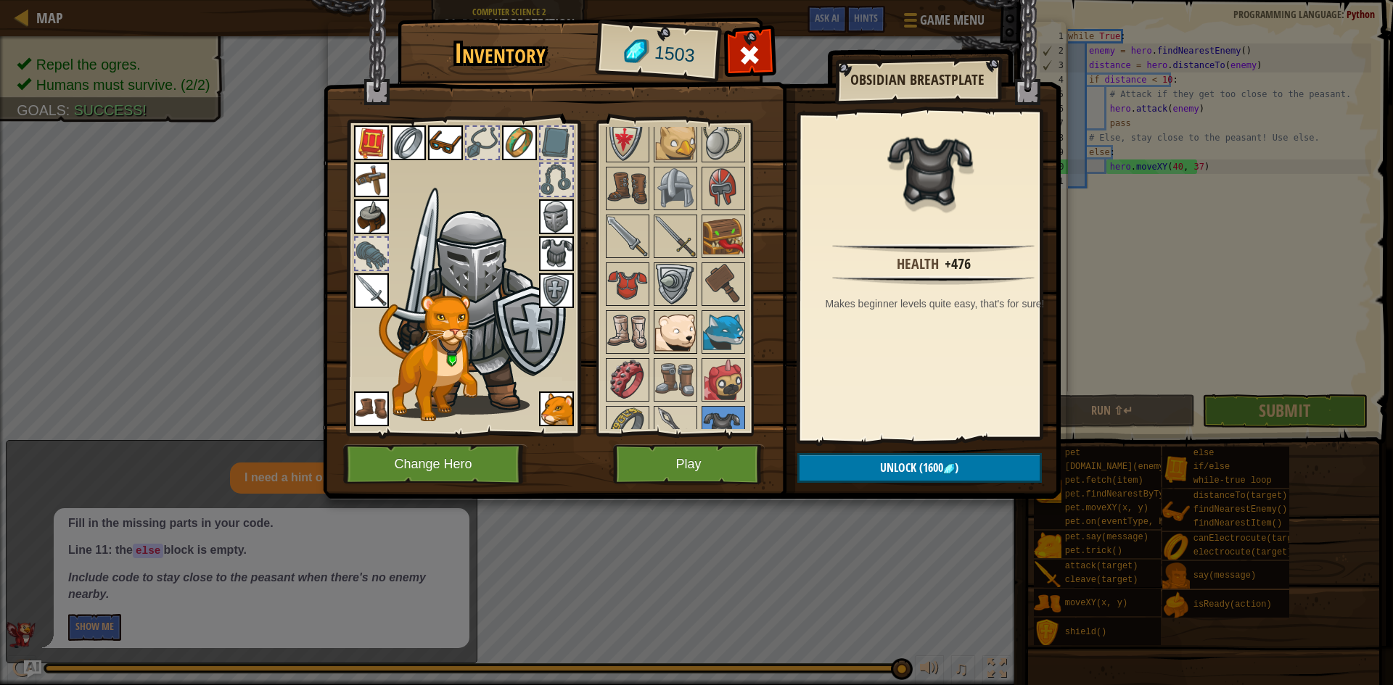
scroll to position [960, 0]
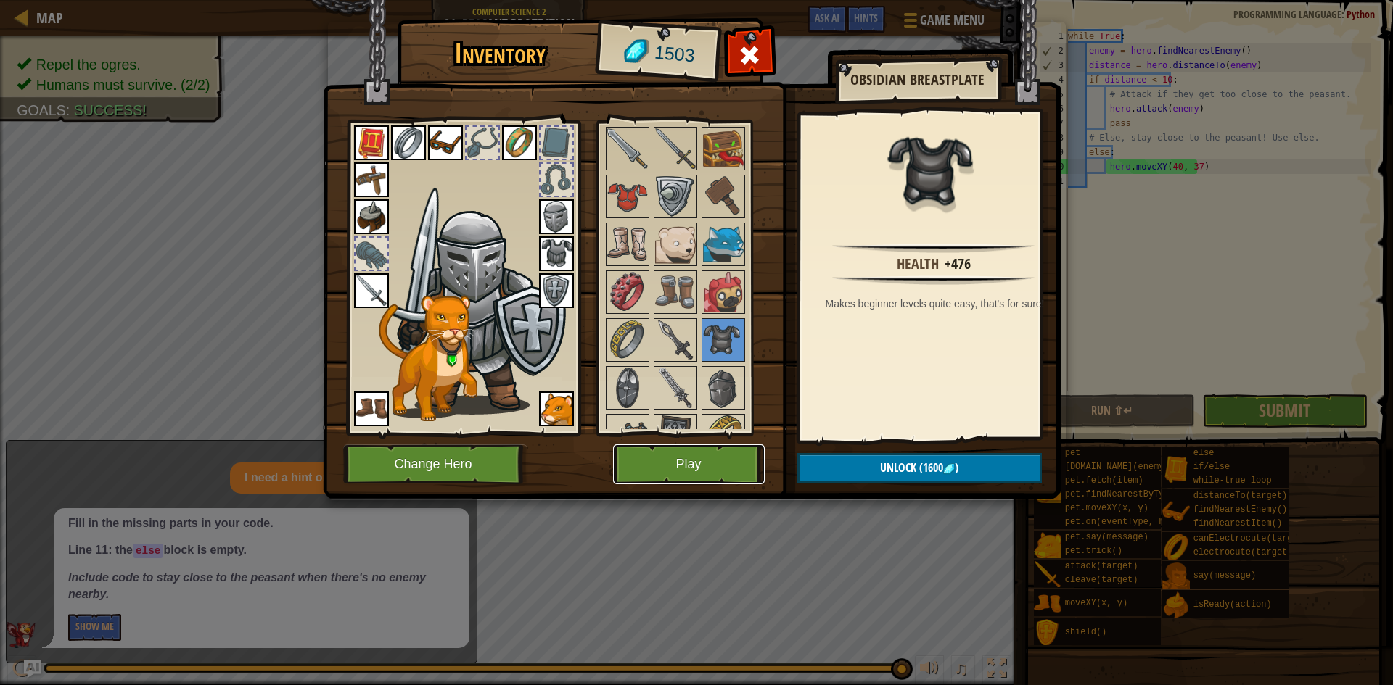
click at [692, 460] on button "Play" at bounding box center [689, 465] width 152 height 40
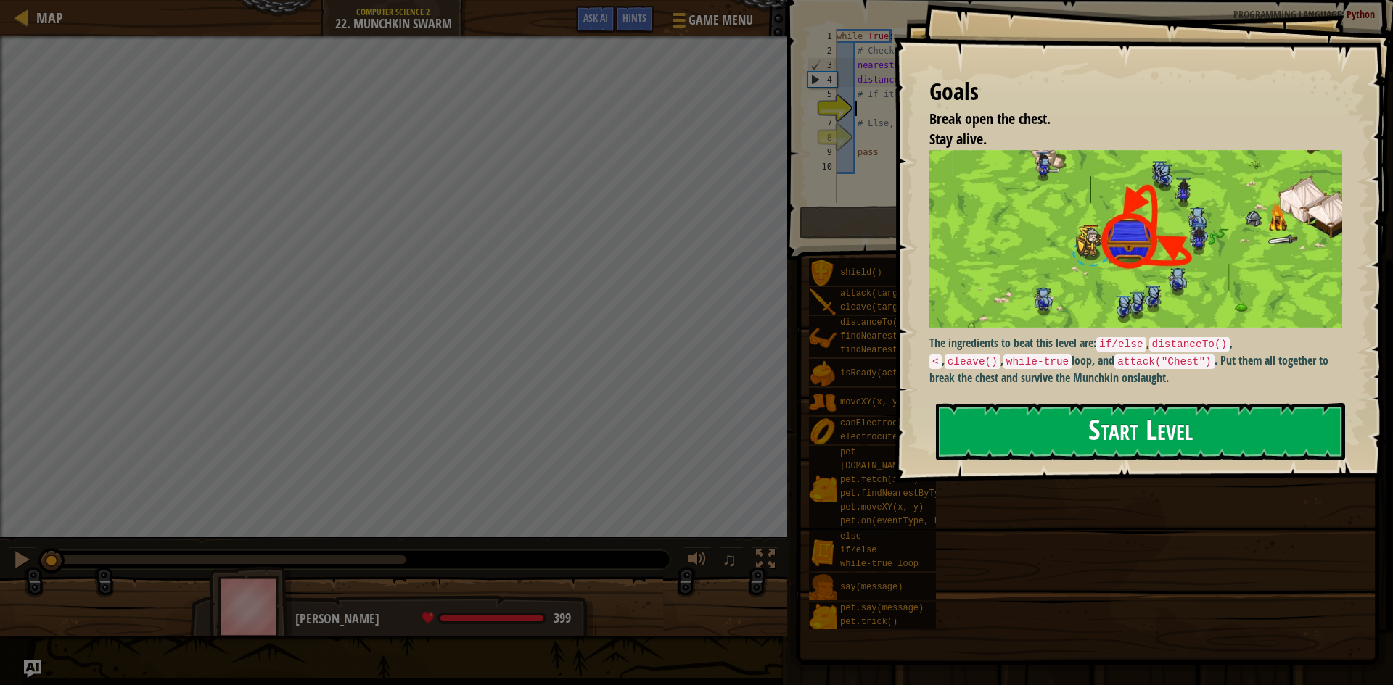
drag, startPoint x: 1095, startPoint y: 436, endPoint x: 1089, endPoint y: 441, distance: 8.3
click at [1095, 437] on button "Start Level" at bounding box center [1140, 431] width 409 height 57
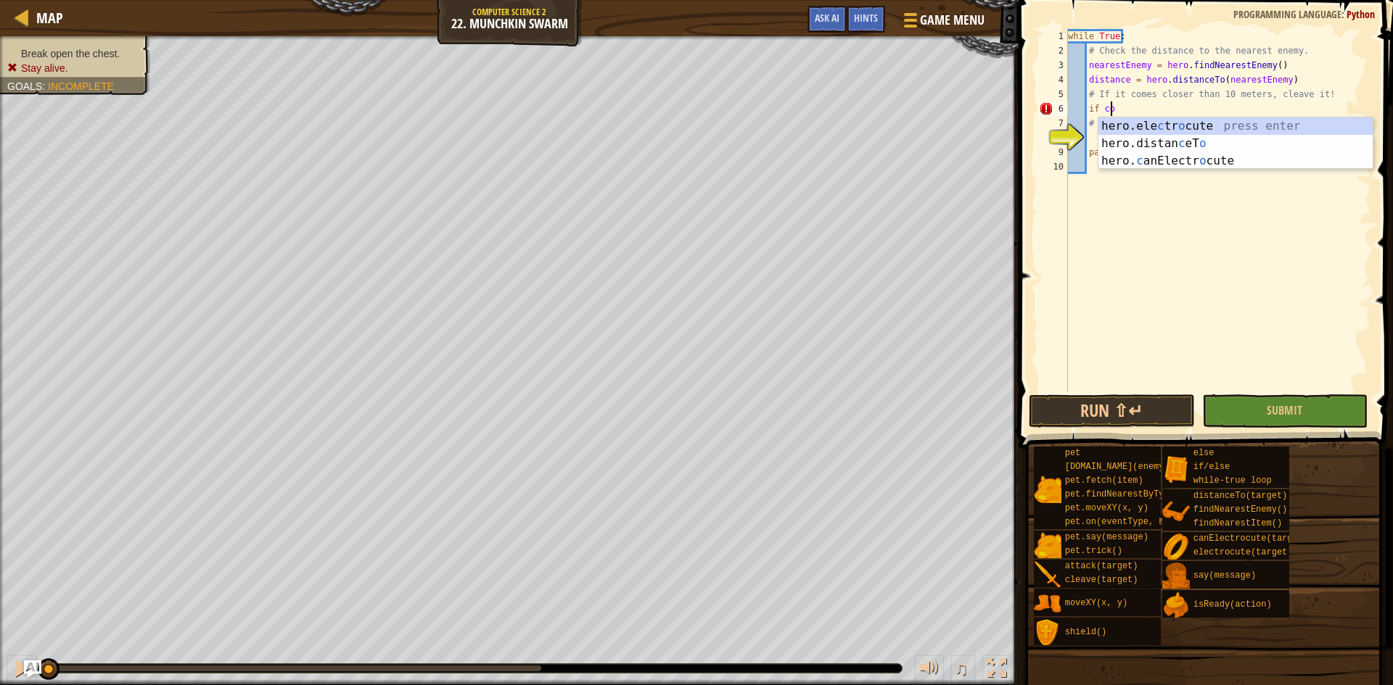
scroll to position [7, 3]
click at [1192, 142] on div "hero.ele c tr o cute press enter hero.distan c eT o press enter hero. c anElect…" at bounding box center [1235, 160] width 274 height 87
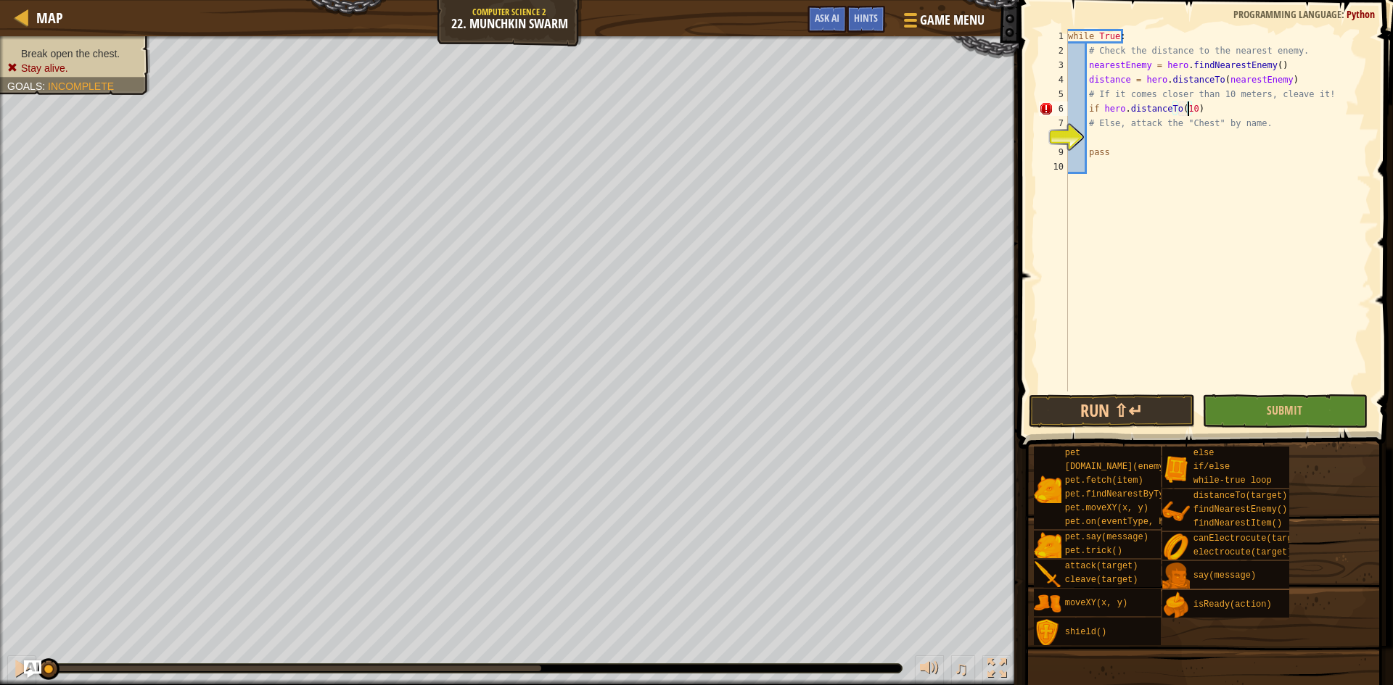
scroll to position [7, 10]
click at [1208, 112] on div "while True : # Check the distance to the nearest enemy. nearestEnemy = hero . f…" at bounding box center [1218, 225] width 306 height 392
type textarea "if"
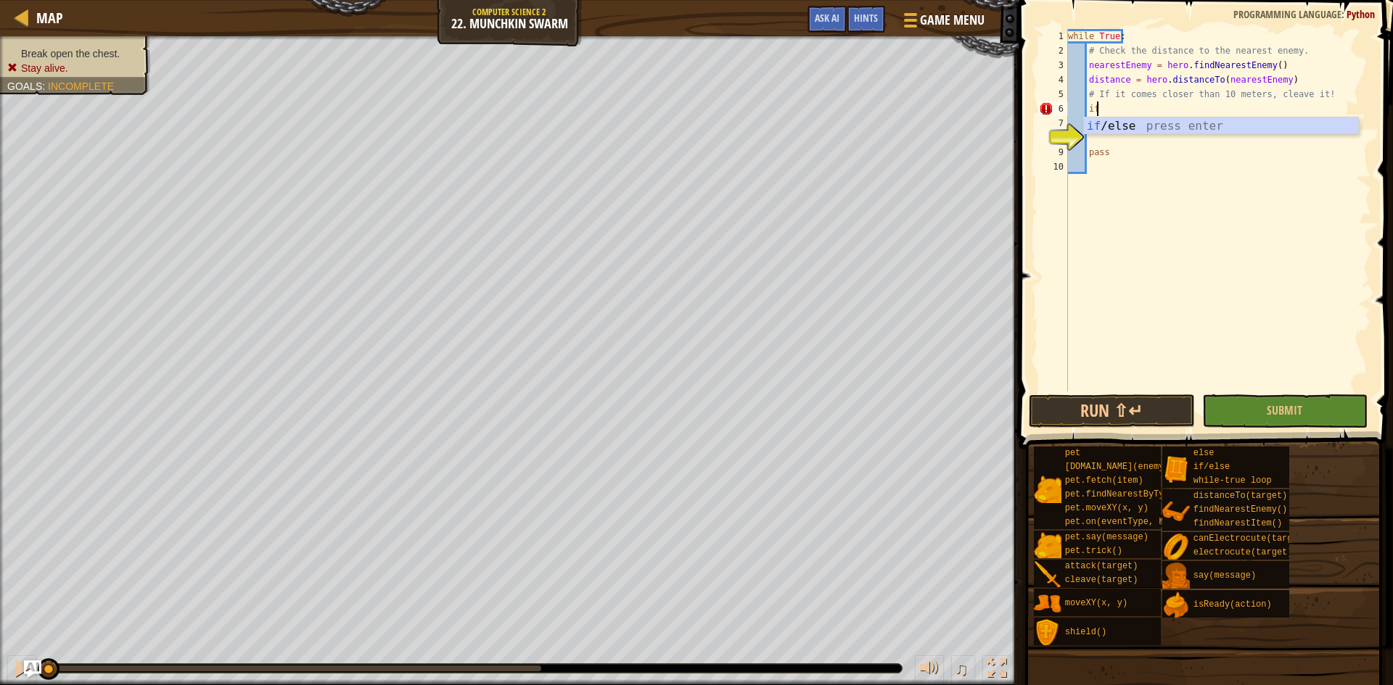
click at [1200, 143] on div "while True : # Check the distance to the nearest enemy. nearestEnemy = hero . f…" at bounding box center [1218, 225] width 306 height 392
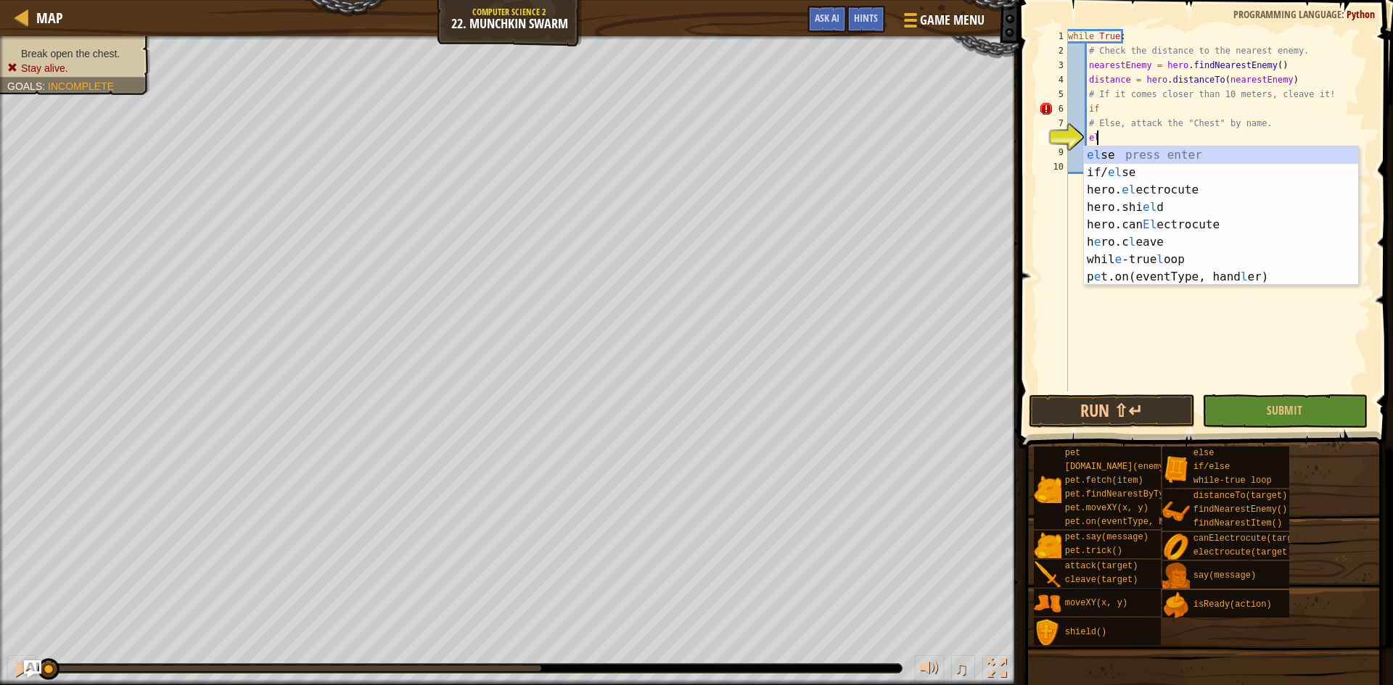
scroll to position [7, 2]
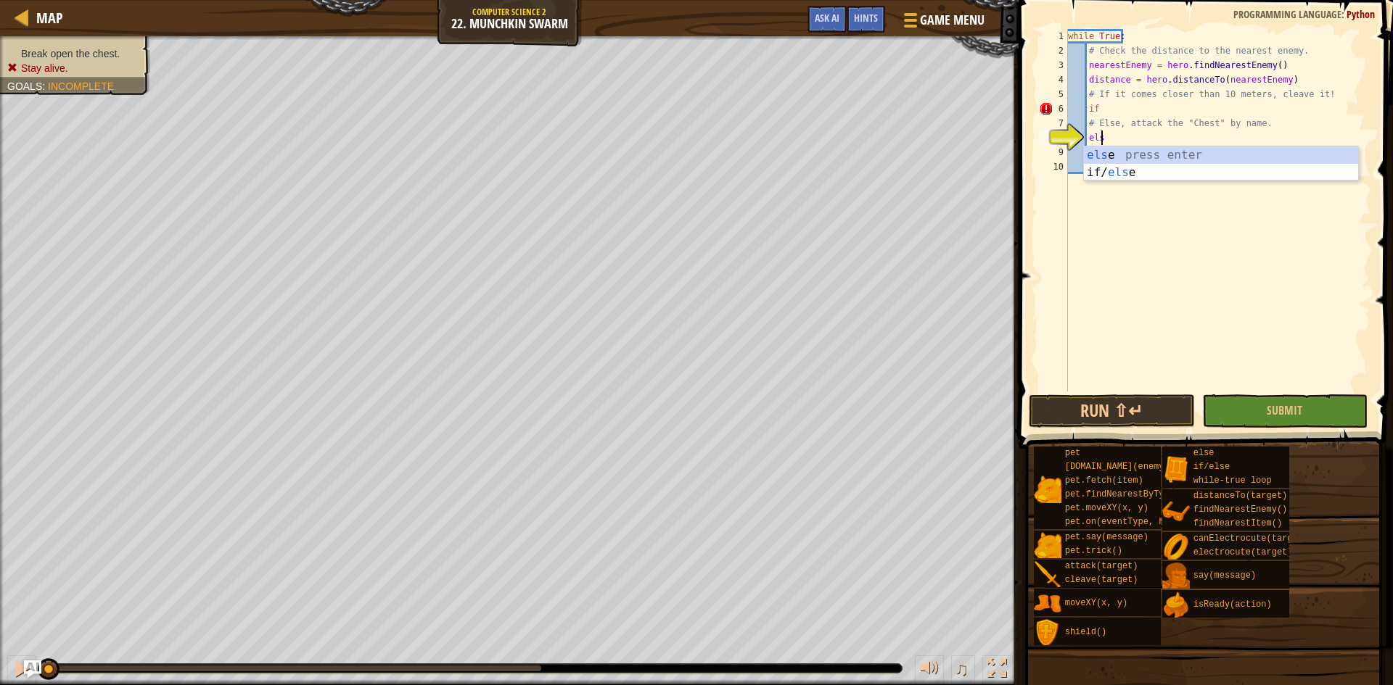
type textarea "else"
click at [1202, 157] on div "else press enter if/ else press enter" at bounding box center [1221, 182] width 274 height 70
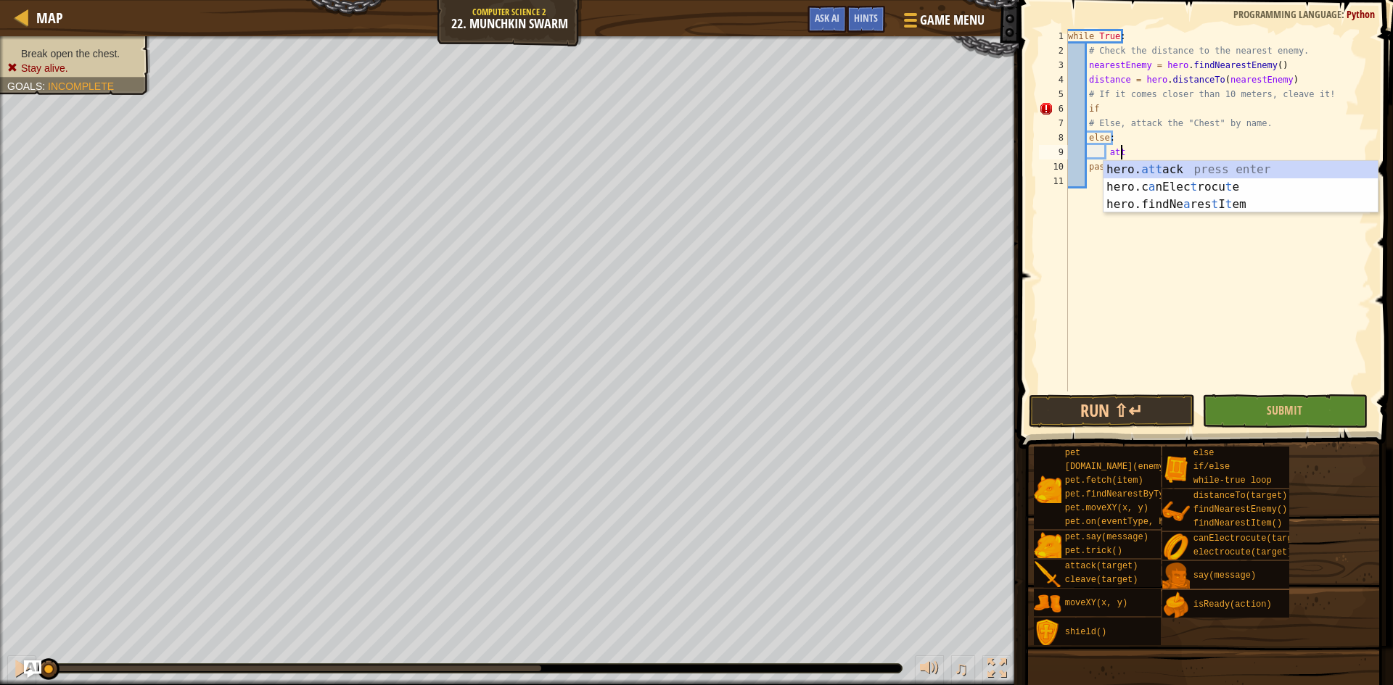
scroll to position [7, 4]
click at [1206, 170] on div "hero. atta ck press enter" at bounding box center [1240, 187] width 274 height 52
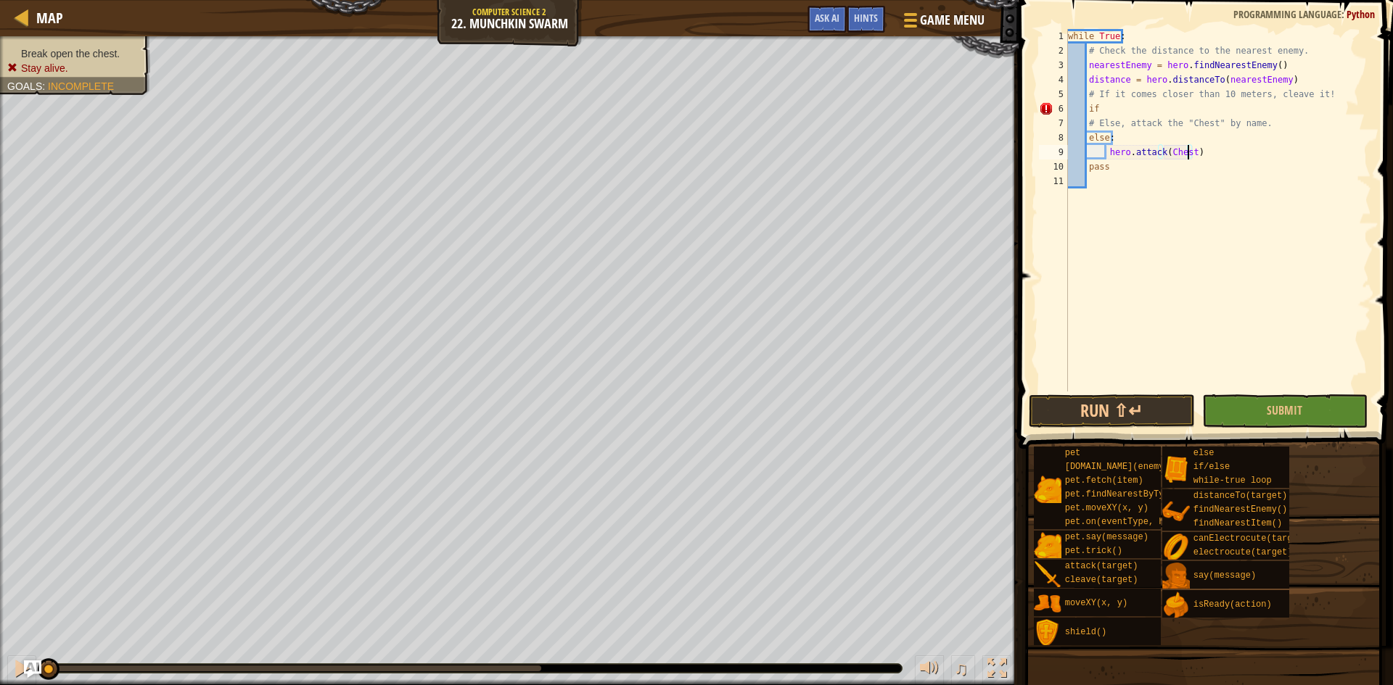
click at [1196, 109] on div "while True : # Check the distance to the nearest enemy. nearestEnemy = hero . f…" at bounding box center [1218, 225] width 306 height 392
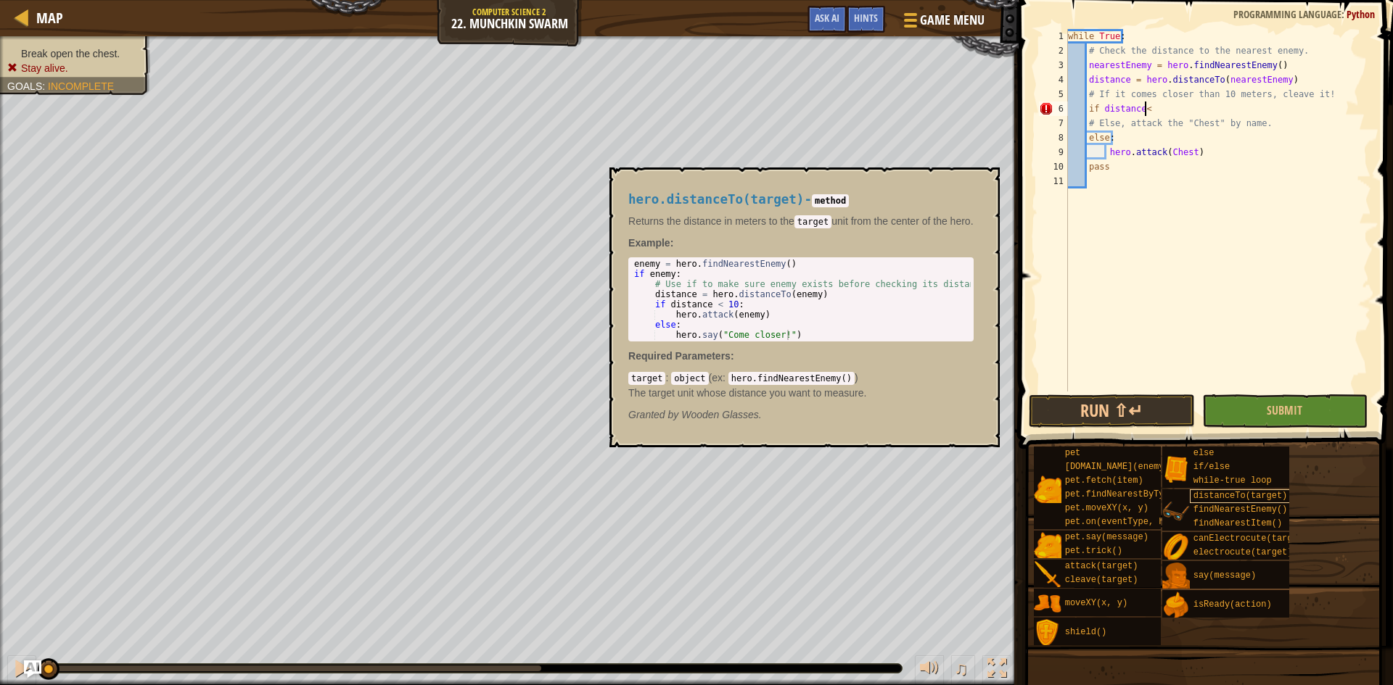
scroll to position [7, 7]
type textarea "if distance<10:"
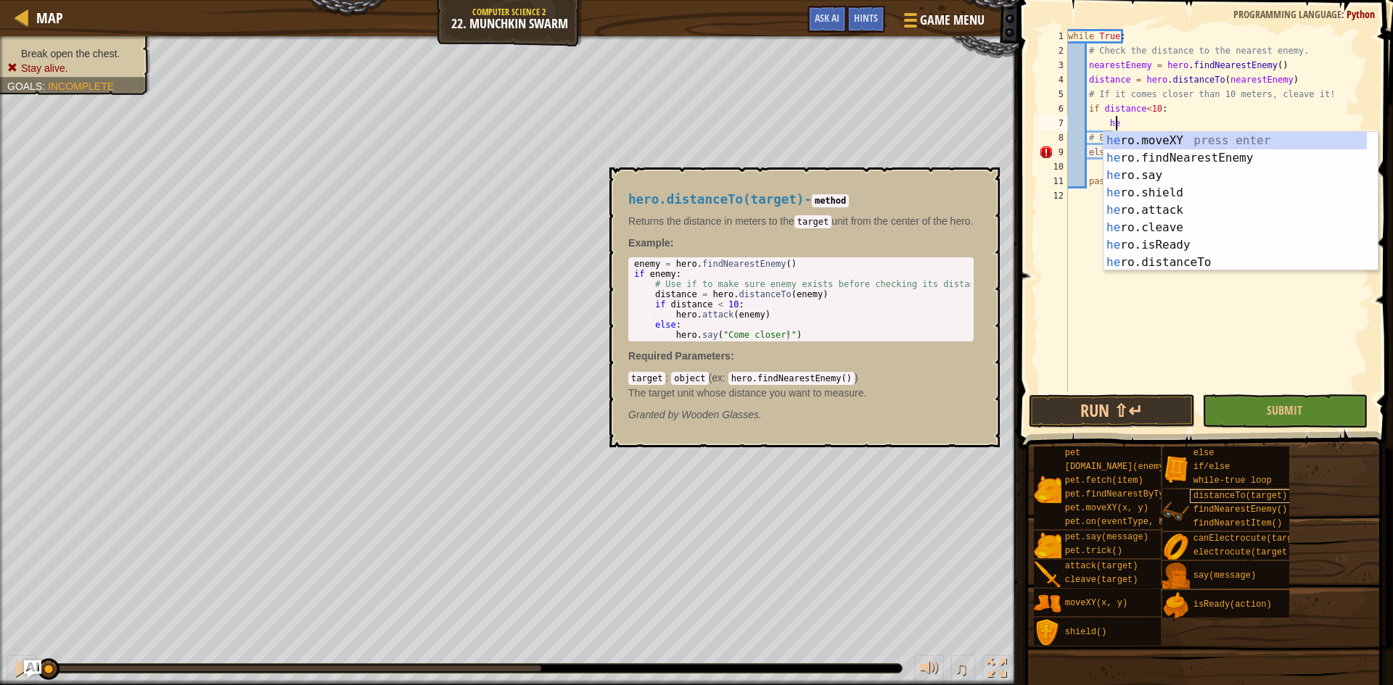
scroll to position [7, 4]
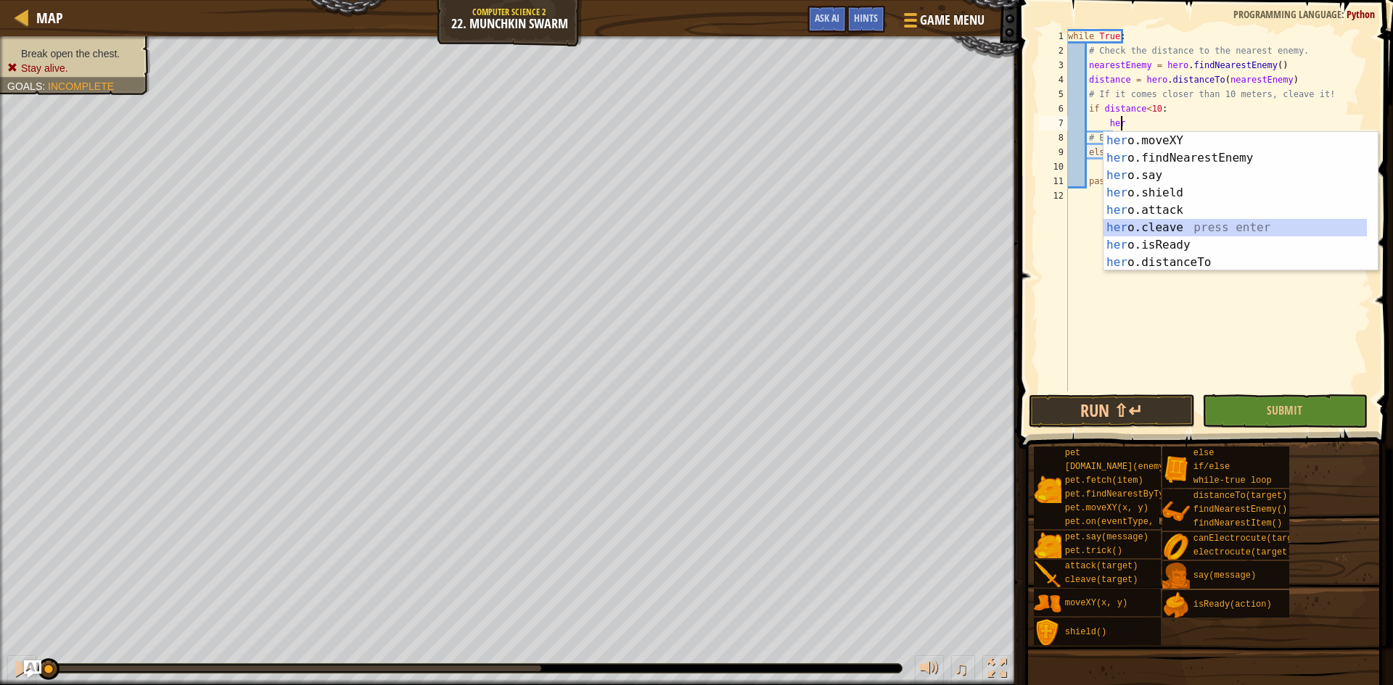
click at [1150, 219] on div "her o.moveXY press enter her o.findNearestEnemy press enter her o.say press ent…" at bounding box center [1234, 219] width 263 height 174
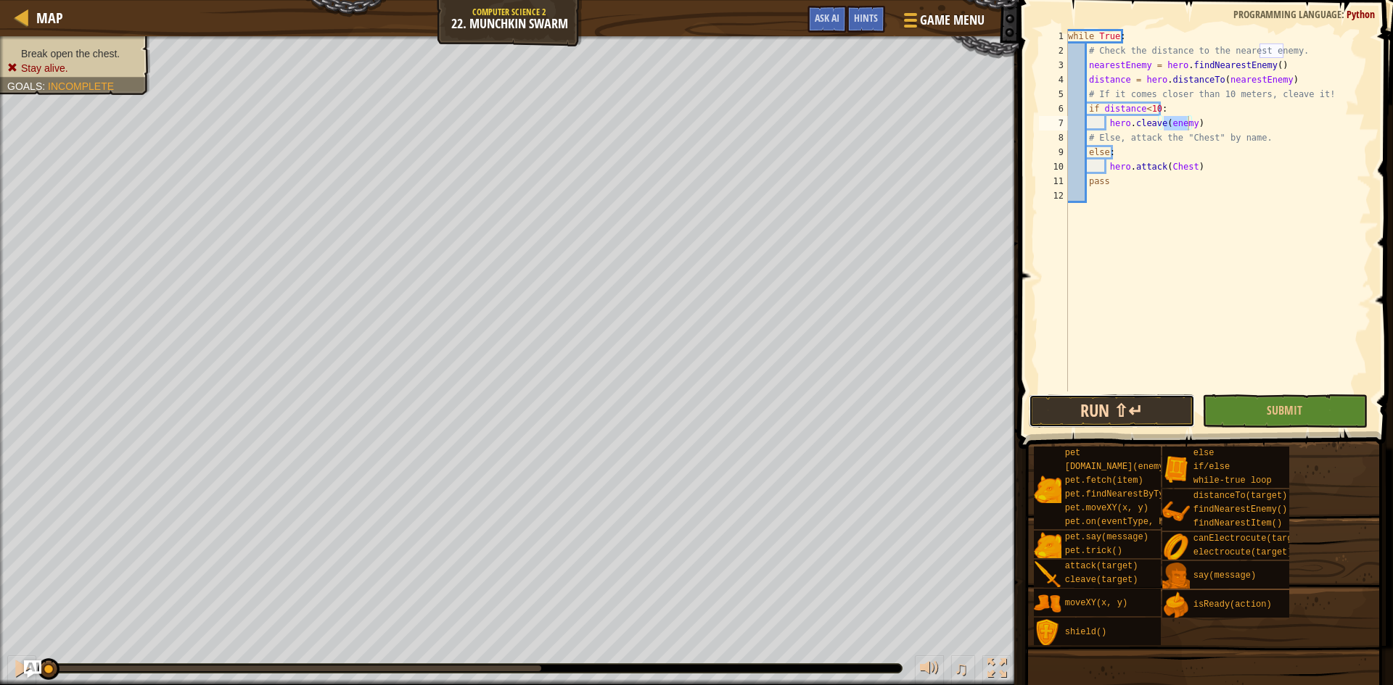
click at [1194, 409] on button "Run ⇧↵" at bounding box center [1111, 411] width 166 height 33
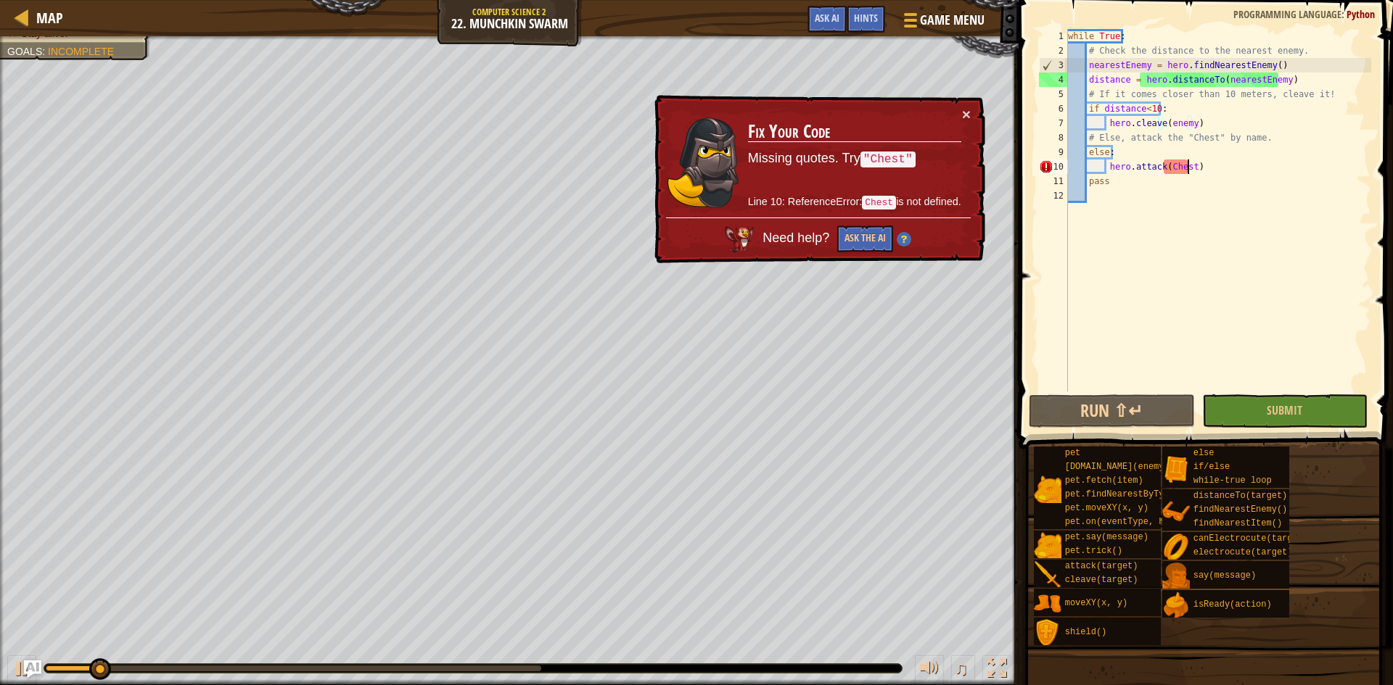
click at [1187, 169] on div "while True : # Check the distance to the nearest enemy. nearestEnemy = hero . f…" at bounding box center [1218, 225] width 306 height 392
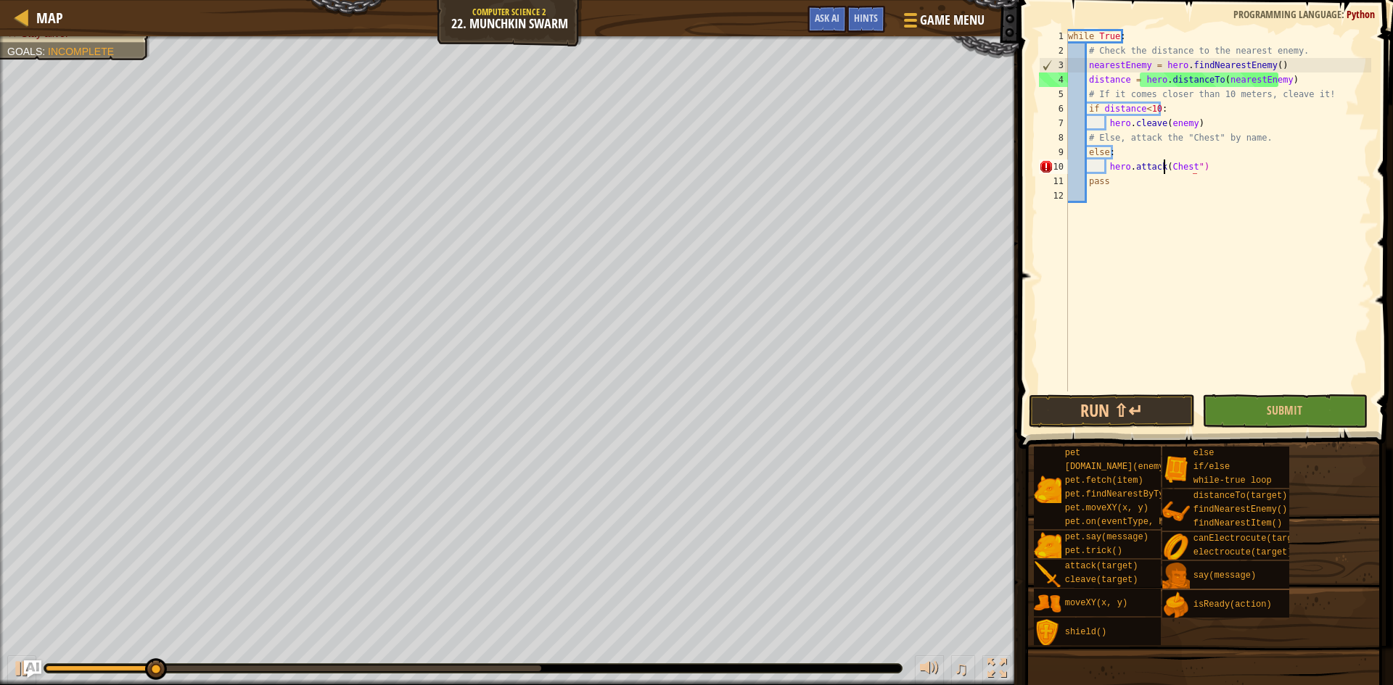
click at [1162, 165] on div "while True : # Check the distance to the nearest enemy. nearestEnemy = hero . f…" at bounding box center [1218, 225] width 306 height 392
click at [1130, 412] on button "Run ⇧↵" at bounding box center [1111, 411] width 166 height 33
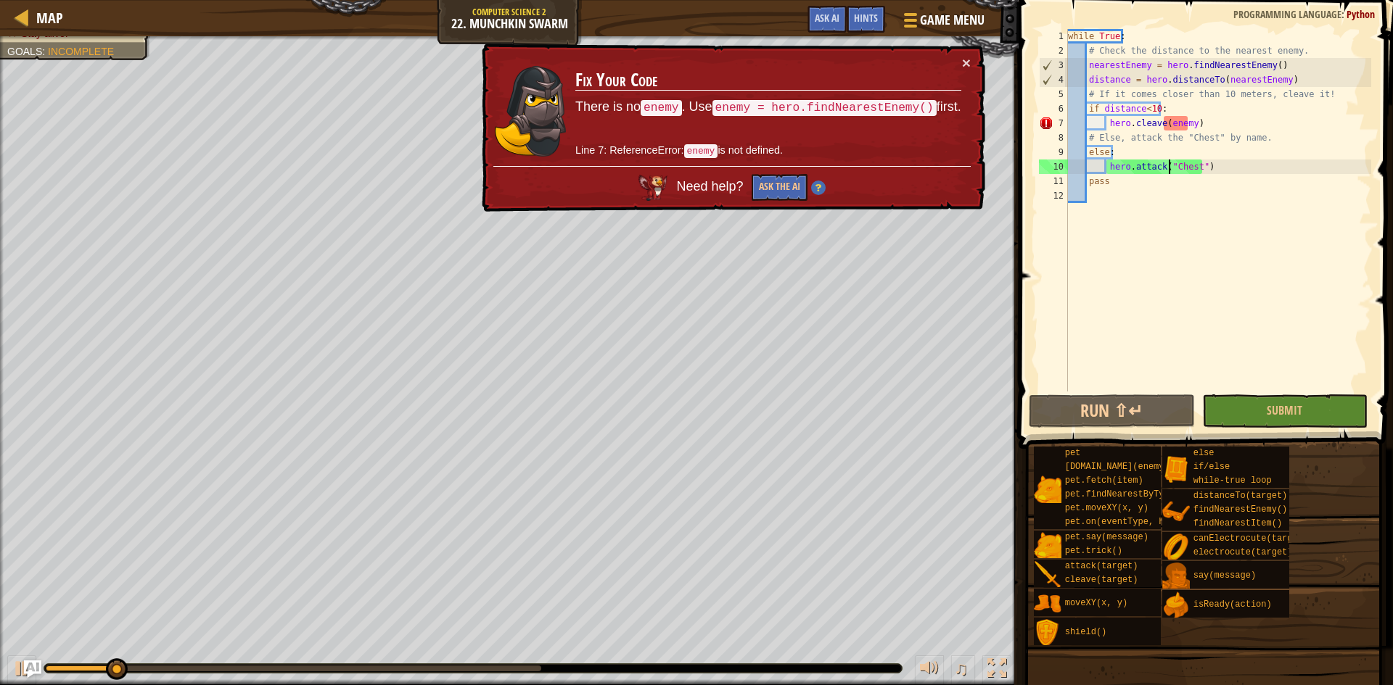
click at [1209, 121] on div "while True : # Check the distance to the nearest enemy. nearestEnemy = hero . f…" at bounding box center [1218, 225] width 306 height 392
click at [1199, 110] on div "while True : # Check the distance to the nearest enemy. nearestEnemy = hero . f…" at bounding box center [1218, 225] width 306 height 392
type textarea "if distance<10:"
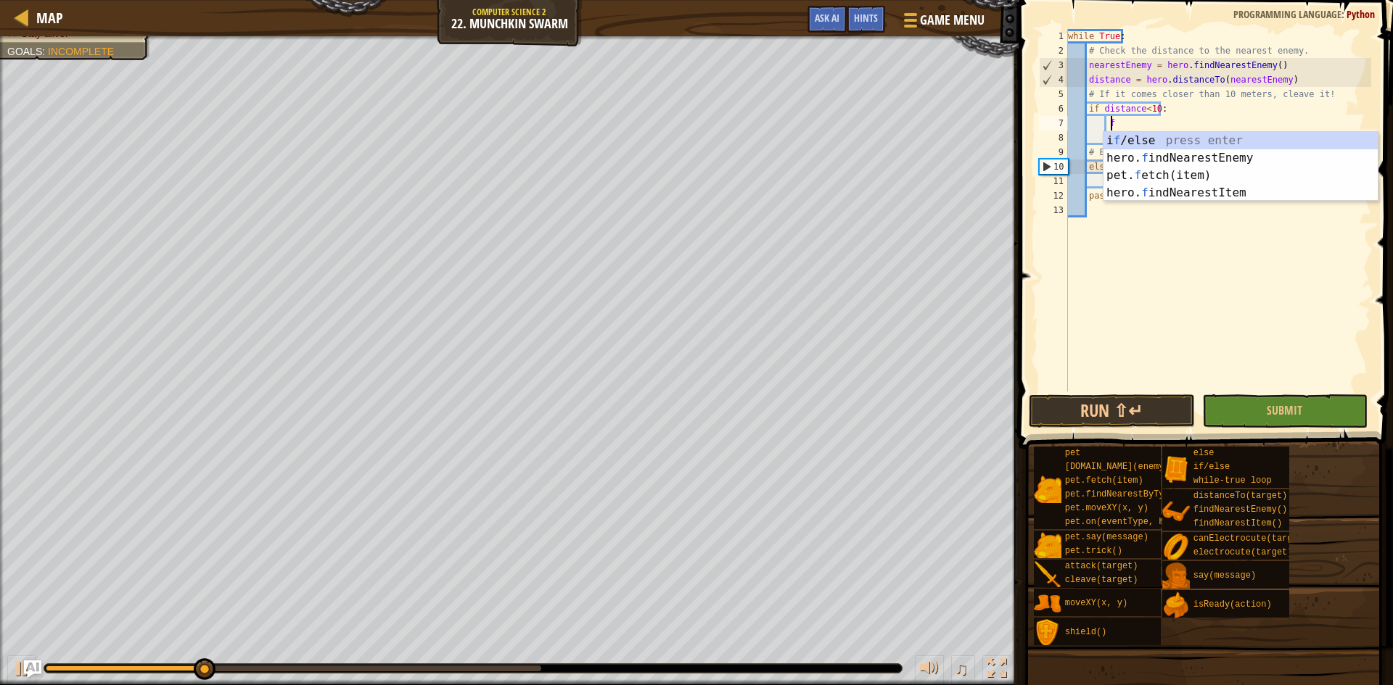
scroll to position [7, 4]
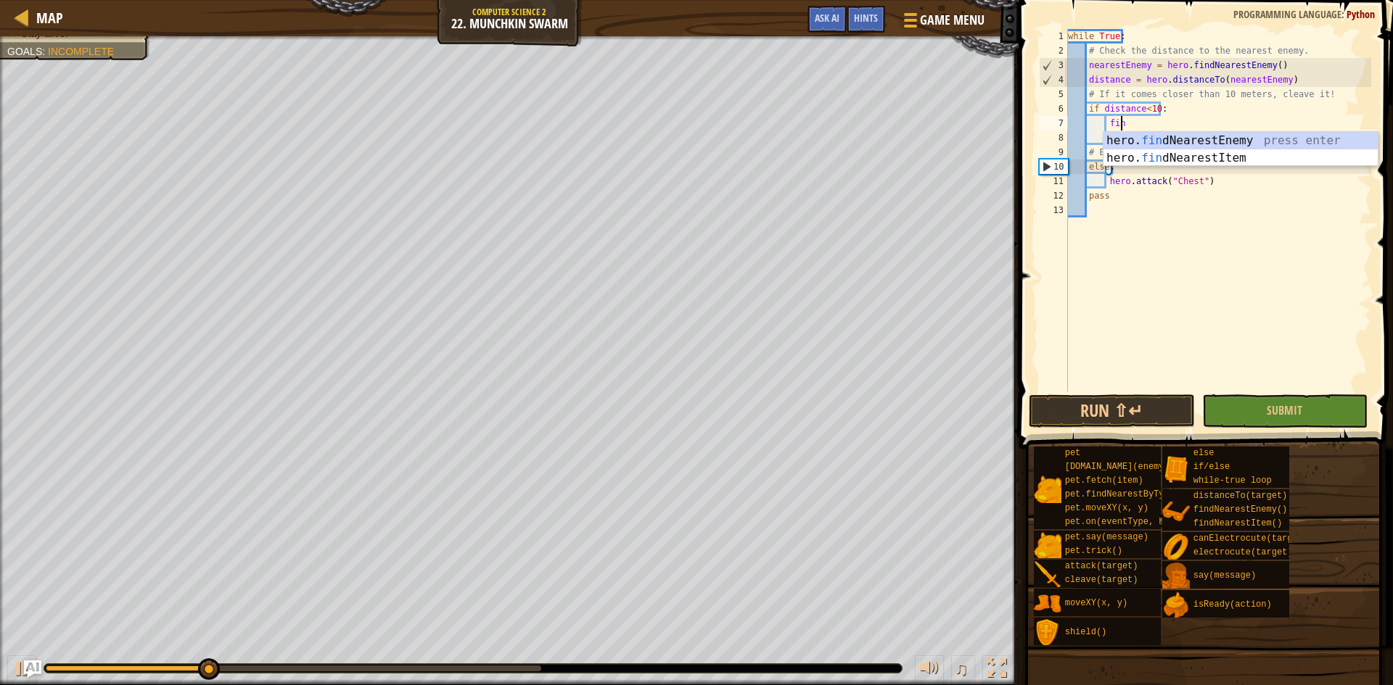
type textarea "fin"
click at [1174, 143] on div "hero. fin dNearestEnemy press enter hero. fin dNearestItem press enter" at bounding box center [1240, 167] width 274 height 70
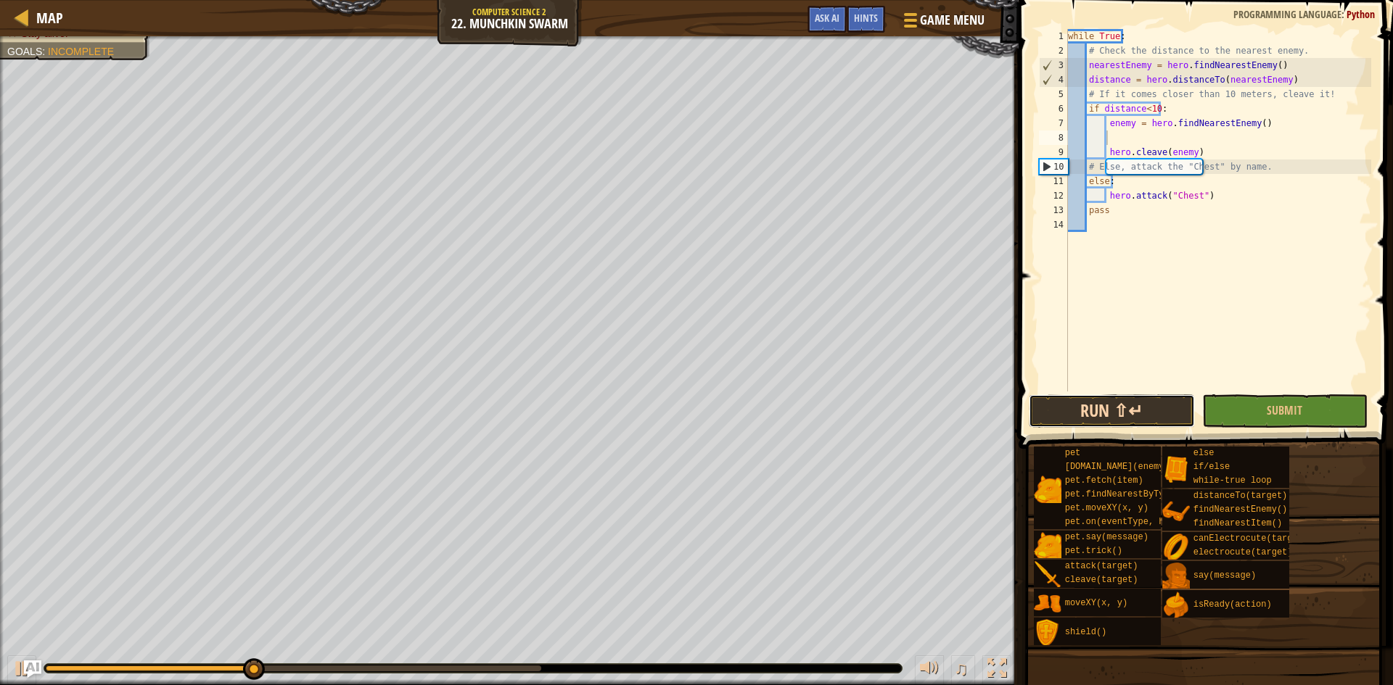
click at [1146, 418] on button "Run ⇧↵" at bounding box center [1111, 411] width 166 height 33
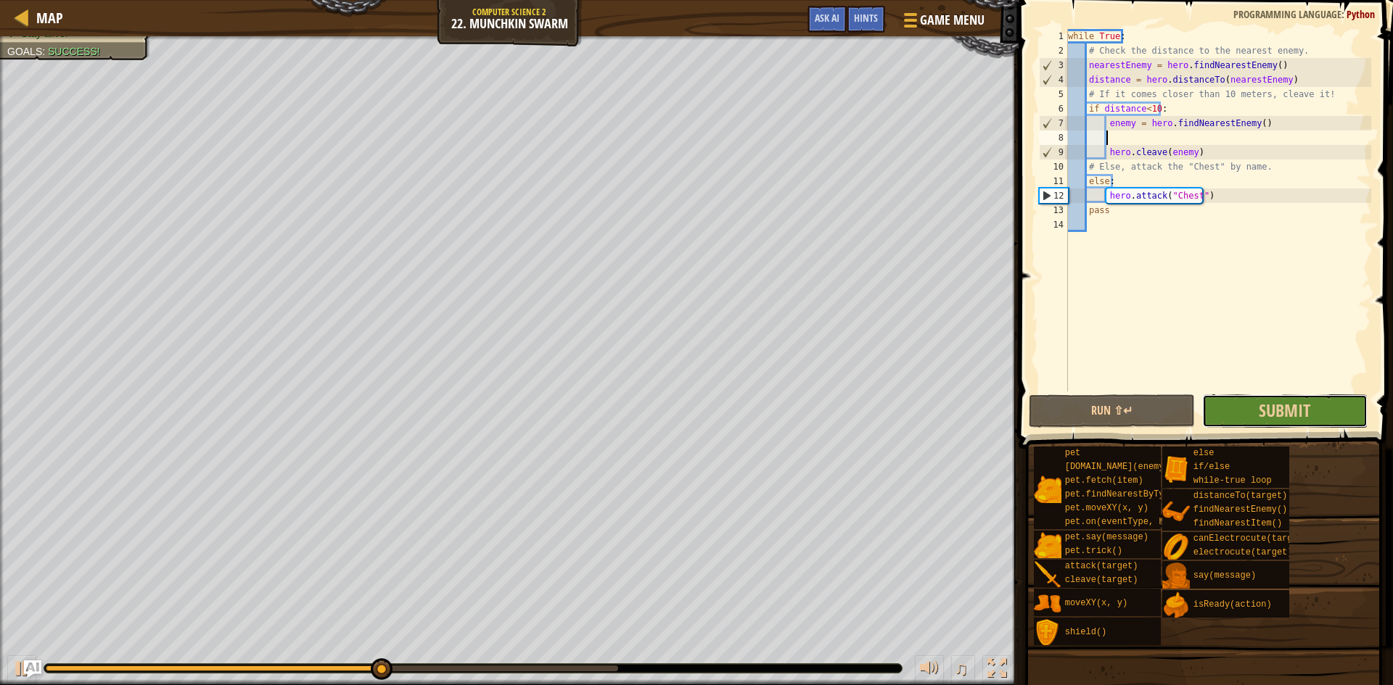
click at [1213, 401] on button "Submit" at bounding box center [1285, 411] width 166 height 33
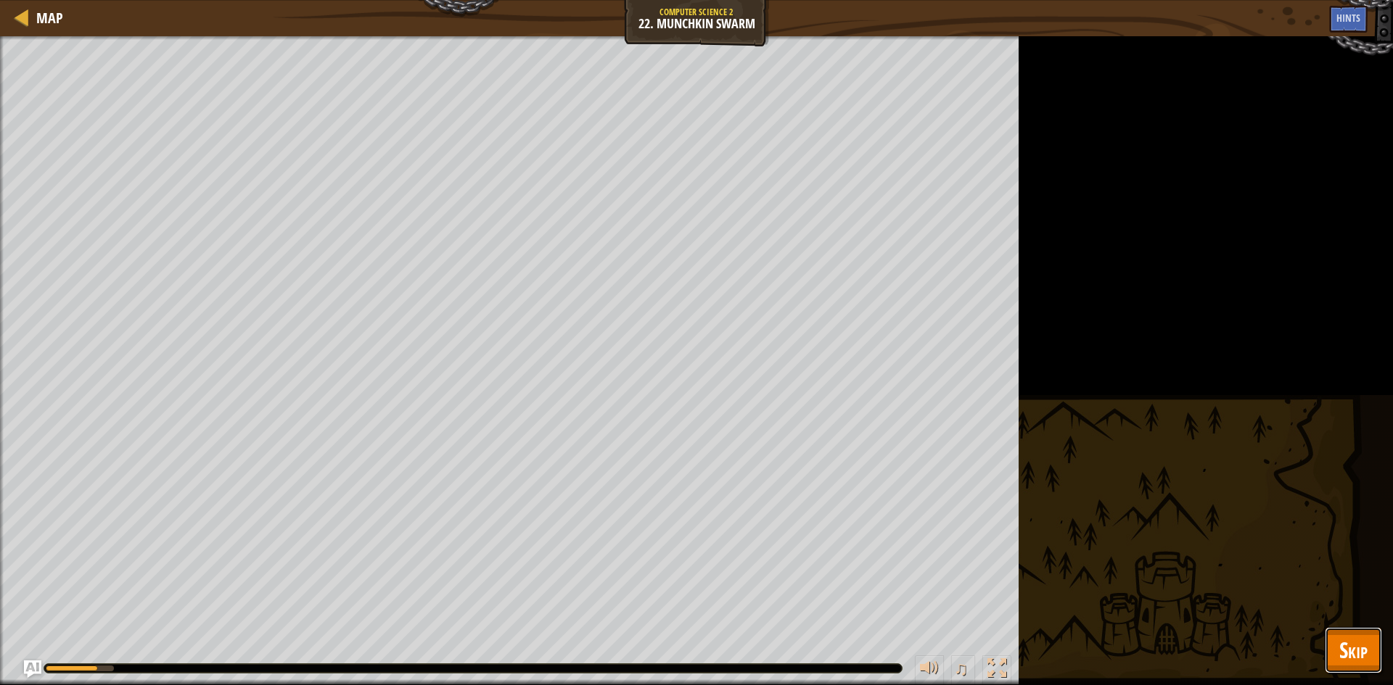
drag, startPoint x: 1357, startPoint y: 637, endPoint x: 1345, endPoint y: 625, distance: 16.4
click at [1354, 632] on button "Skip" at bounding box center [1352, 650] width 57 height 46
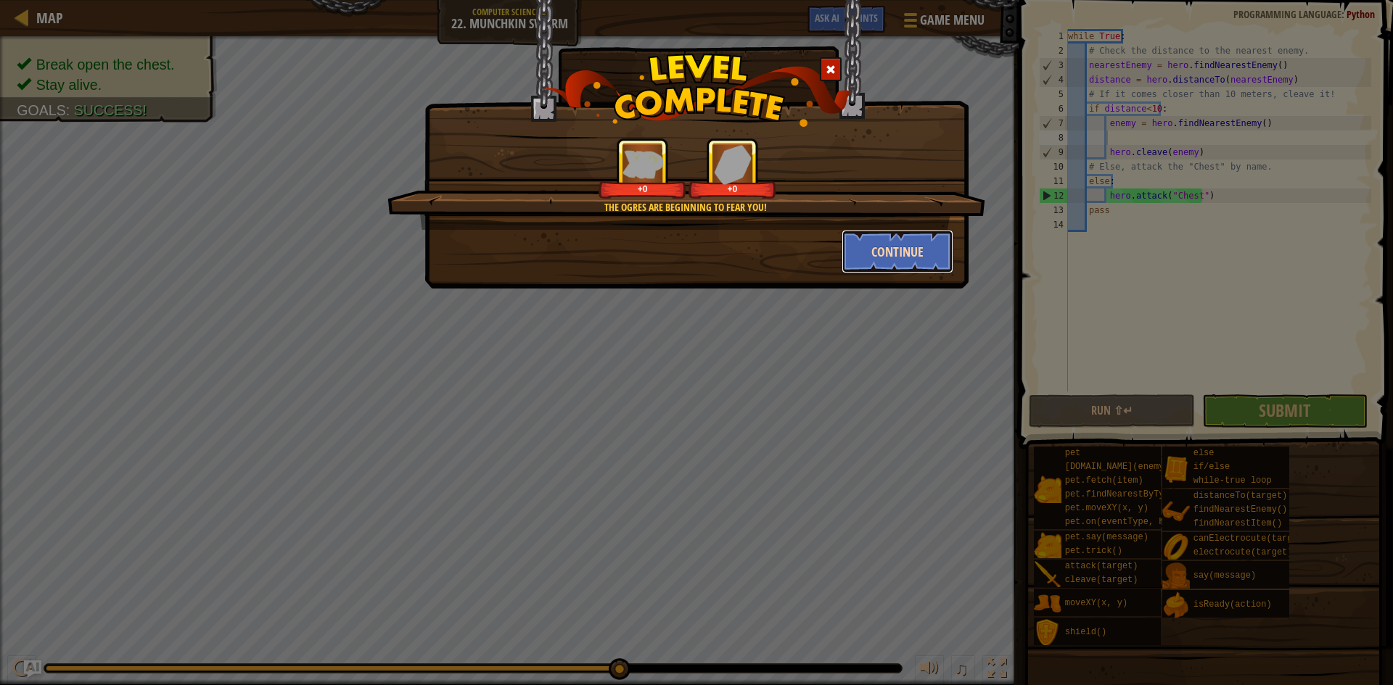
click at [864, 250] on button "Continue" at bounding box center [897, 252] width 112 height 44
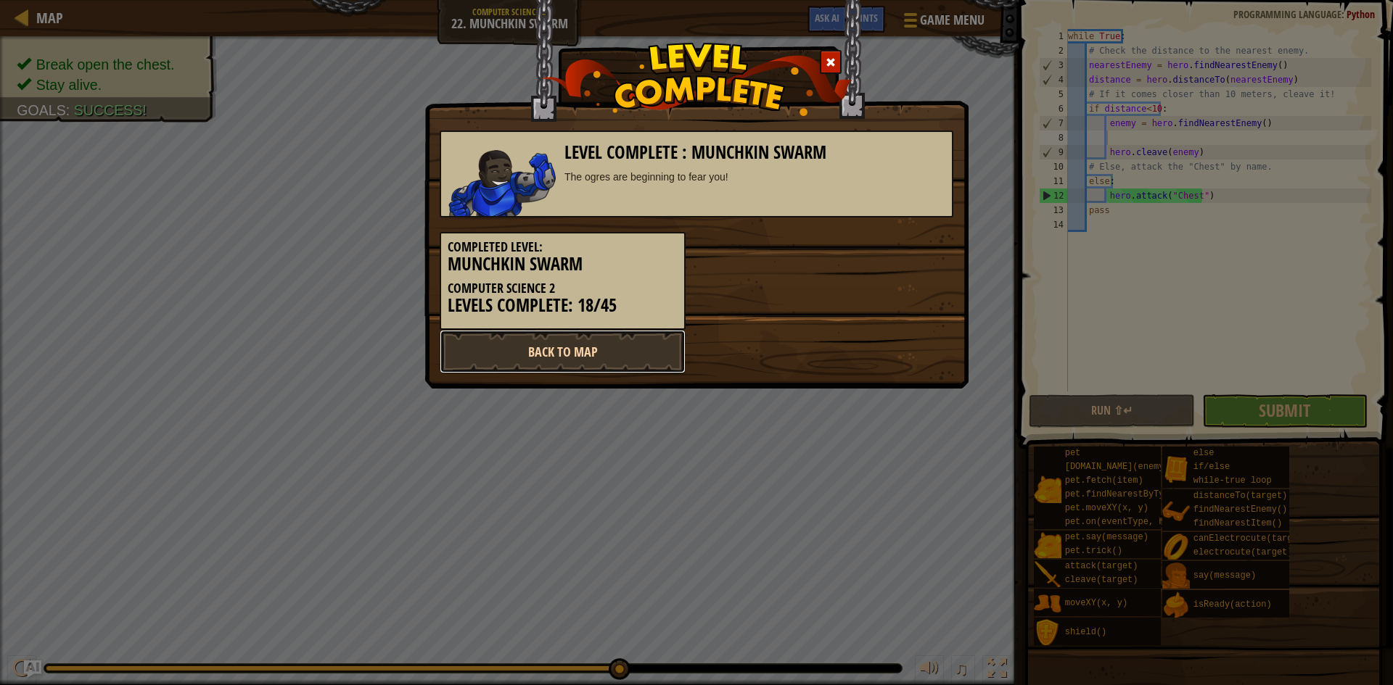
click at [635, 353] on link "Back to Map" at bounding box center [563, 352] width 246 height 44
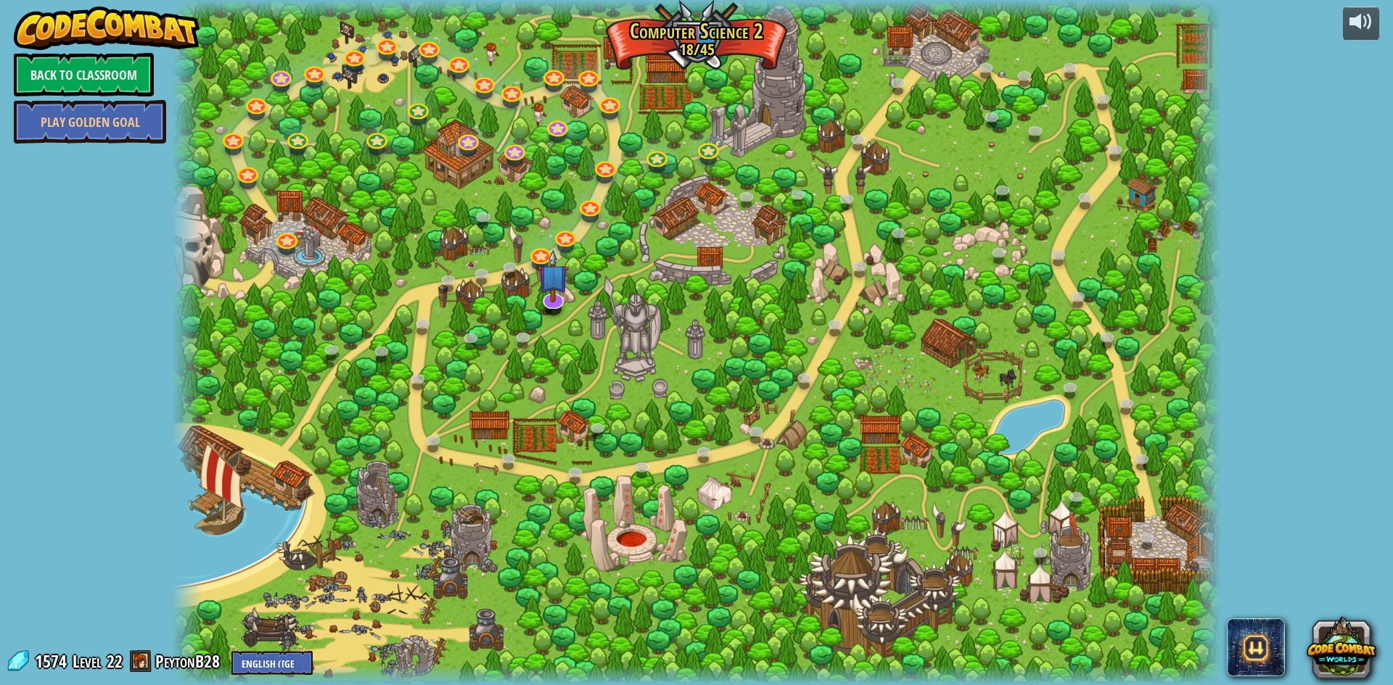
drag, startPoint x: 614, startPoint y: 274, endPoint x: 609, endPoint y: 281, distance: 8.7
click at [616, 275] on div at bounding box center [696, 342] width 1049 height 685
click at [553, 292] on img at bounding box center [553, 264] width 30 height 70
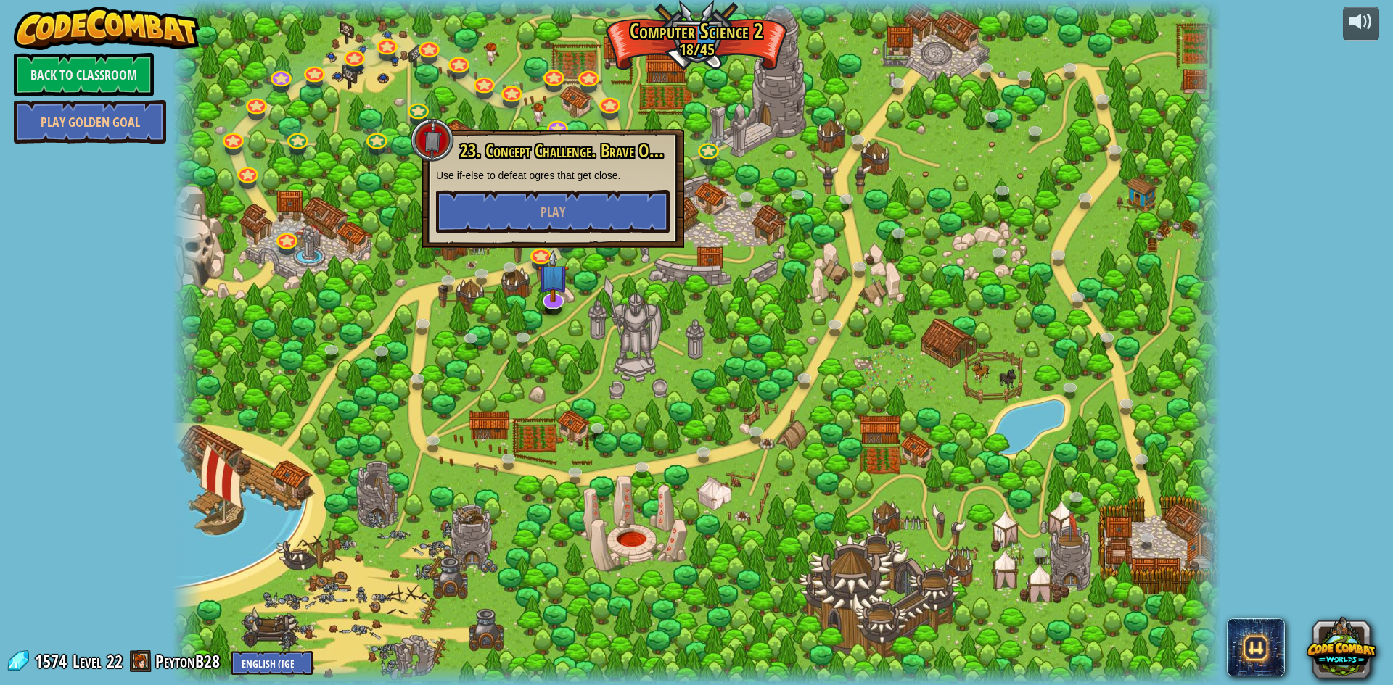
click at [660, 276] on div at bounding box center [696, 342] width 1049 height 685
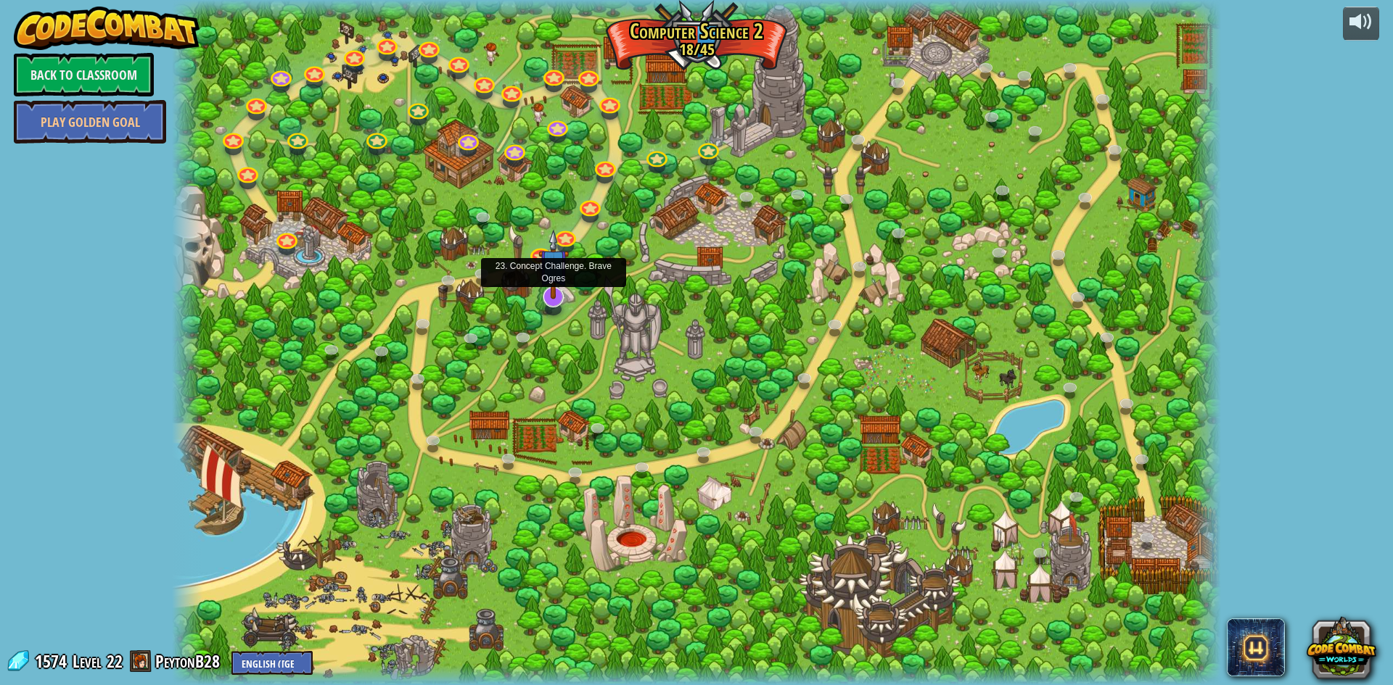
click at [554, 288] on img at bounding box center [553, 264] width 30 height 70
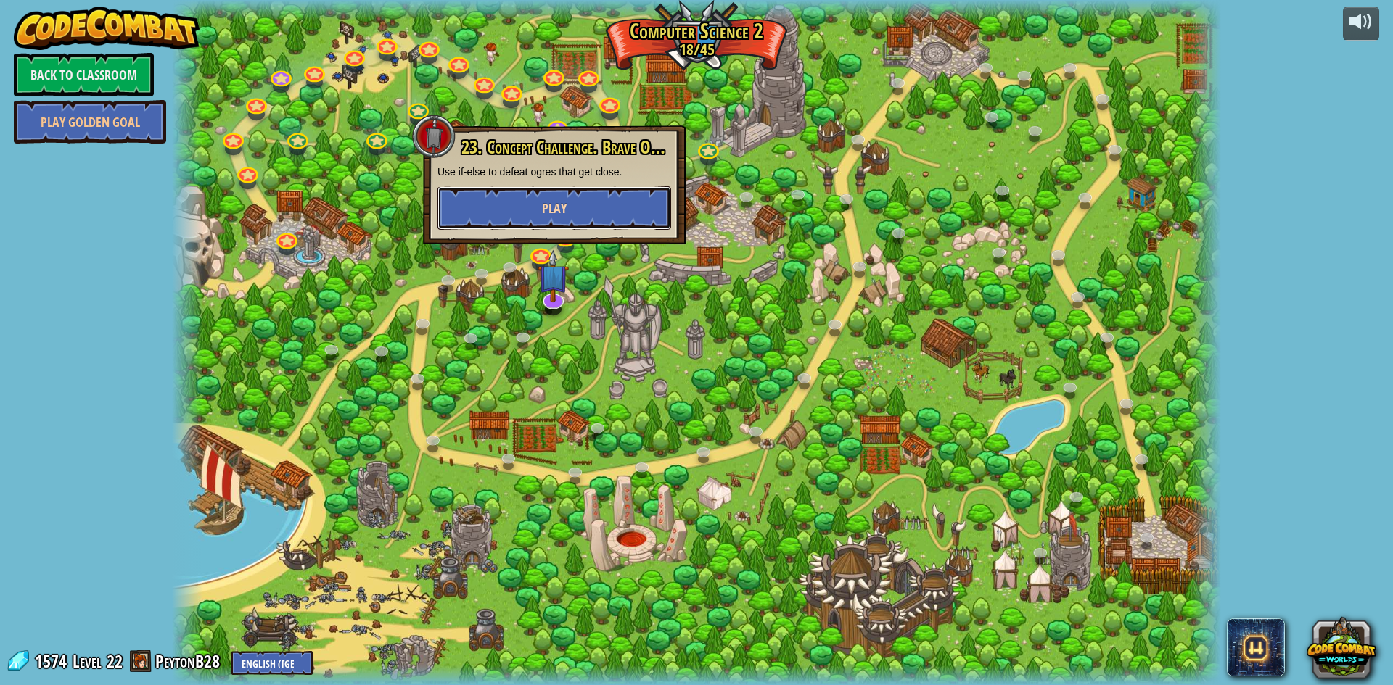
click at [582, 209] on button "Play" at bounding box center [554, 208] width 234 height 44
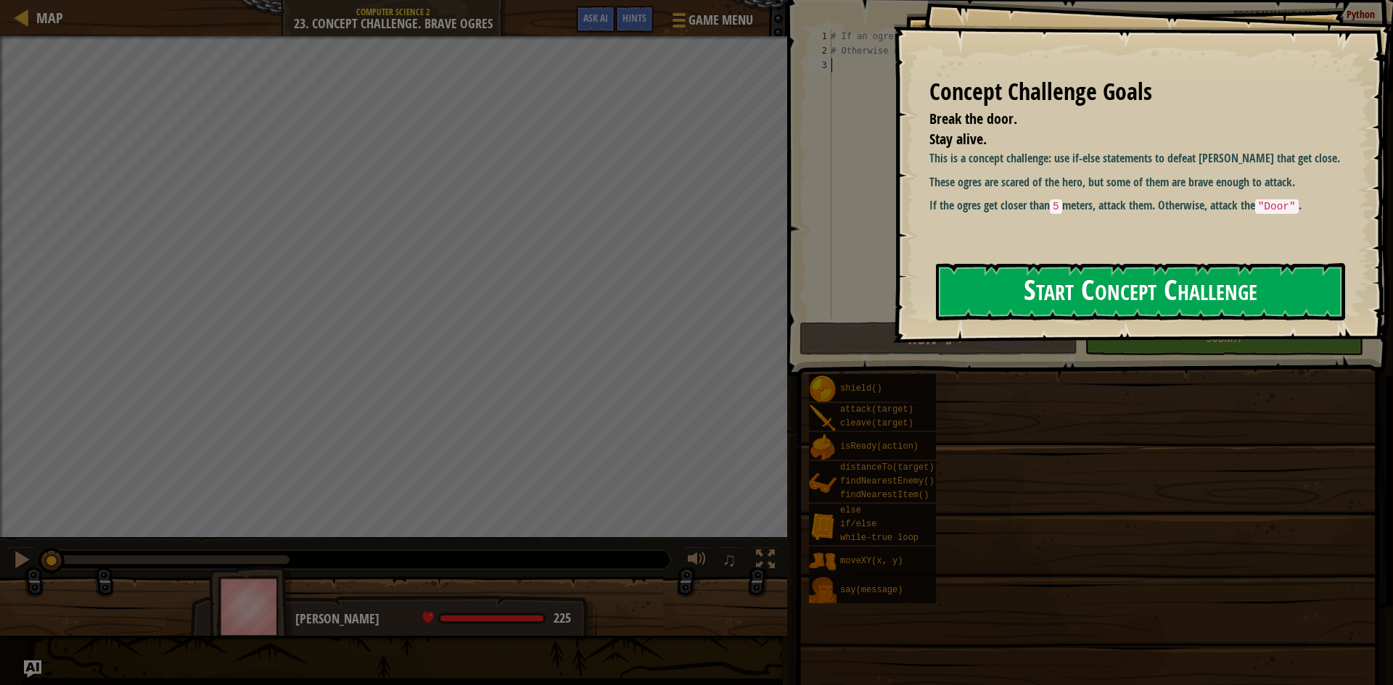
click at [986, 310] on button "Start Concept Challenge" at bounding box center [1140, 291] width 409 height 57
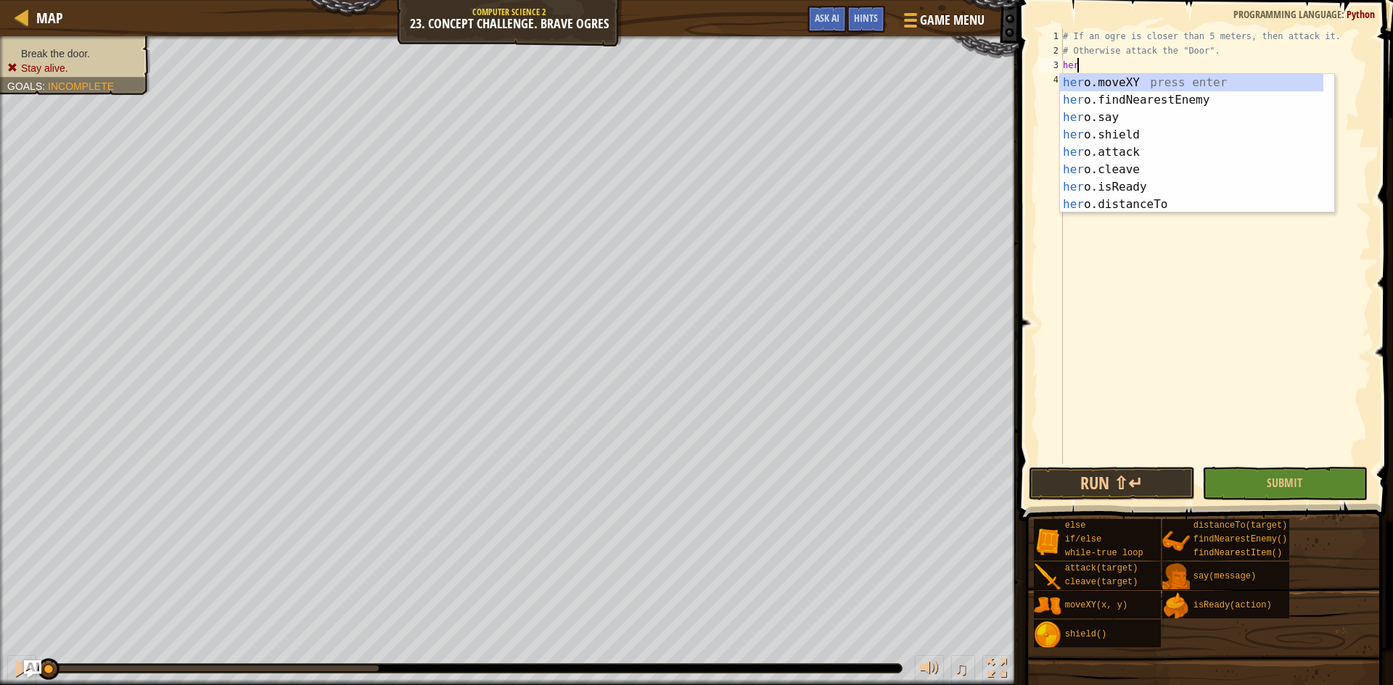
scroll to position [7, 1]
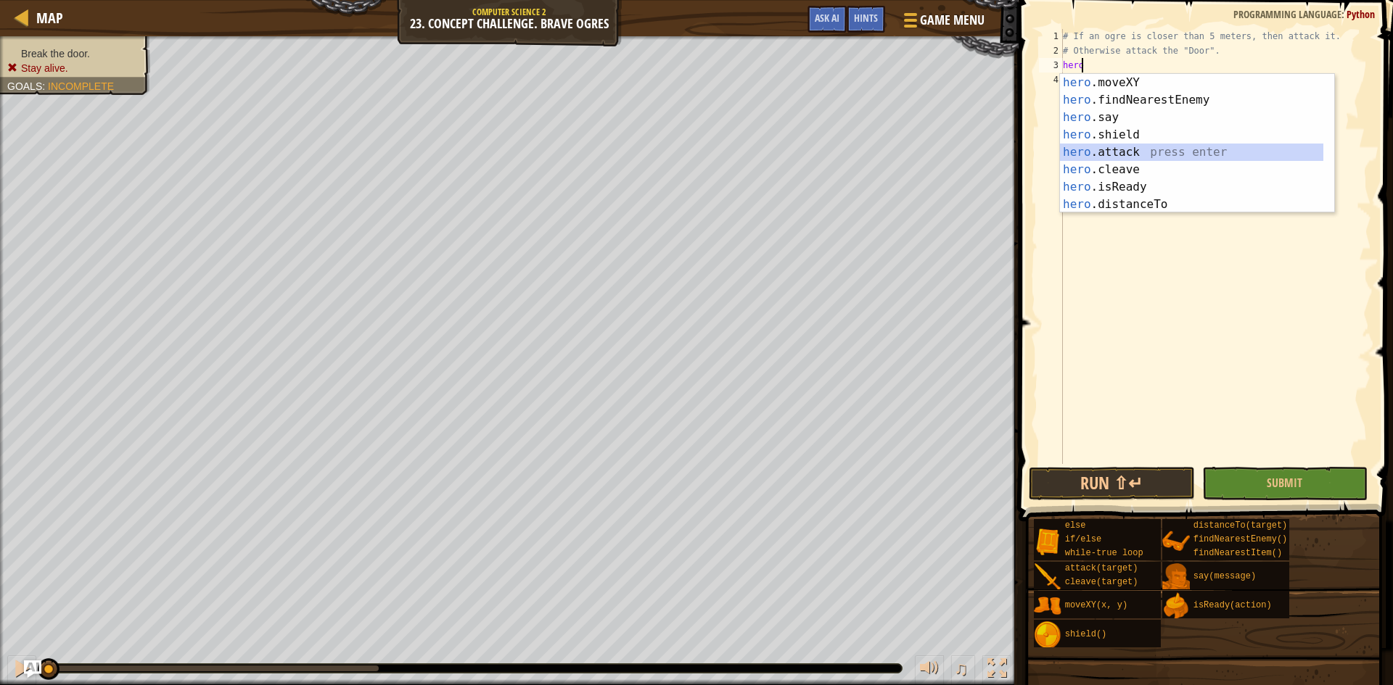
click at [1180, 147] on div "hero .moveXY press enter hero .findNearestEnemy press enter hero .say press ent…" at bounding box center [1191, 161] width 263 height 174
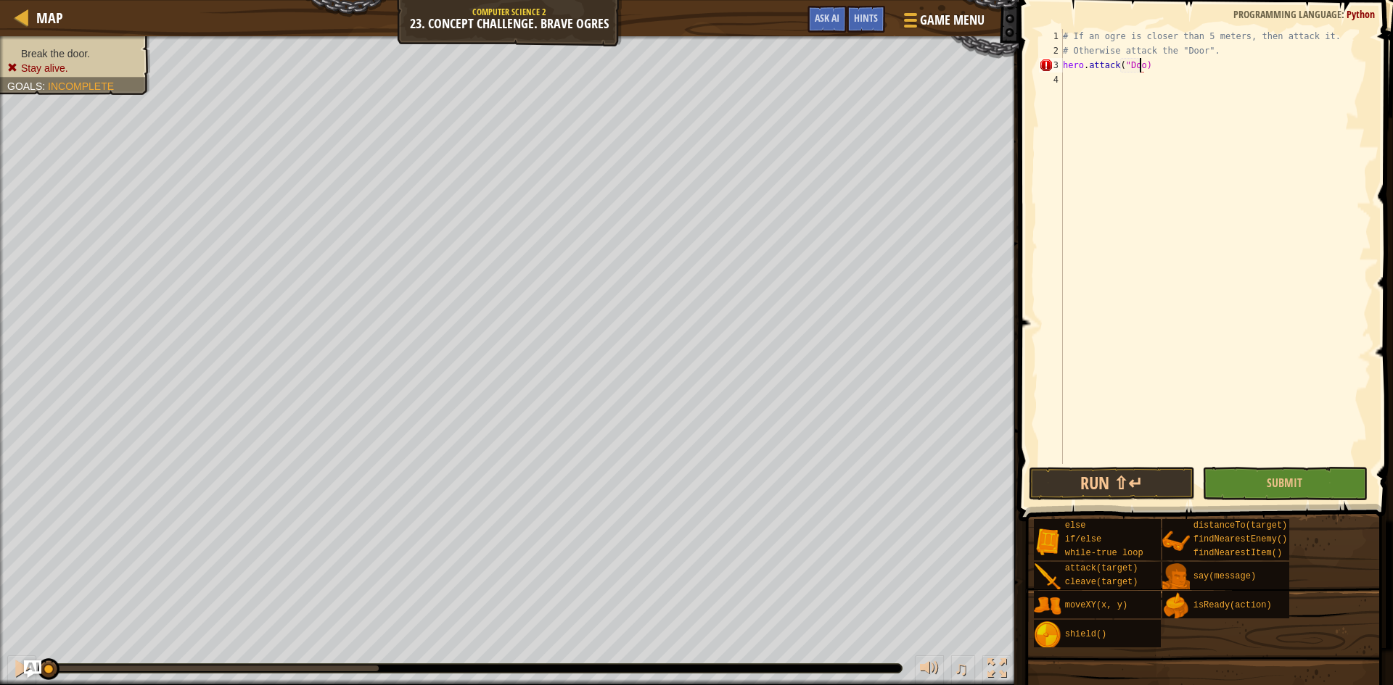
scroll to position [7, 7]
click at [1246, 492] on button "Submit" at bounding box center [1285, 483] width 166 height 33
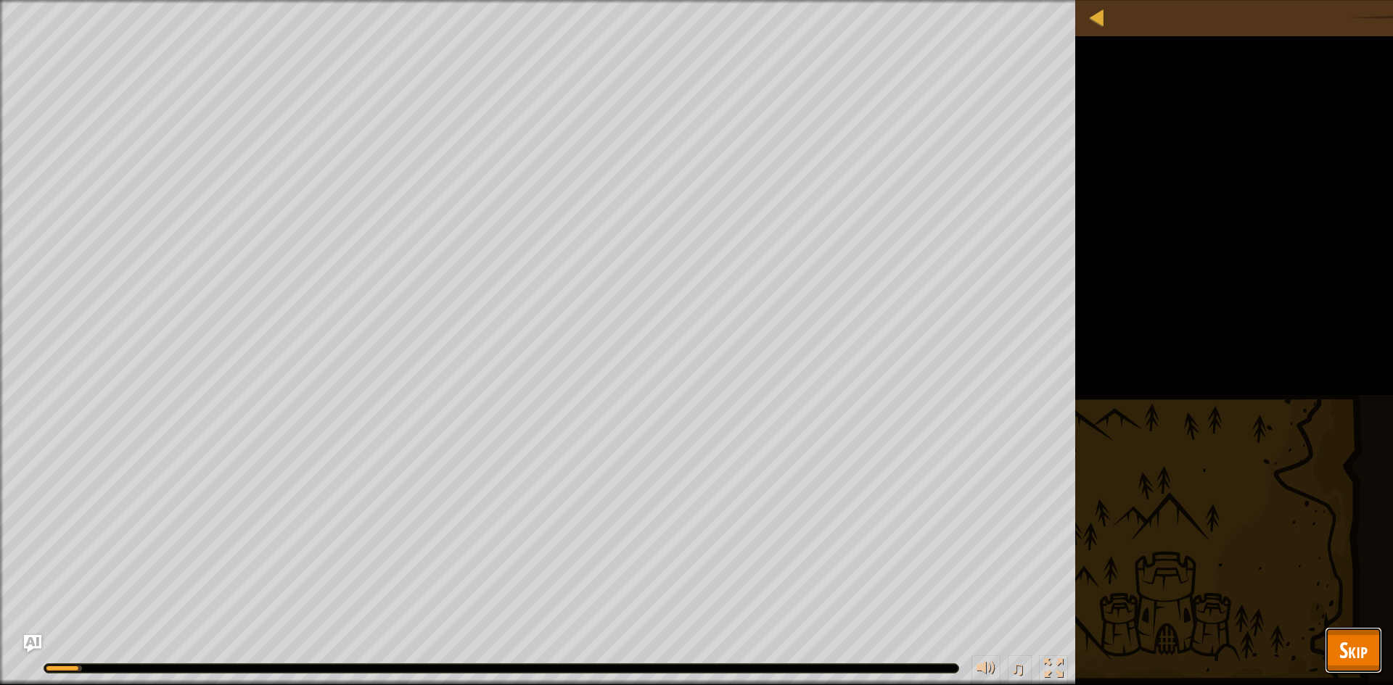
click at [1359, 655] on span "Skip" at bounding box center [1353, 650] width 28 height 30
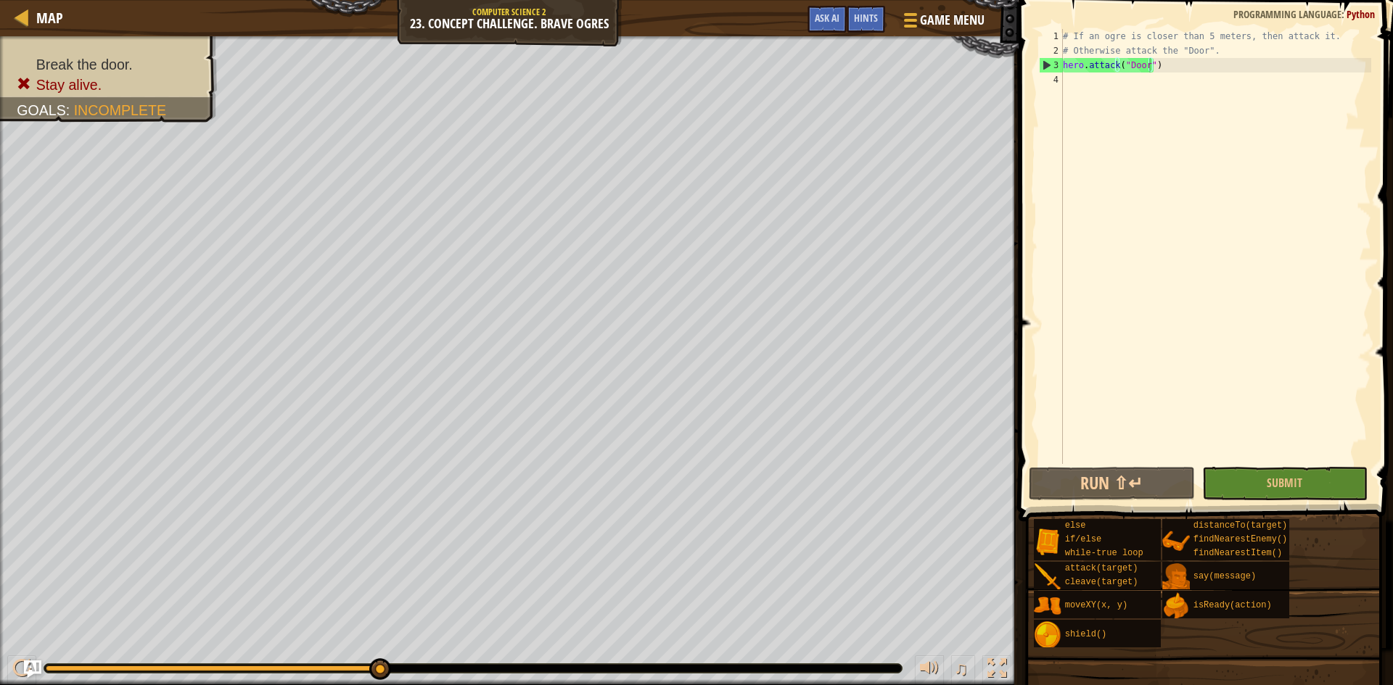
type textarea "# Otherwise attack the "Door"."
click at [1223, 54] on div "# If an ogre is closer than 5 meters, then attack it. # Otherwise attack the "D…" at bounding box center [1215, 261] width 311 height 464
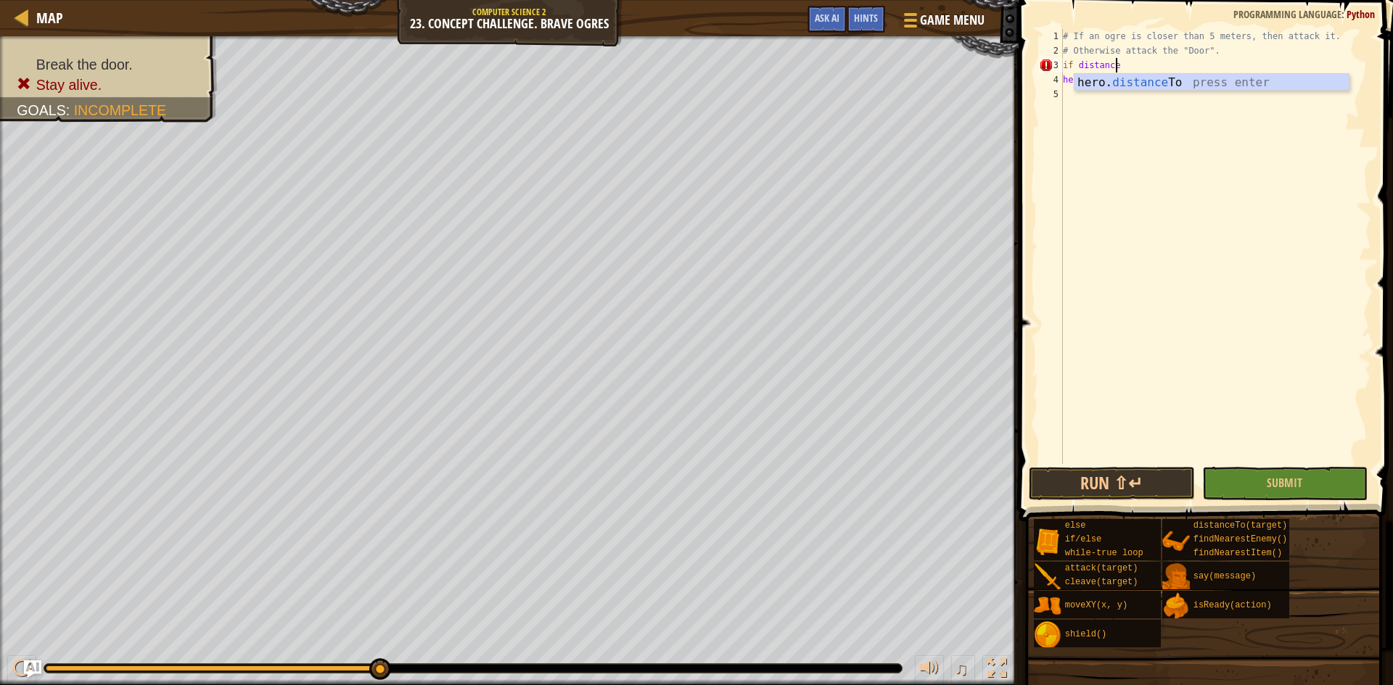
scroll to position [7, 4]
type textarea "if distance<5:"
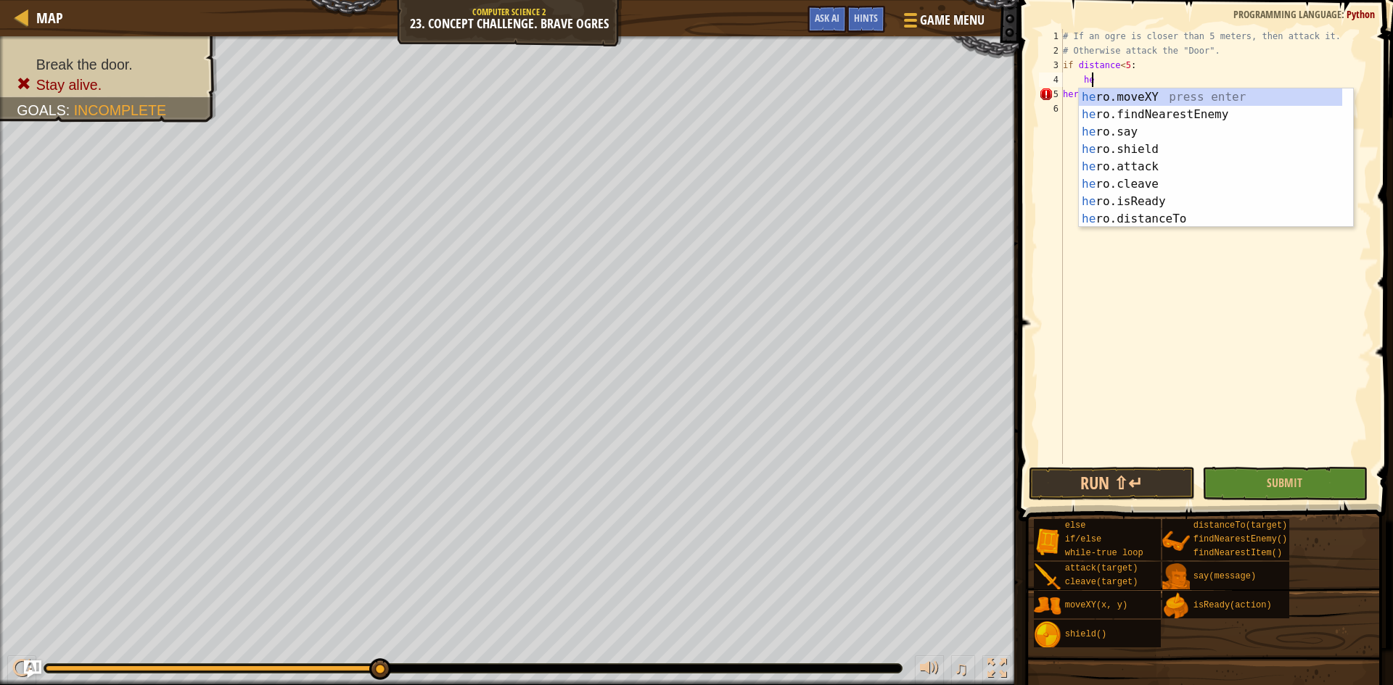
scroll to position [7, 2]
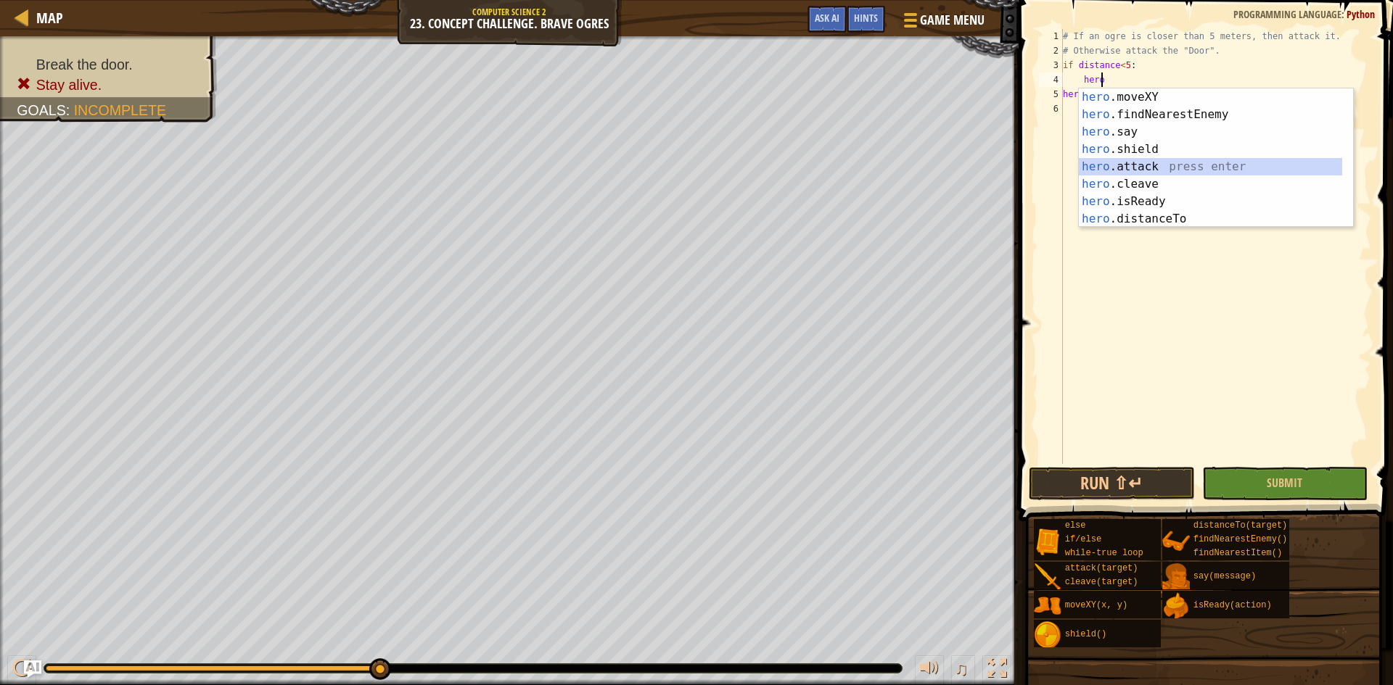
click at [1171, 170] on div "hero .moveXY press enter hero .findNearestEnemy press enter hero .say press ent…" at bounding box center [1210, 175] width 263 height 174
type textarea "hero.attack(enemy)"
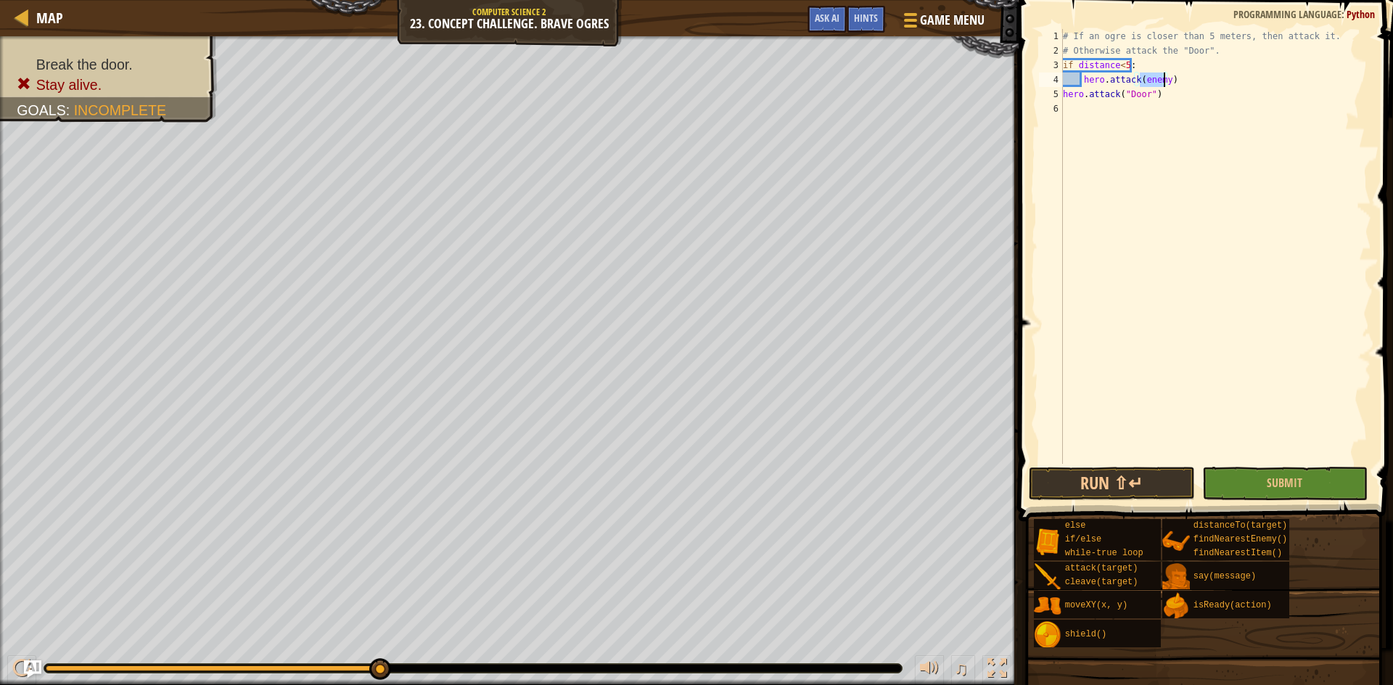
click at [1158, 247] on div "# If an ogre is closer than 5 meters, then attack it. # Otherwise attack the "D…" at bounding box center [1215, 261] width 311 height 464
click at [1168, 482] on button "Run ⇧↵" at bounding box center [1111, 483] width 166 height 33
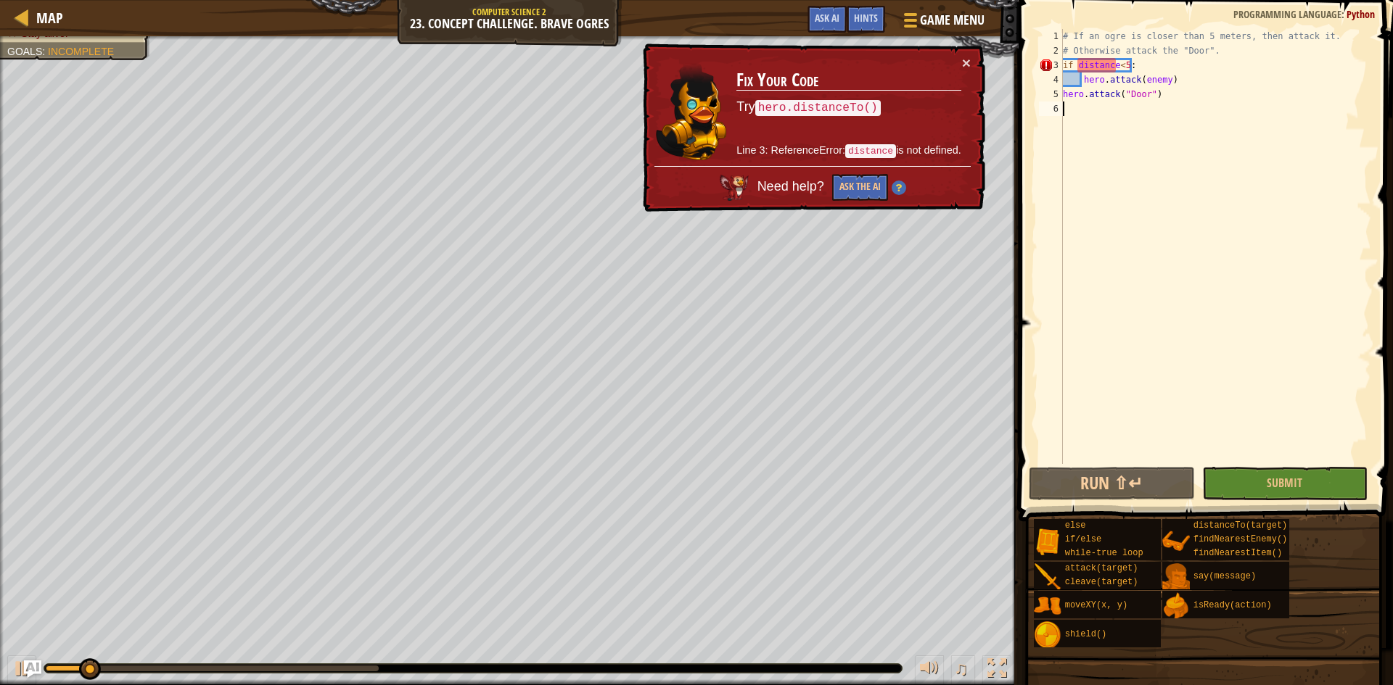
click at [1168, 70] on div "# If an ogre is closer than 5 meters, then attack it. # Otherwise attack the "D…" at bounding box center [1215, 261] width 311 height 464
type textarea "if distance<5:"
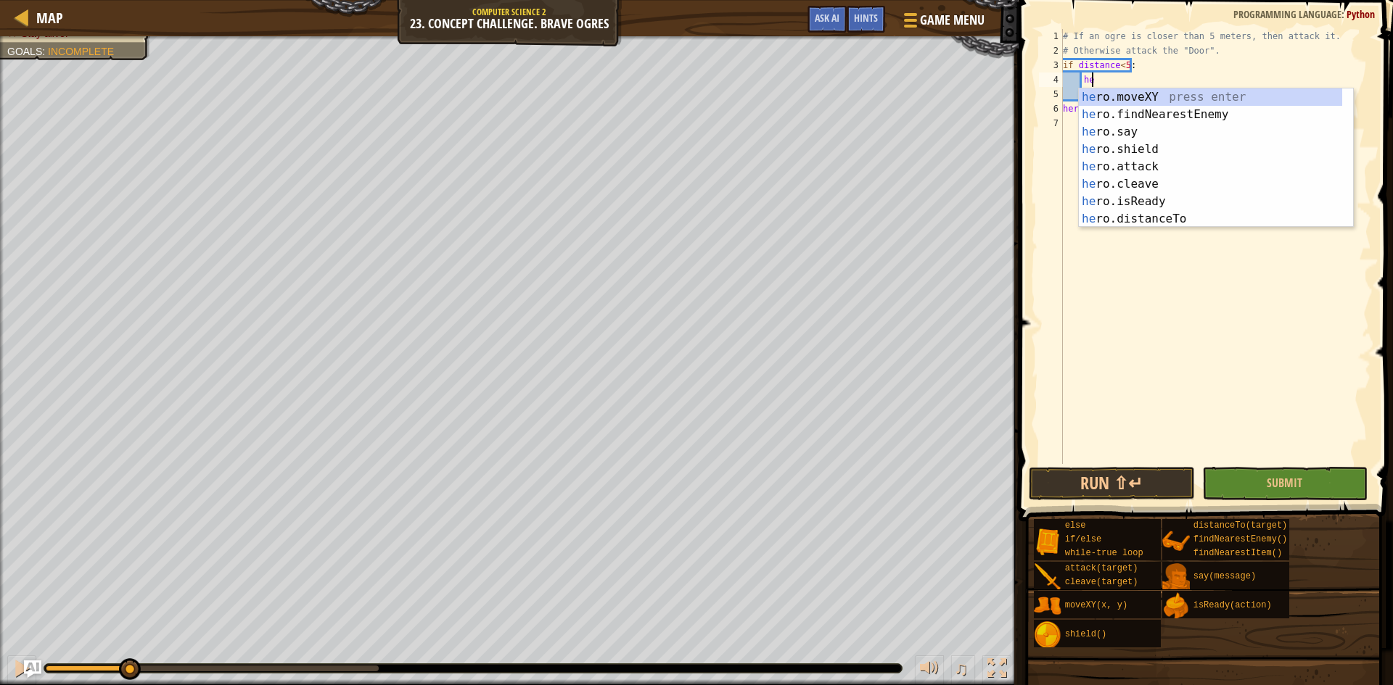
scroll to position [7, 2]
click at [1179, 0] on body "Map Computer Science 2 23. Concept Challenge. Brave Ogres Game Menu Done Hints …" at bounding box center [696, 0] width 1393 height 0
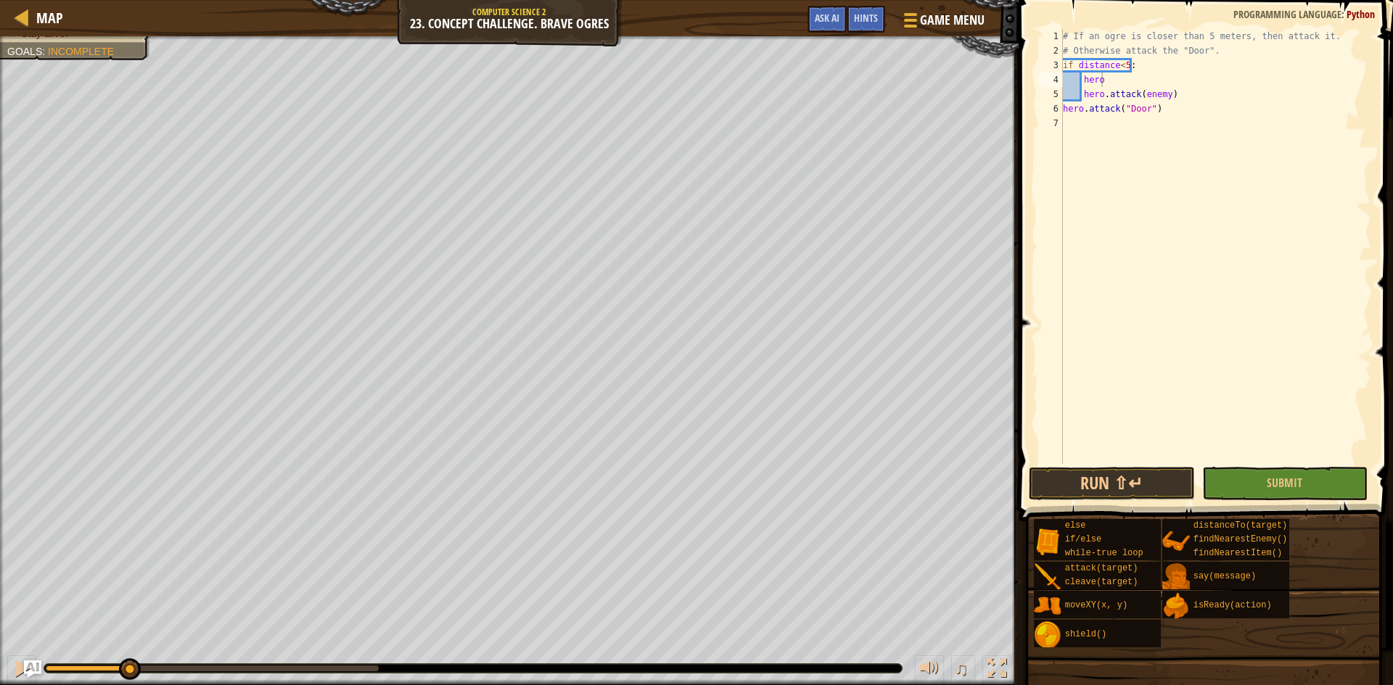
click at [1111, 77] on div "# If an ogre is closer than 5 meters, then attack it. # Otherwise attack the "D…" at bounding box center [1215, 261] width 311 height 464
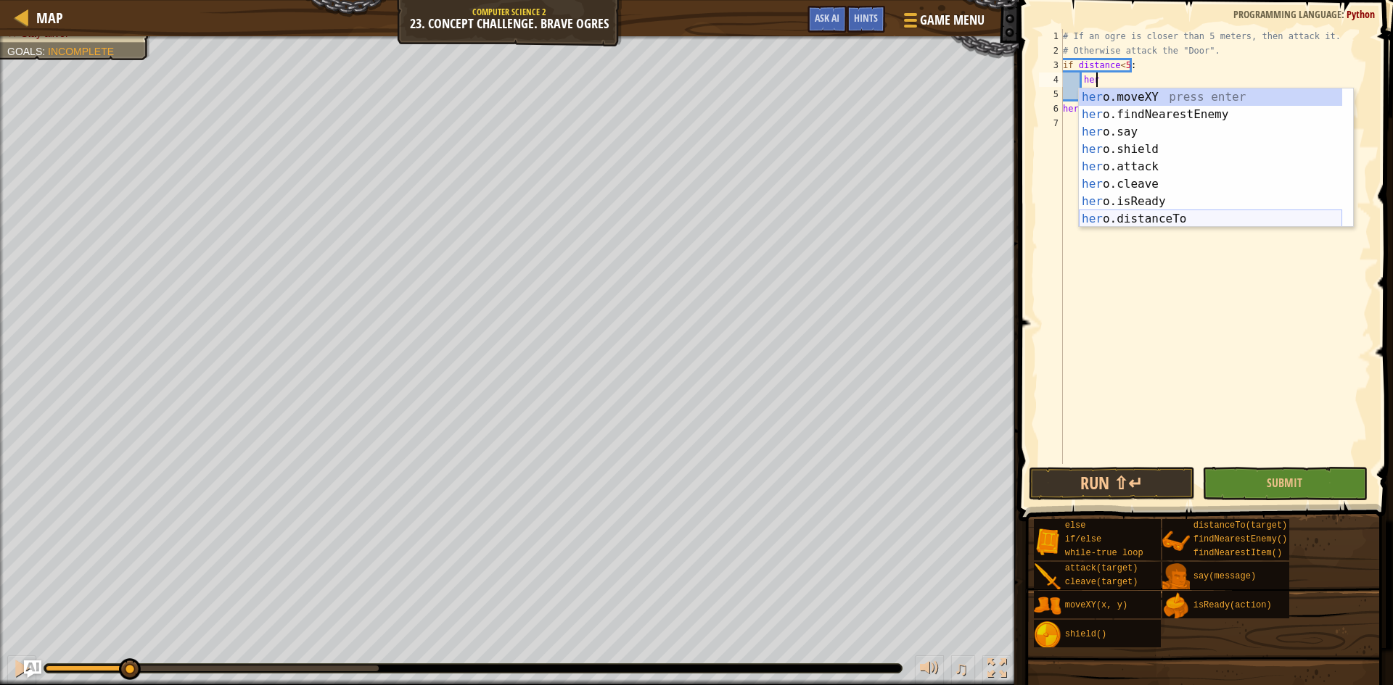
click at [1145, 223] on div "her o.moveXY press enter her o.findNearestEnemy press enter her o.say press ent…" at bounding box center [1210, 175] width 263 height 174
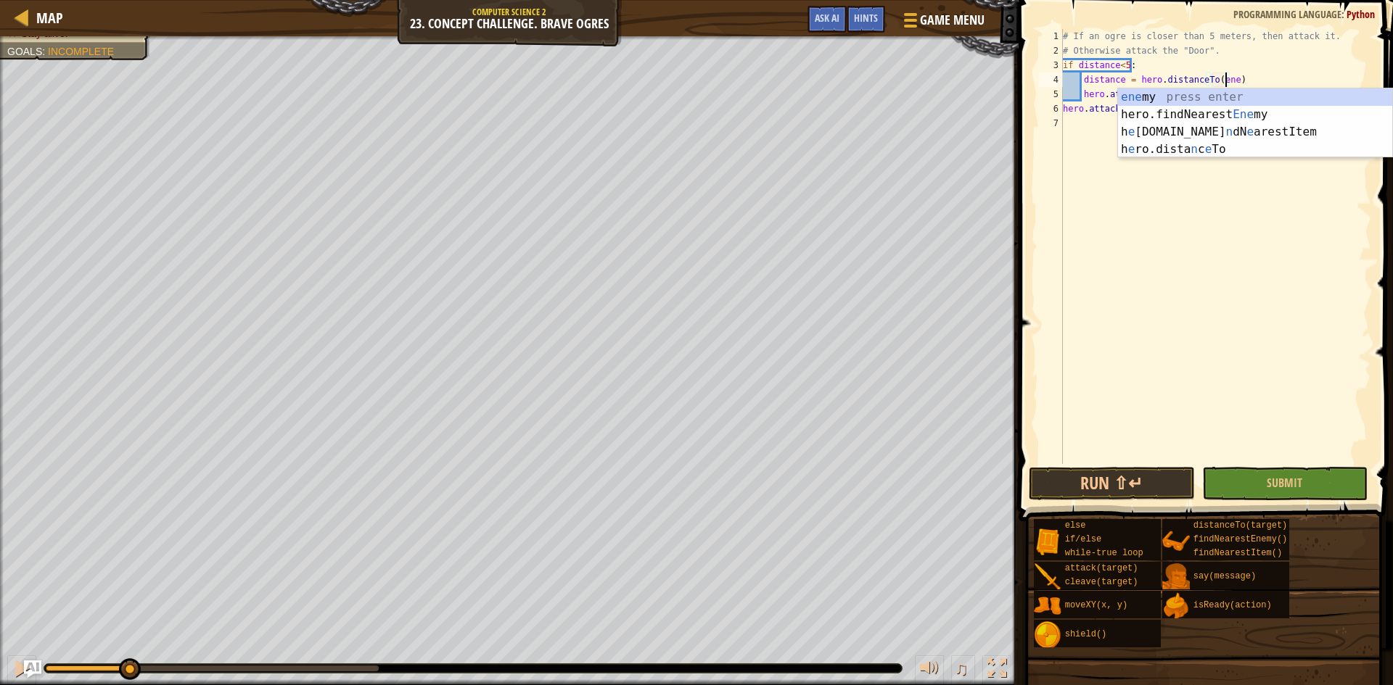
scroll to position [7, 14]
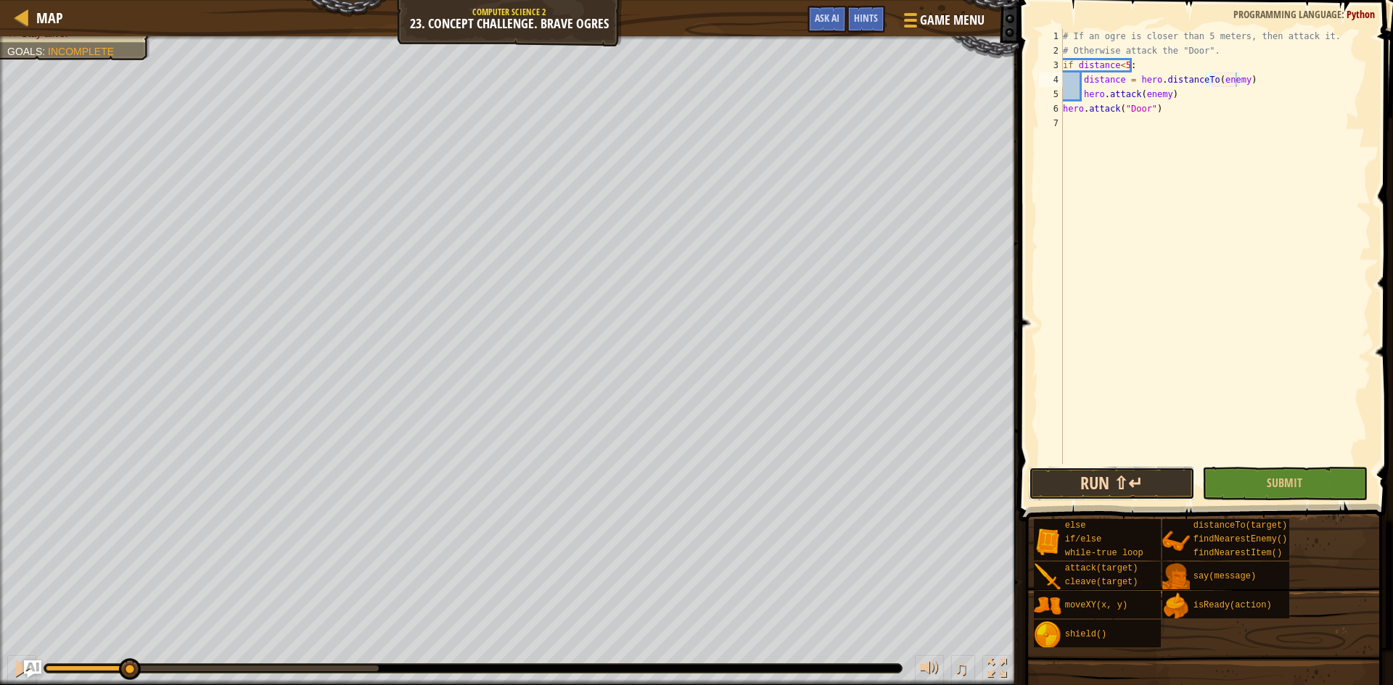
click at [1164, 484] on button "Run ⇧↵" at bounding box center [1111, 483] width 166 height 33
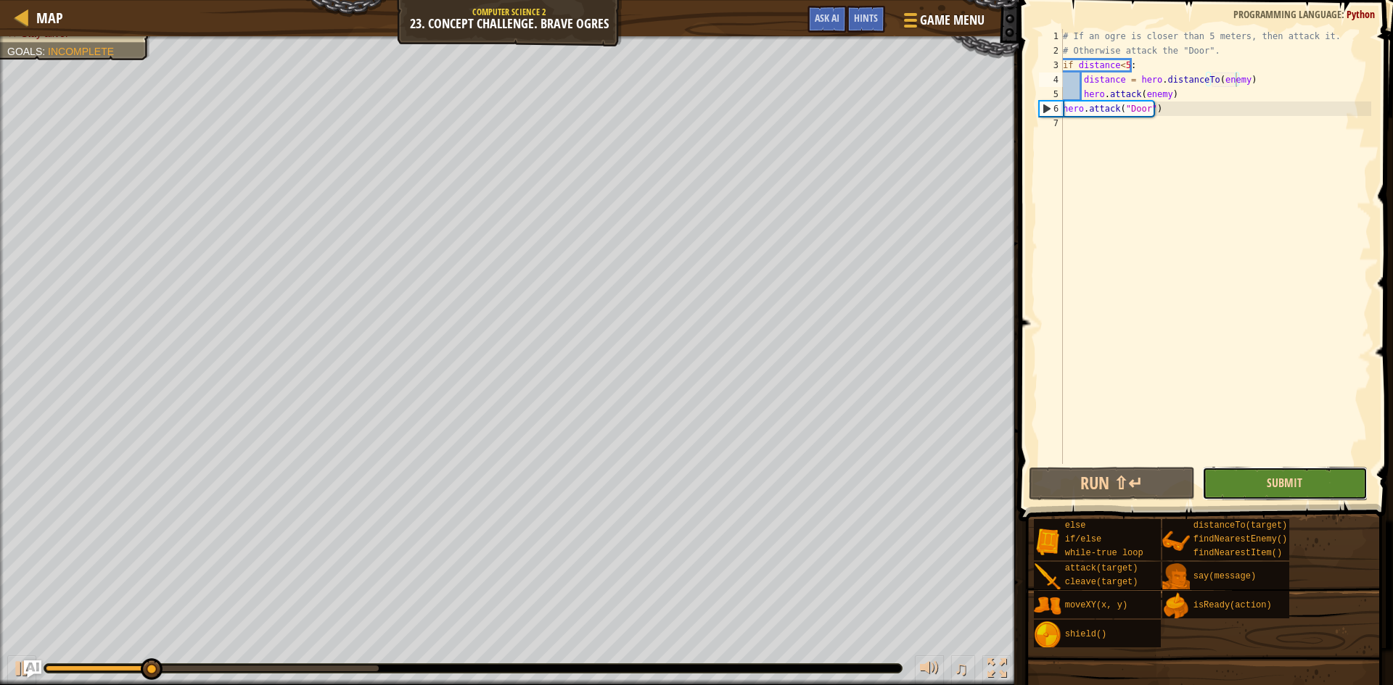
click at [1278, 485] on span "Submit" at bounding box center [1284, 483] width 36 height 16
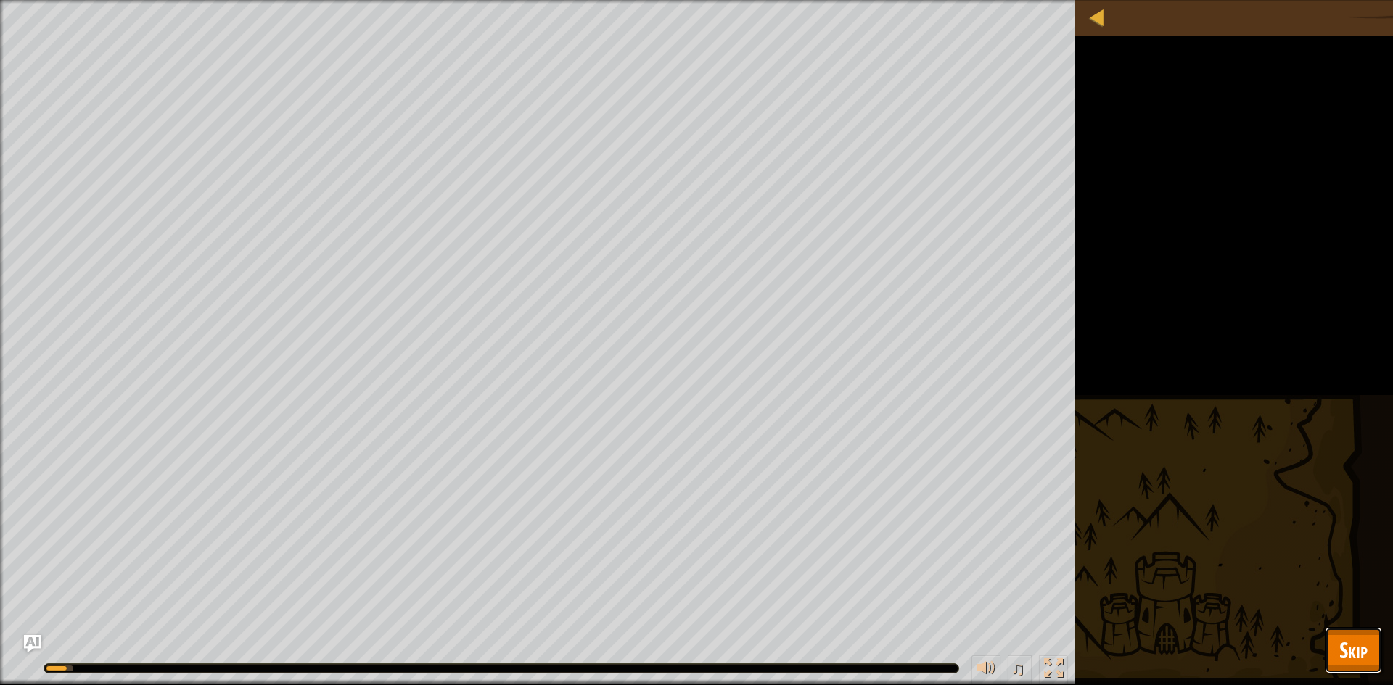
click at [1359, 635] on span "Skip" at bounding box center [1353, 650] width 28 height 30
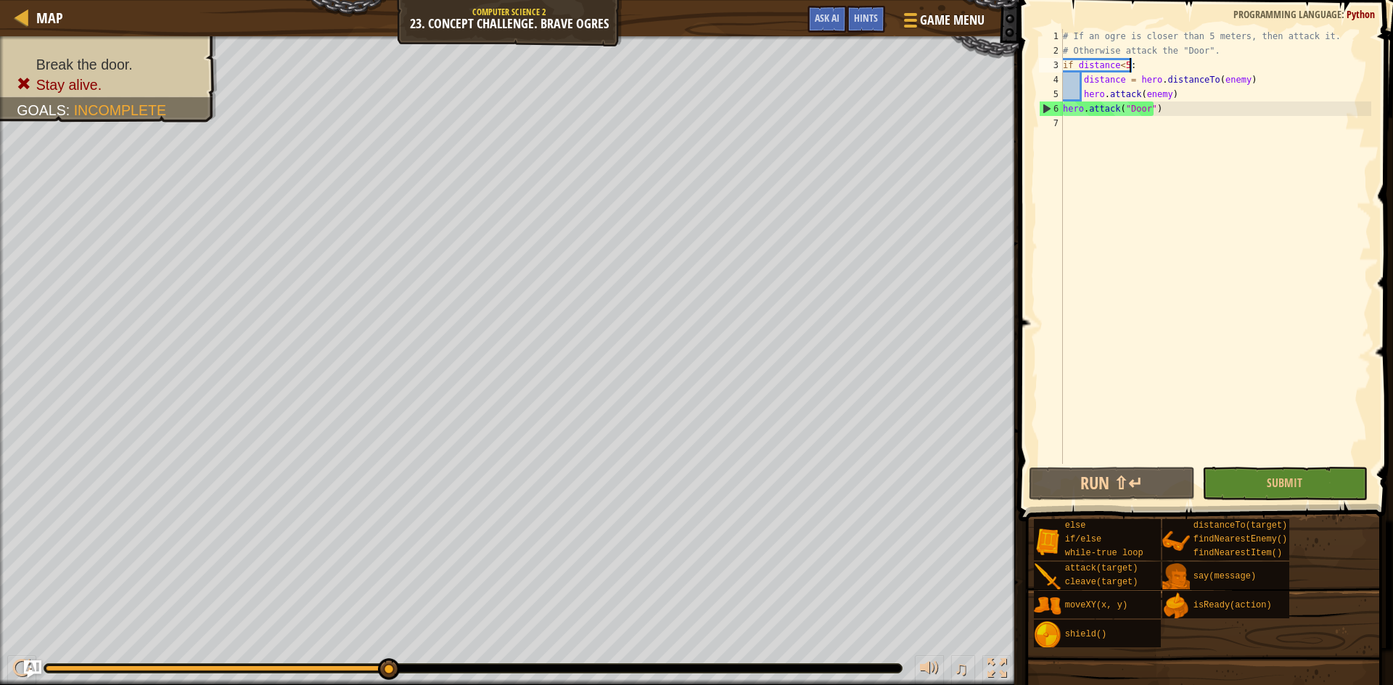
scroll to position [7, 5]
click at [1170, 67] on div "# If an ogre is closer than 5 meters, then attack it. # Otherwise attack the "D…" at bounding box center [1215, 261] width 311 height 464
click at [1248, 86] on div "# If an ogre is closer than 5 meters, then attack it. # Otherwise attack the "D…" at bounding box center [1215, 261] width 311 height 464
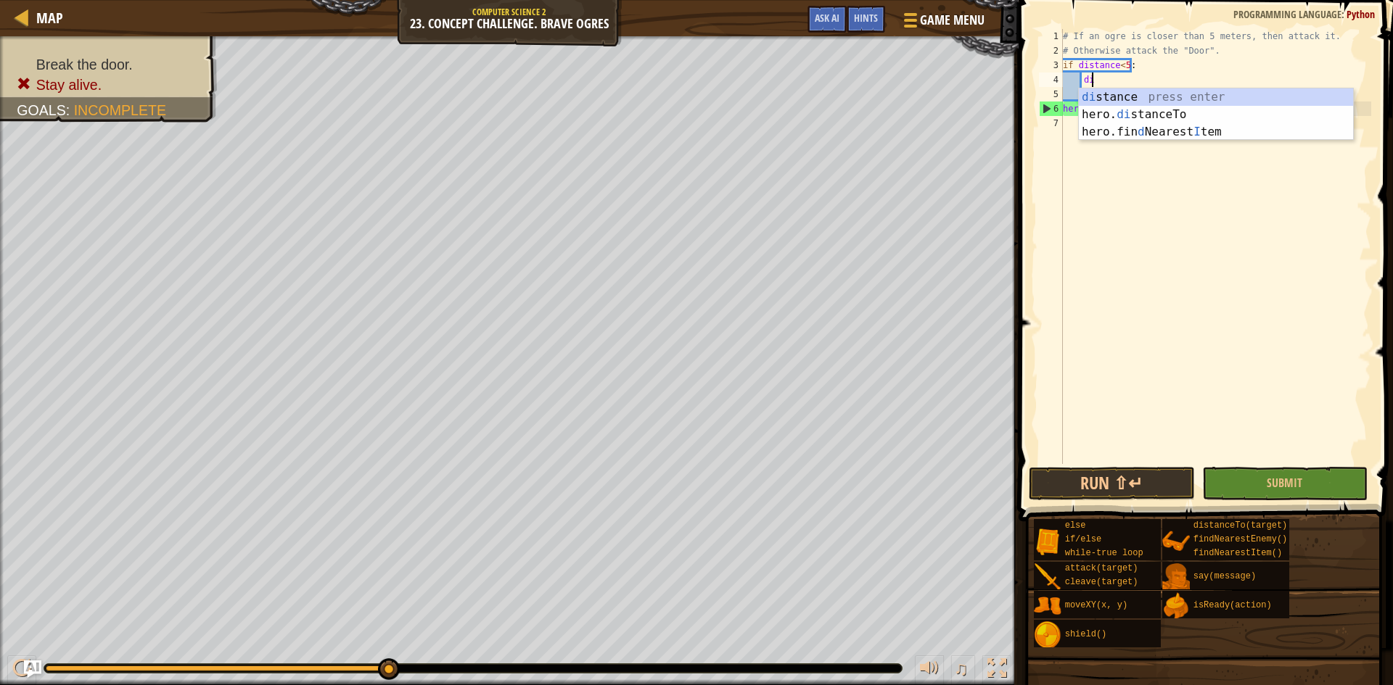
type textarea "d"
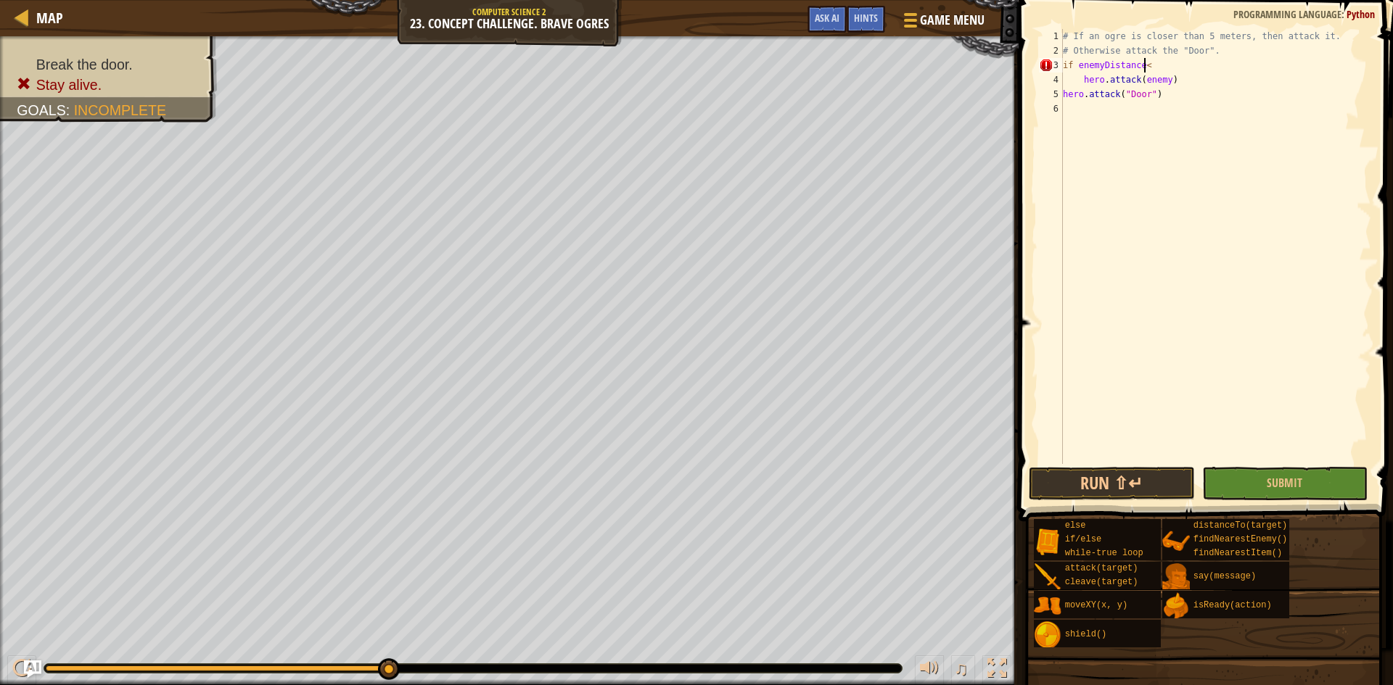
scroll to position [7, 7]
click at [1174, 477] on button "Run ⇧↵" at bounding box center [1111, 483] width 166 height 33
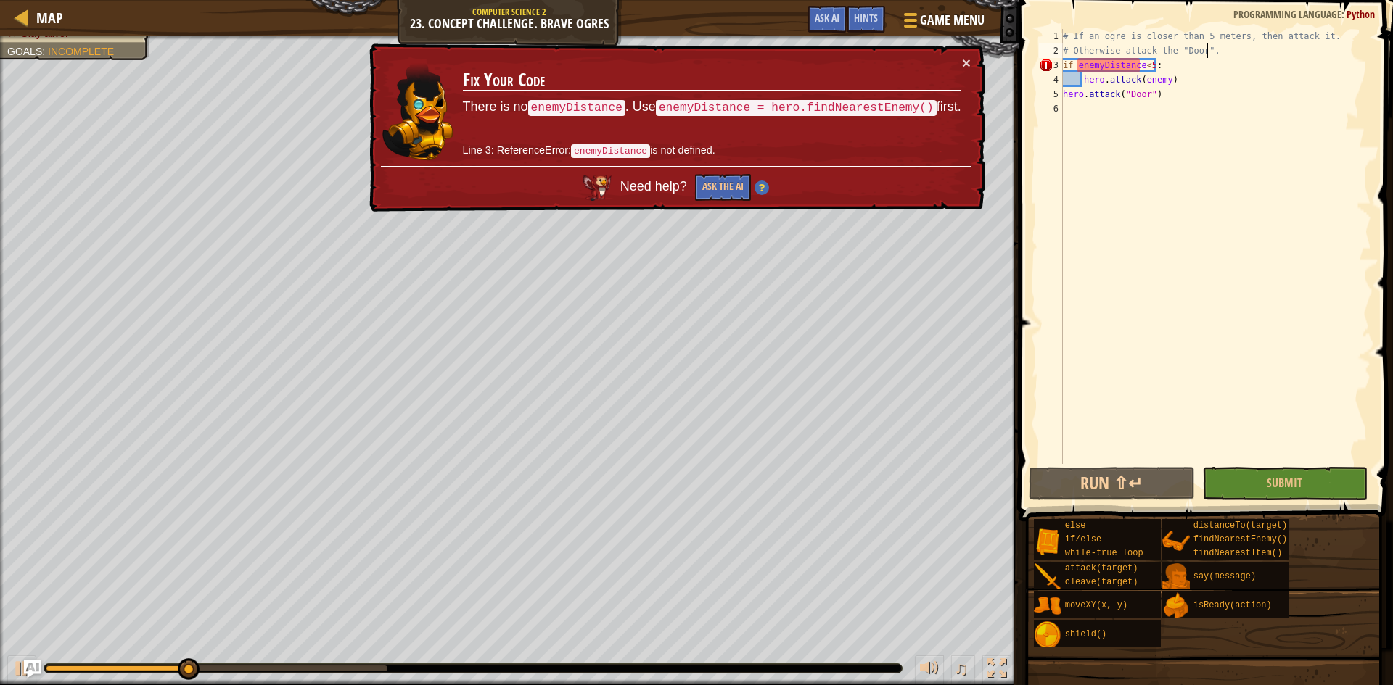
click at [1244, 48] on div "# If an ogre is closer than 5 meters, then attack it. # Otherwise attack the "D…" at bounding box center [1215, 261] width 311 height 464
type textarea "# Otherwise attack the "Door"."
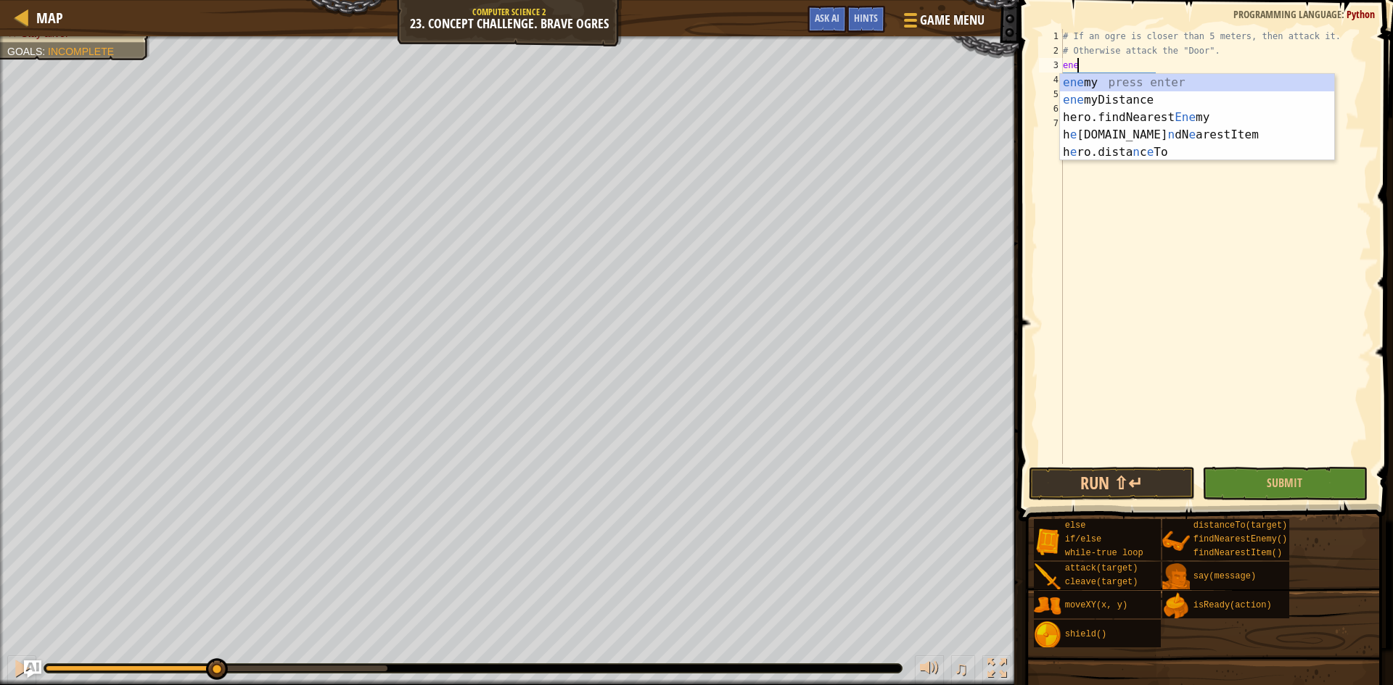
scroll to position [7, 1]
click at [1251, 92] on div "ene my press enter ene myDistance press enter hero.findNearest Ene my press ent…" at bounding box center [1197, 135] width 274 height 122
type textarea "e"
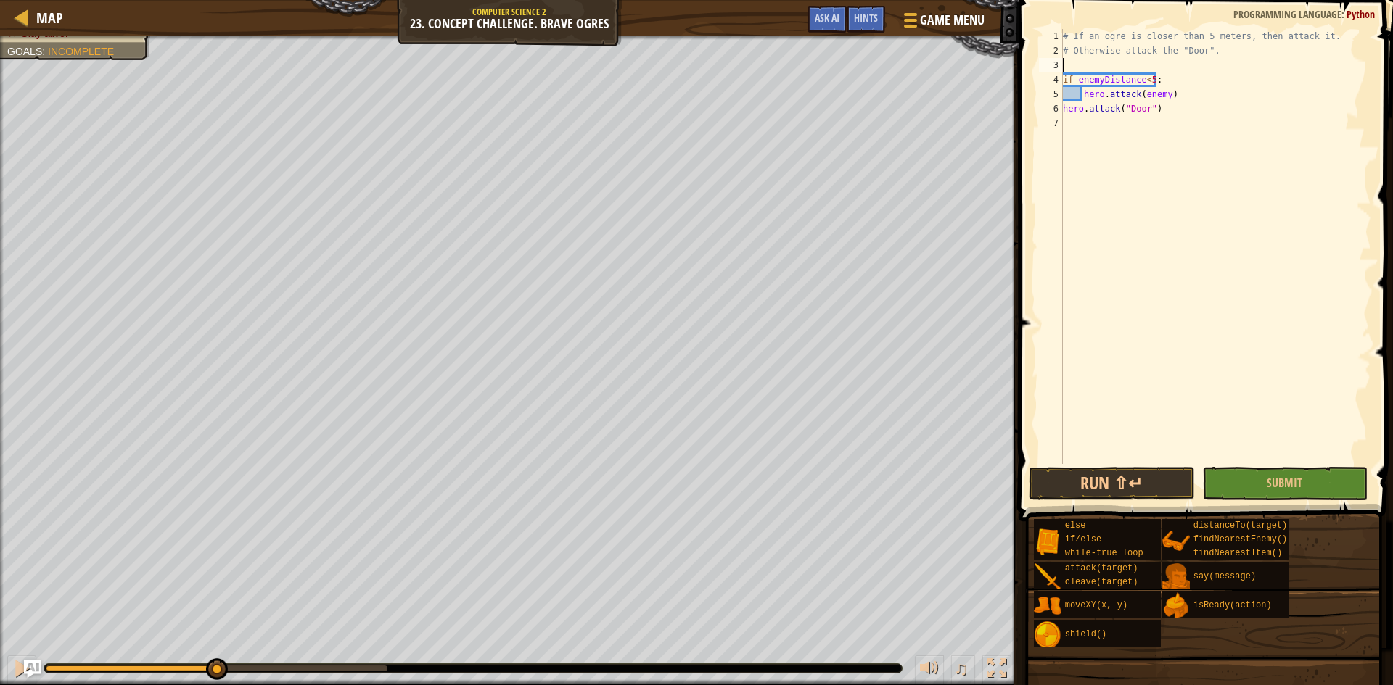
type textarea "h"
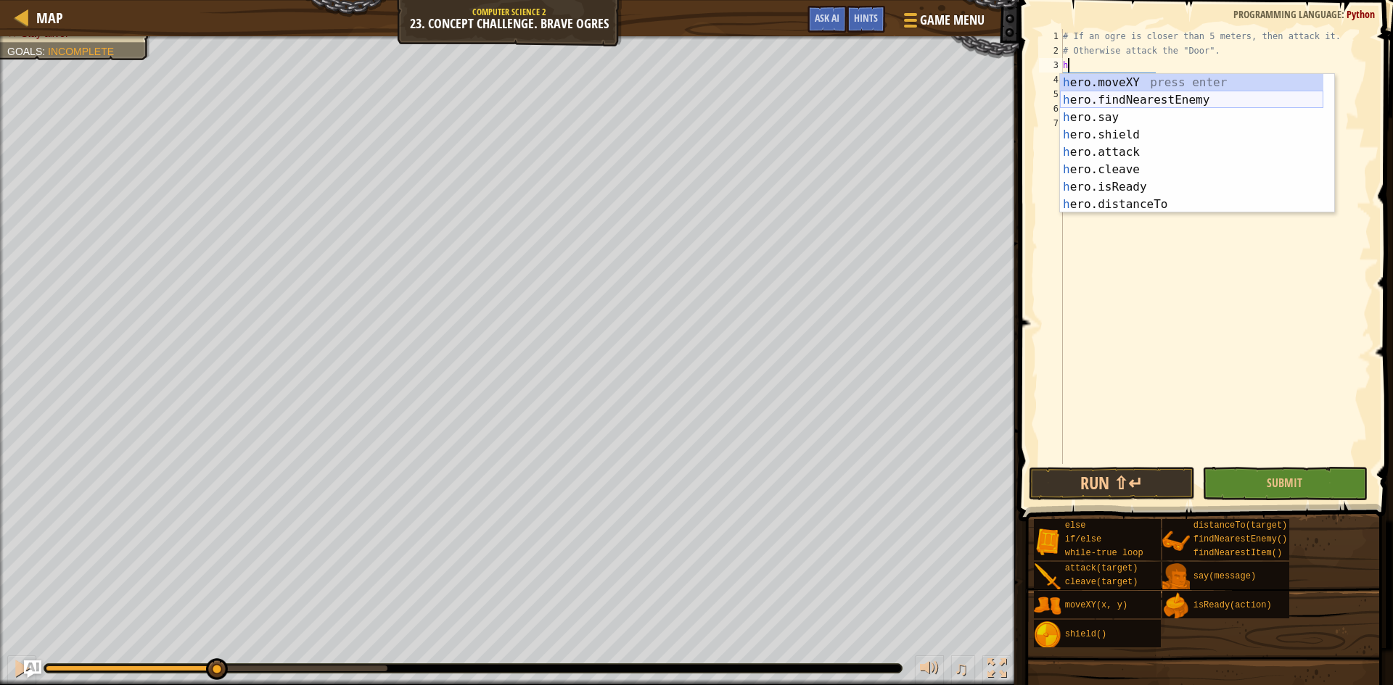
click at [1174, 101] on div "h ero.moveXY press enter h ero.findNearestEnemy press enter h ero.say press ent…" at bounding box center [1191, 161] width 263 height 174
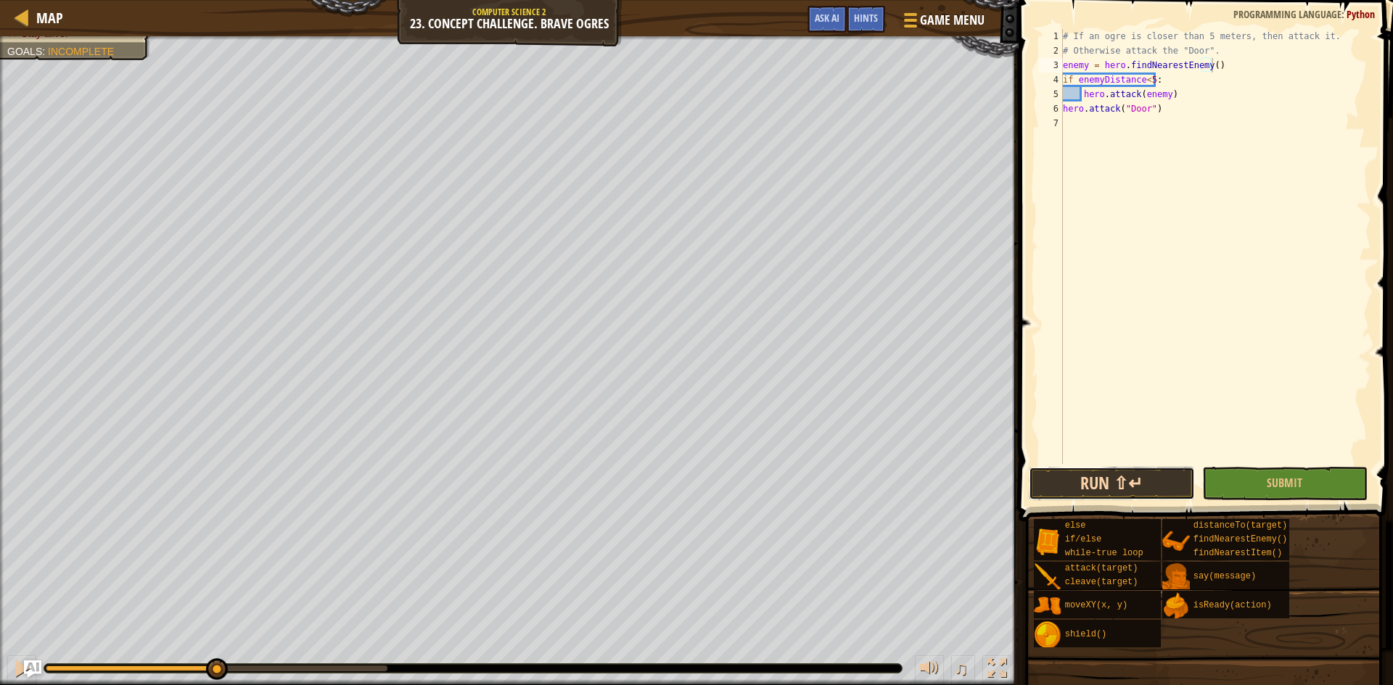
click at [1128, 494] on button "Run ⇧↵" at bounding box center [1111, 483] width 166 height 33
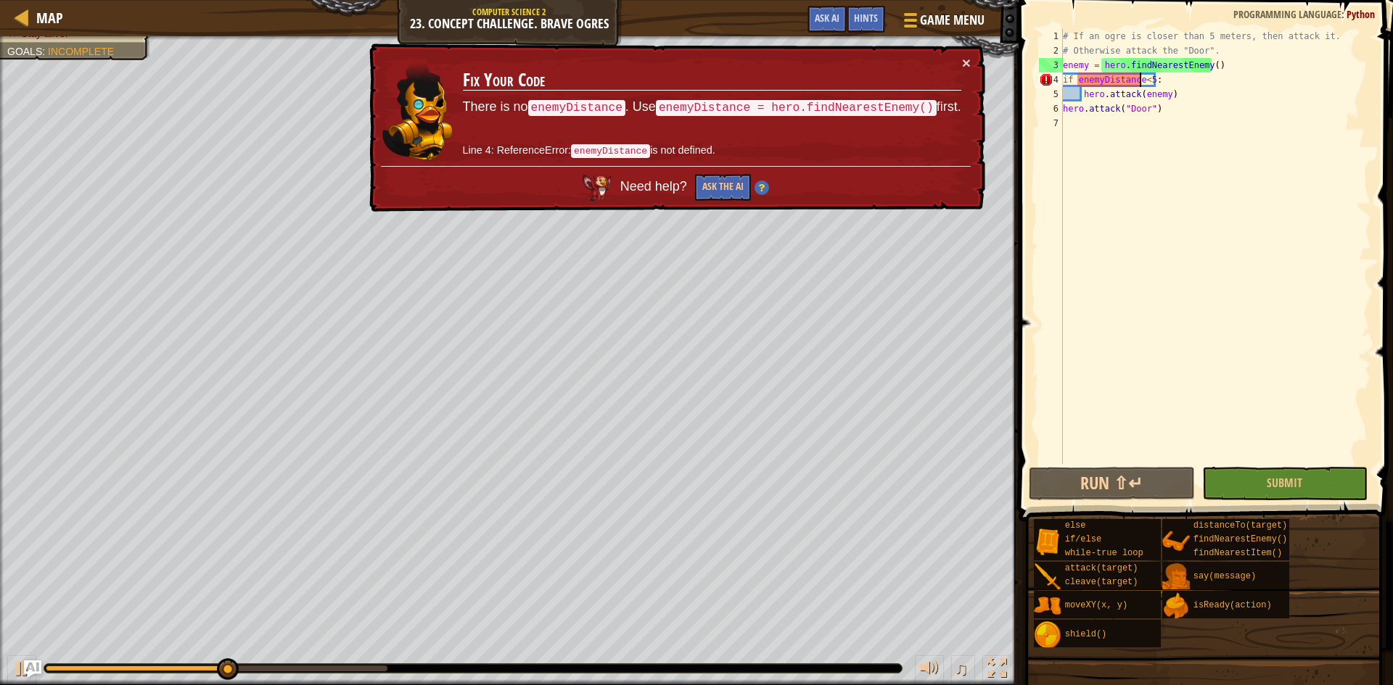
click at [1138, 84] on div "# If an ogre is closer than 5 meters, then attack it. # Otherwise attack the "D…" at bounding box center [1215, 261] width 311 height 464
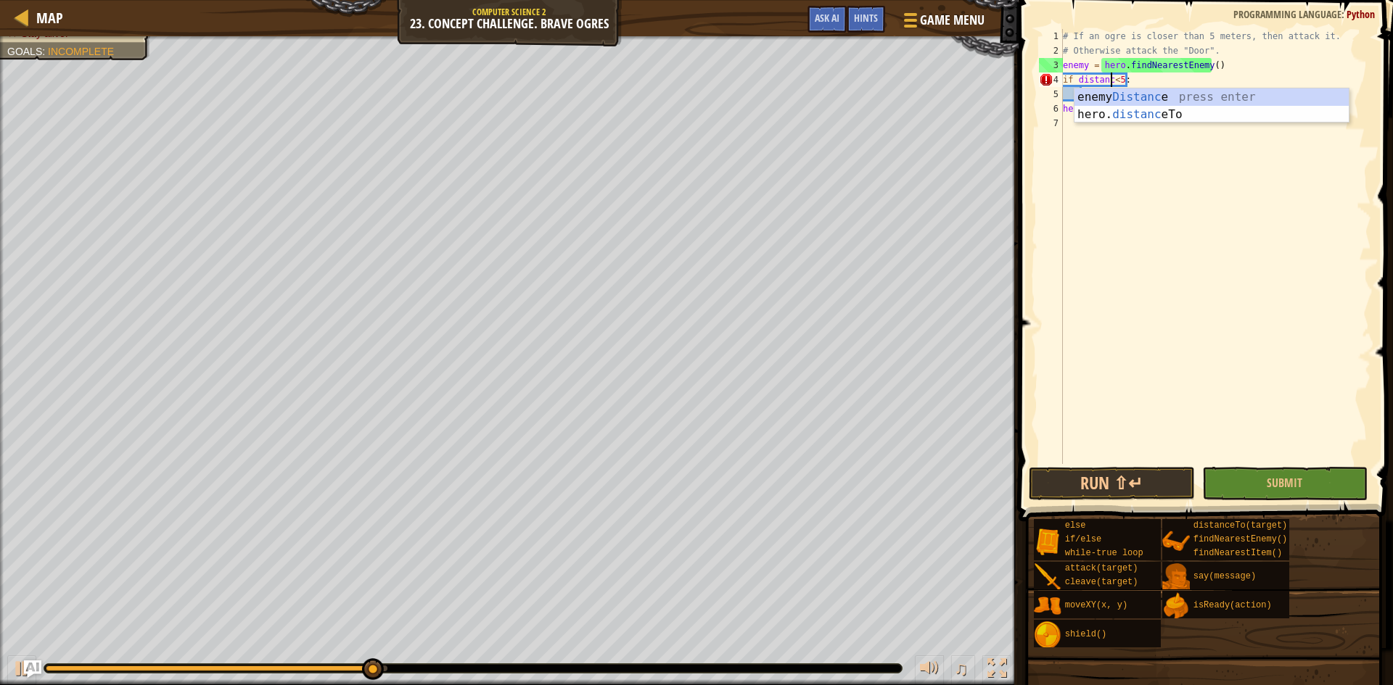
type textarea "if distance<5:"
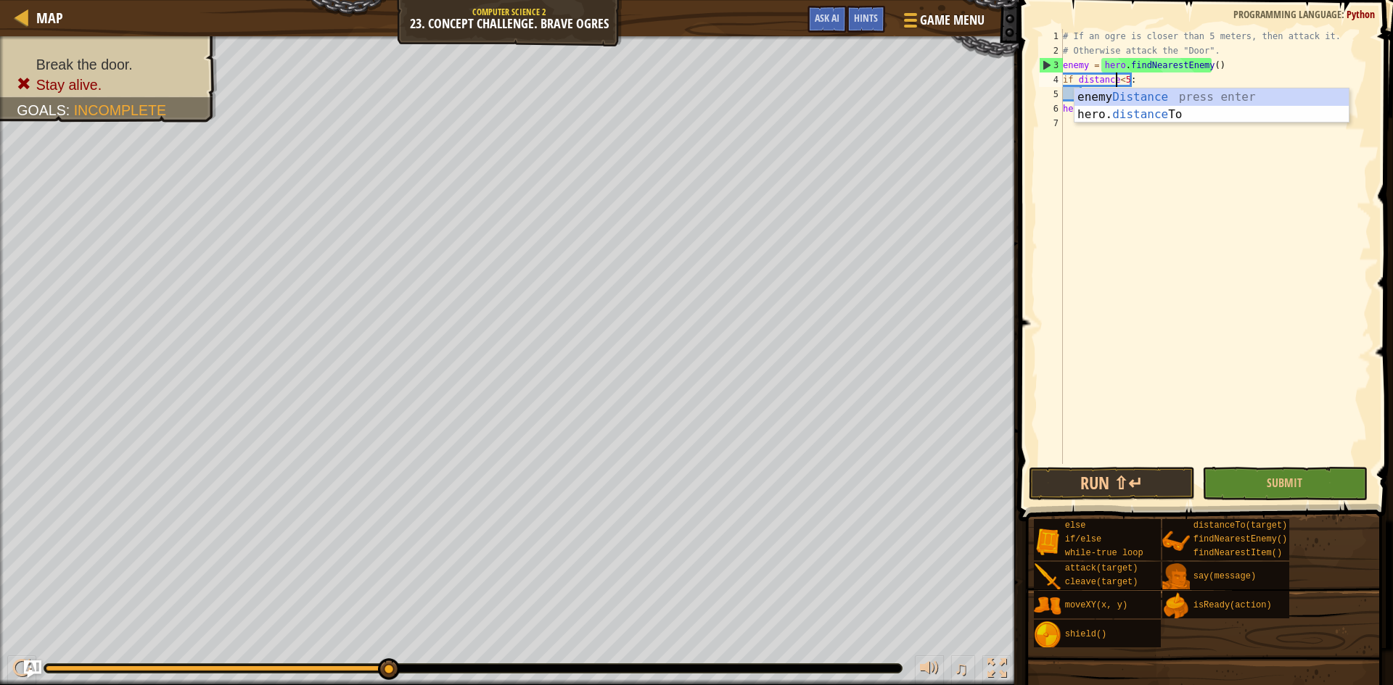
click at [1168, 223] on div "# If an ogre is closer than 5 meters, then attack it. # Otherwise attack the "D…" at bounding box center [1215, 261] width 311 height 464
click at [1155, 484] on button "Run ⇧↵" at bounding box center [1111, 483] width 166 height 33
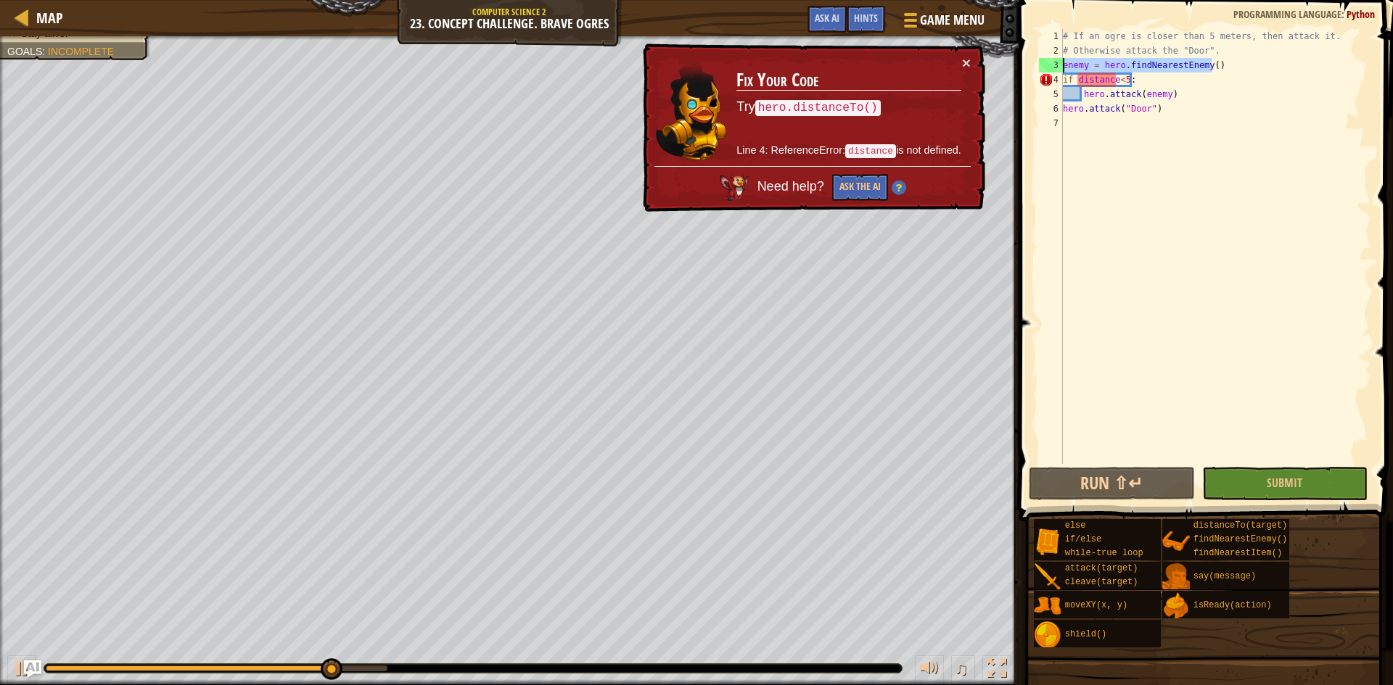
drag, startPoint x: 1227, startPoint y: 59, endPoint x: 1062, endPoint y: 61, distance: 165.4
click at [1062, 61] on div "1 2 3 4 5 6 7 # If an ogre is closer than 5 meters, then attack it. # Otherwise…" at bounding box center [1203, 246] width 335 height 435
type textarea "enemy = hero.findNearestEnemy()"
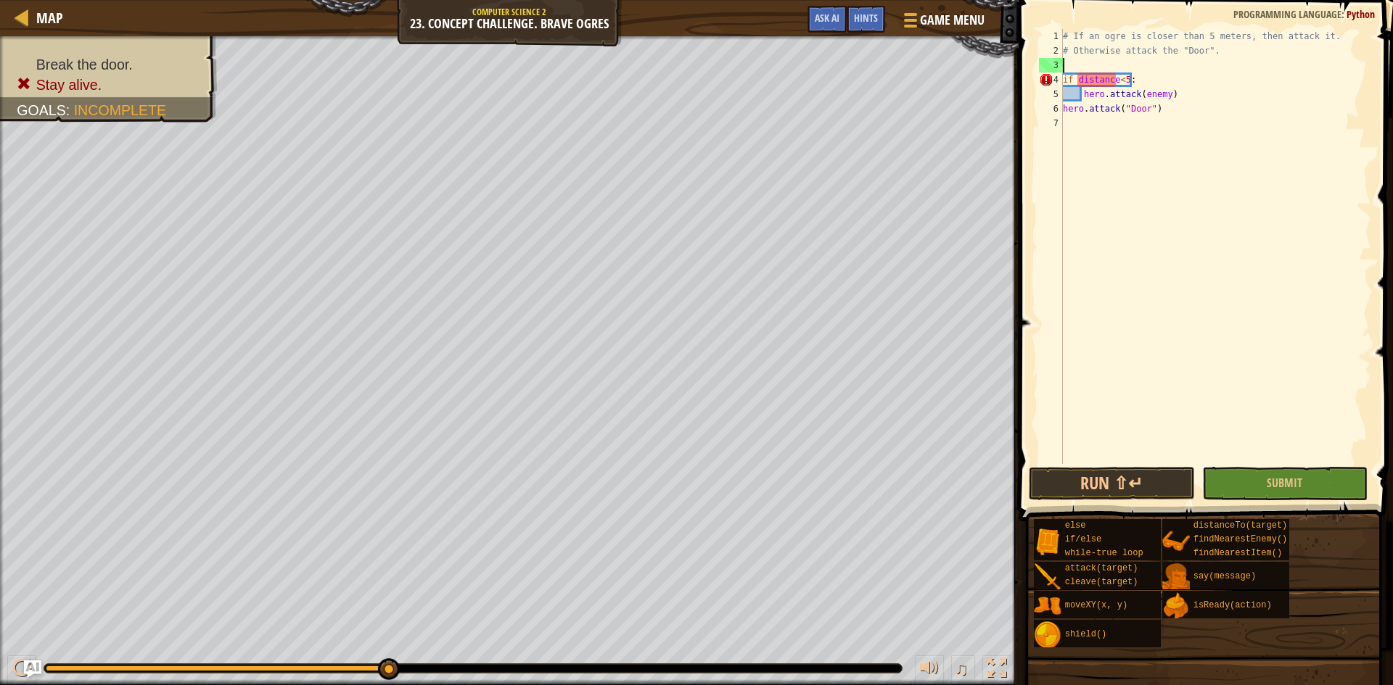
click at [1081, 76] on div "# If an ogre is closer than 5 meters, then attack it. # Otherwise attack the "D…" at bounding box center [1215, 261] width 311 height 464
click at [1076, 76] on div "# If an ogre is closer than 5 meters, then attack it. # Otherwise attack the "D…" at bounding box center [1215, 261] width 311 height 464
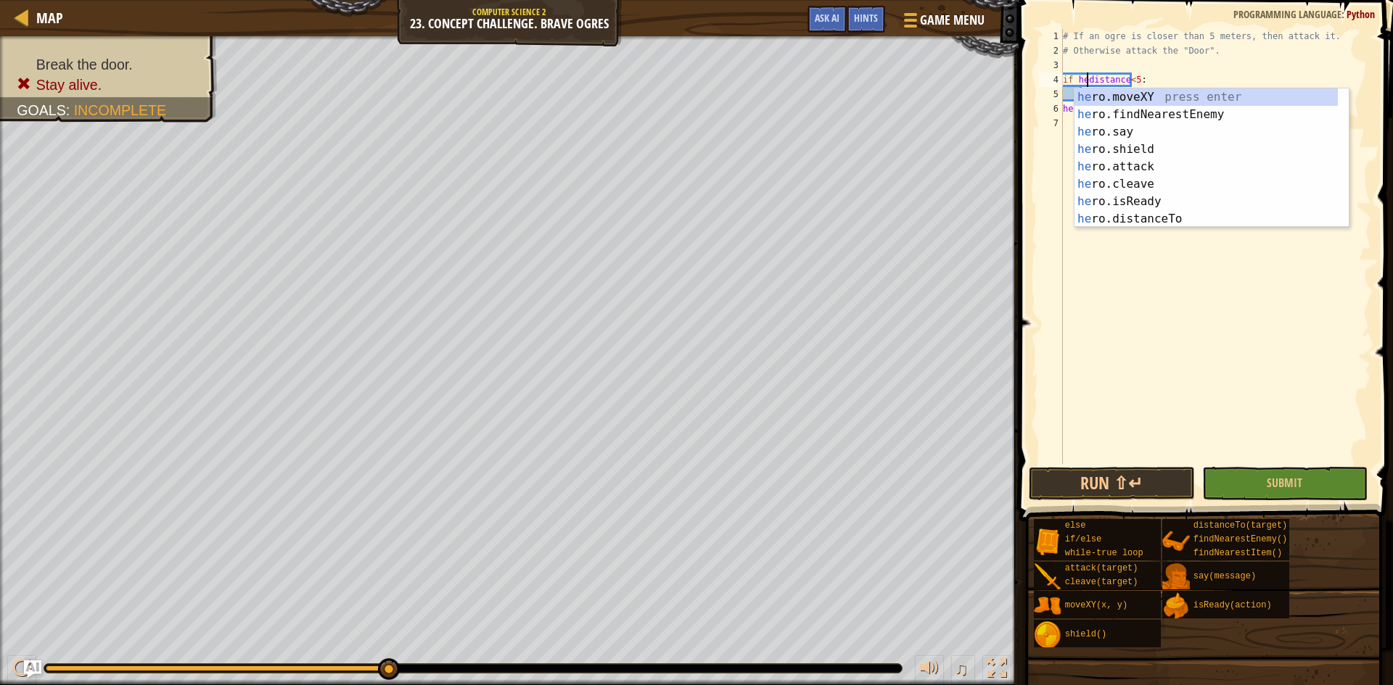
scroll to position [7, 3]
click at [1187, 216] on div "hero .moveXY press enter hero .findNearestEnemy press enter hero .say press ent…" at bounding box center [1205, 175] width 263 height 174
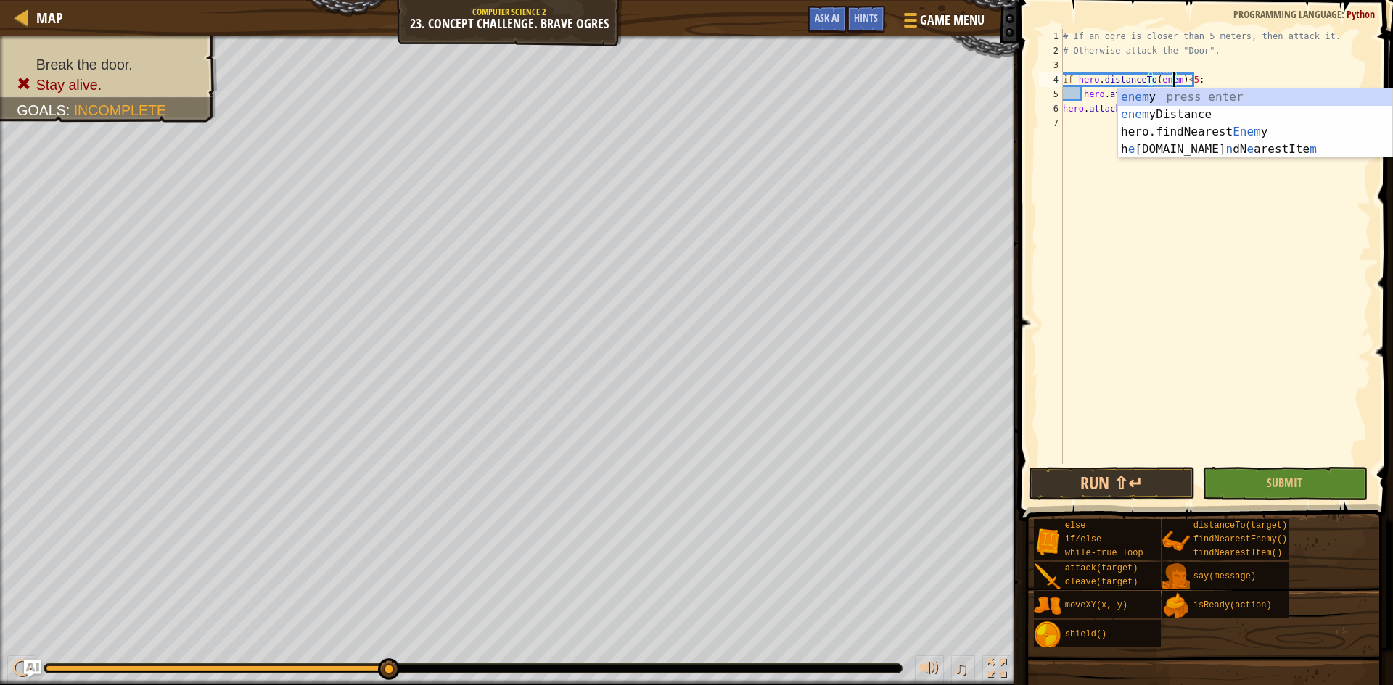
type textarea "if hero.distanceTo(enemy)<5:"
click at [1156, 257] on div "# If an ogre is closer than 5 meters, then attack it. # Otherwise attack the "D…" at bounding box center [1215, 261] width 311 height 464
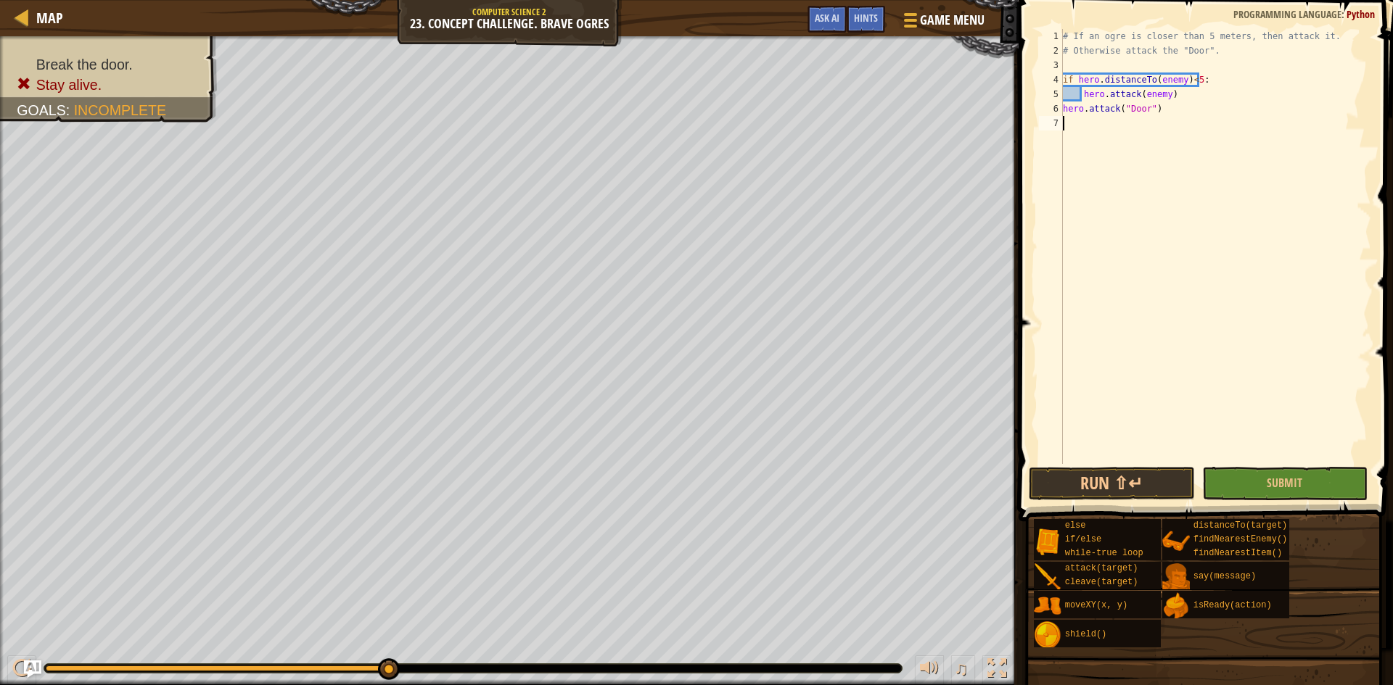
scroll to position [7, 0]
click at [1145, 481] on button "Run ⇧↵" at bounding box center [1111, 483] width 166 height 33
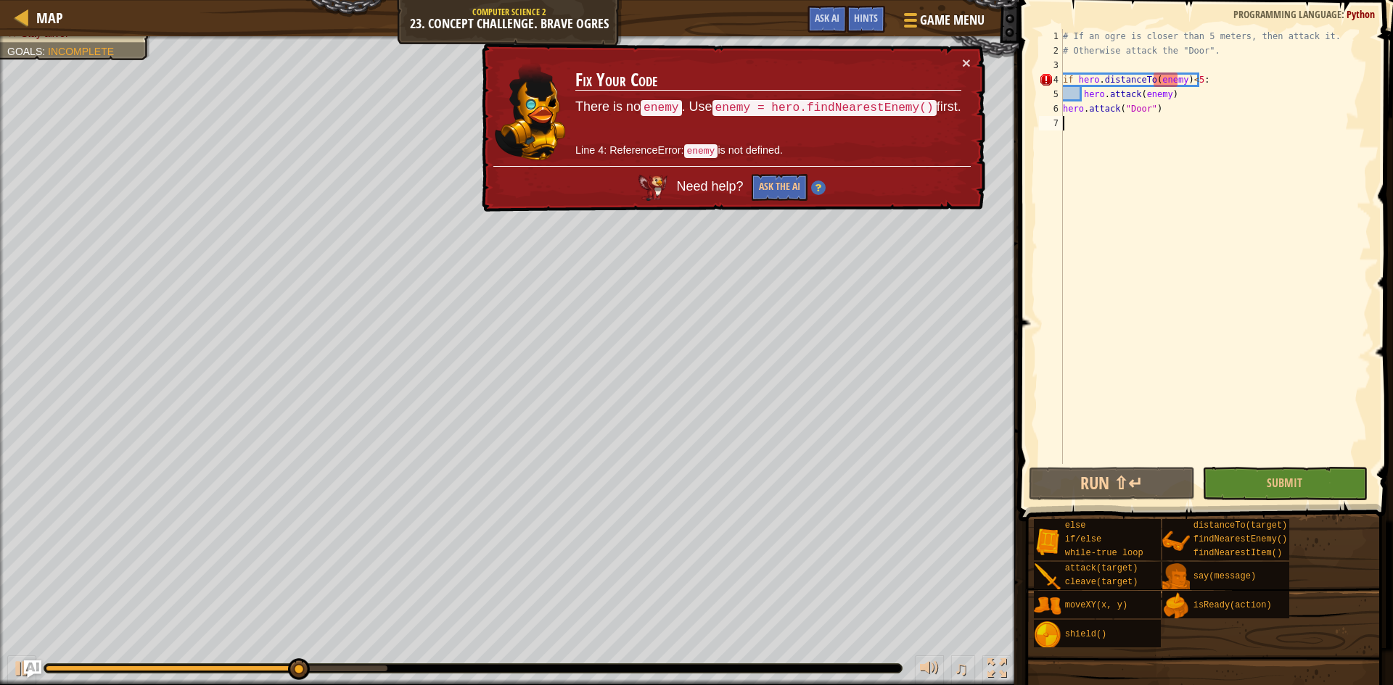
click at [1176, 81] on div "# If an ogre is closer than 5 meters, then attack it. # Otherwise attack the "D…" at bounding box center [1215, 261] width 311 height 464
click at [1176, 83] on div "# If an ogre is closer than 5 meters, then attack it. # Otherwise attack the "D…" at bounding box center [1215, 261] width 311 height 464
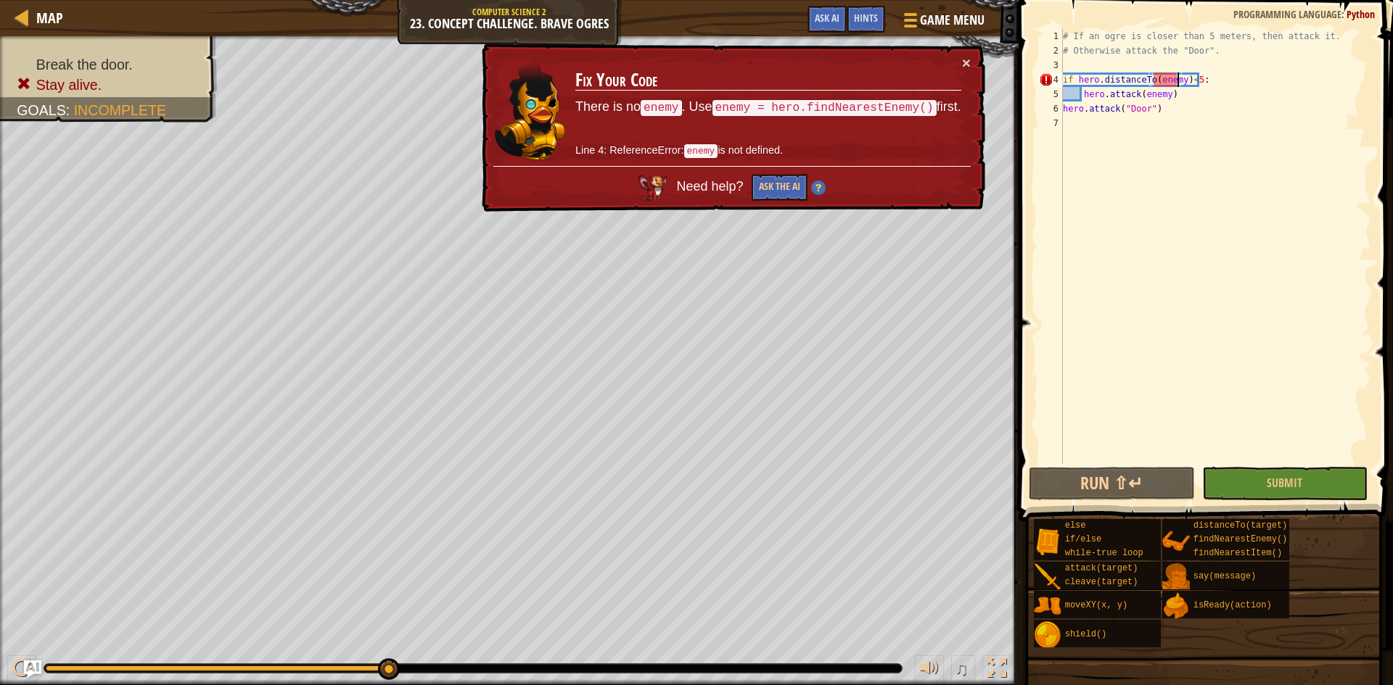
scroll to position [7, 10]
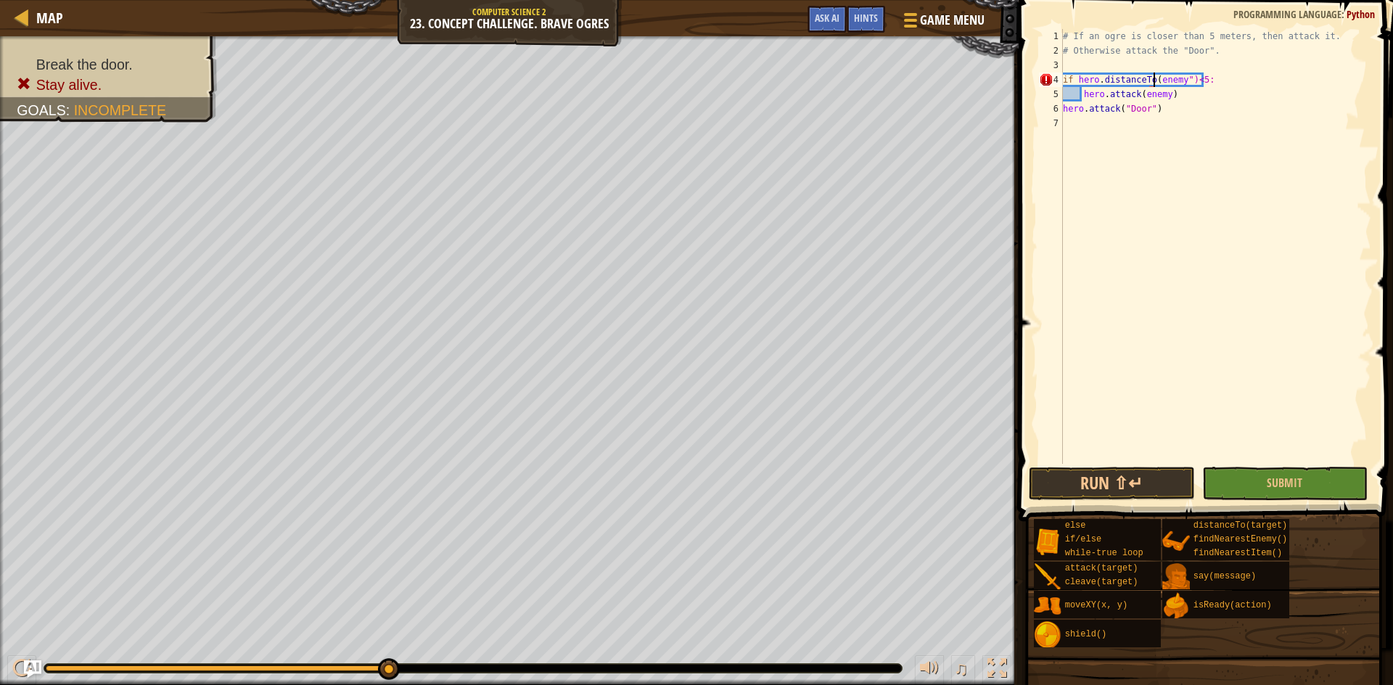
click at [1155, 78] on div "# If an ogre is closer than 5 meters, then attack it. # Otherwise attack the "D…" at bounding box center [1215, 261] width 311 height 464
click at [1116, 484] on button "Run ⇧↵" at bounding box center [1111, 483] width 166 height 33
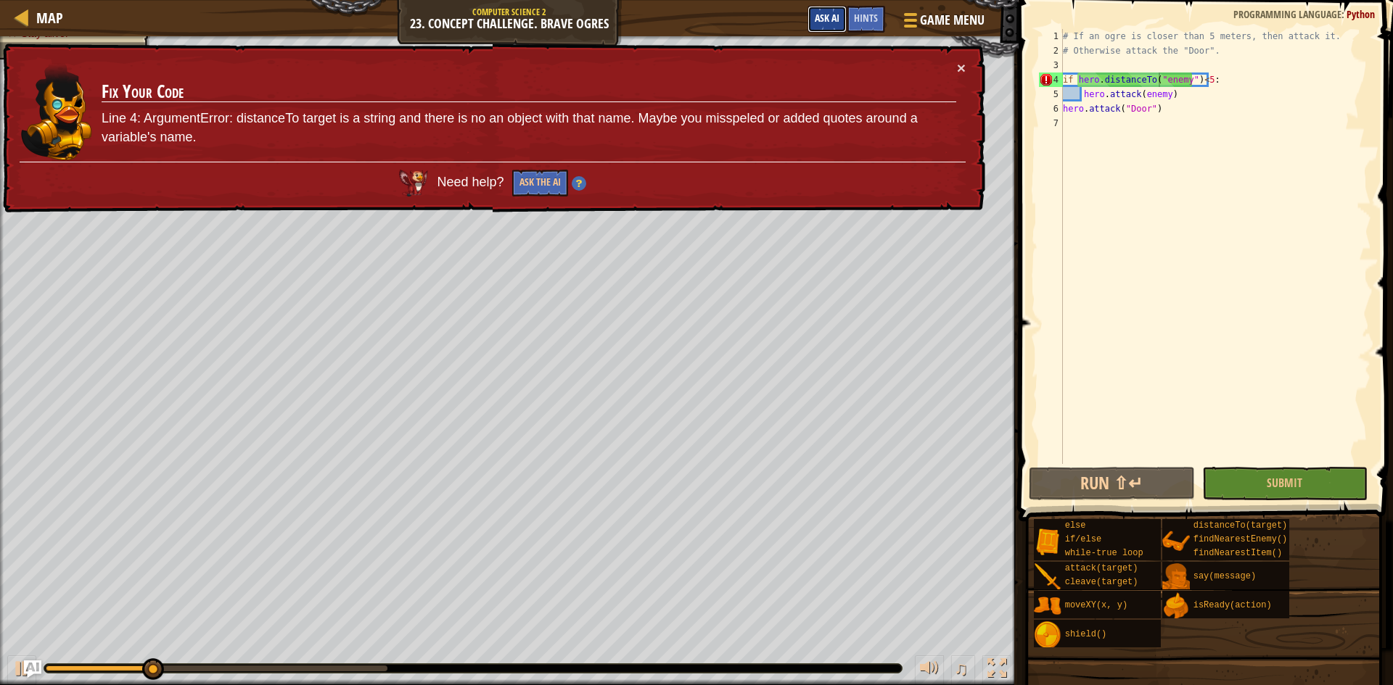
click at [835, 18] on span "Ask AI" at bounding box center [827, 18] width 25 height 14
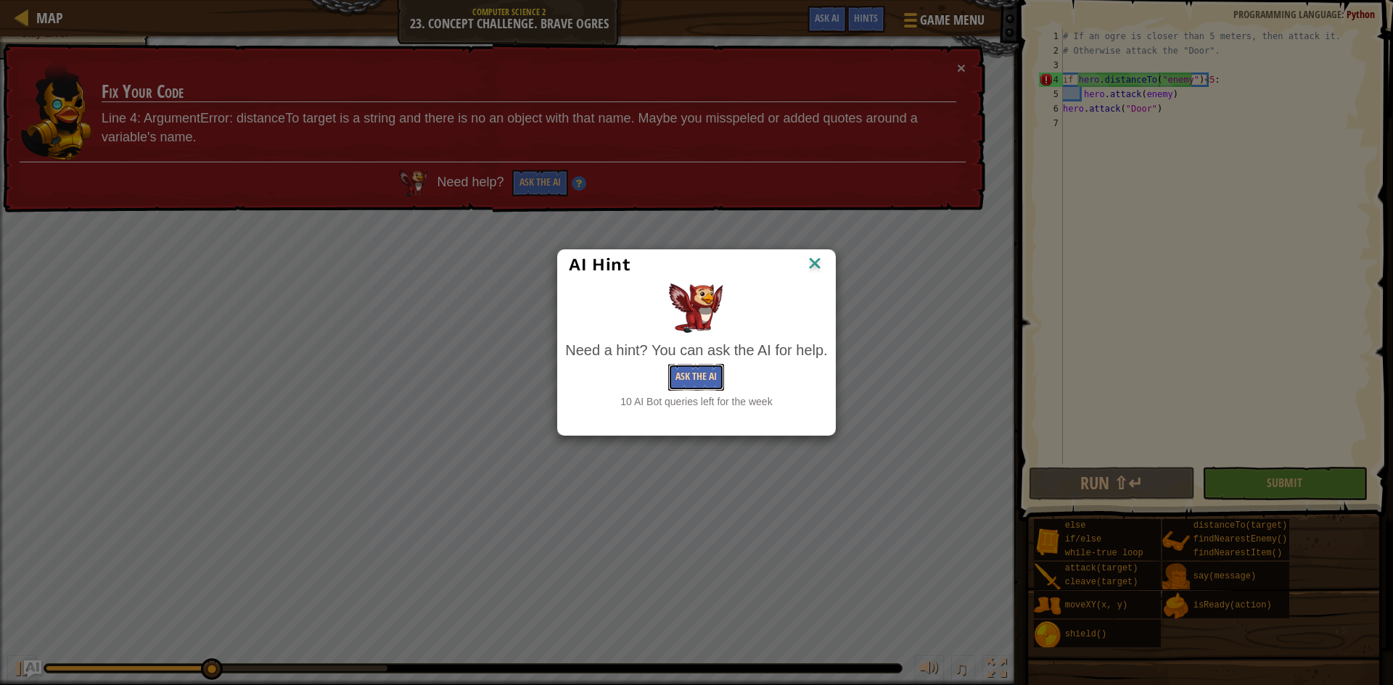
click at [694, 376] on button "Ask the AI" at bounding box center [696, 377] width 56 height 27
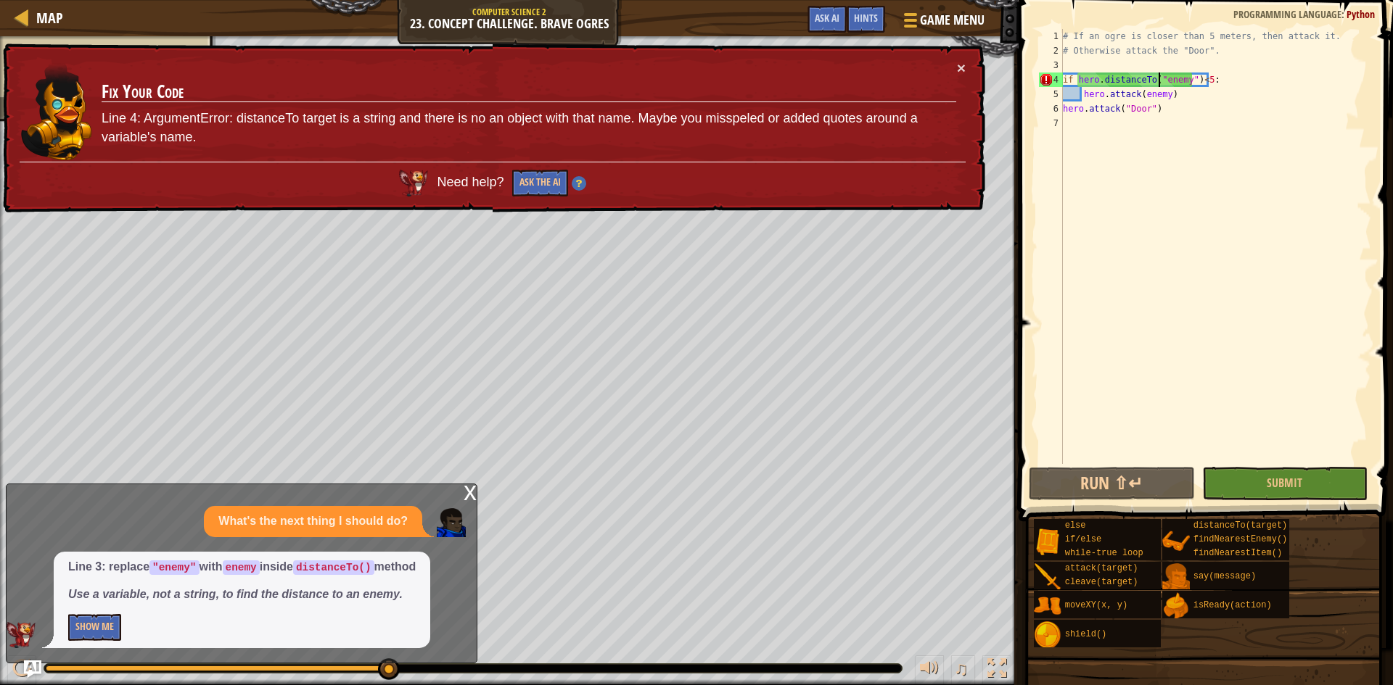
click at [125, 628] on p "Show Me" at bounding box center [241, 627] width 347 height 27
drag, startPoint x: 115, startPoint y: 629, endPoint x: 136, endPoint y: 630, distance: 21.8
click at [116, 630] on button "Show Me" at bounding box center [94, 627] width 53 height 27
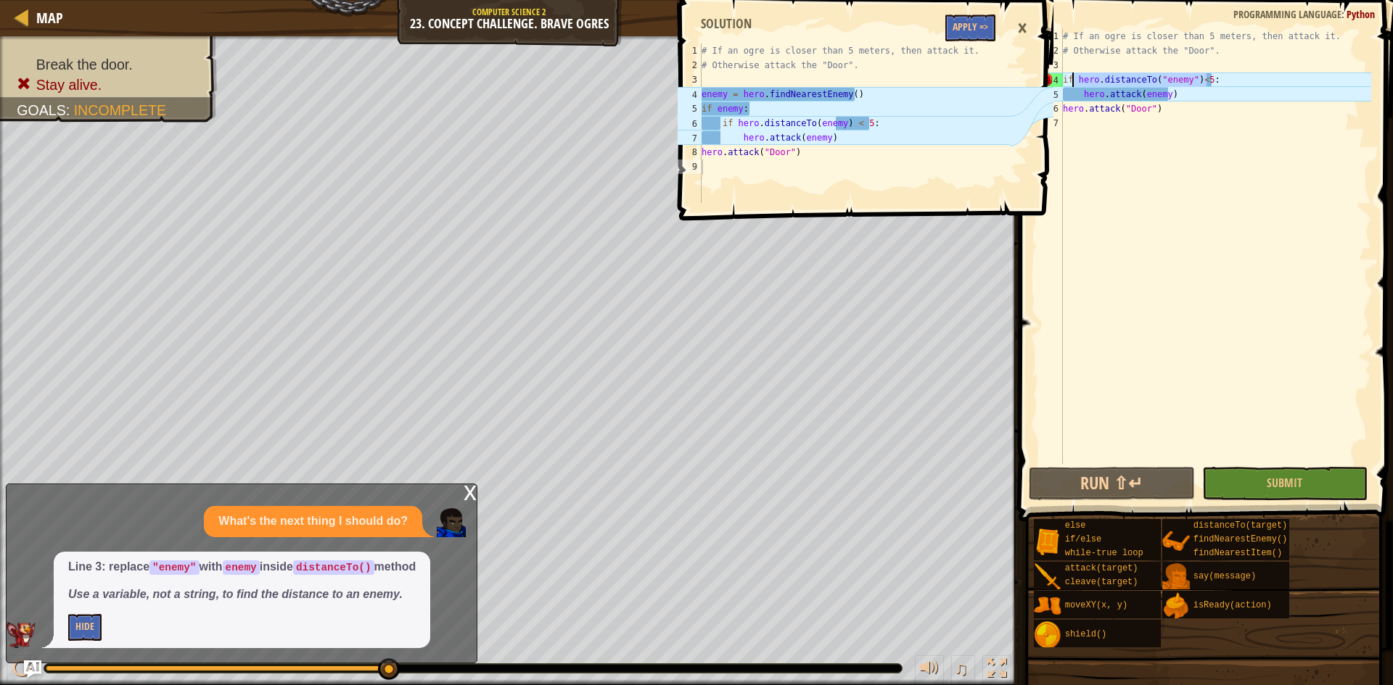
drag, startPoint x: 1227, startPoint y: 75, endPoint x: 1074, endPoint y: 85, distance: 153.3
click at [1074, 85] on div "# If an ogre is closer than 5 meters, then attack it. # Otherwise attack the "D…" at bounding box center [1215, 261] width 311 height 464
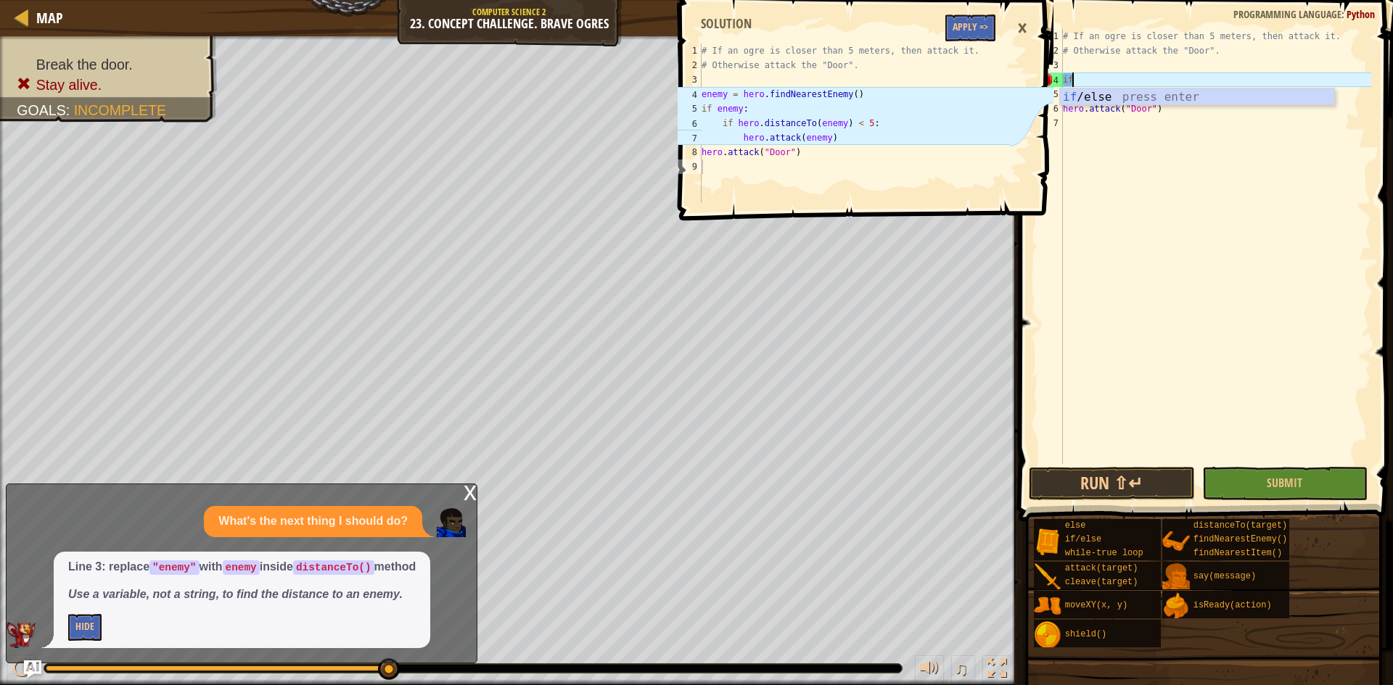
type textarea "i"
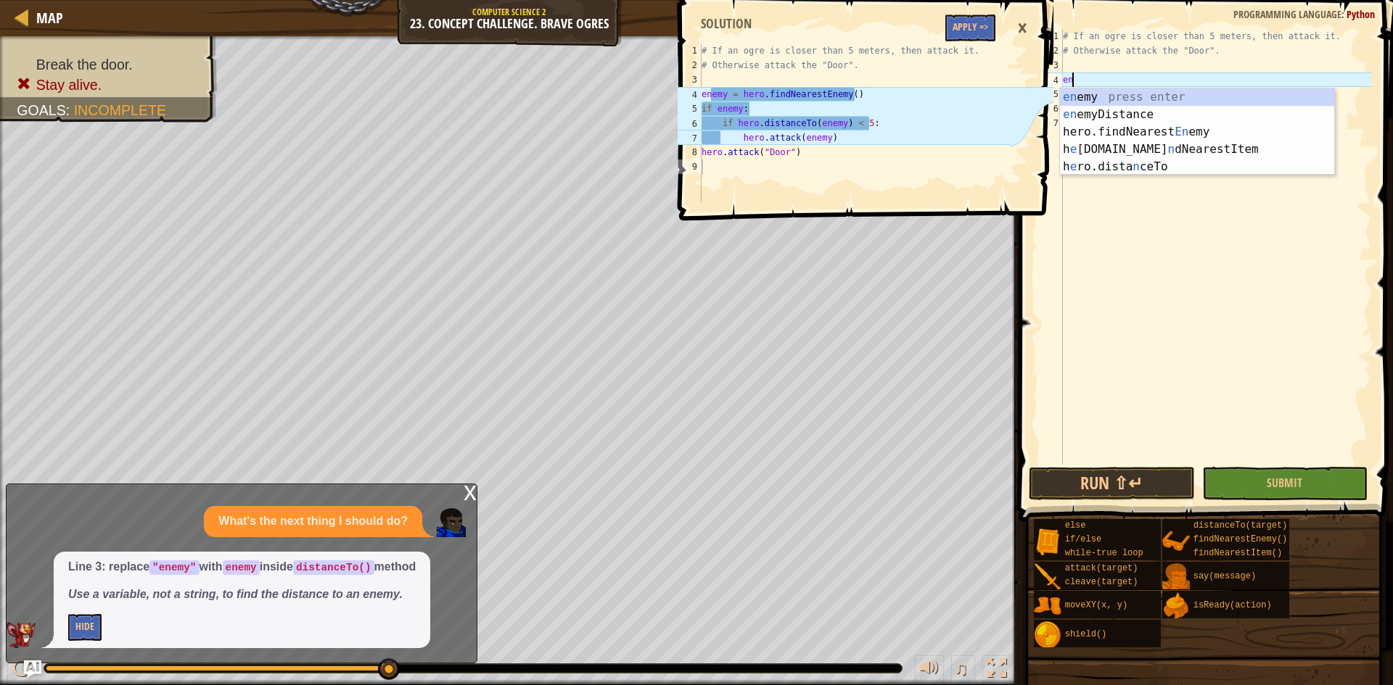
type textarea "ene"
click at [1174, 137] on div "ene my press enter ene myDistance press enter hero.findNearest Ene my press ent…" at bounding box center [1197, 149] width 274 height 122
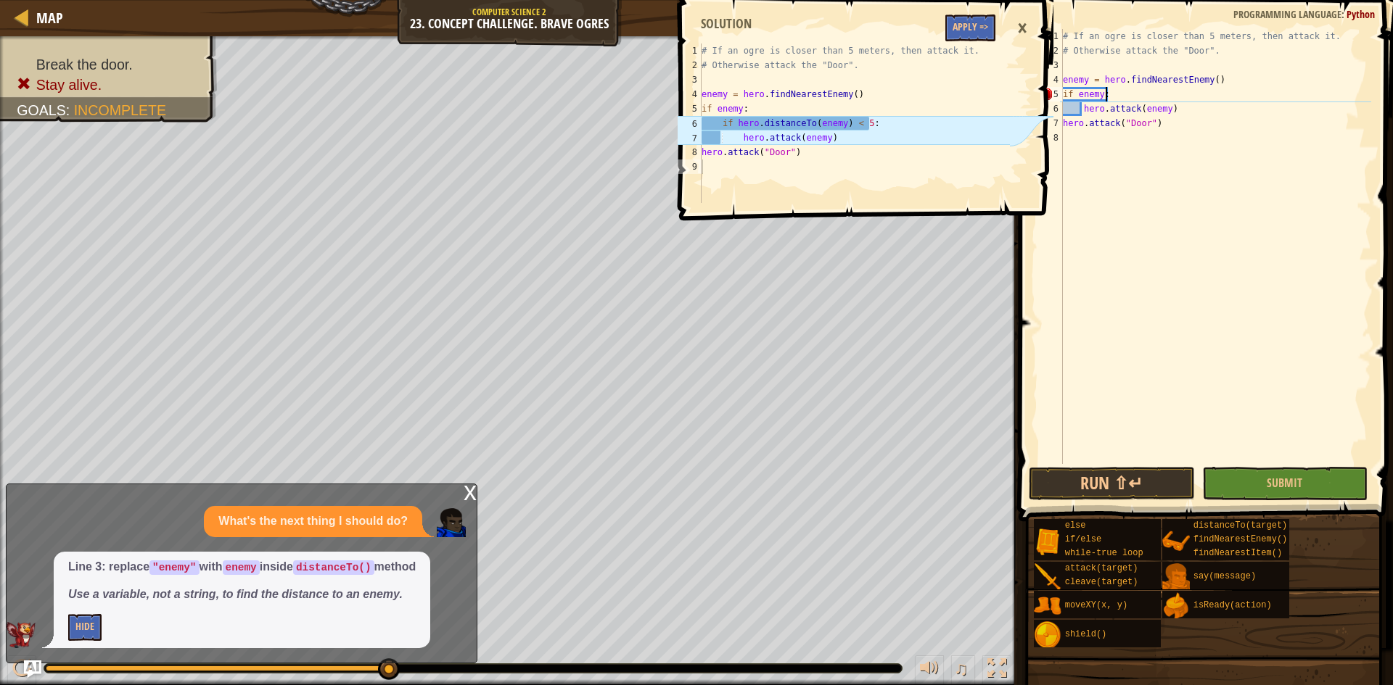
scroll to position [7, 3]
drag, startPoint x: 1175, startPoint y: 110, endPoint x: 1083, endPoint y: 109, distance: 92.1
click at [1083, 109] on div "# If an ogre is closer than 5 meters, then attack it. # Otherwise attack the "D…" at bounding box center [1215, 261] width 311 height 464
type textarea "hero.attack(enemy)"
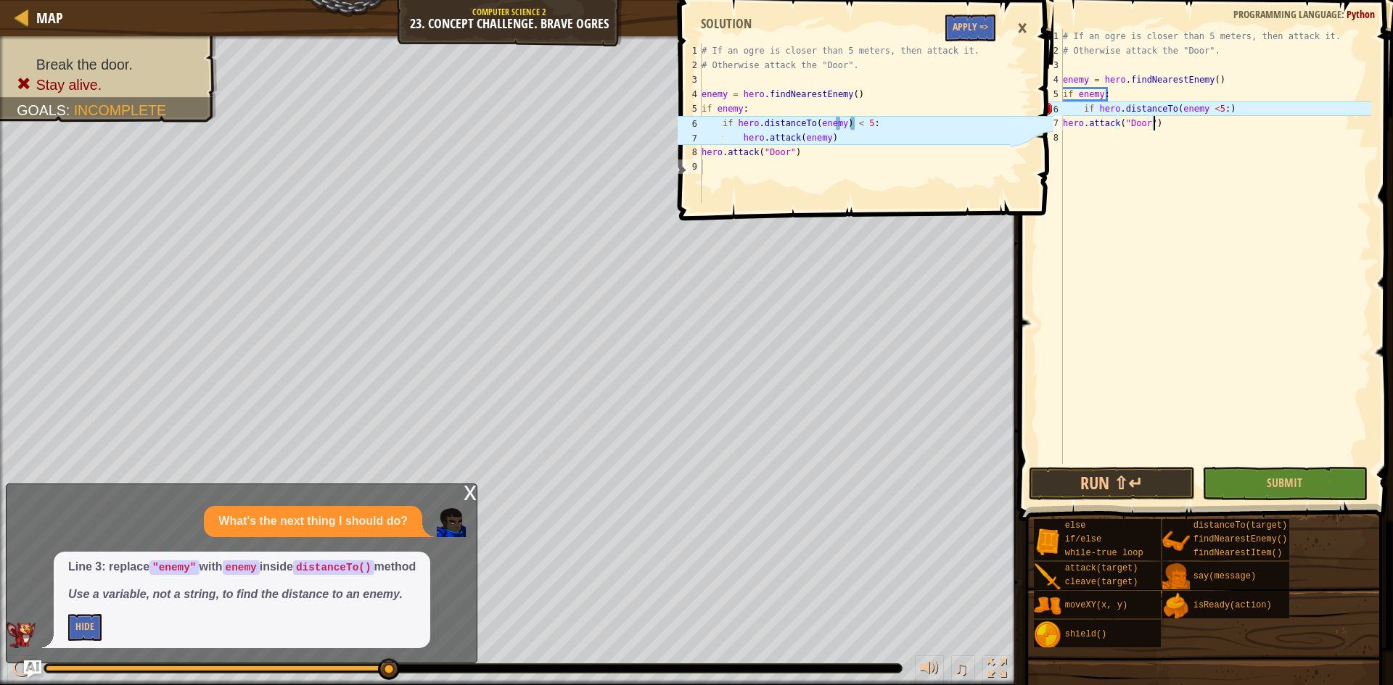
click at [1241, 116] on div "# If an ogre is closer than 5 meters, then attack it. # Otherwise attack the "D…" at bounding box center [1215, 261] width 311 height 464
click at [1238, 111] on div "# If an ogre is closer than 5 meters, then attack it. # Otherwise attack the "D…" at bounding box center [1215, 261] width 311 height 464
click at [1195, 112] on div "# If an ogre is closer than 5 meters, then attack it. # Otherwise attack the "D…" at bounding box center [1215, 261] width 311 height 464
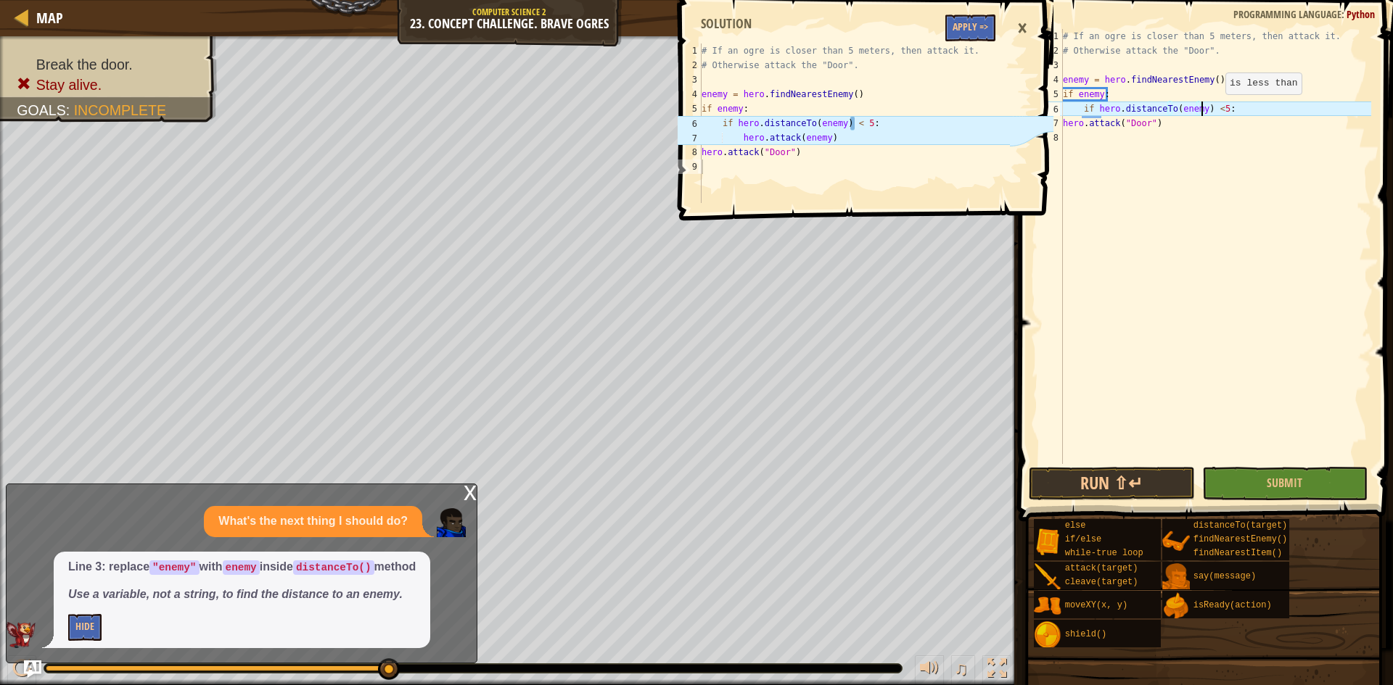
click at [1213, 109] on div "# If an ogre is closer than 5 meters, then attack it. # Otherwise attack the "D…" at bounding box center [1215, 261] width 311 height 464
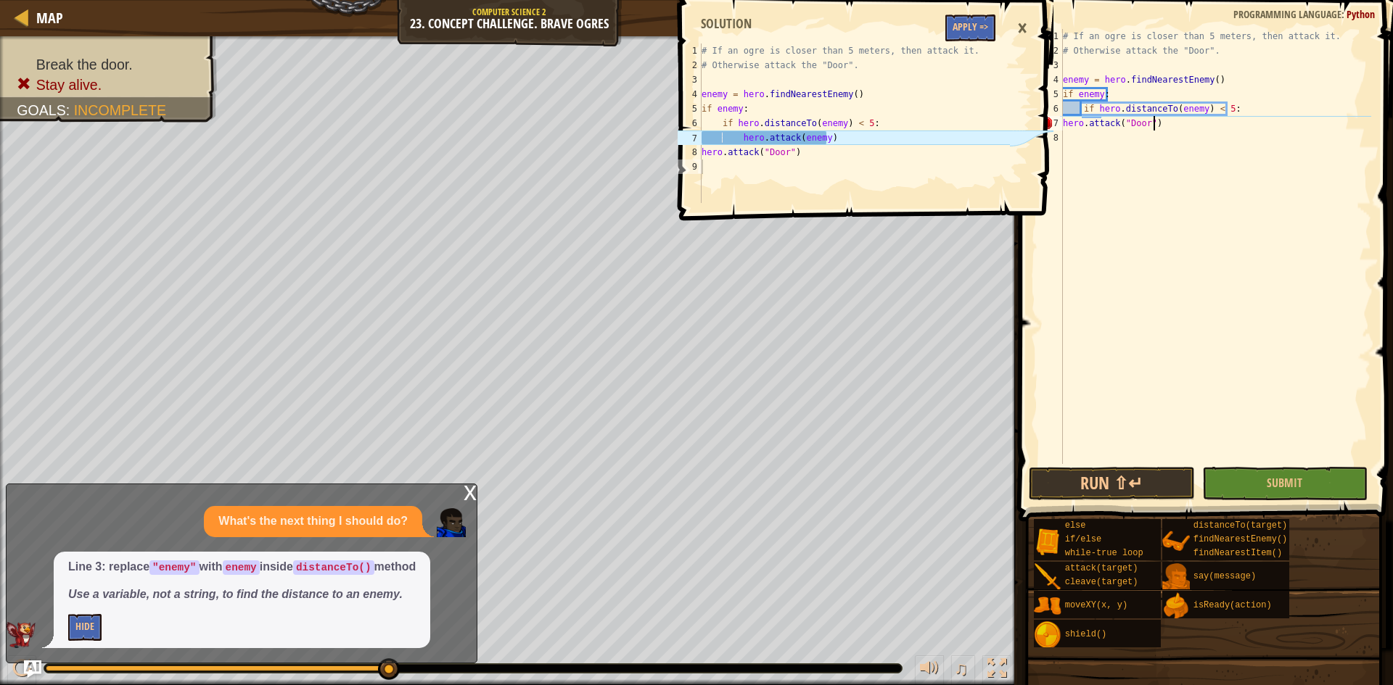
click at [1167, 129] on div "# If an ogre is closer than 5 meters, then attack it. # Otherwise attack the "D…" at bounding box center [1215, 261] width 311 height 464
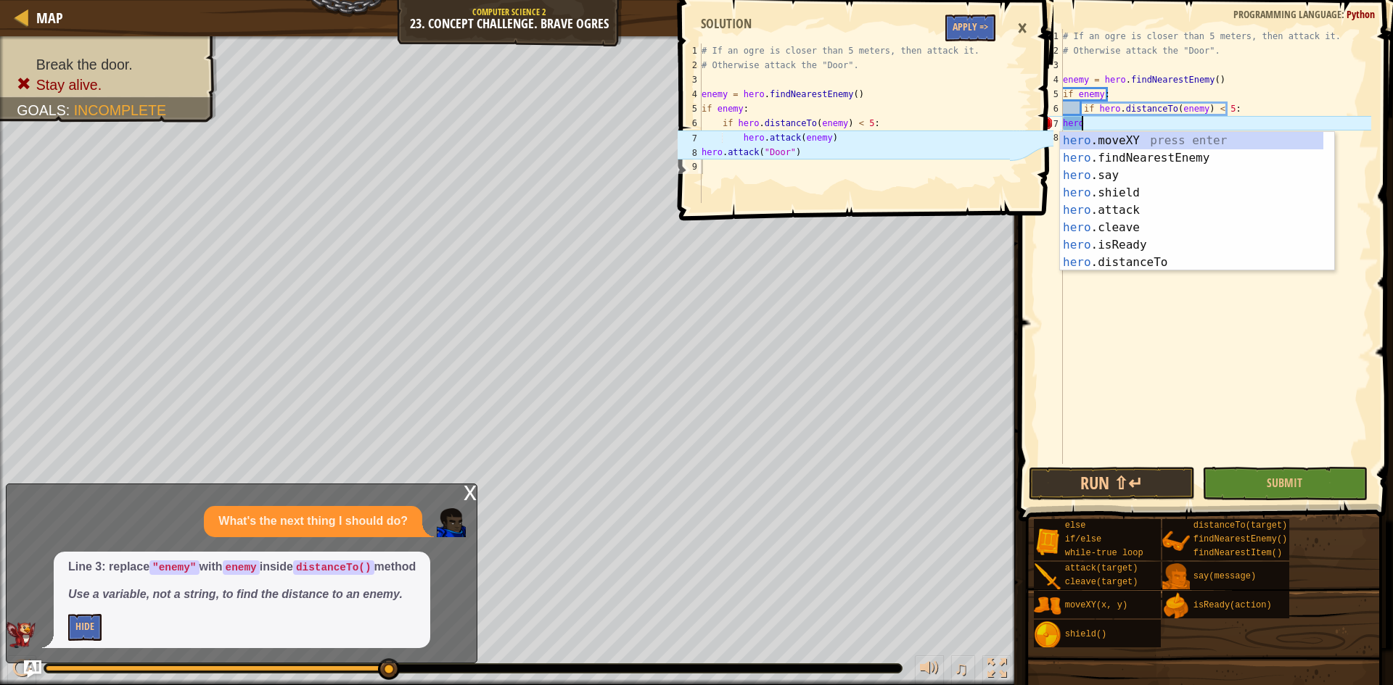
scroll to position [7, 0]
type textarea "h"
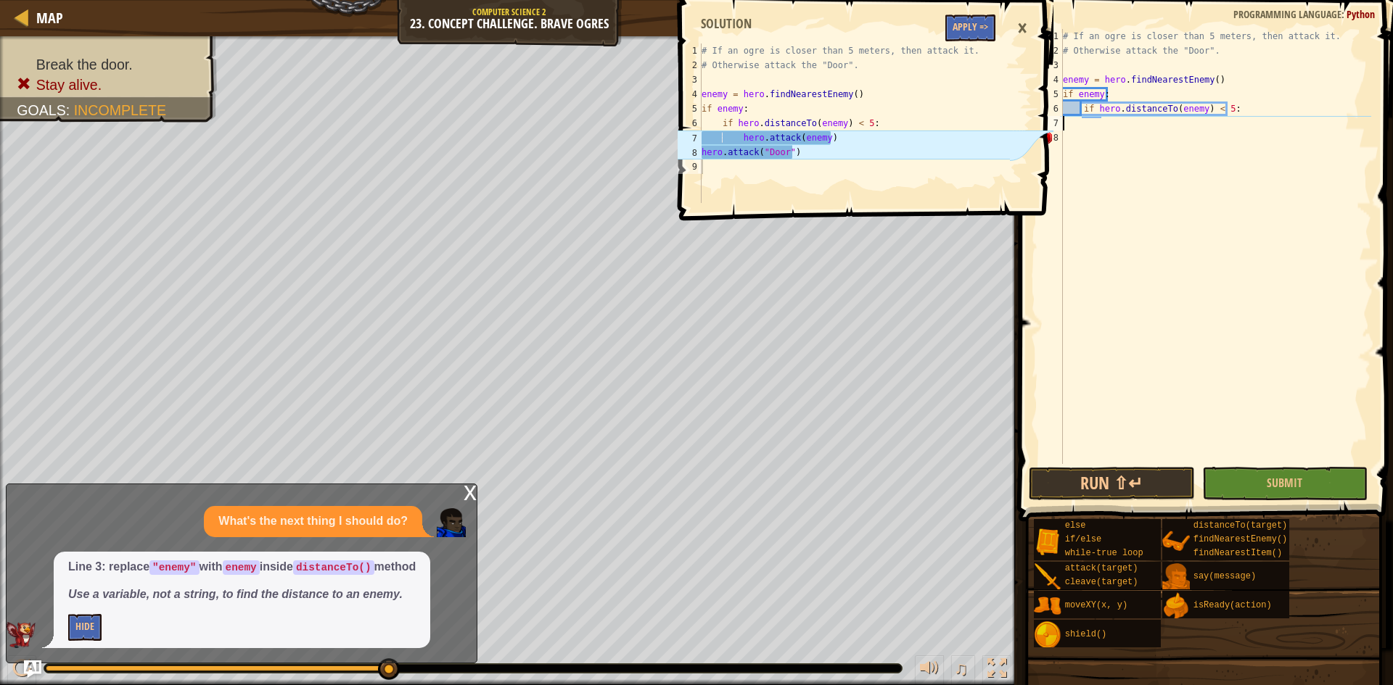
click at [1234, 115] on div "# If an ogre is closer than 5 meters, then attack it. # Otherwise attack the "D…" at bounding box center [1215, 261] width 311 height 464
type textarea "if hero.distanceTo(enemy) < 5:"
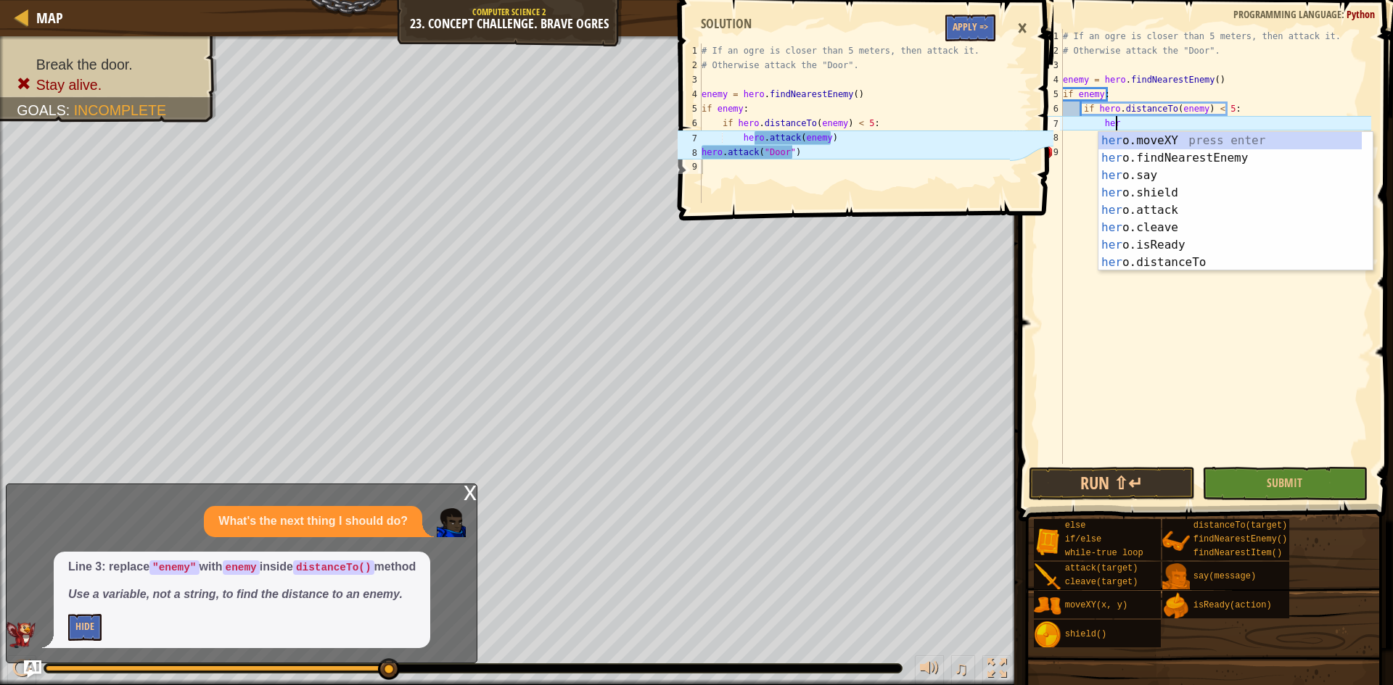
scroll to position [7, 4]
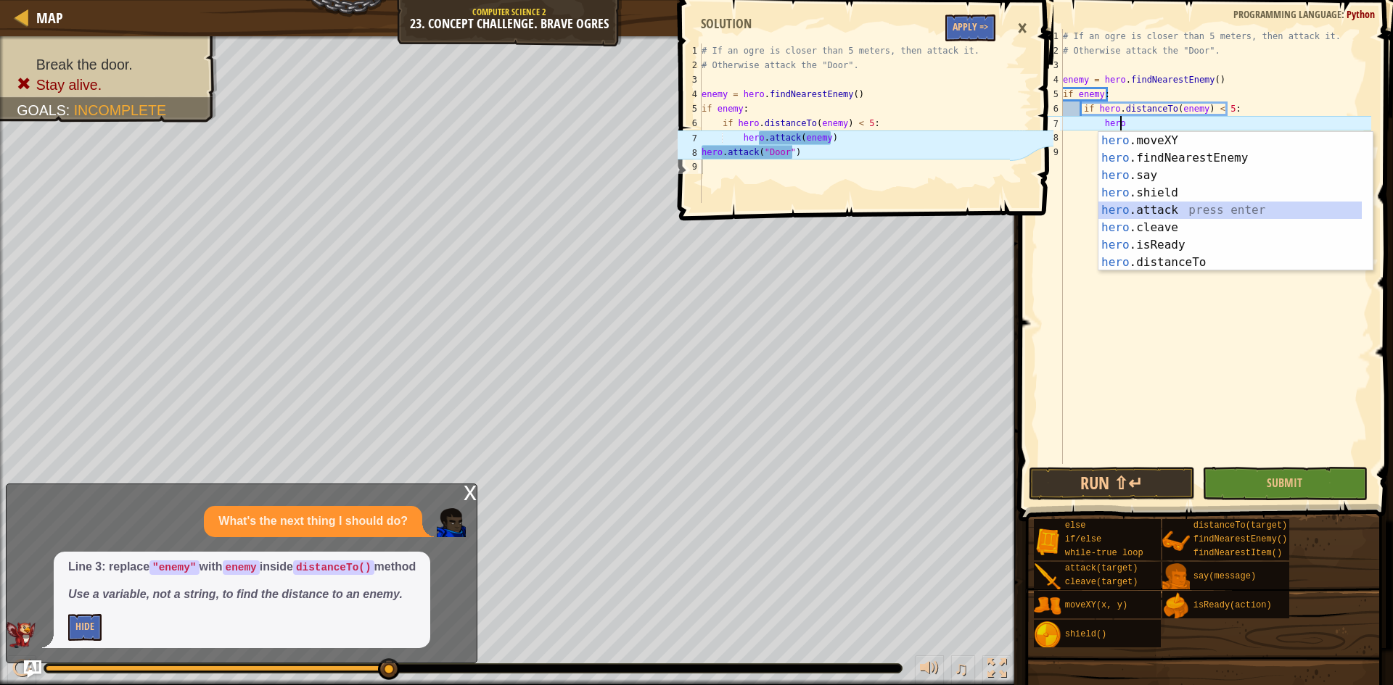
click at [1195, 207] on div "hero .moveXY press enter hero .findNearestEnemy press enter hero .say press ent…" at bounding box center [1229, 219] width 263 height 174
type textarea "hero.attack(enemy)"
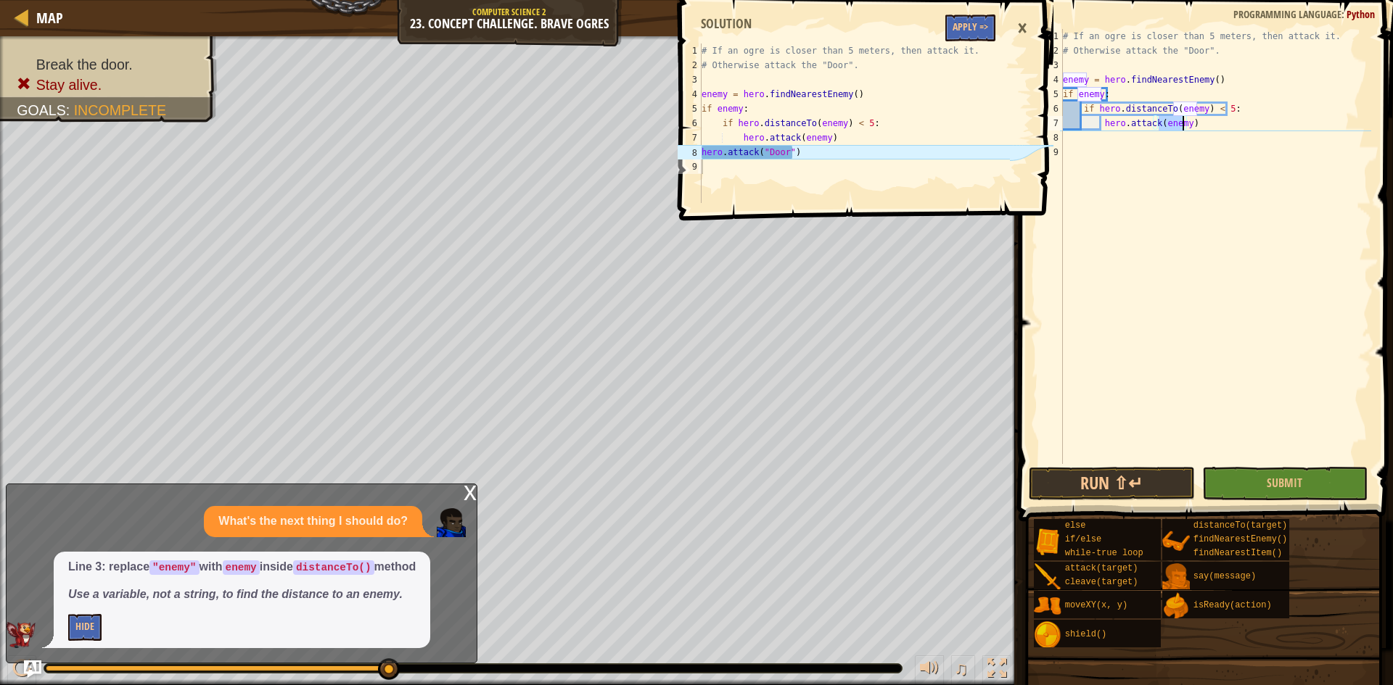
click at [1203, 129] on div "# If an ogre is closer than 5 meters, then attack it. # Otherwise attack the "D…" at bounding box center [1215, 261] width 311 height 464
click at [1166, 149] on div "# If an ogre is closer than 5 meters, then attack it. # Otherwise attack the "D…" at bounding box center [1215, 261] width 311 height 464
click at [1156, 139] on div "# If an ogre is closer than 5 meters, then attack it. # Otherwise attack the "D…" at bounding box center [1215, 261] width 311 height 464
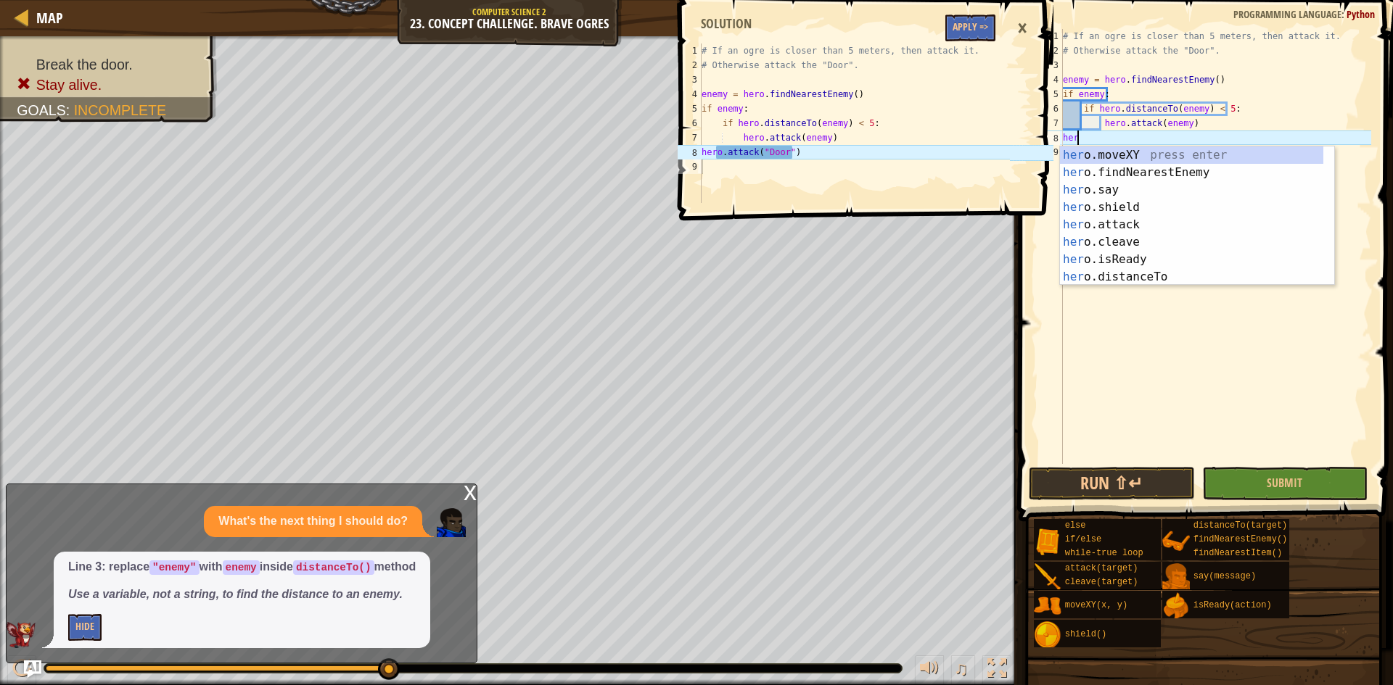
scroll to position [7, 1]
click at [1129, 226] on div "hero .moveXY press enter hero .findNearestEnemy press enter hero .say press ent…" at bounding box center [1191, 234] width 263 height 174
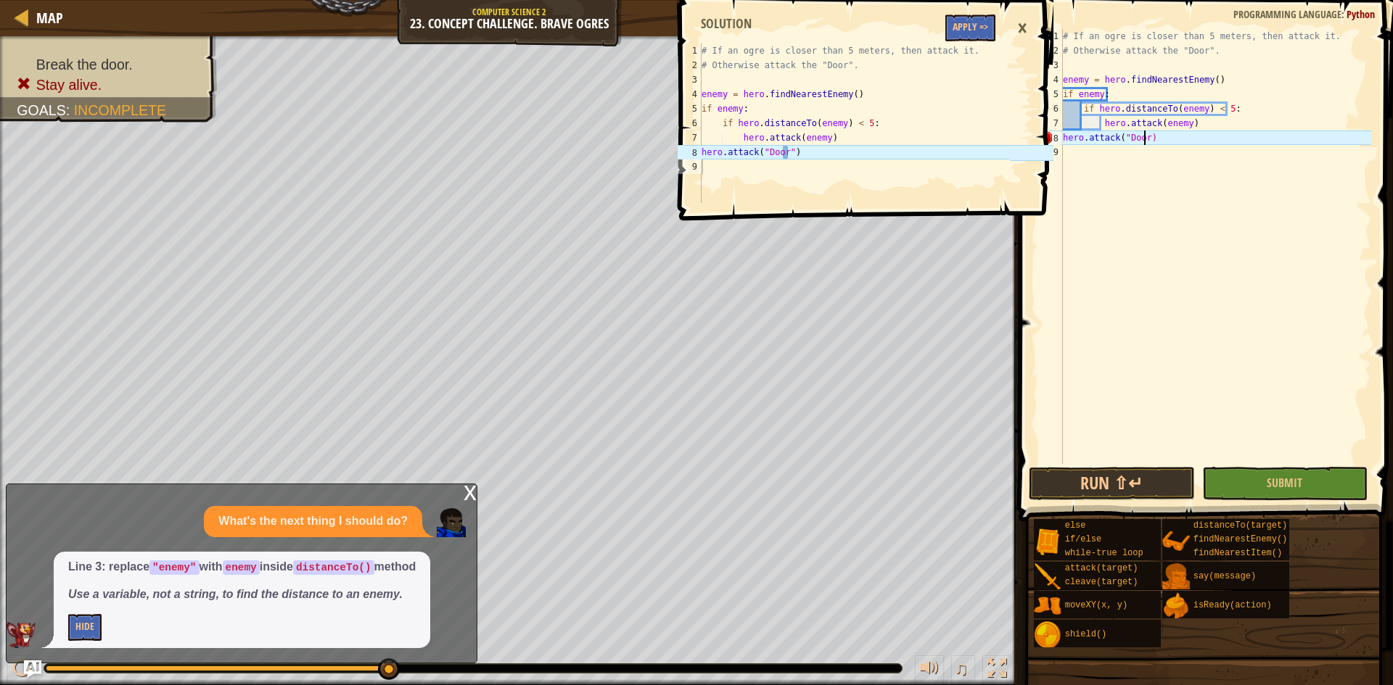
scroll to position [7, 7]
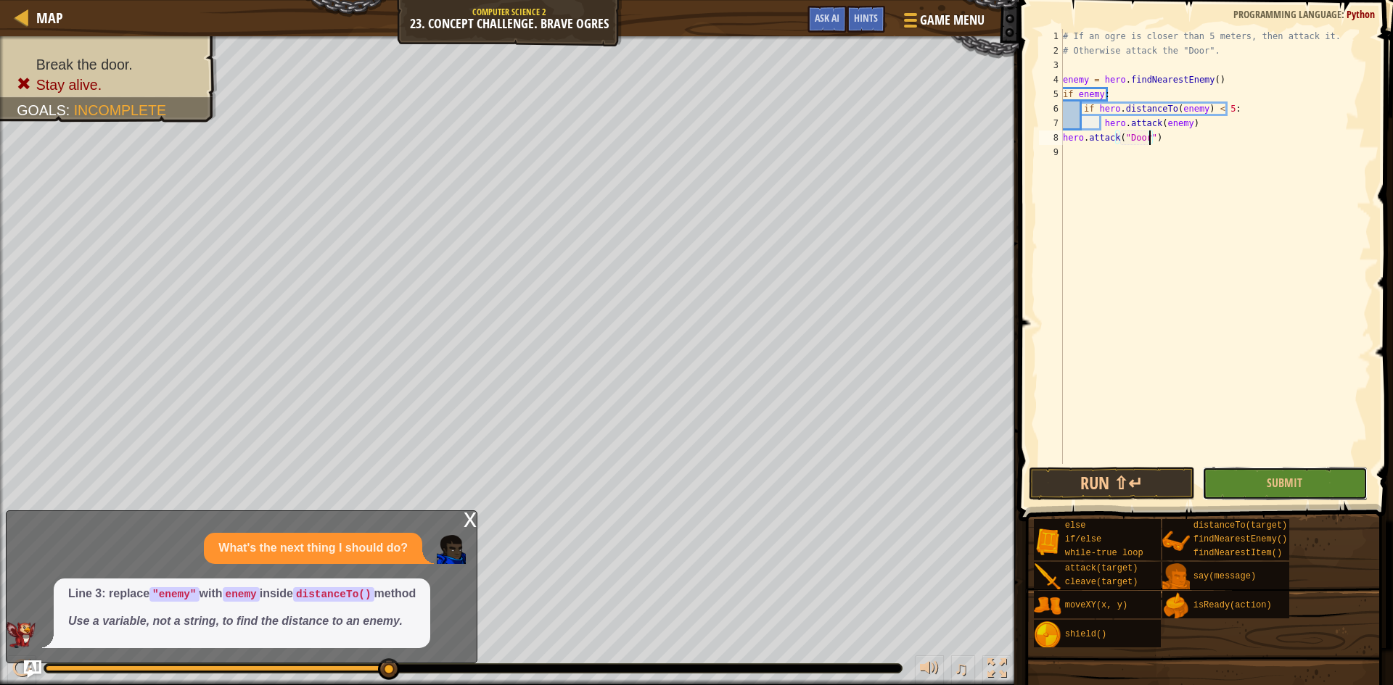
click at [1244, 490] on button "Submit" at bounding box center [1285, 483] width 166 height 33
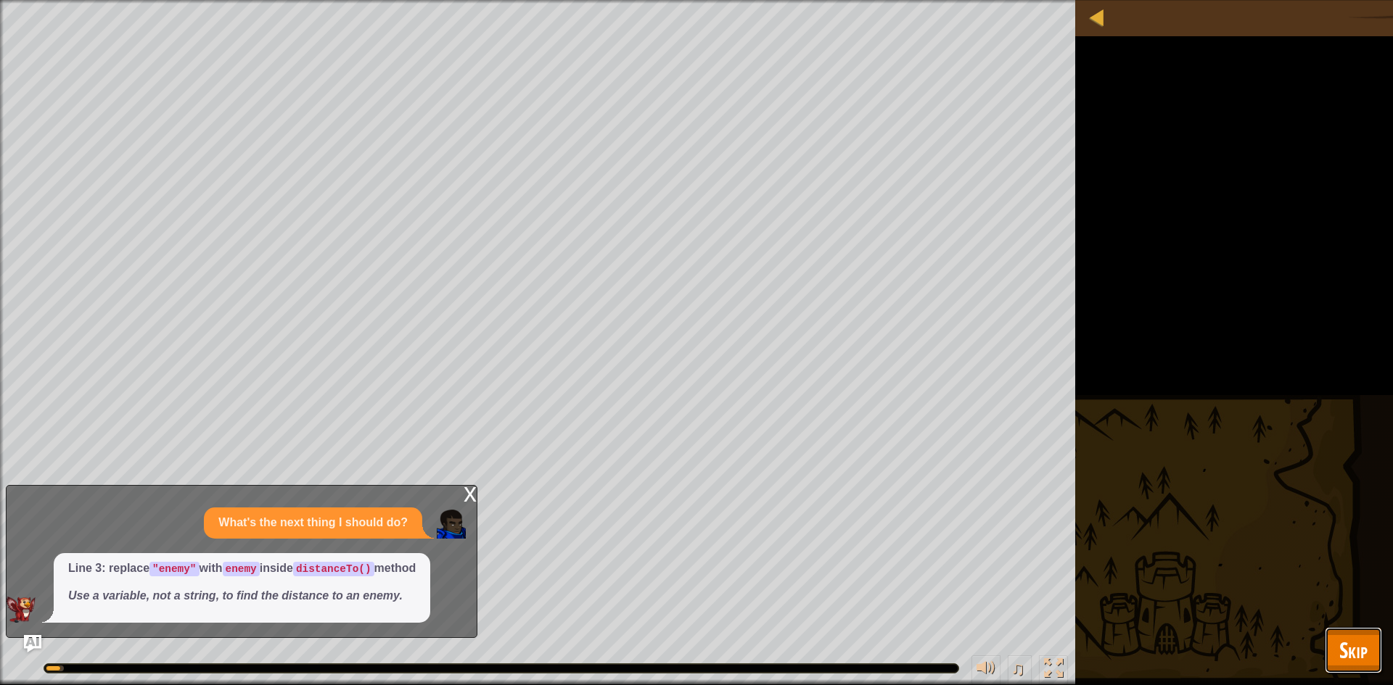
click at [1364, 664] on button "Skip" at bounding box center [1352, 650] width 57 height 46
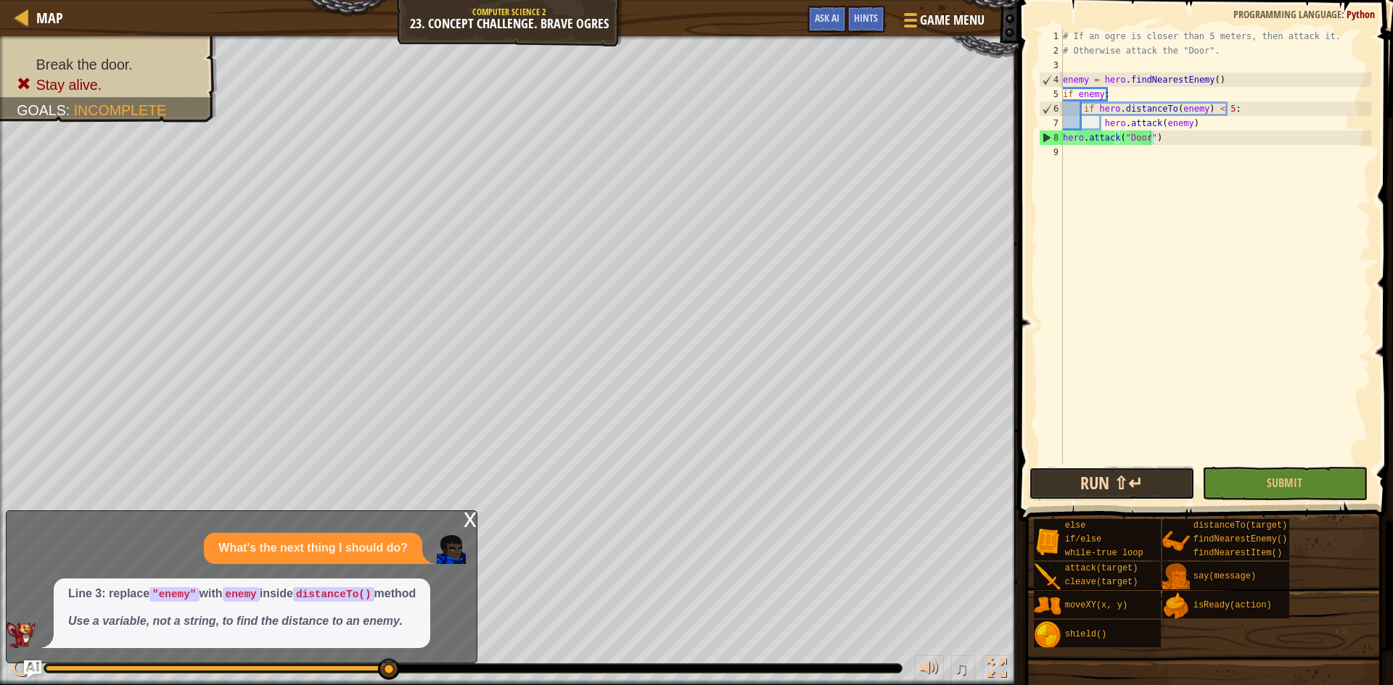
click at [1137, 471] on button "Run ⇧↵" at bounding box center [1111, 483] width 166 height 33
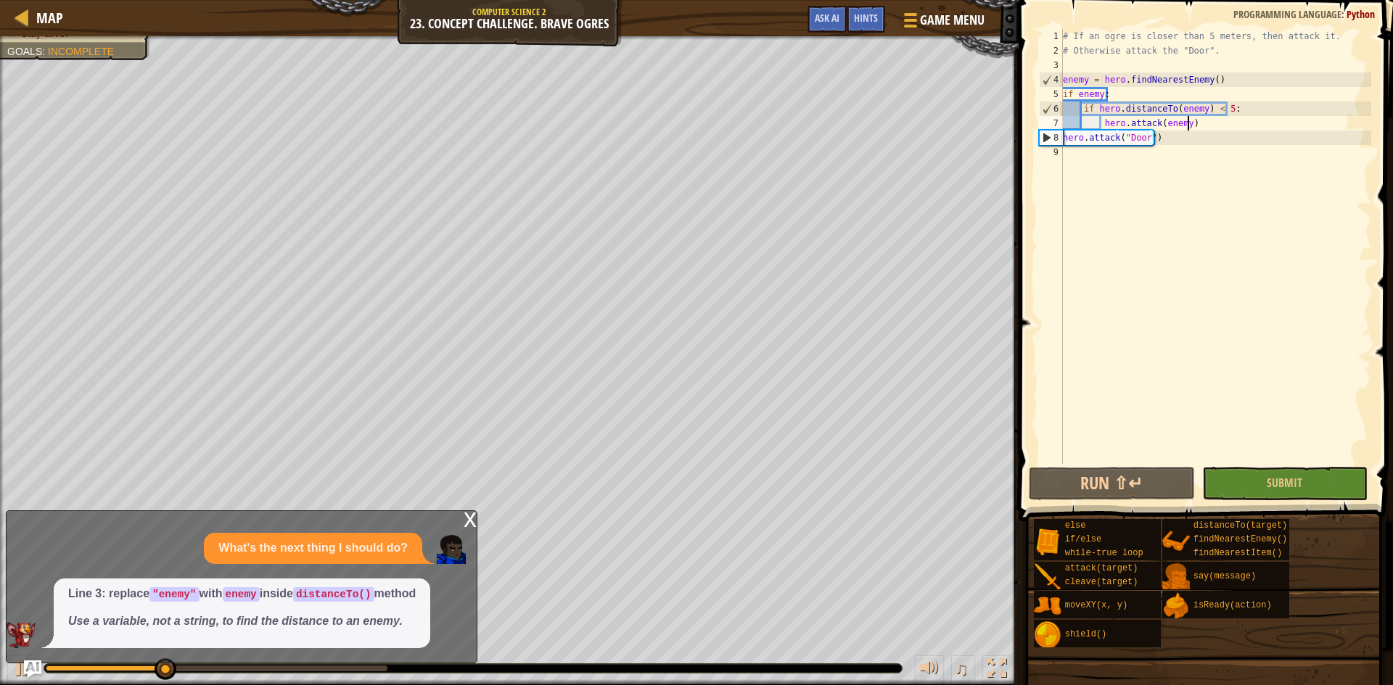
click at [1208, 125] on div "# If an ogre is closer than 5 meters, then attack it. # Otherwise attack the "D…" at bounding box center [1215, 261] width 311 height 464
click at [1155, 120] on div "# If an ogre is closer than 5 meters, then attack it. # Otherwise attack the "D…" at bounding box center [1215, 261] width 311 height 464
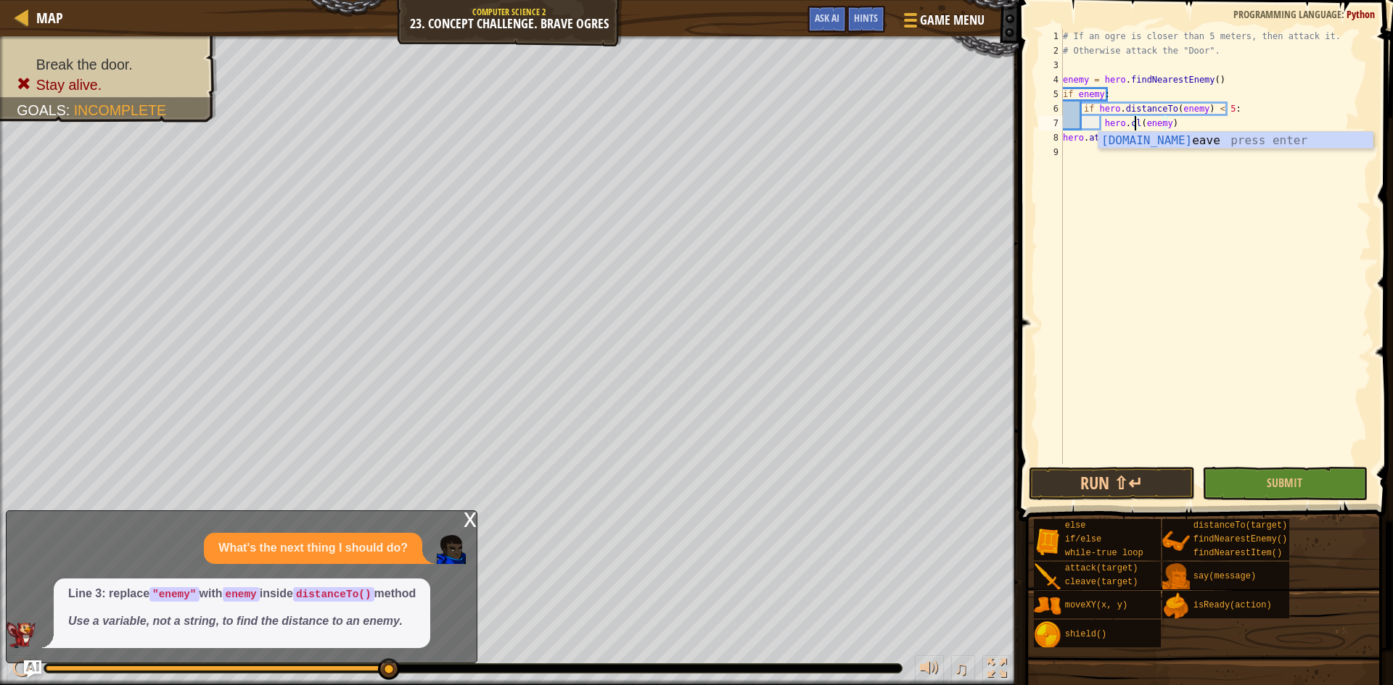
click at [1201, 147] on div "hero.cl eave press enter" at bounding box center [1235, 158] width 274 height 52
drag, startPoint x: 1224, startPoint y: 121, endPoint x: 1187, endPoint y: 125, distance: 37.2
click at [1187, 125] on div "# If an ogre is closer than 5 meters, then attack it. # Otherwise attack the "D…" at bounding box center [1215, 261] width 311 height 464
click at [1220, 497] on button "Submit" at bounding box center [1285, 483] width 166 height 33
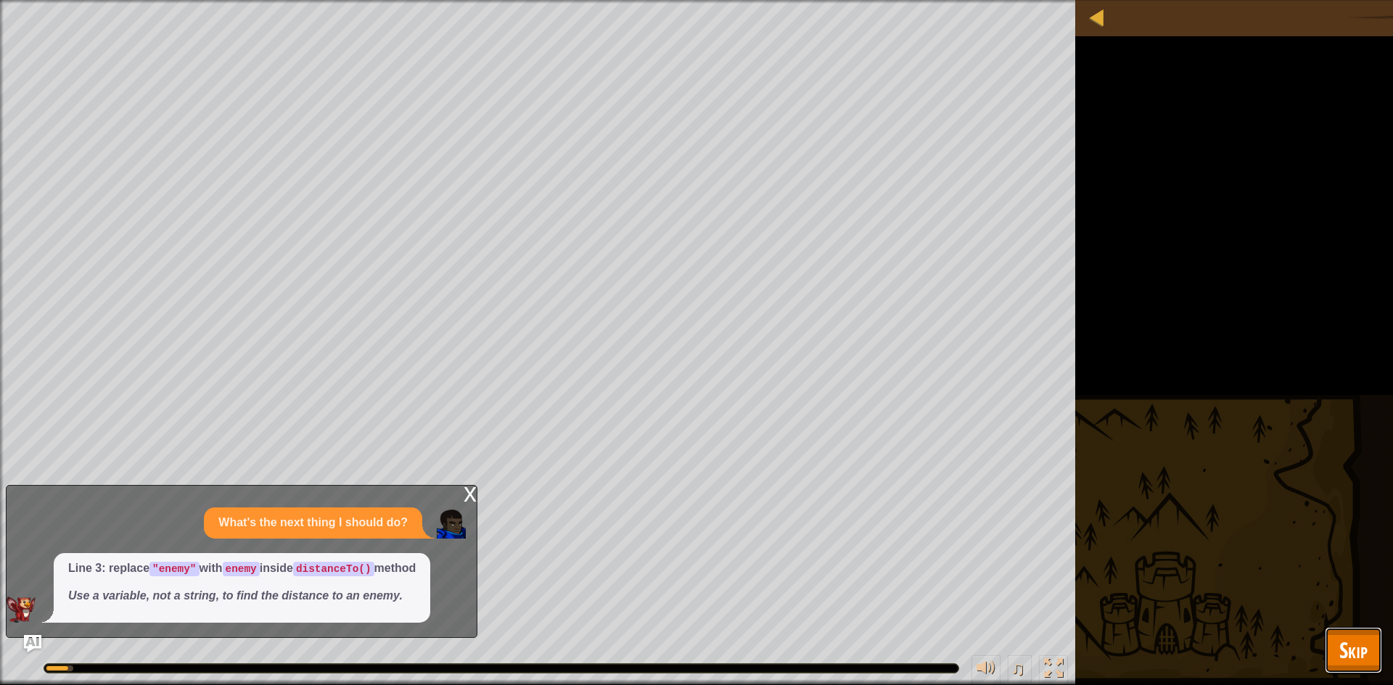
click at [1340, 630] on button "Skip" at bounding box center [1352, 650] width 57 height 46
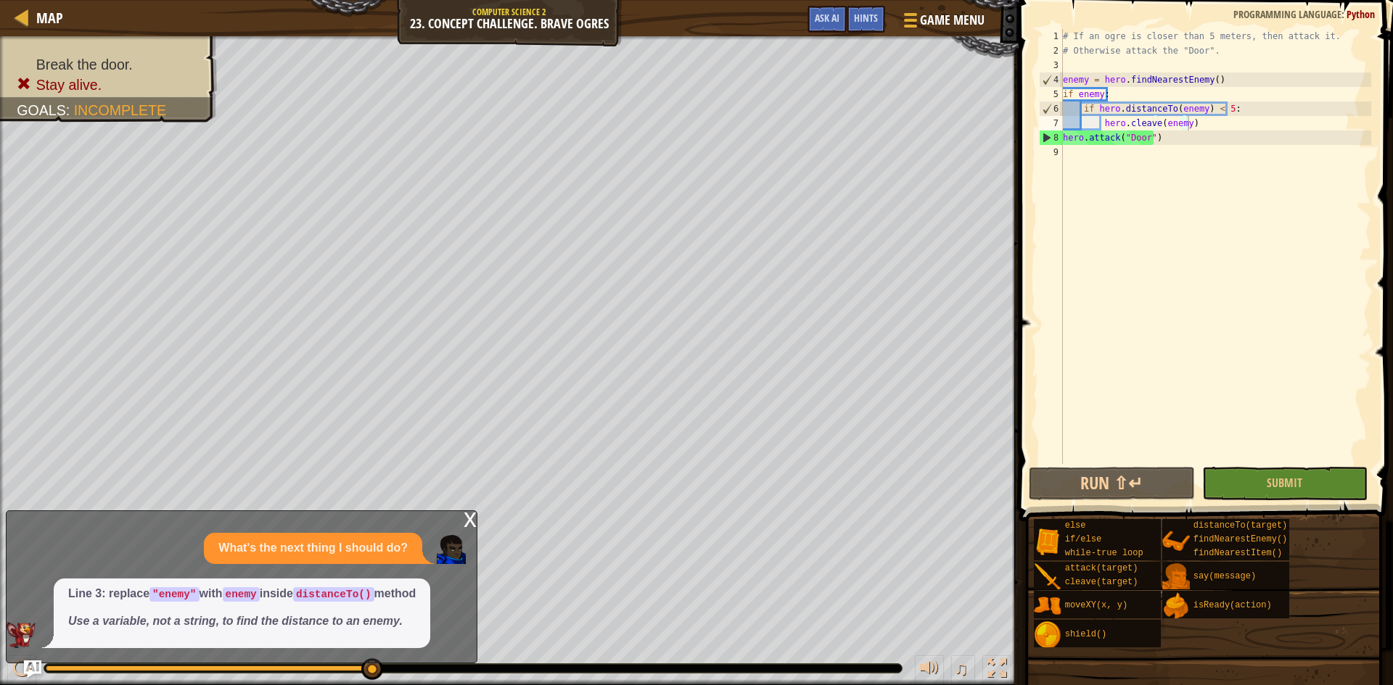
click at [1293, 490] on span "Submit" at bounding box center [1284, 483] width 36 height 16
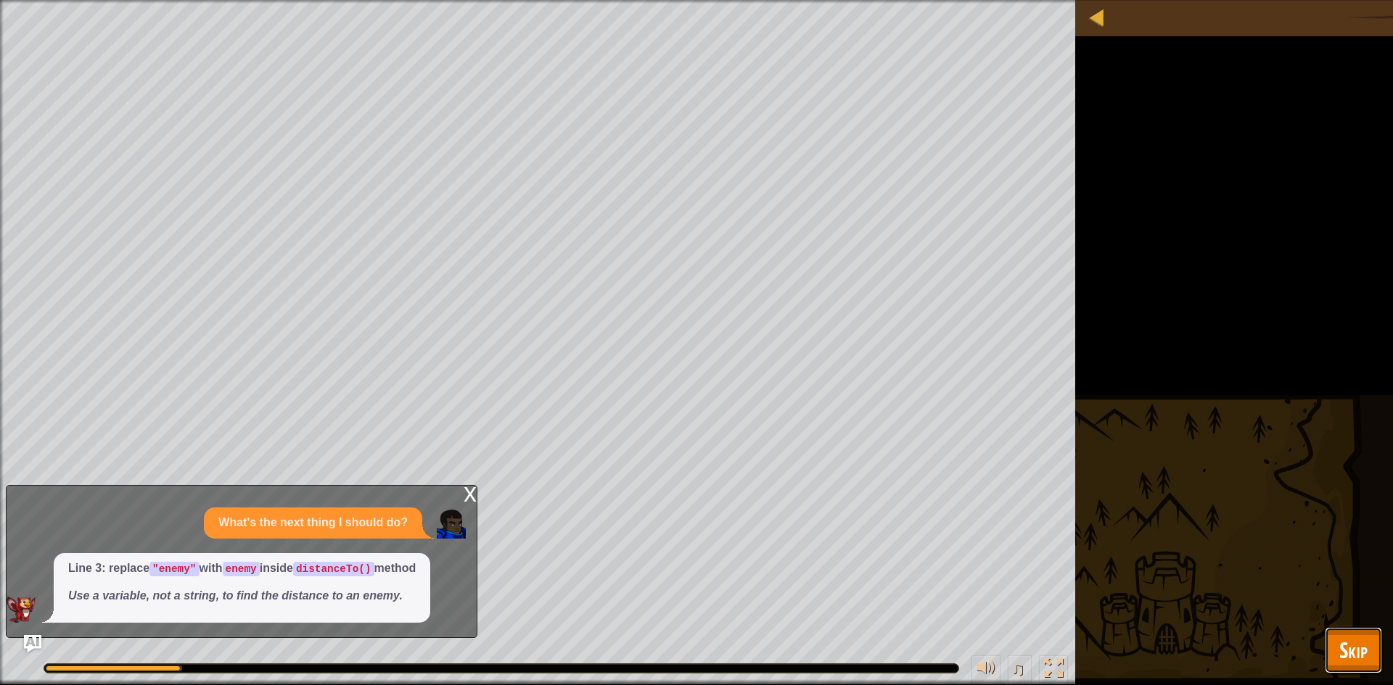
click at [1342, 648] on span "Skip" at bounding box center [1353, 650] width 28 height 30
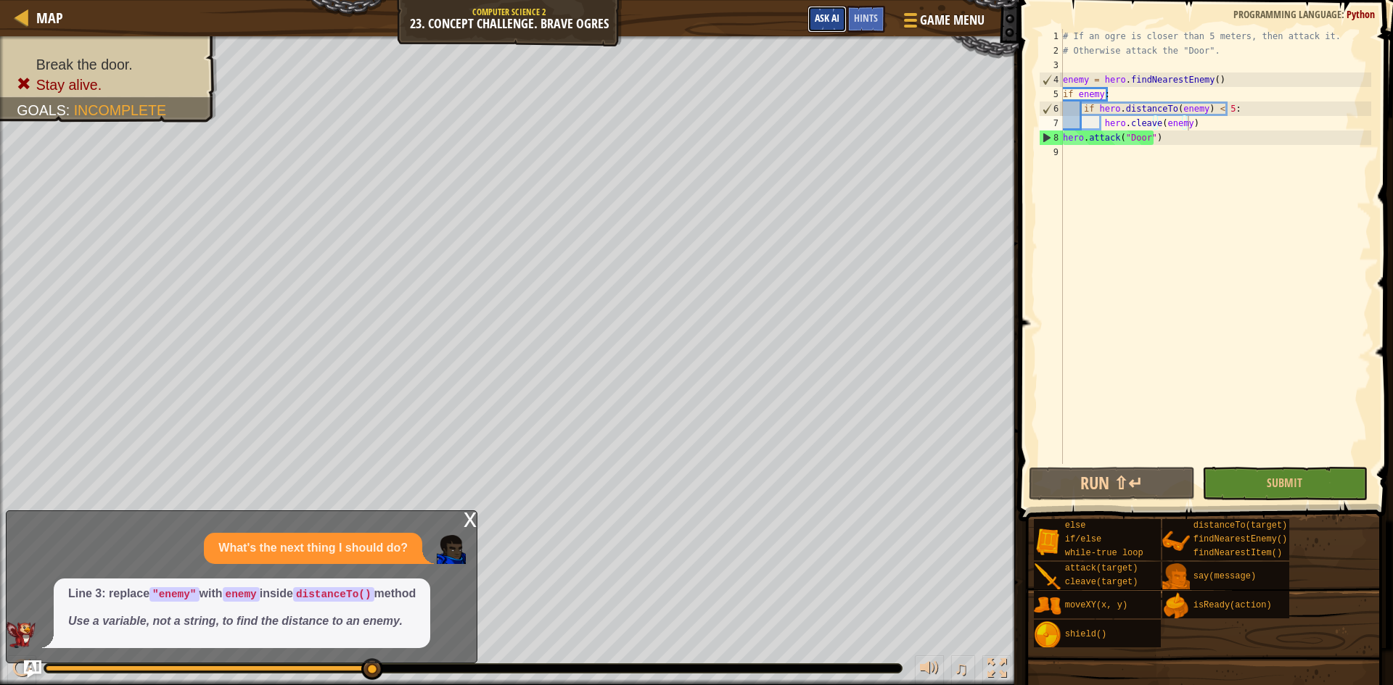
click at [833, 26] on button "Ask AI" at bounding box center [826, 19] width 39 height 27
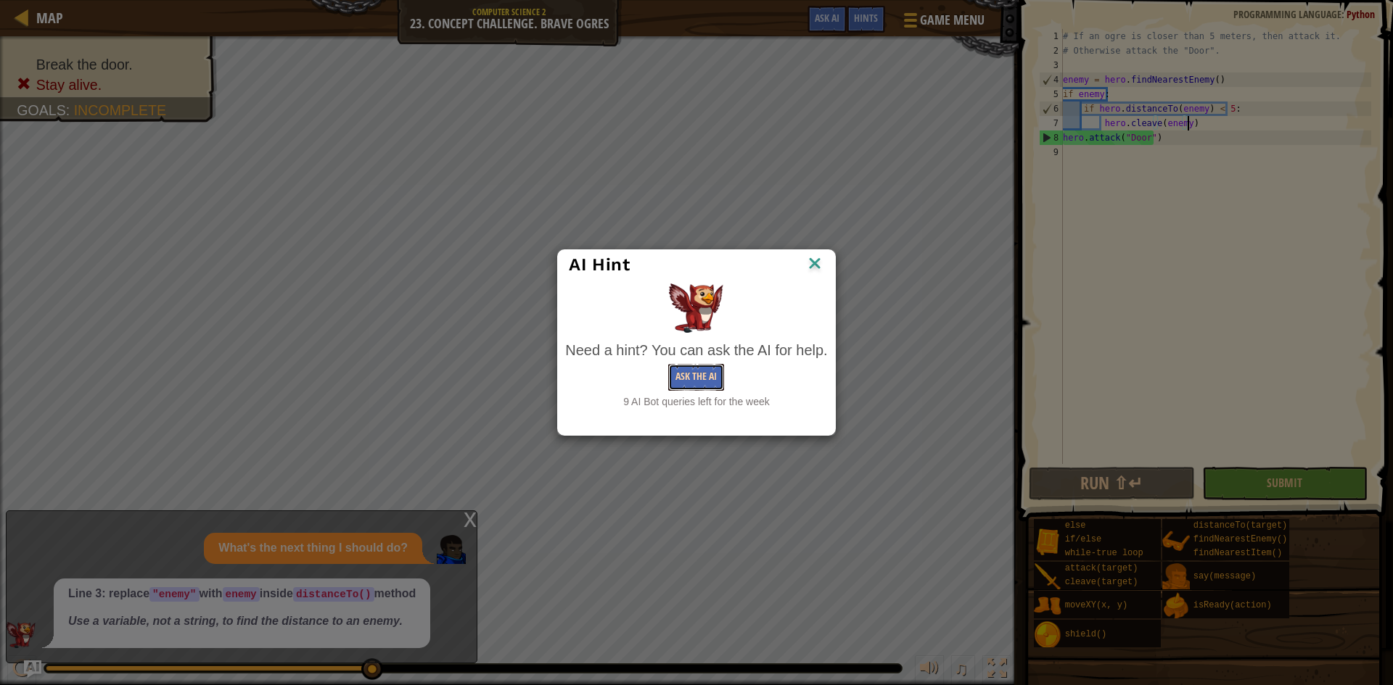
click at [687, 384] on button "Ask the AI" at bounding box center [696, 377] width 56 height 27
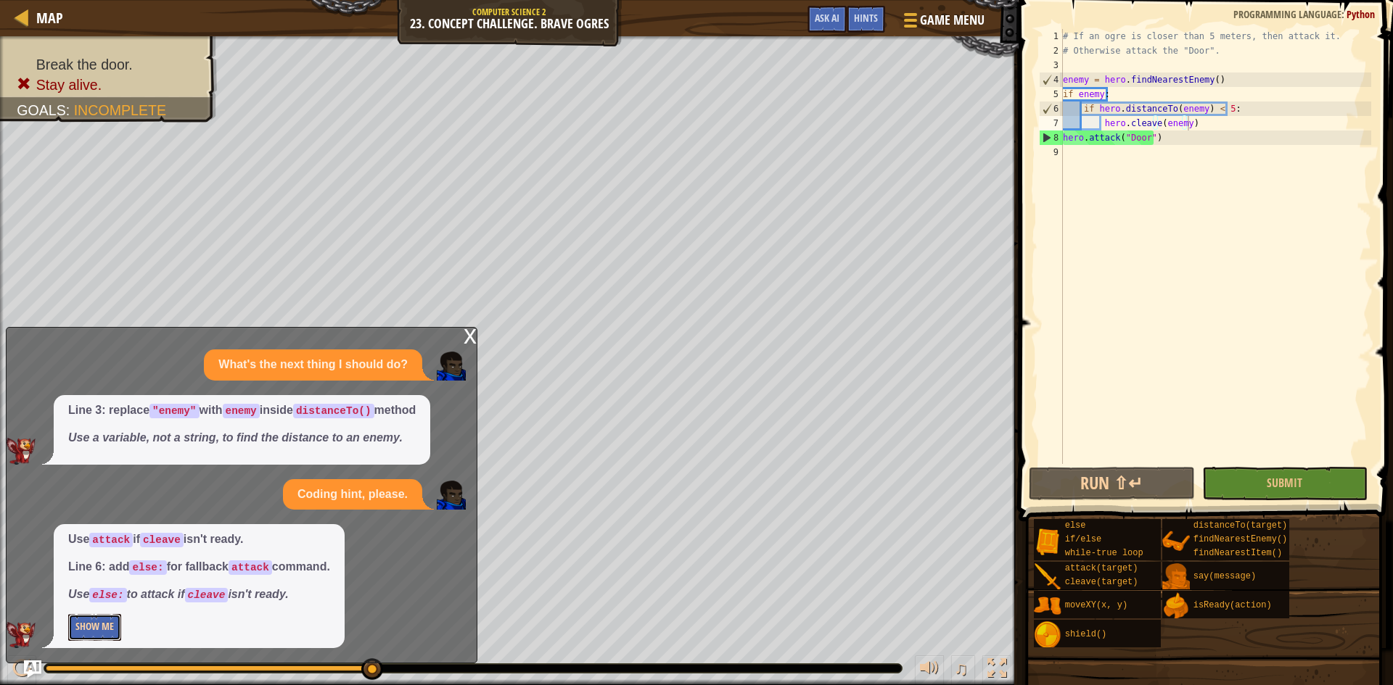
click at [112, 627] on button "Show Me" at bounding box center [94, 627] width 53 height 27
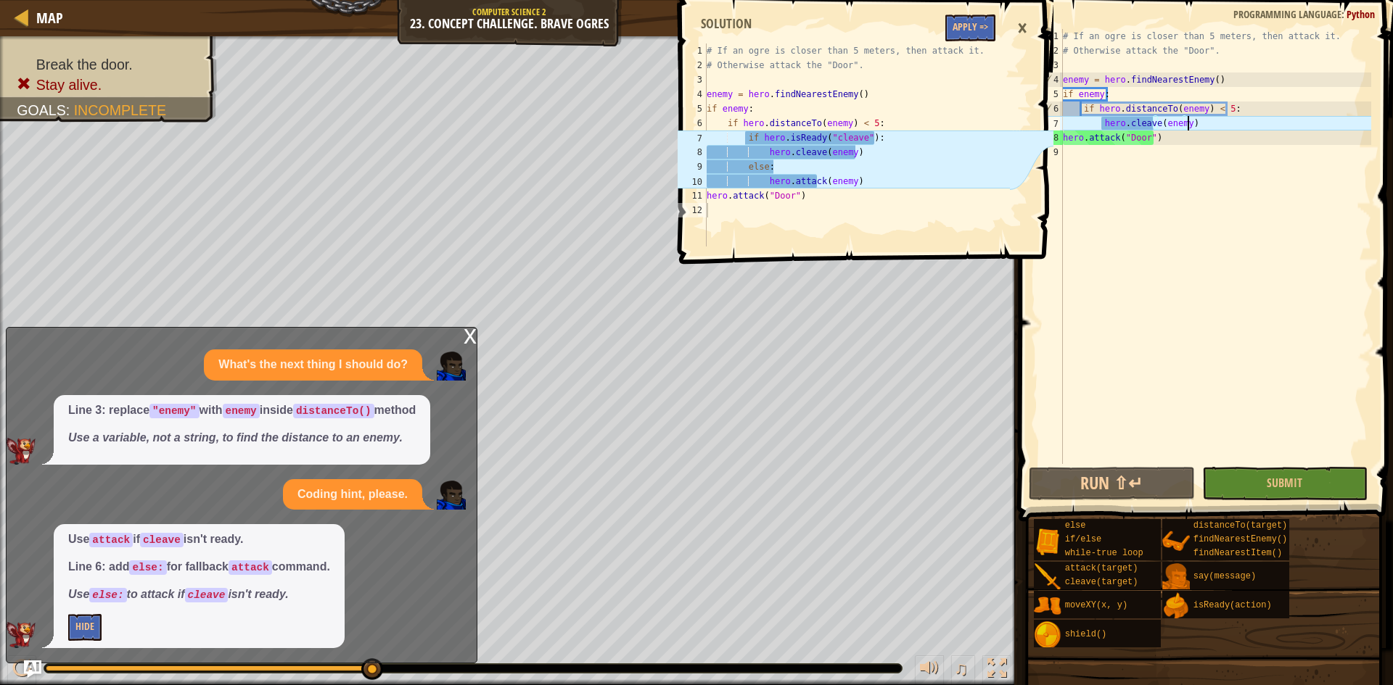
drag, startPoint x: 1204, startPoint y: 125, endPoint x: 1186, endPoint y: 125, distance: 18.1
click at [1186, 125] on div "# If an ogre is closer than 5 meters, then attack it. # Otherwise attack the "D…" at bounding box center [1215, 261] width 311 height 464
drag, startPoint x: 1192, startPoint y: 125, endPoint x: 1184, endPoint y: 125, distance: 8.0
click at [1184, 125] on div "# If an ogre is closer than 5 meters, then attack it. # Otherwise attack the "D…" at bounding box center [1215, 261] width 311 height 464
type textarea "hero.cl)eave(enemy"
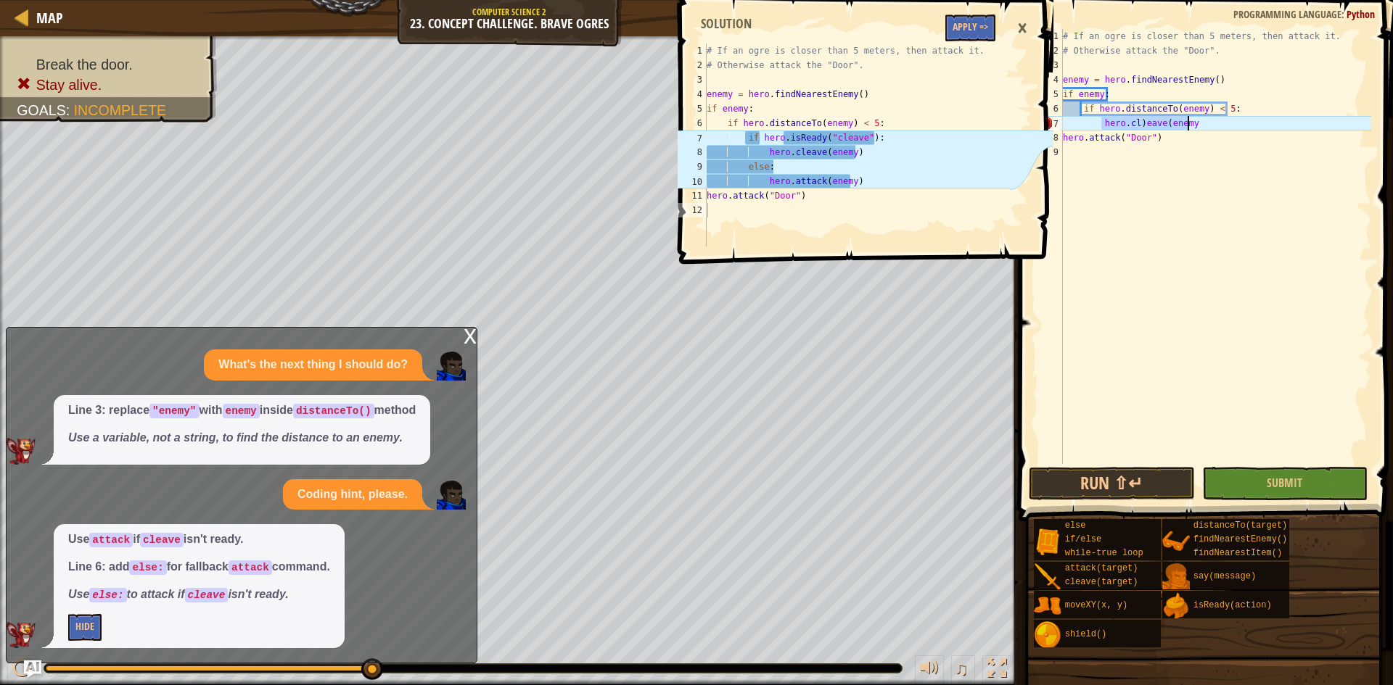
drag, startPoint x: 1100, startPoint y: 123, endPoint x: 1192, endPoint y: 126, distance: 92.2
click at [1192, 126] on div "# If an ogre is closer than 5 meters, then attack it. # Otherwise attack the "D…" at bounding box center [1215, 261] width 311 height 464
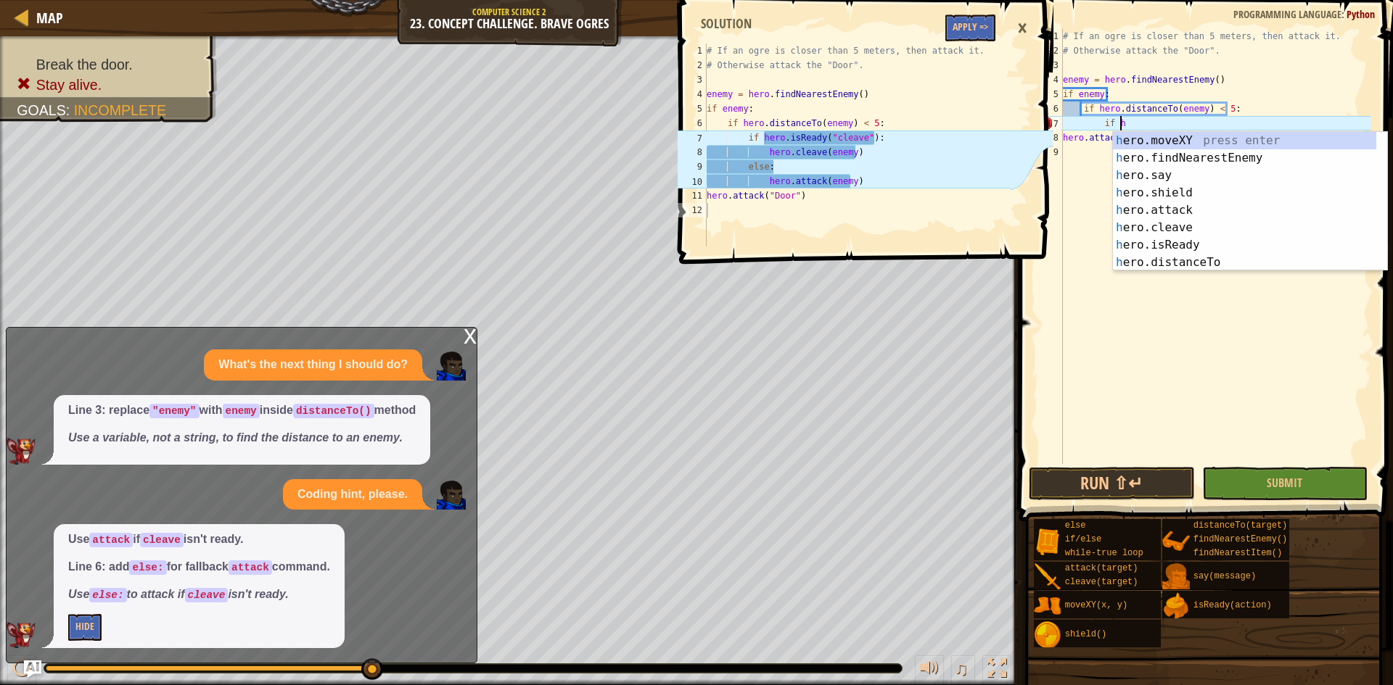
scroll to position [7, 4]
click at [1200, 243] on div "he ro.moveXY press enter he ro.findNearestEnemy press enter he ro.say press ent…" at bounding box center [1244, 219] width 263 height 174
type textarea "if hero.isReady("cleave")"
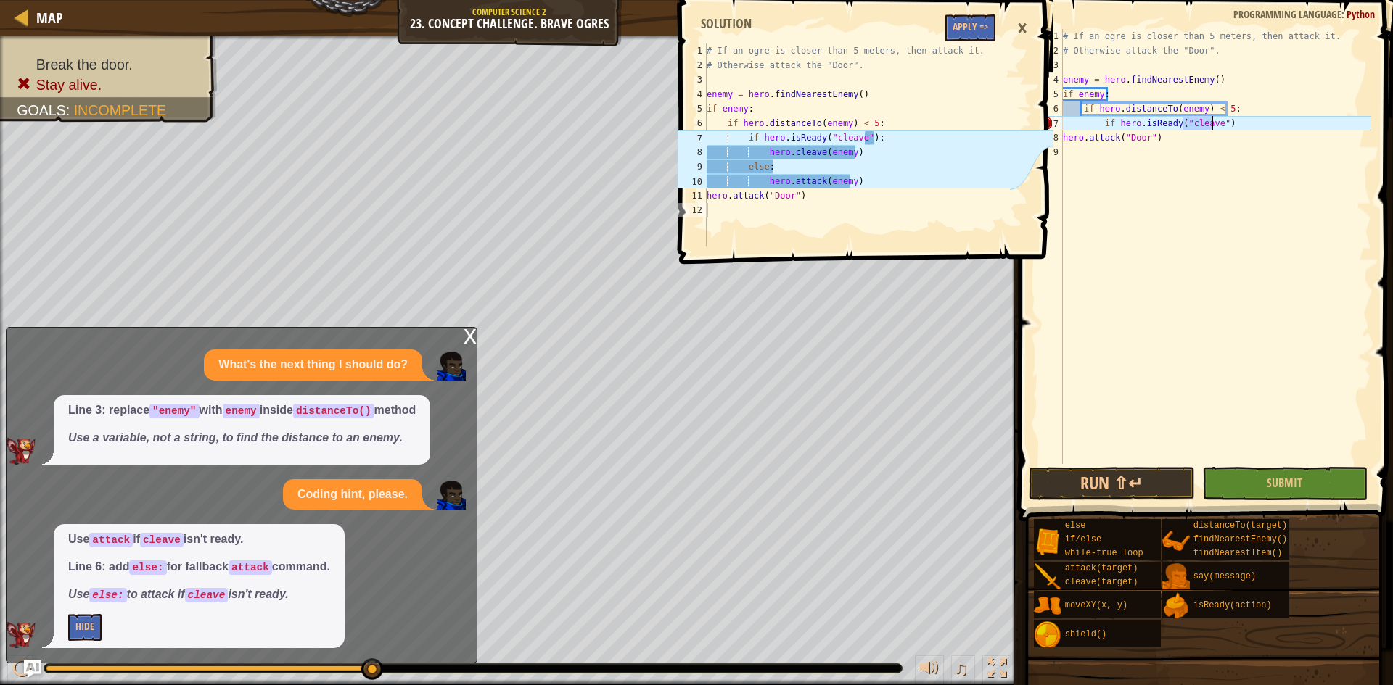
click at [1226, 154] on div "# If an ogre is closer than 5 meters, then attack it. # Otherwise attack the "D…" at bounding box center [1215, 261] width 311 height 464
click at [1241, 127] on div "# If an ogre is closer than 5 meters, then attack it. # Otherwise attack the "D…" at bounding box center [1215, 261] width 311 height 464
type textarea "if hero.isReady("cleave"):"
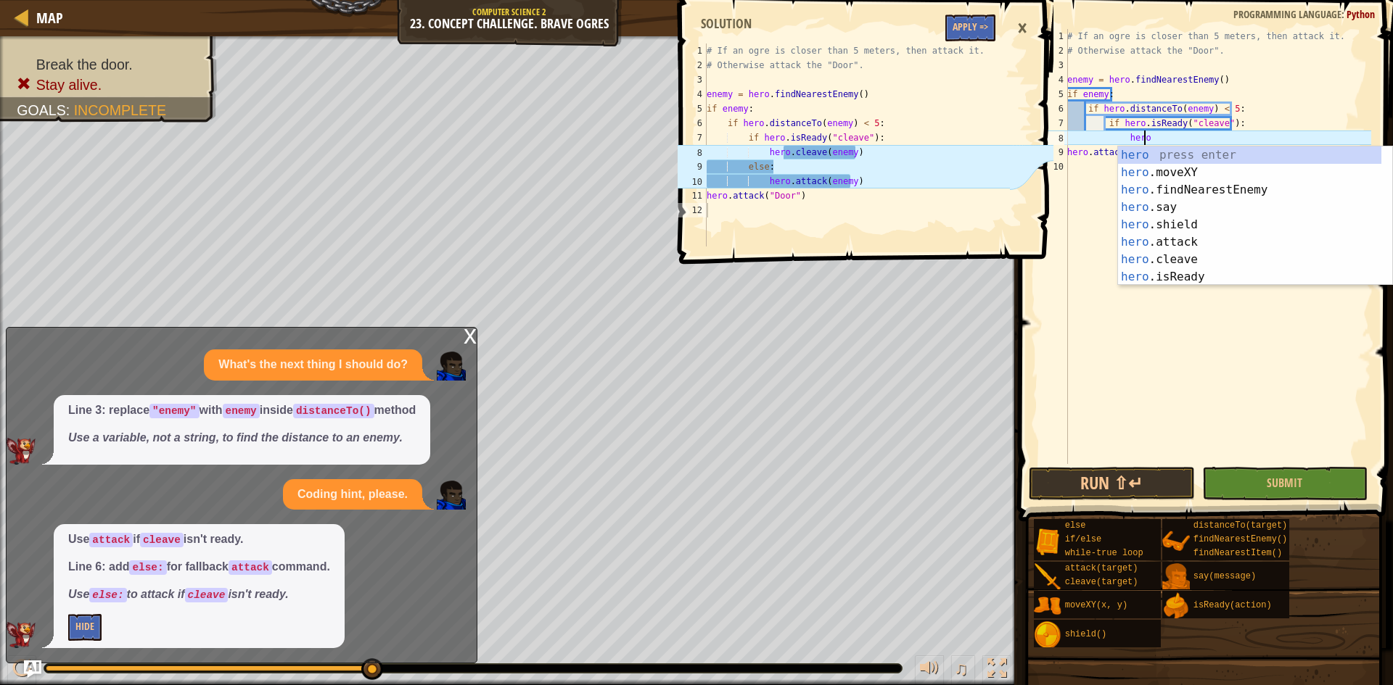
scroll to position [7, 6]
click at [1205, 261] on div "hero press enter hero .moveXY press enter hero .findNearestEnemy press enter he…" at bounding box center [1249, 234] width 263 height 174
type textarea "hero.cleave(enemy)"
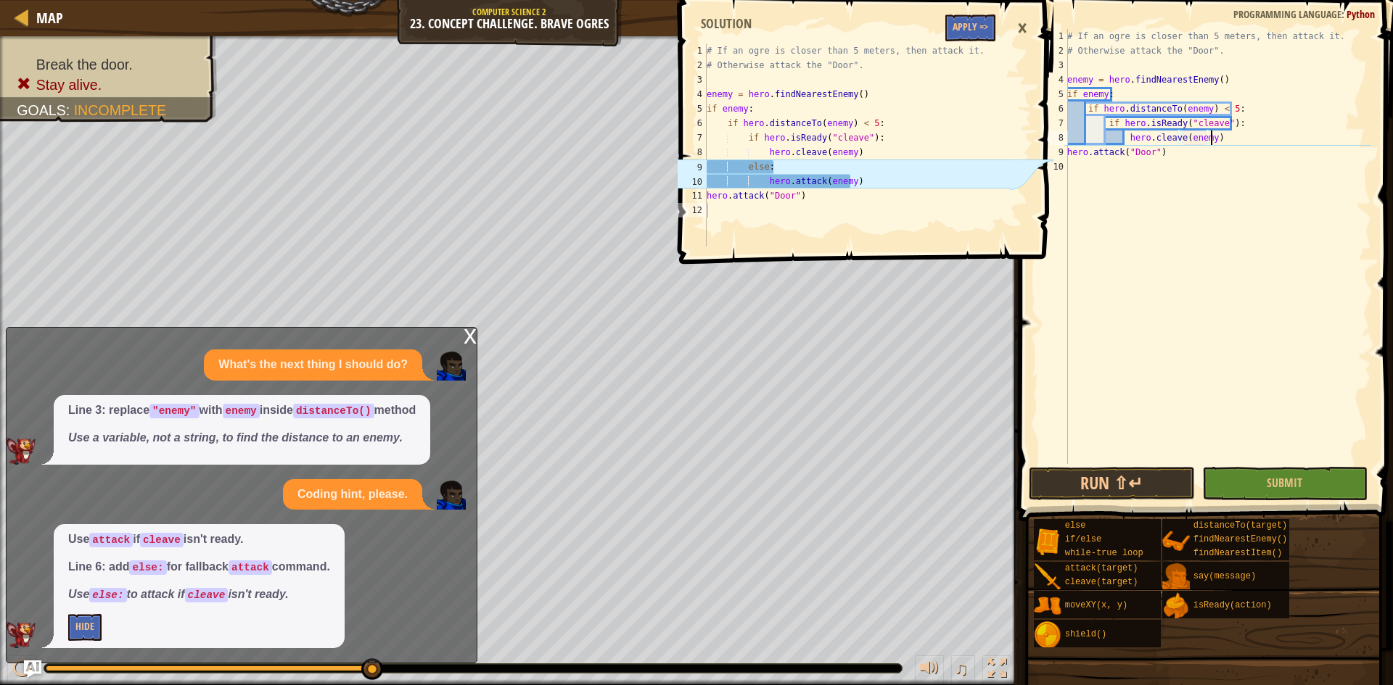
click at [1228, 143] on div "# If an ogre is closer than 5 meters, then attack it. # Otherwise attack the "D…" at bounding box center [1217, 261] width 307 height 464
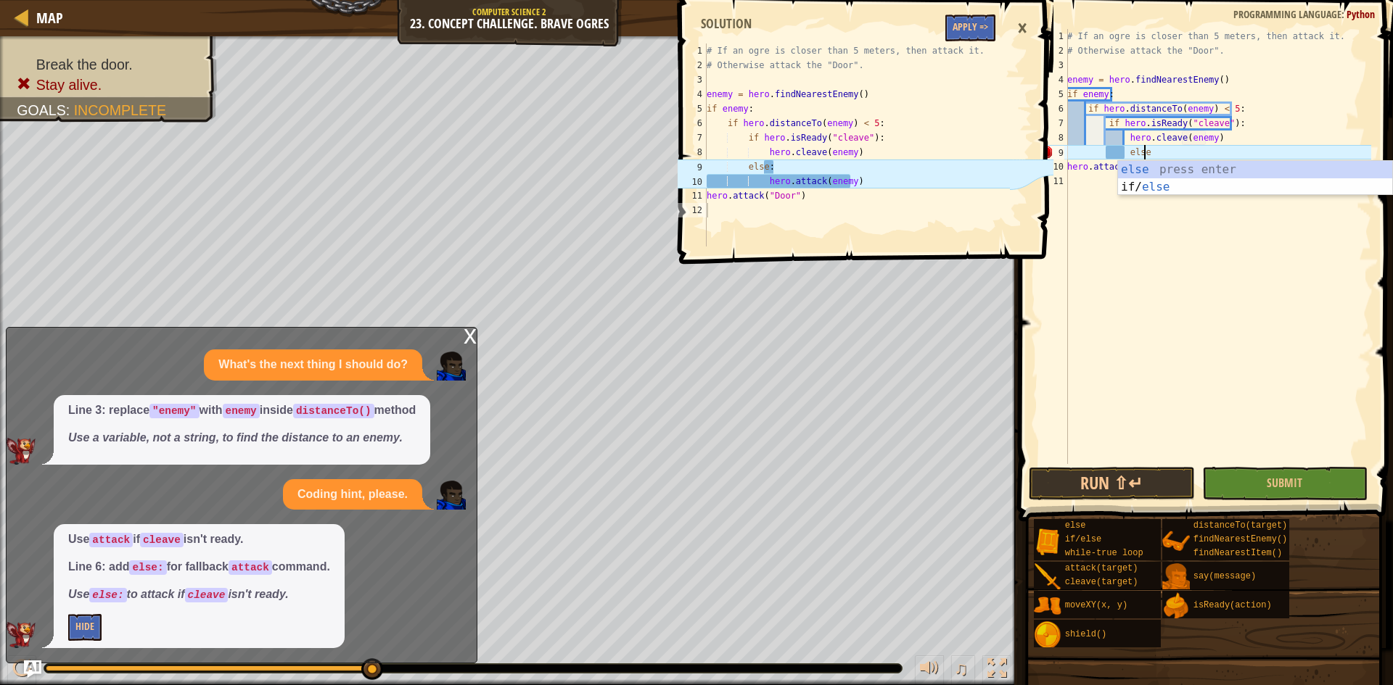
type textarea "else:"
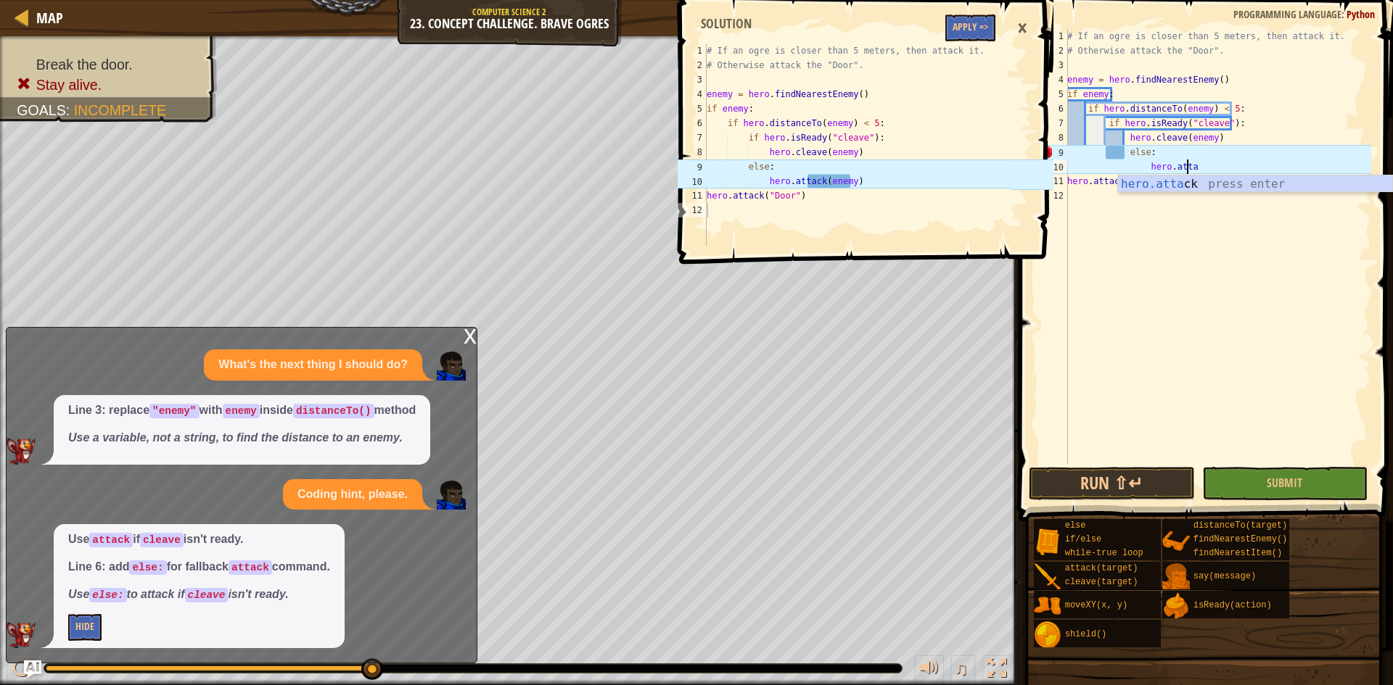
scroll to position [7, 9]
type textarea "hero.attack(enemy)"
click at [1231, 453] on div "# If an ogre is closer than 5 meters, then attack it. # Otherwise attack the "D…" at bounding box center [1217, 261] width 307 height 464
click at [1121, 154] on div "# If an ogre is closer than 5 meters, then attack it. # Otherwise attack the "D…" at bounding box center [1217, 261] width 307 height 464
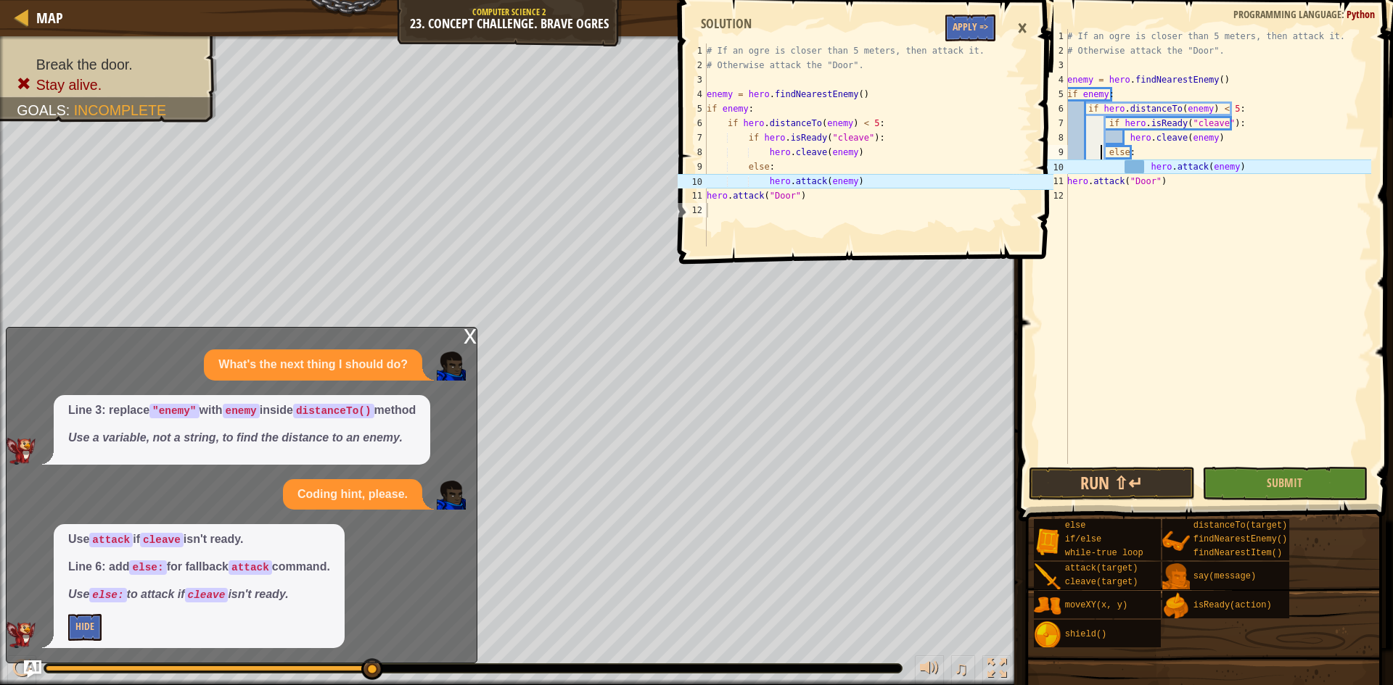
click at [1126, 168] on div "# If an ogre is closer than 5 meters, then attack it. # Otherwise attack the "D…" at bounding box center [1217, 261] width 307 height 464
type textarea "hero.attack(enemy)"
click at [1271, 482] on span "Submit" at bounding box center [1284, 483] width 36 height 16
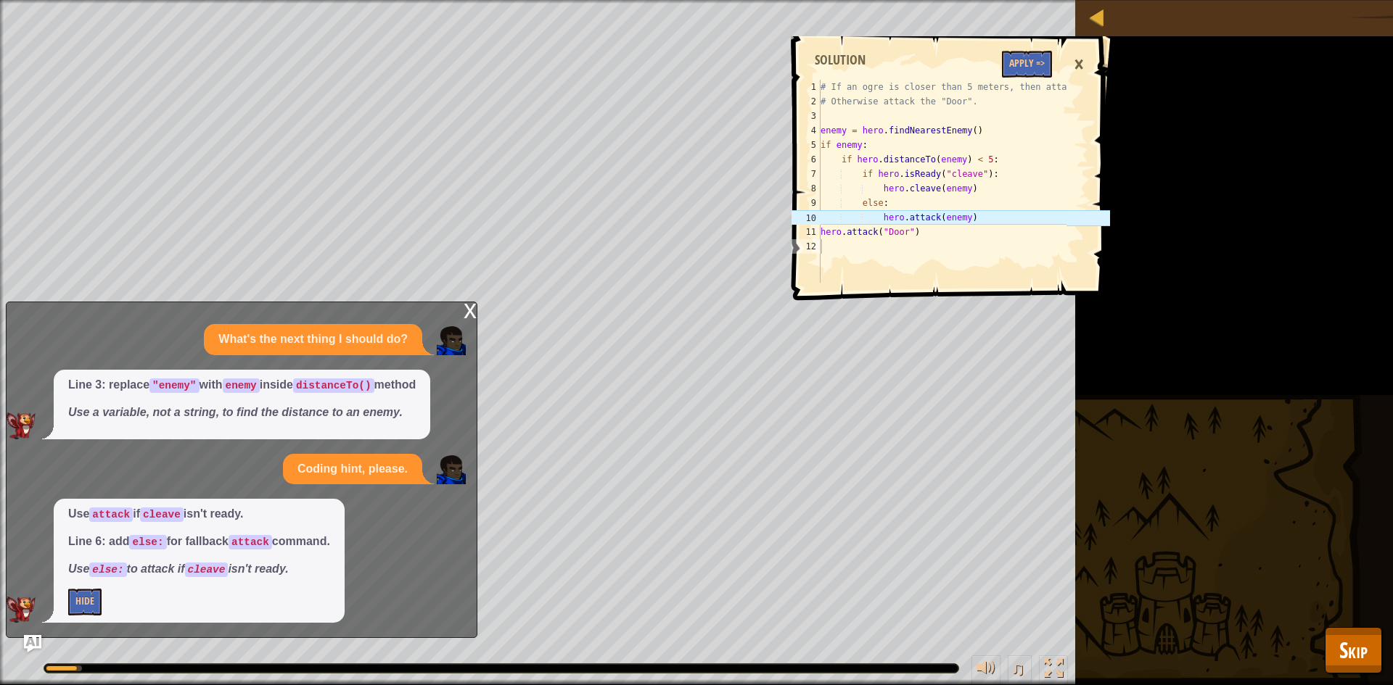
click at [1072, 65] on div "×" at bounding box center [1078, 64] width 25 height 33
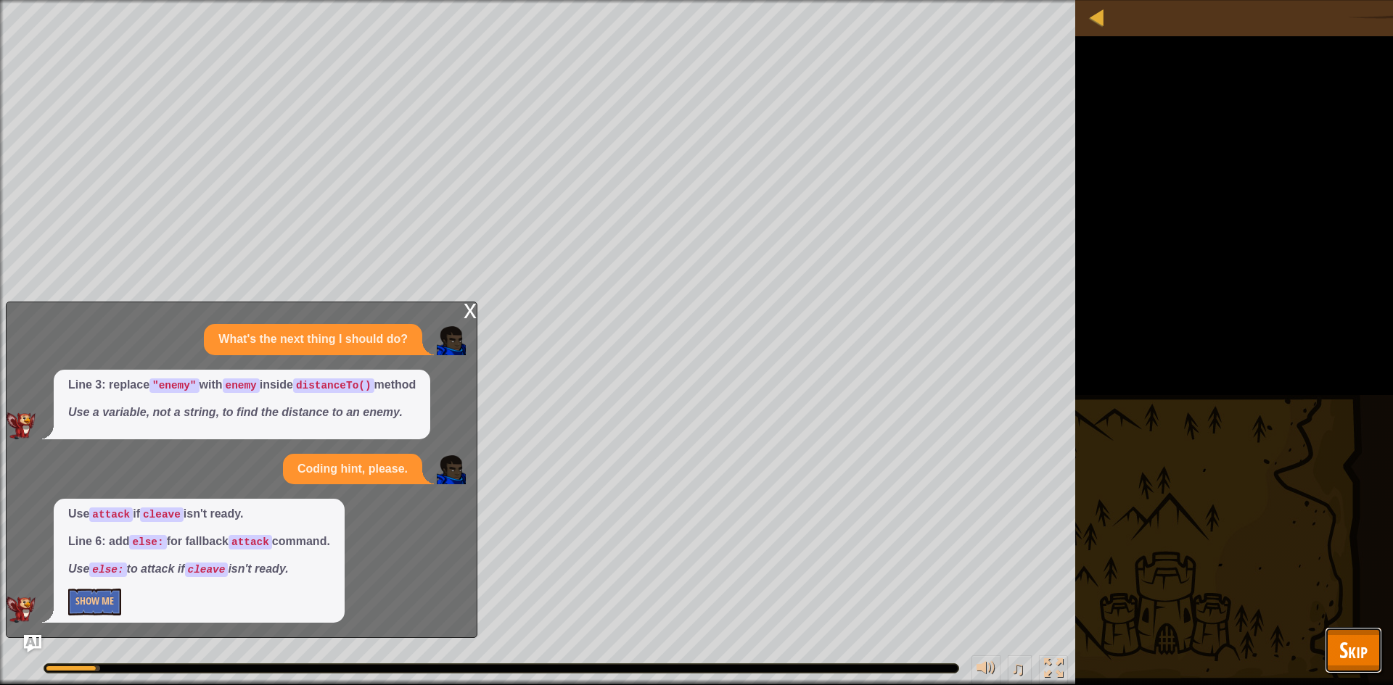
click at [1335, 644] on button "Skip" at bounding box center [1352, 650] width 57 height 46
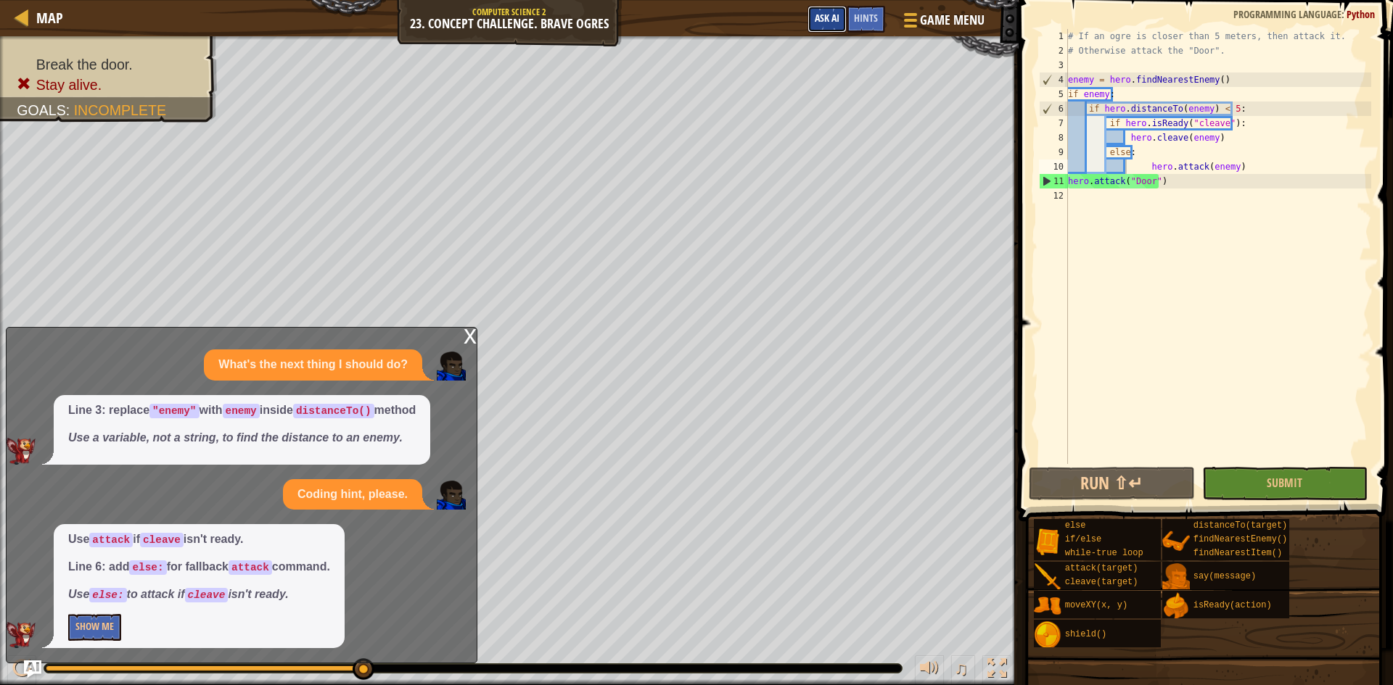
click at [820, 20] on span "Ask AI" at bounding box center [827, 18] width 25 height 14
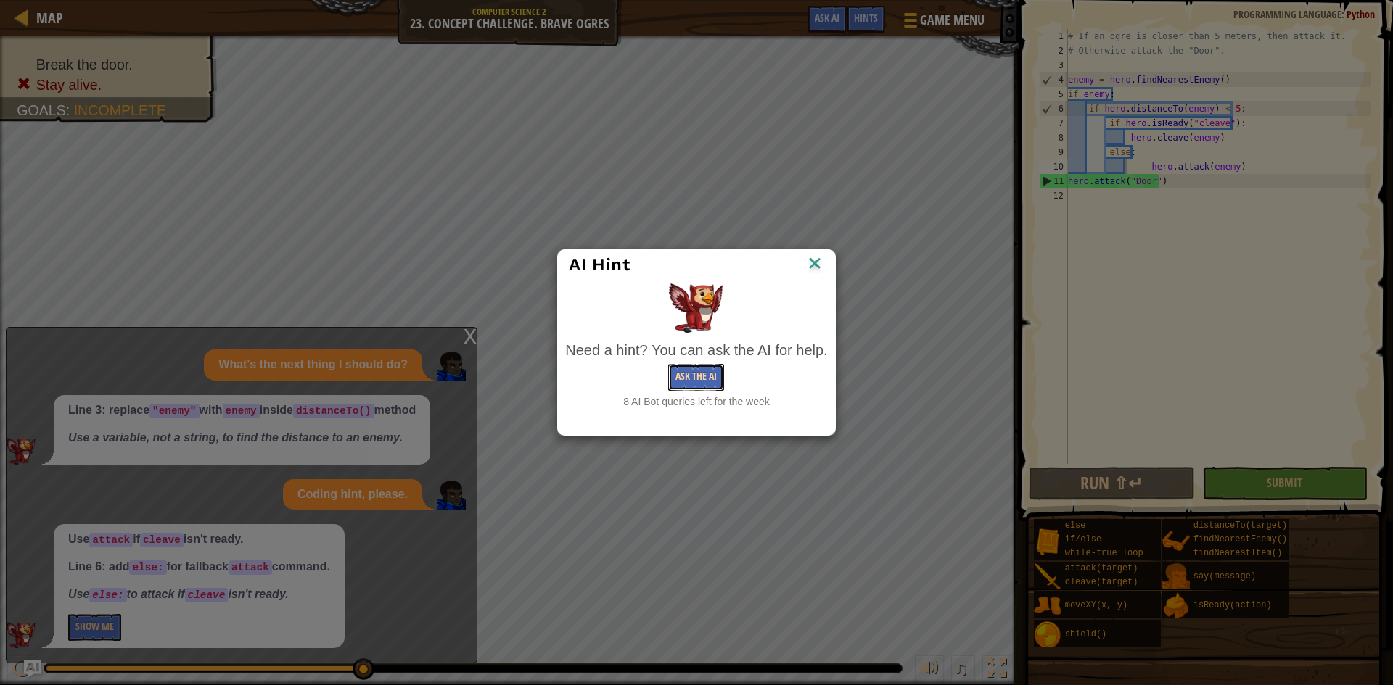
click at [683, 386] on button "Ask the AI" at bounding box center [696, 377] width 56 height 27
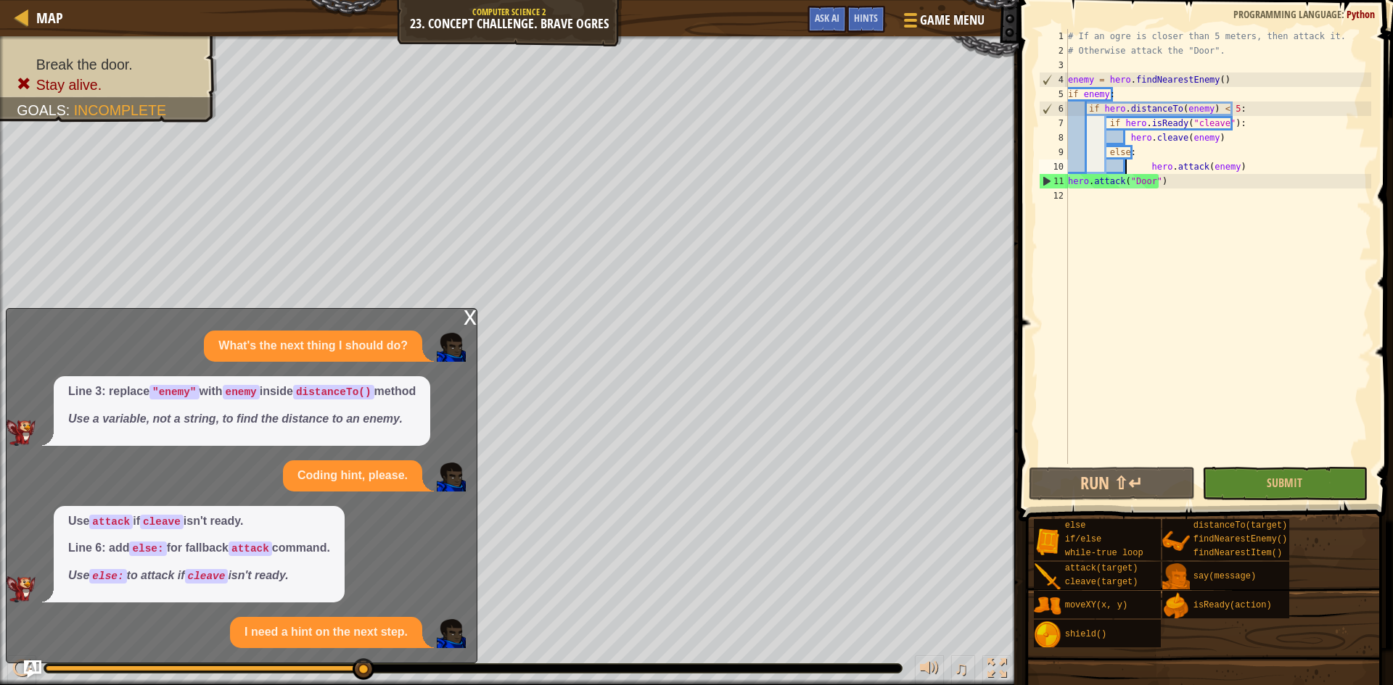
scroll to position [58, 0]
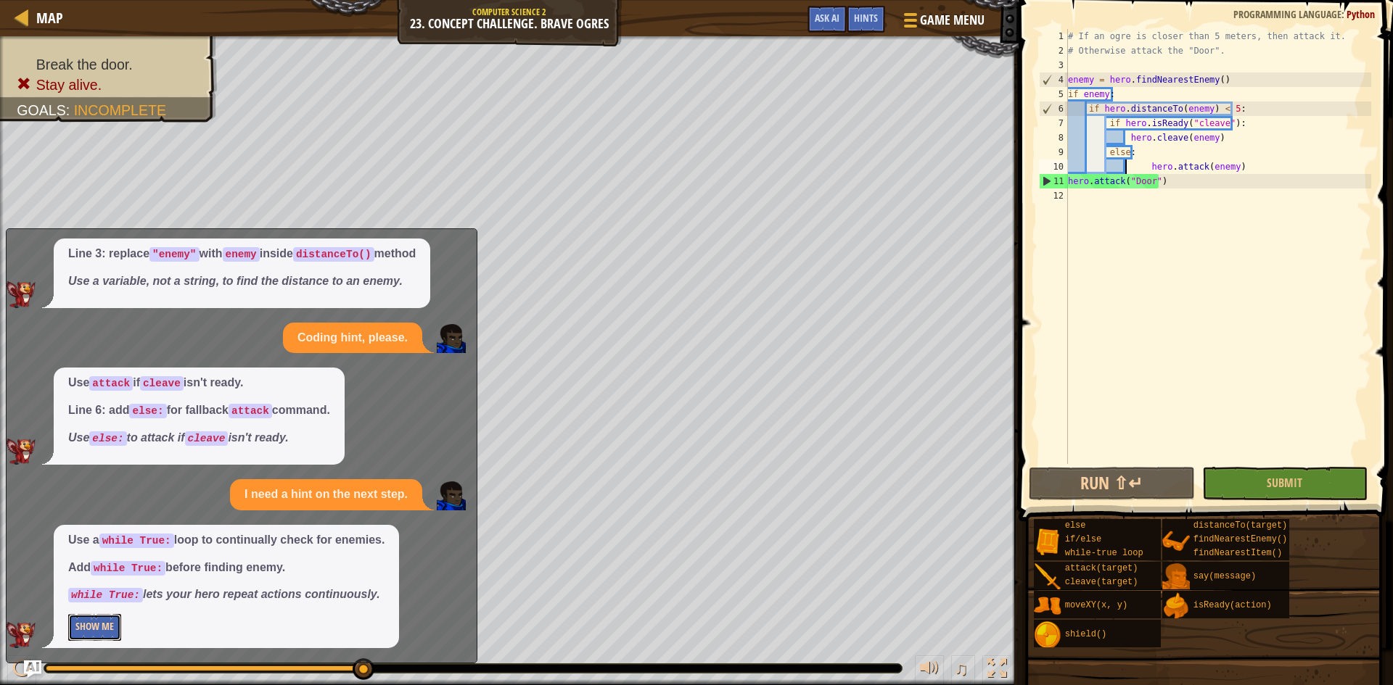
drag, startPoint x: 96, startPoint y: 620, endPoint x: 125, endPoint y: 602, distance: 33.6
click at [97, 620] on button "Show Me" at bounding box center [94, 627] width 53 height 27
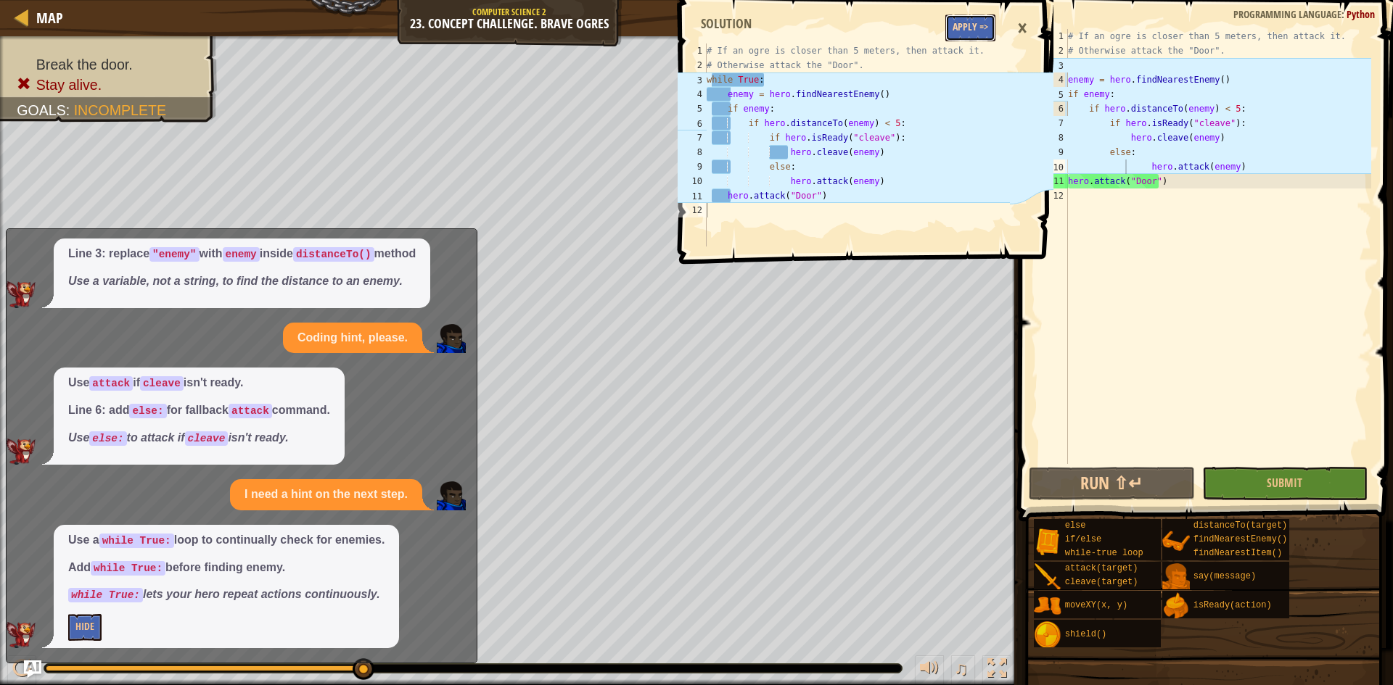
click at [962, 34] on button "Apply =>" at bounding box center [970, 28] width 50 height 27
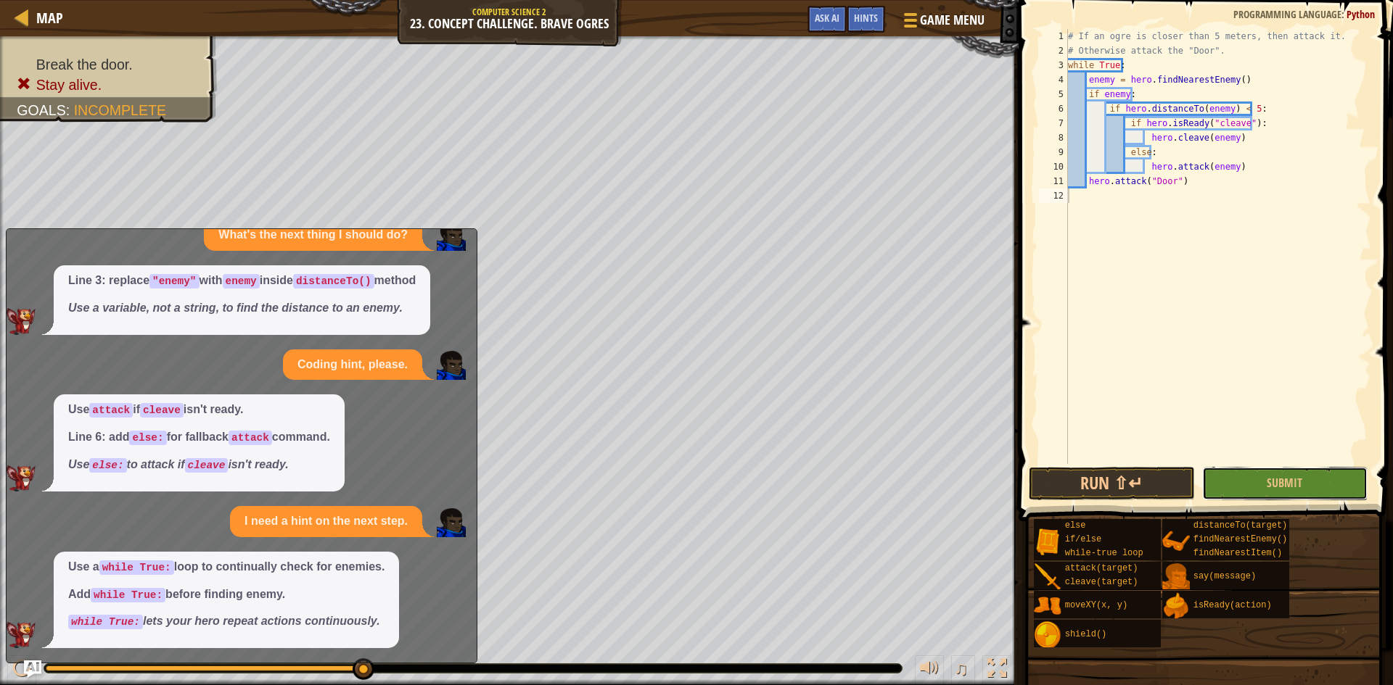
click at [1248, 491] on button "Submit" at bounding box center [1285, 483] width 166 height 33
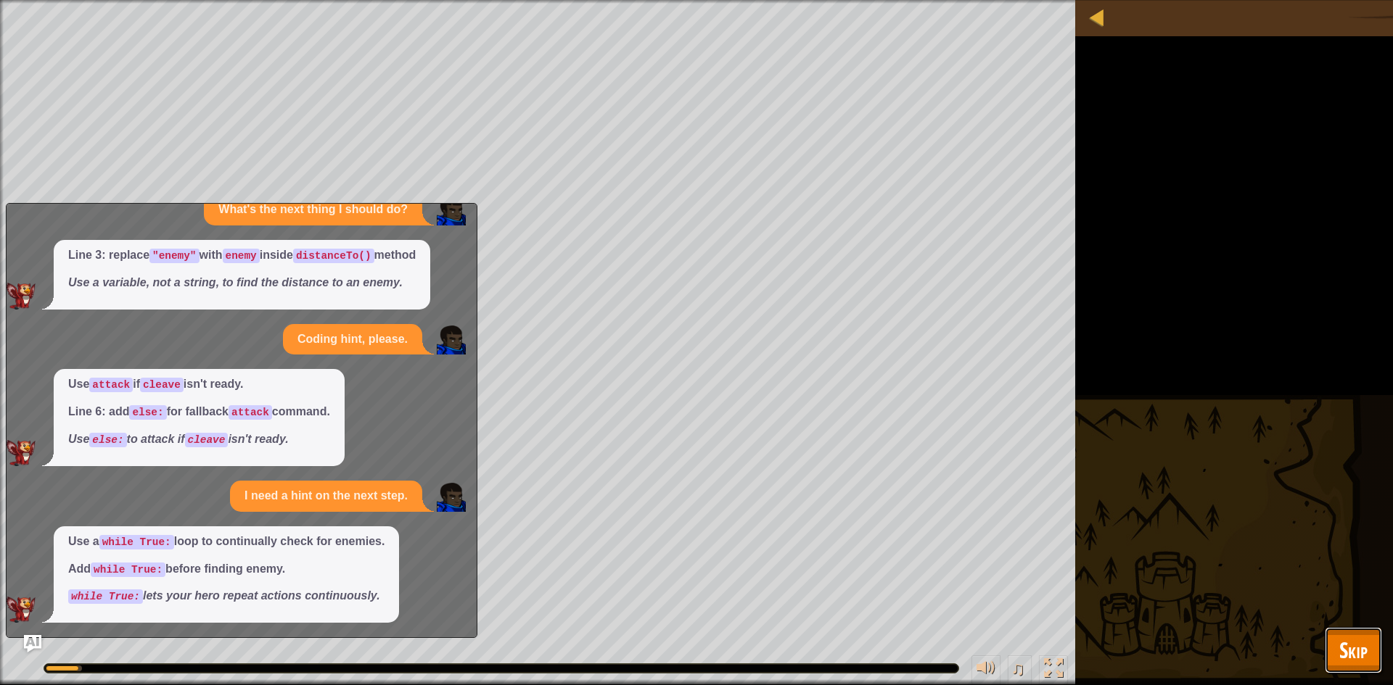
click at [1346, 647] on span "Skip" at bounding box center [1353, 650] width 28 height 30
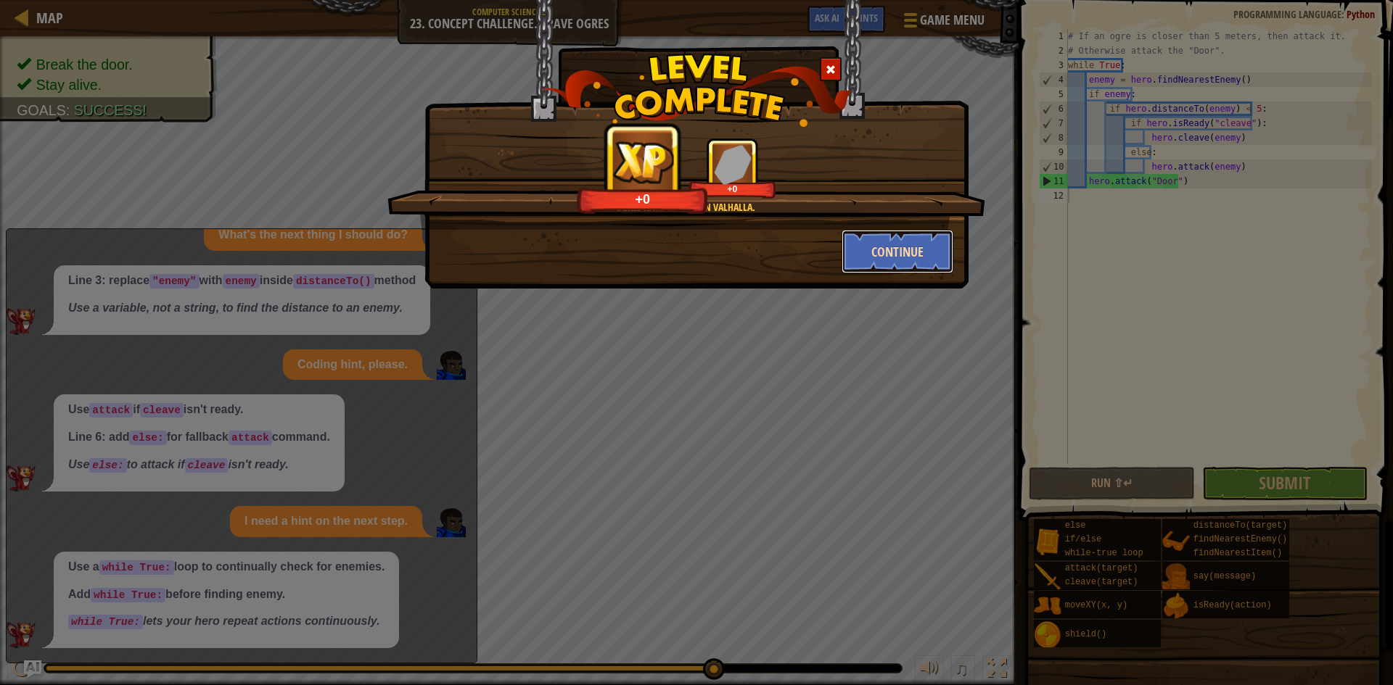
click at [869, 250] on button "Continue" at bounding box center [897, 252] width 112 height 44
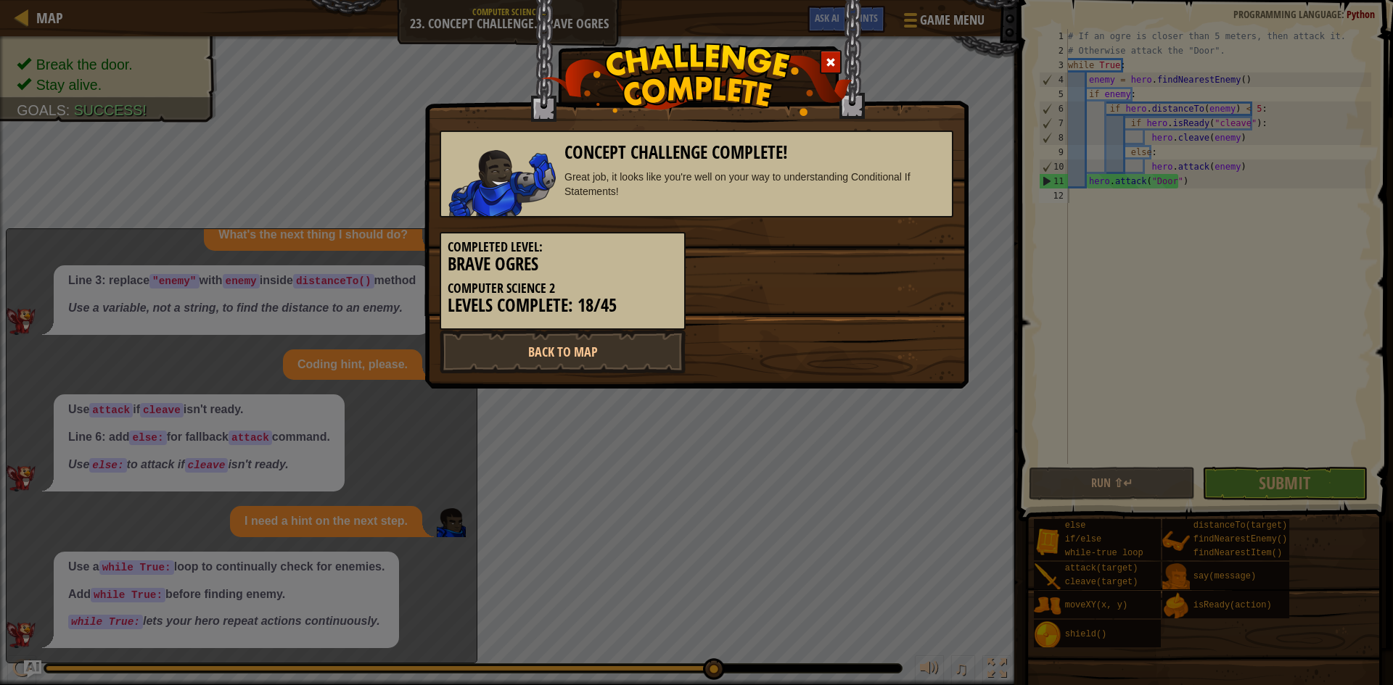
click at [872, 252] on div "Completed Level: Brave Ogres Computer Science 2 Levels Complete: 18/45" at bounding box center [696, 274] width 535 height 112
click at [598, 337] on link "Back to Map" at bounding box center [563, 352] width 246 height 44
